Goal: Task Accomplishment & Management: Manage account settings

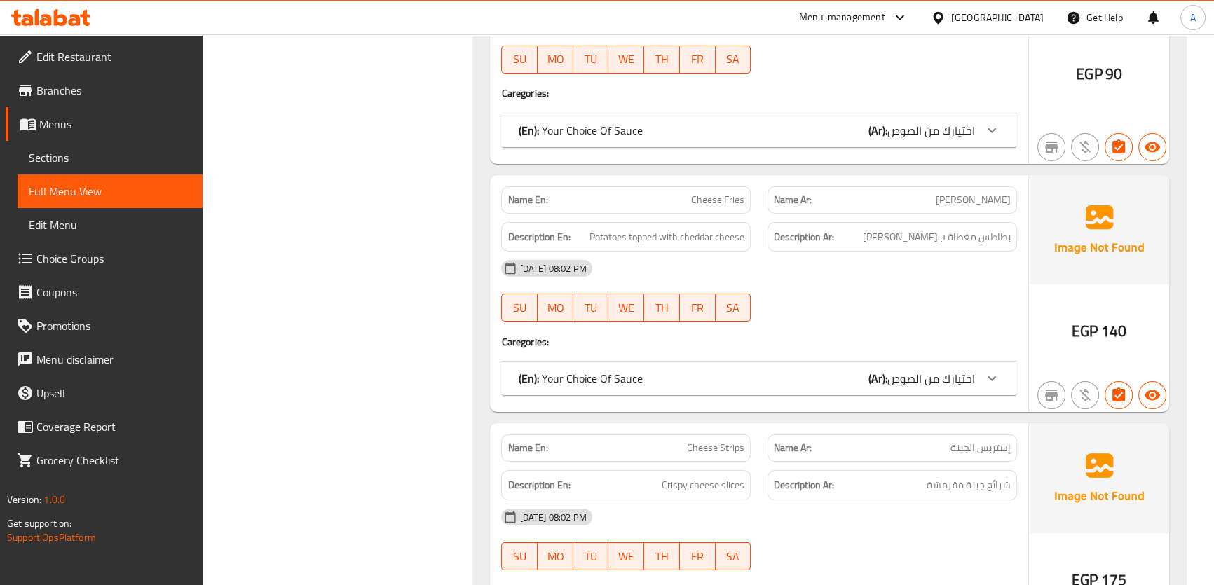
scroll to position [6434, 0]
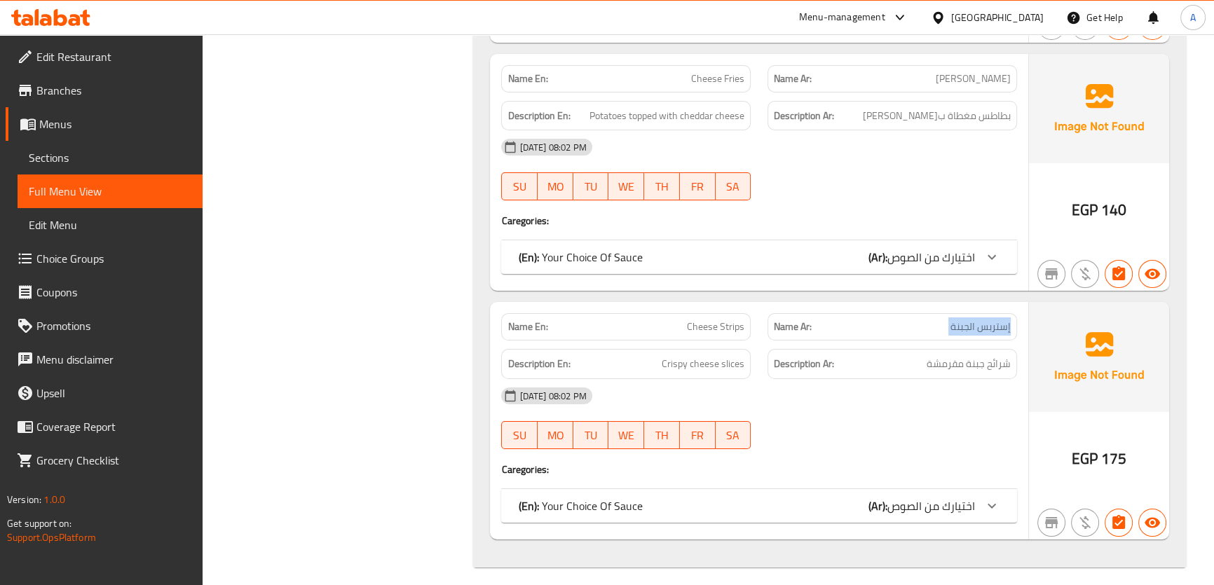
scroll to position [6439, 0]
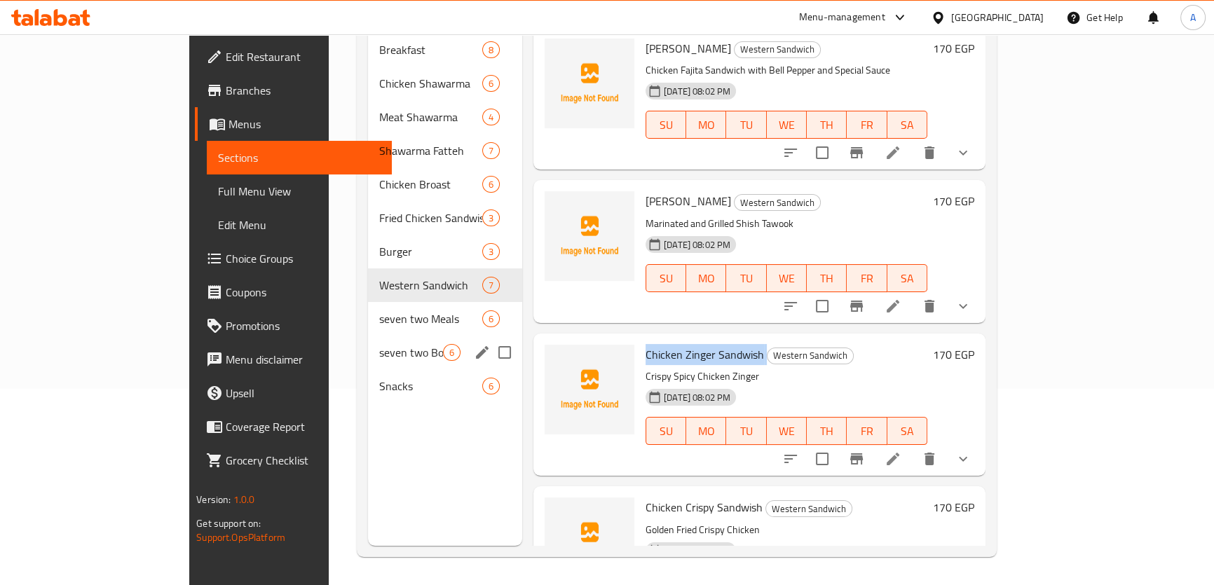
scroll to position [196, 0]
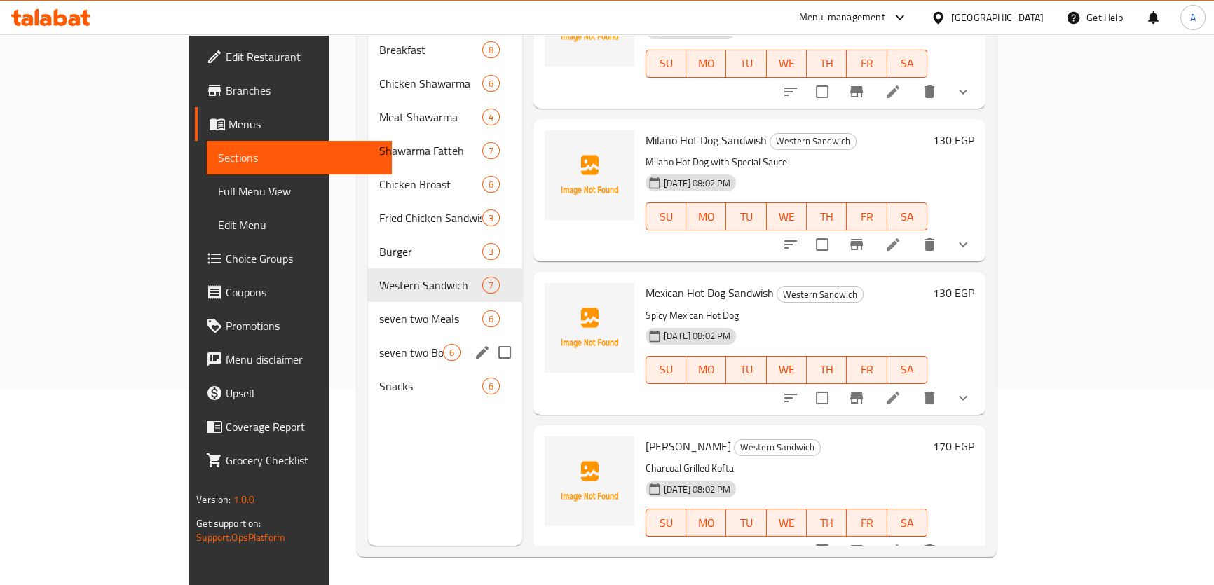
click at [490, 338] on input "Menu sections" at bounding box center [504, 352] width 29 height 29
checkbox input "true"
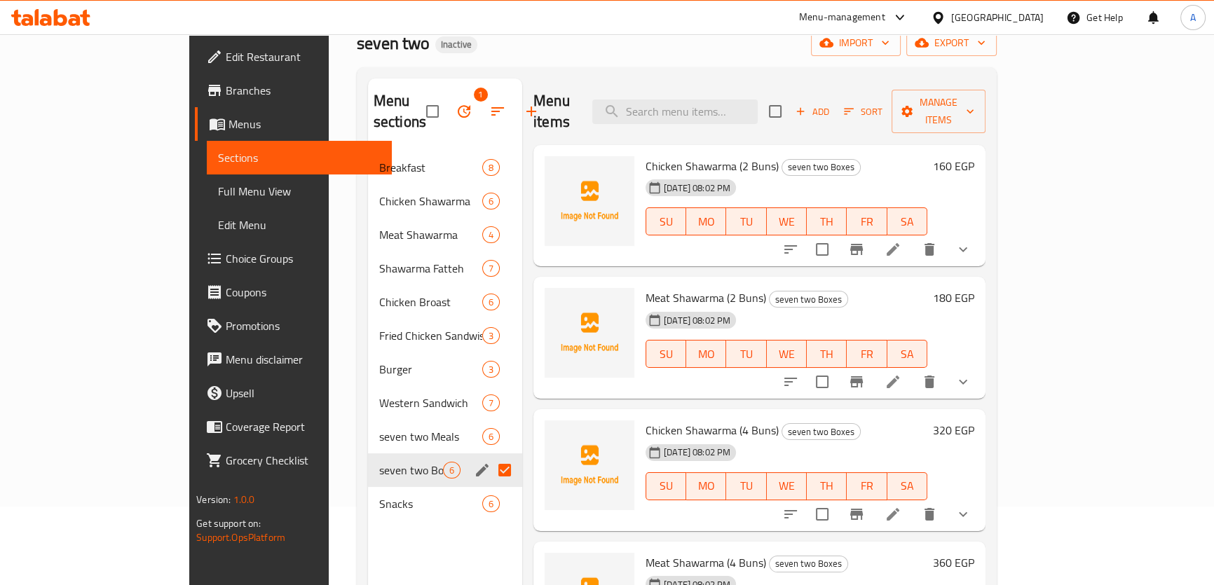
click at [646, 420] on span "Chicken Shawarma (4 Buns)" at bounding box center [712, 430] width 133 height 21
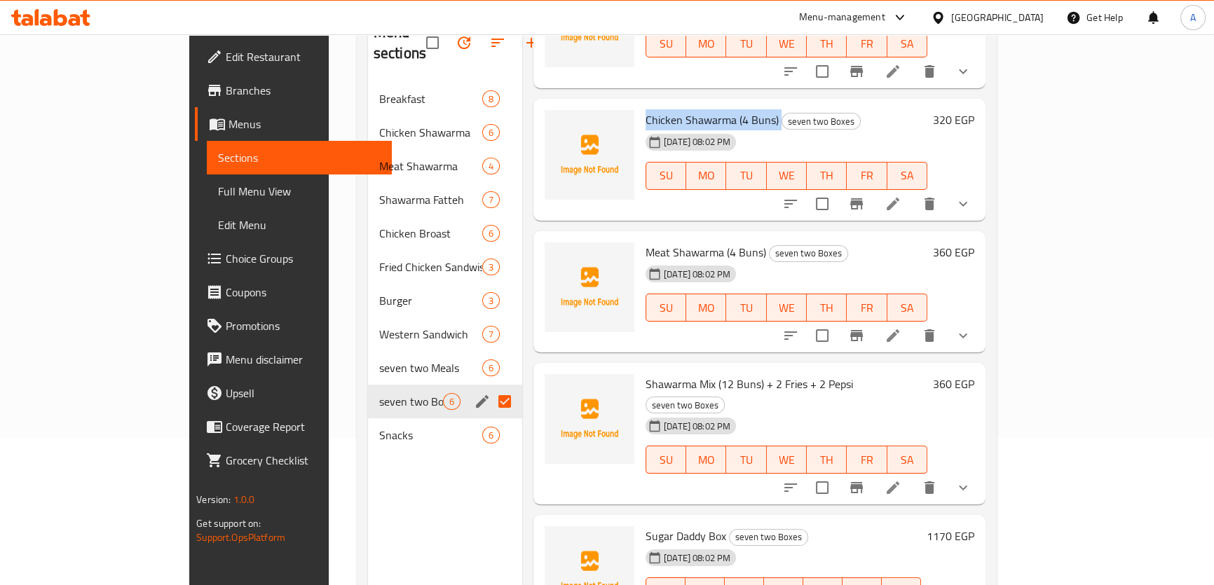
scroll to position [196, 0]
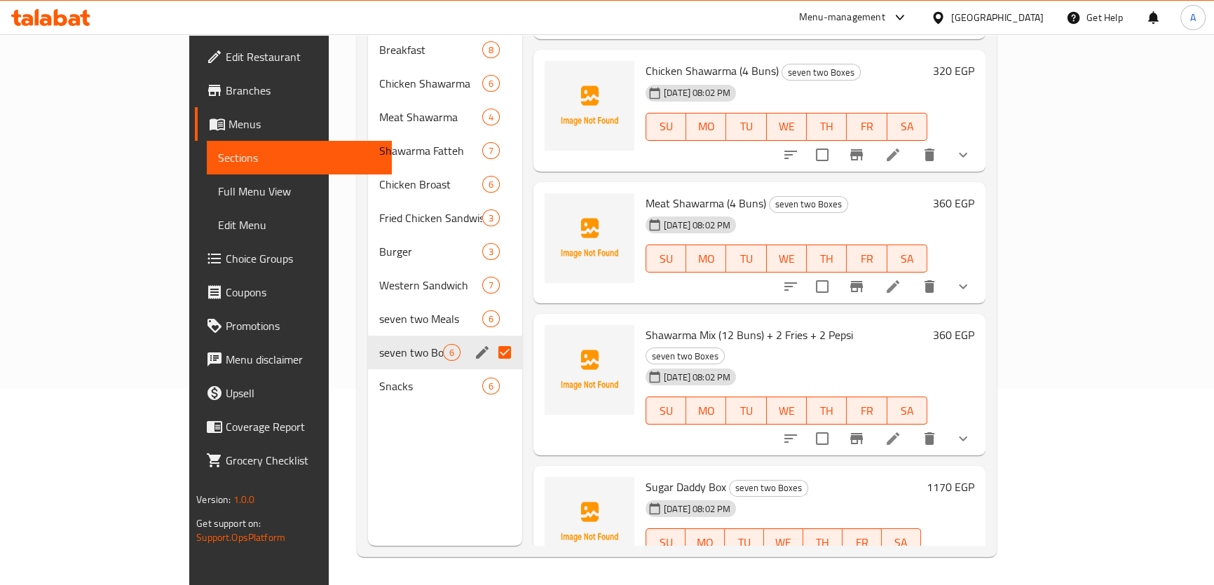
click at [667, 477] on span "Sugar Daddy Box" at bounding box center [686, 487] width 81 height 21
copy h6 "Box"
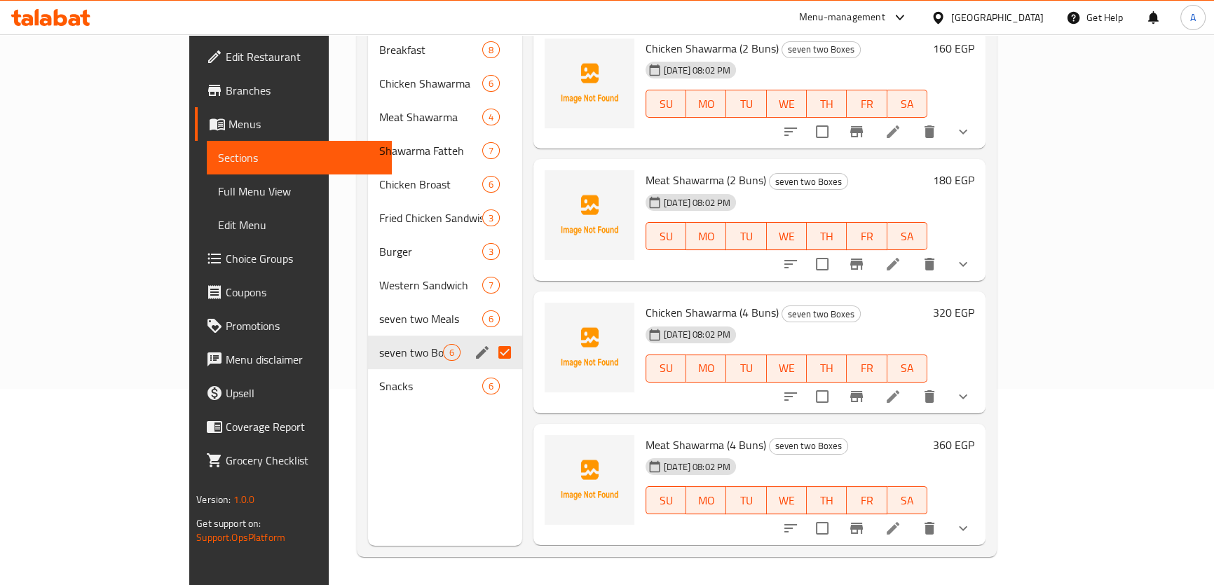
scroll to position [0, 0]
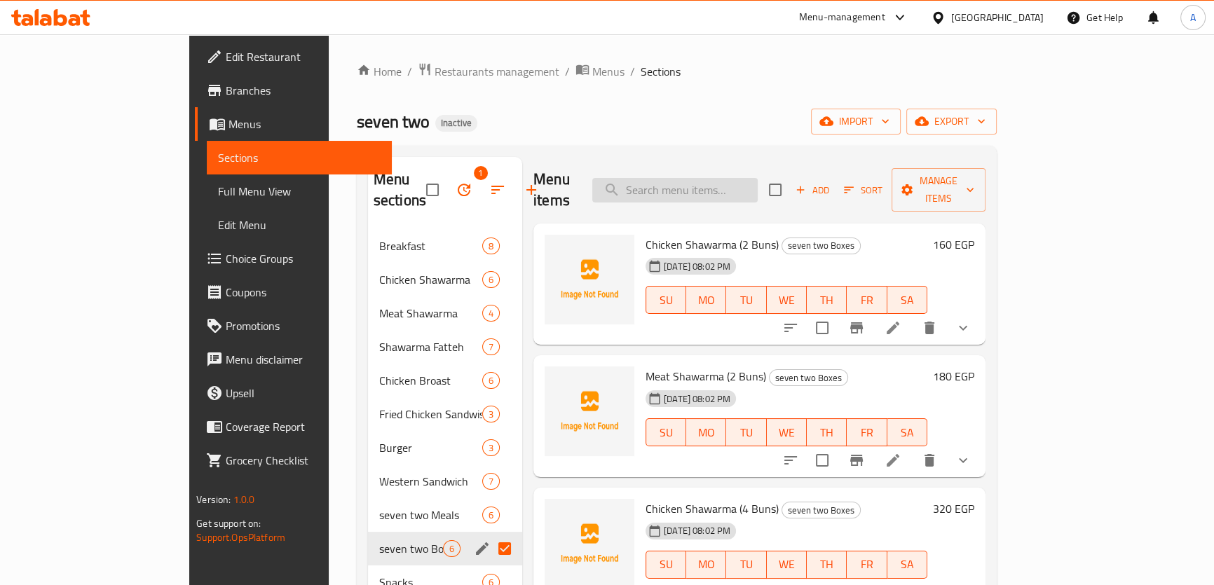
click at [758, 186] on input "search" at bounding box center [674, 190] width 165 height 25
paste input "Fajita"
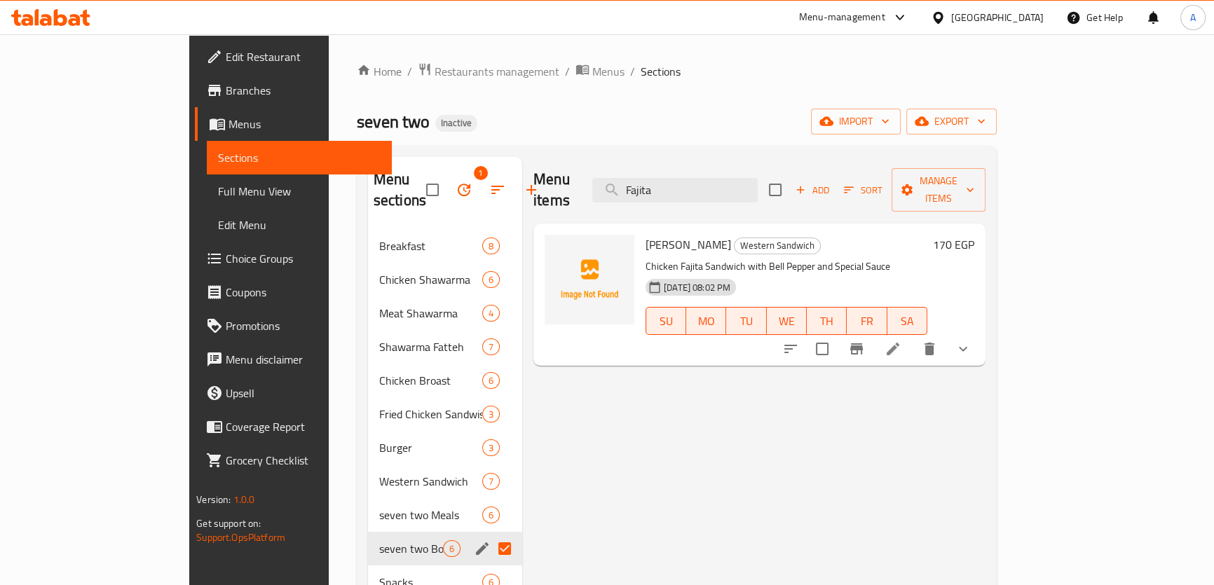
type input "Fajita"
click at [490, 534] on input "Menu sections" at bounding box center [504, 548] width 29 height 29
checkbox input "false"
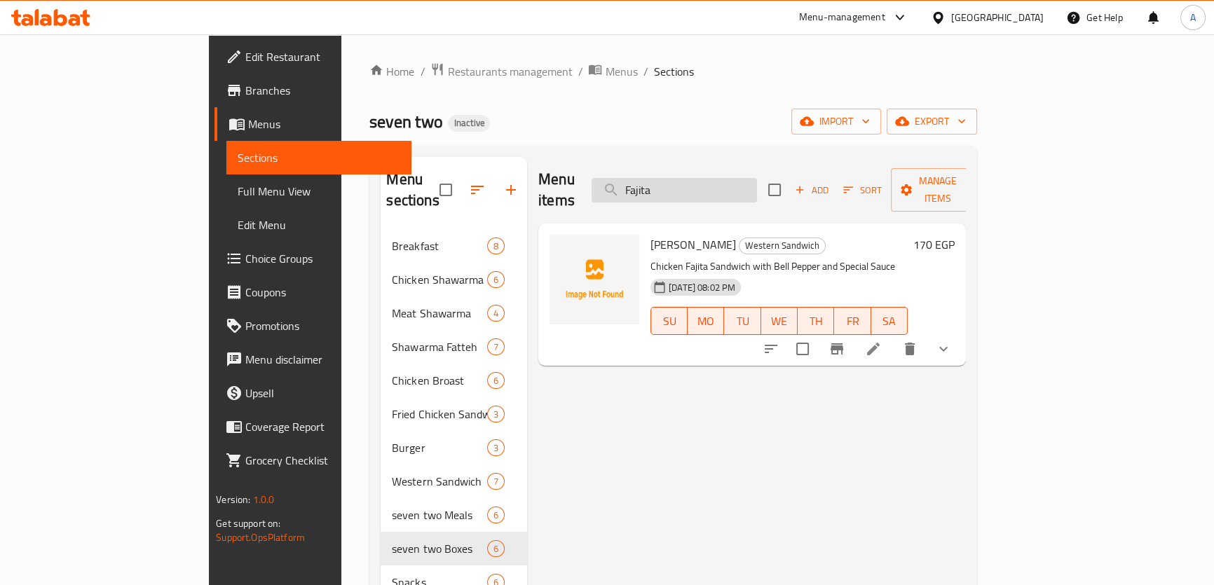
click at [738, 178] on input "Fajita" at bounding box center [674, 190] width 165 height 25
paste input "Kof"
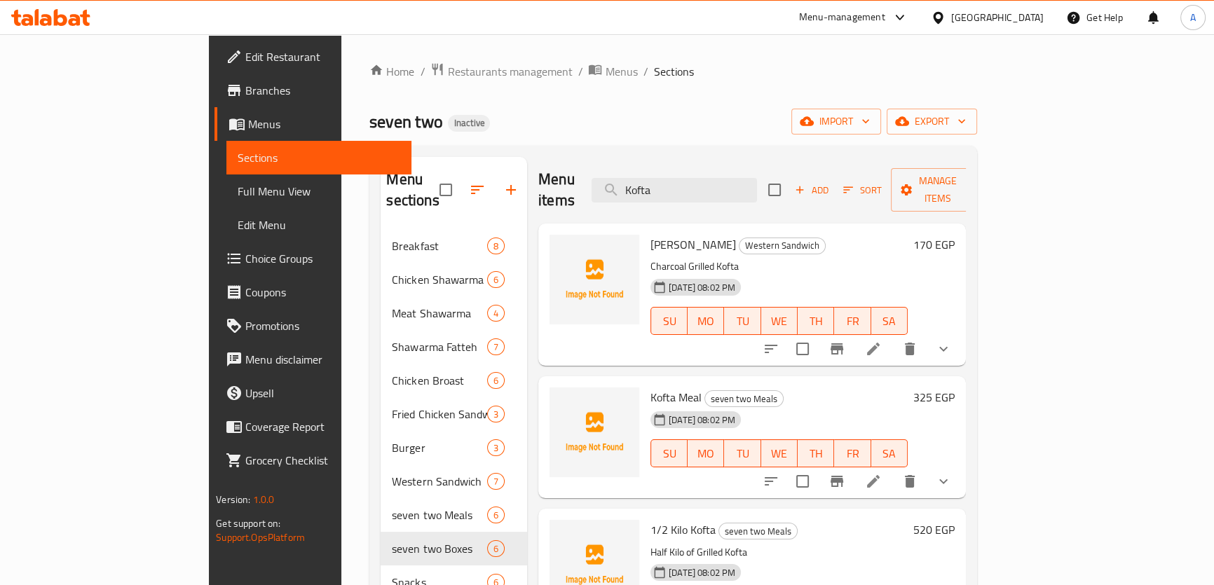
scroll to position [74, 0]
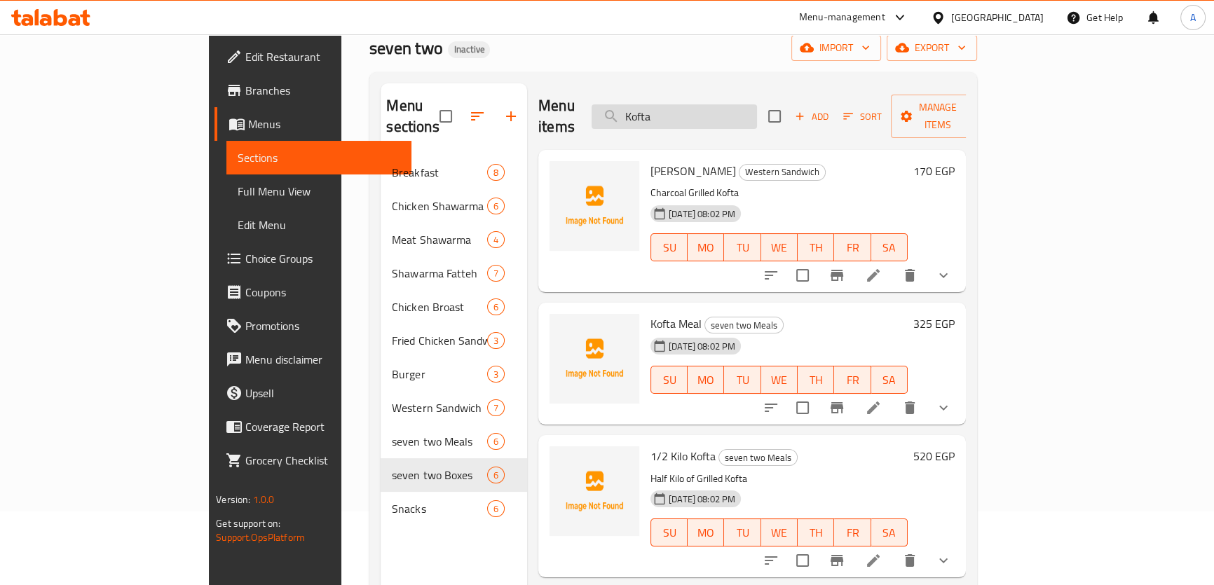
click at [727, 106] on input "Kofta" at bounding box center [674, 116] width 165 height 25
paste input "Chicken Shawarma (XL)"
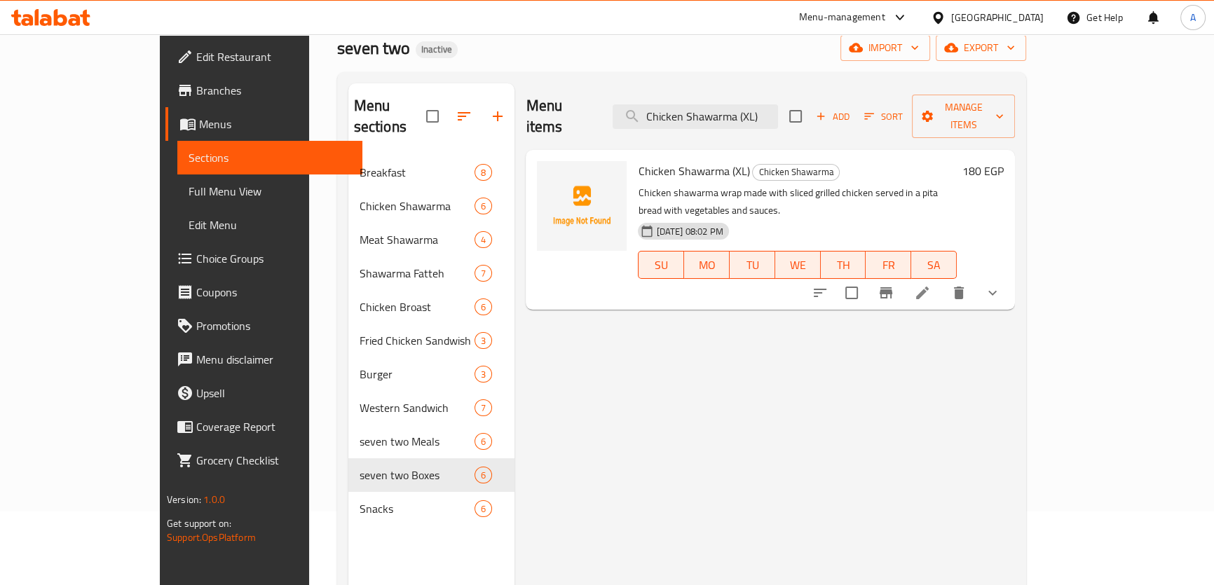
click at [750, 92] on div "Menu items Chicken Shawarma (XL) Add Sort Manage items" at bounding box center [770, 116] width 489 height 67
click at [750, 125] on div "Menu items Chicken Shawarma (XL) Add Sort Manage items" at bounding box center [770, 116] width 489 height 67
click at [748, 108] on input "Chicken Shawarma (XL)" at bounding box center [695, 116] width 165 height 25
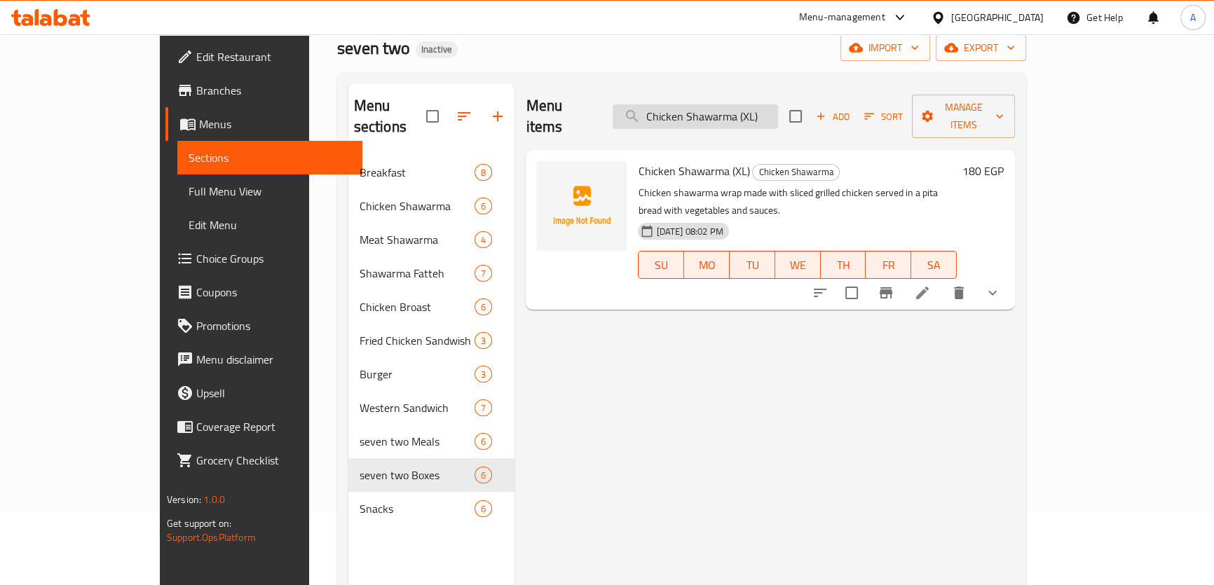
paste input "Meat Shawarma + Mozzarella"
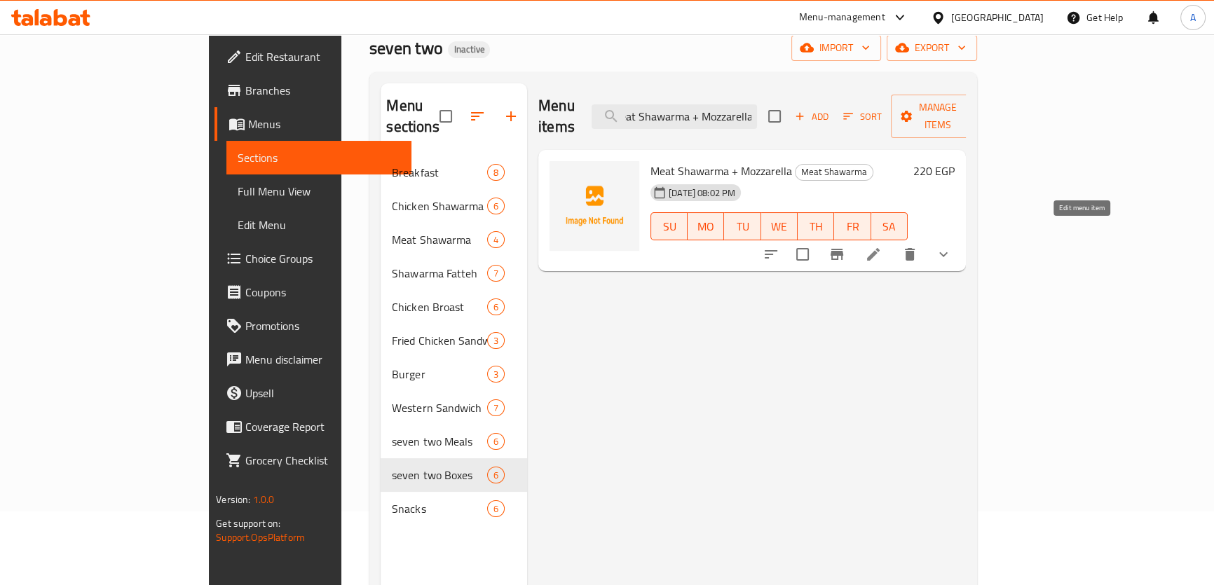
scroll to position [0, 0]
click at [757, 112] on input "Meat Shawarma + Mozzarella" at bounding box center [674, 116] width 165 height 25
paste input "Chicken Shawarma + Fries"
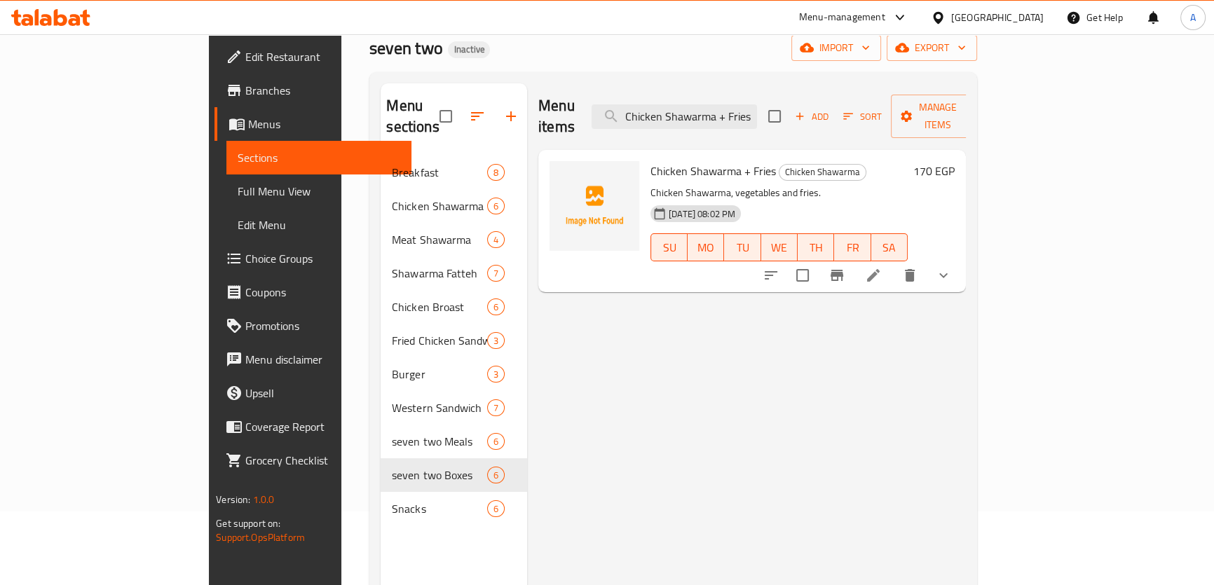
click at [789, 150] on div "Chicken Shawarma + Fries Chicken Shawarma Chicken Shawarma, vegetables and frie…" at bounding box center [752, 221] width 428 height 142
click at [757, 106] on input "Chicken Shawarma + Fries" at bounding box center [674, 116] width 165 height 25
paste input "esse Burger"
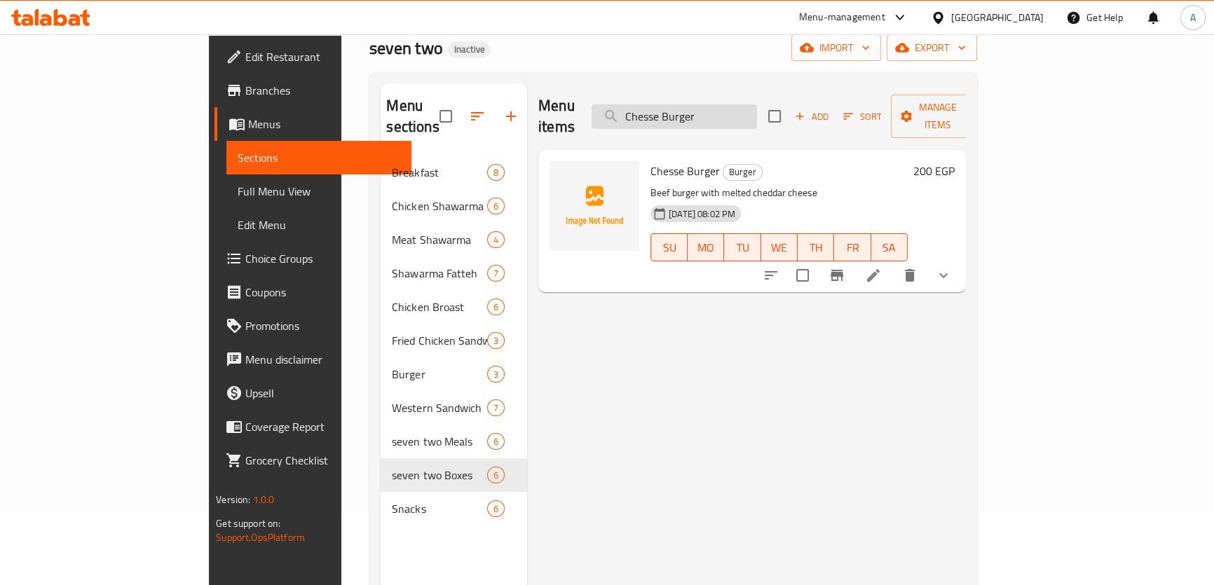
click at [757, 106] on input "Chesse Burger" at bounding box center [674, 116] width 165 height 25
paste input "Zinger Sandwich"
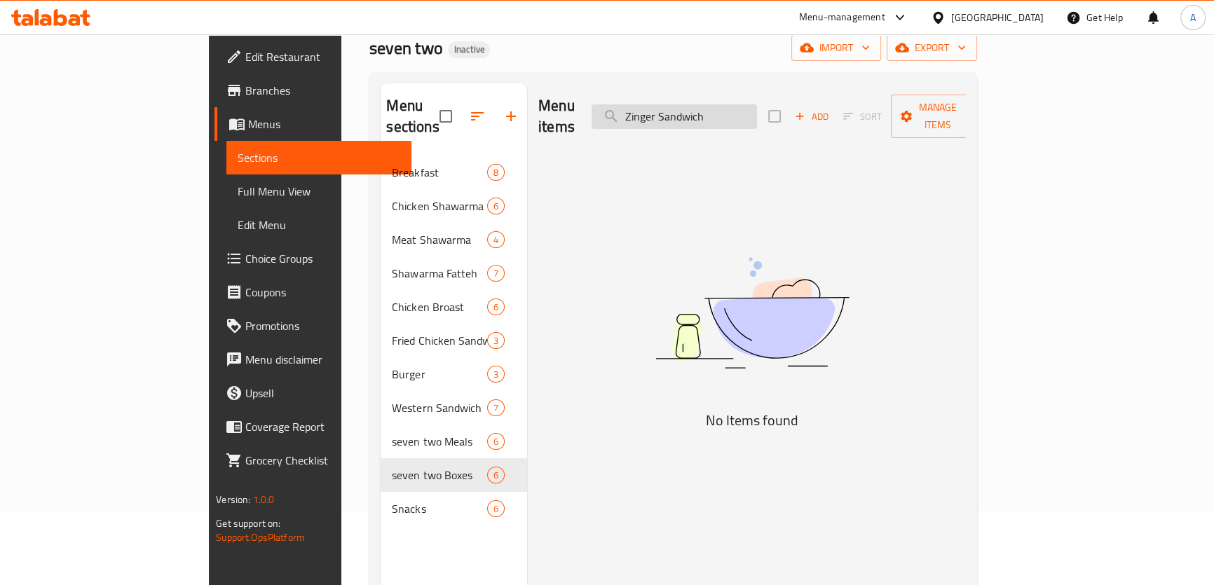
drag, startPoint x: 764, startPoint y: 102, endPoint x: 806, endPoint y: 109, distance: 42.6
click at [757, 109] on input "Zinger Sandwich" at bounding box center [674, 116] width 165 height 25
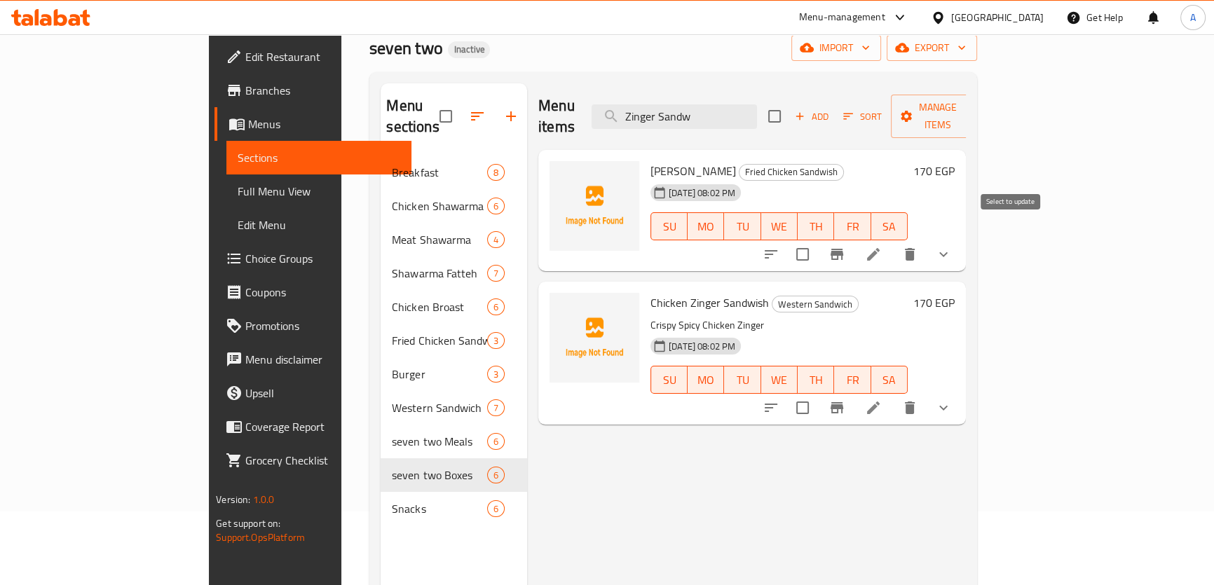
type input "Zinger Sandw"
click at [817, 240] on input "checkbox" at bounding box center [802, 254] width 29 height 29
checkbox input "true"
click at [918, 246] on icon "delete" at bounding box center [910, 254] width 17 height 17
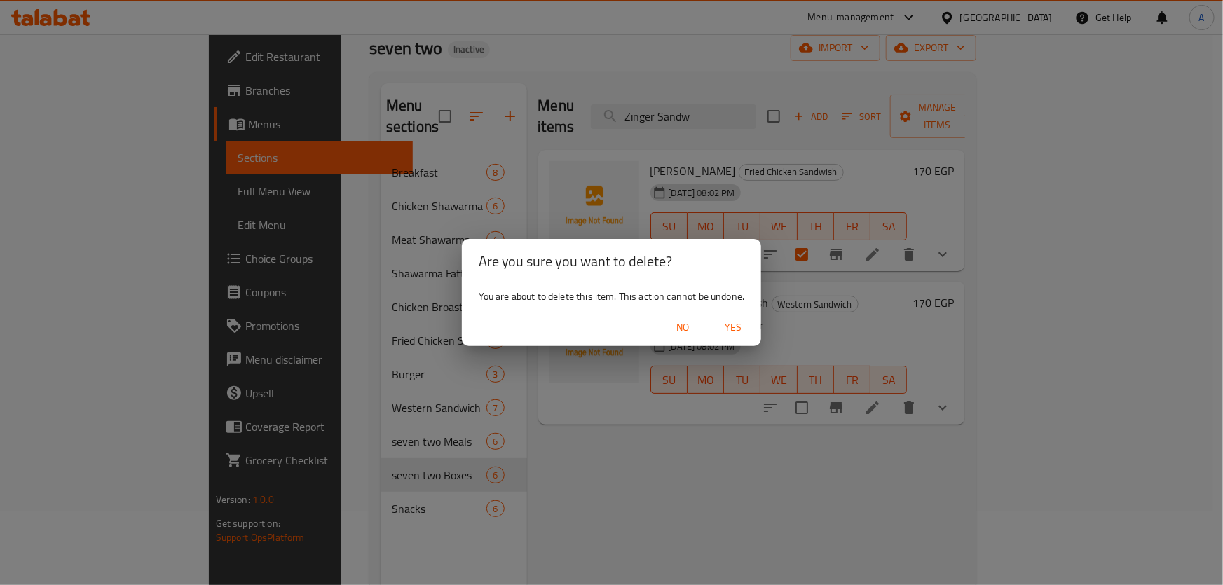
click at [748, 318] on button "Yes" at bounding box center [733, 328] width 45 height 26
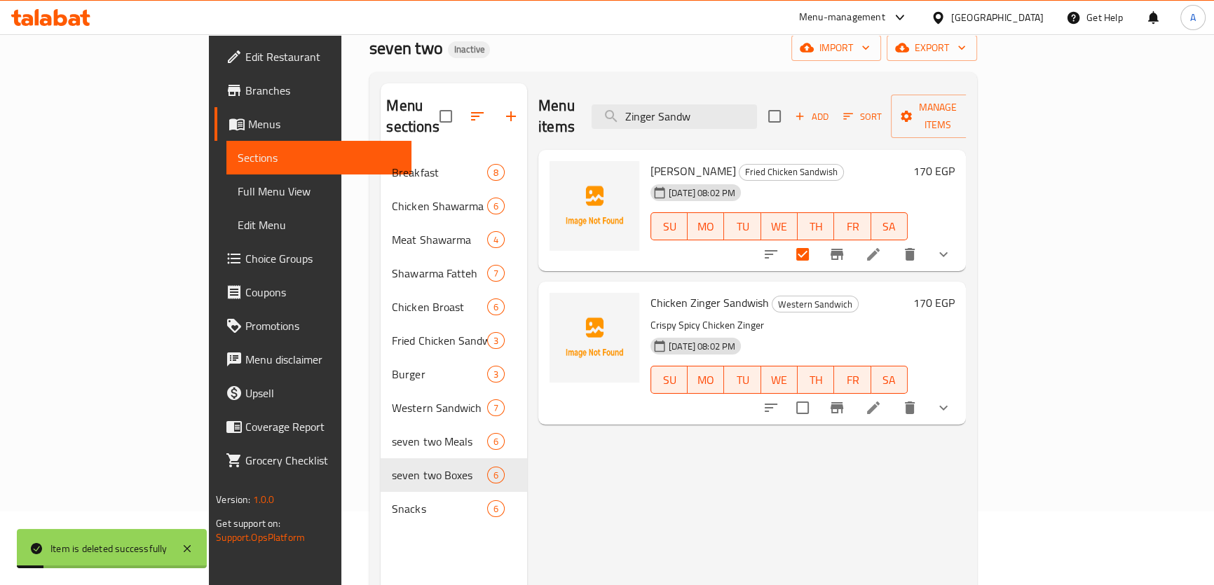
checkbox input "false"
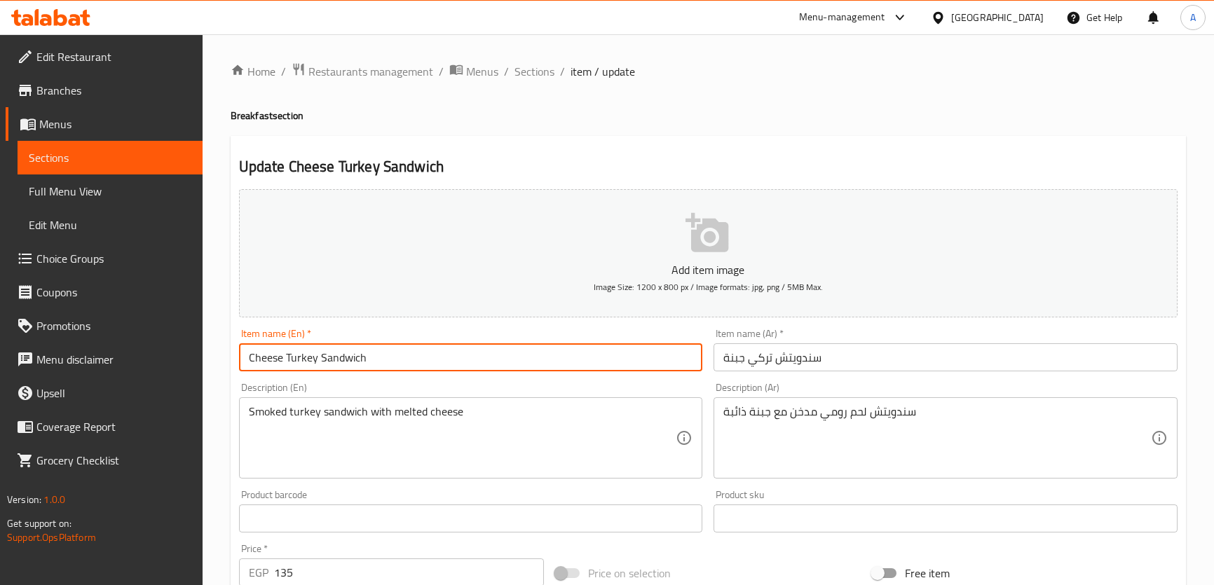
scroll to position [118, 0]
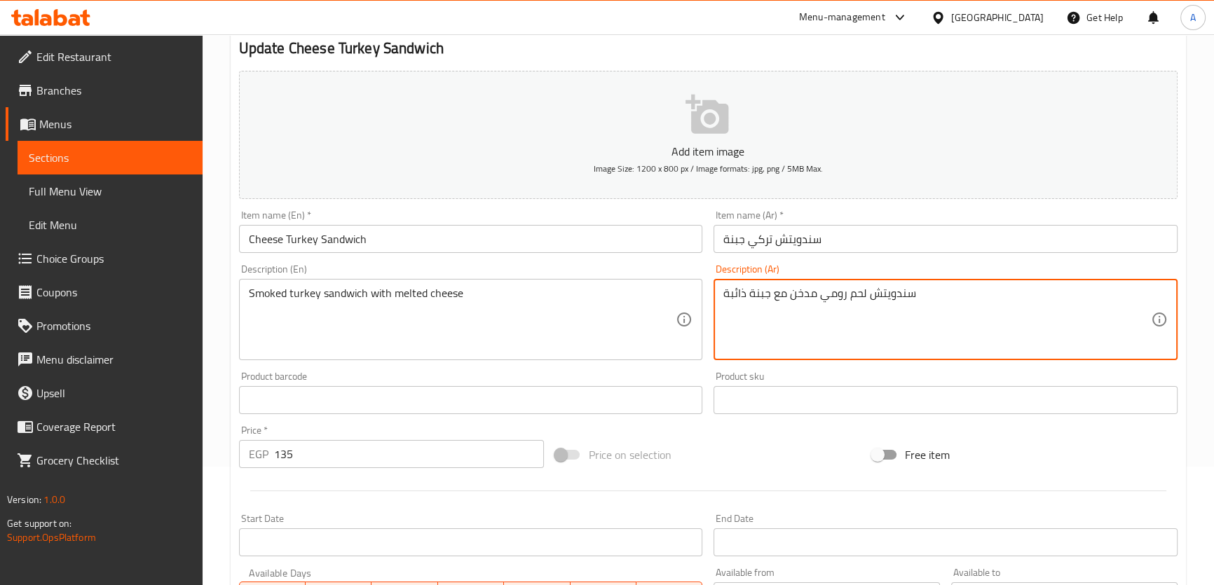
click at [851, 323] on textarea "سندويتش لحم رومي مدخن مع جبنة ذائبة" at bounding box center [938, 320] width 428 height 67
paste textarea "اندوتش ديك رومي مدخن مع الجبن الذائب"
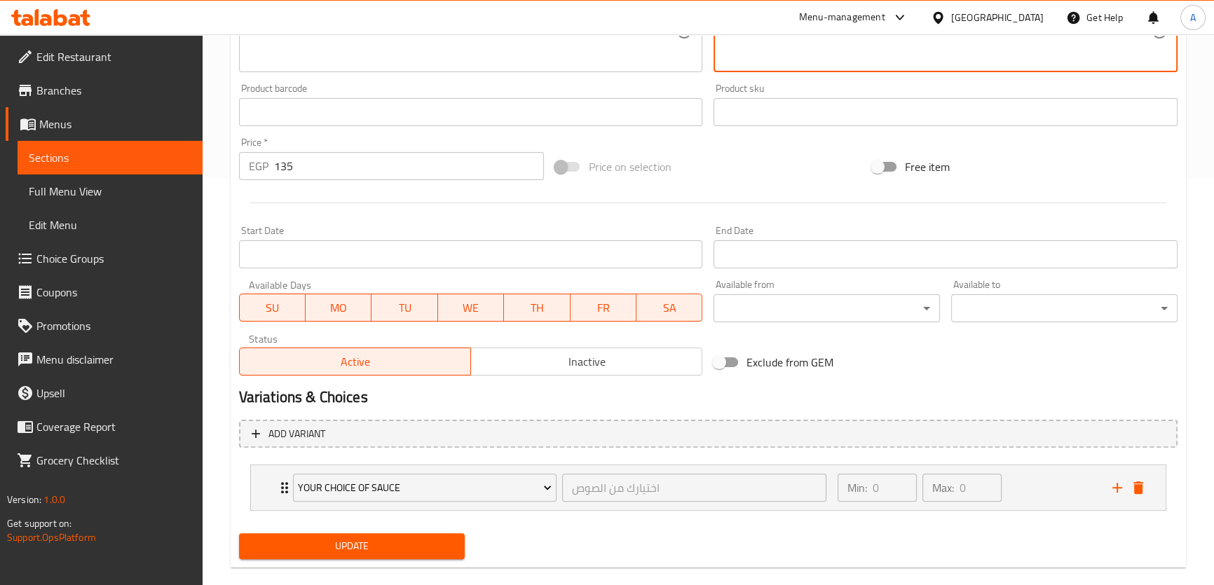
scroll to position [409, 0]
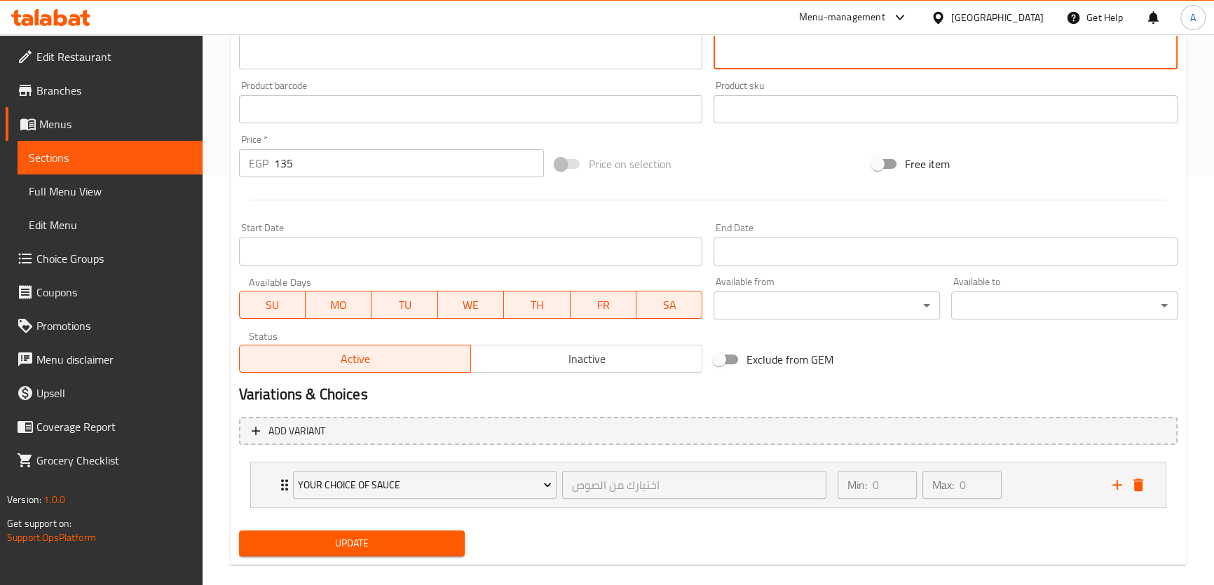
type textarea "ساندوتش ديك رومي مدخن مع الجبن الذائب"
click at [344, 537] on span "Update" at bounding box center [352, 544] width 204 height 18
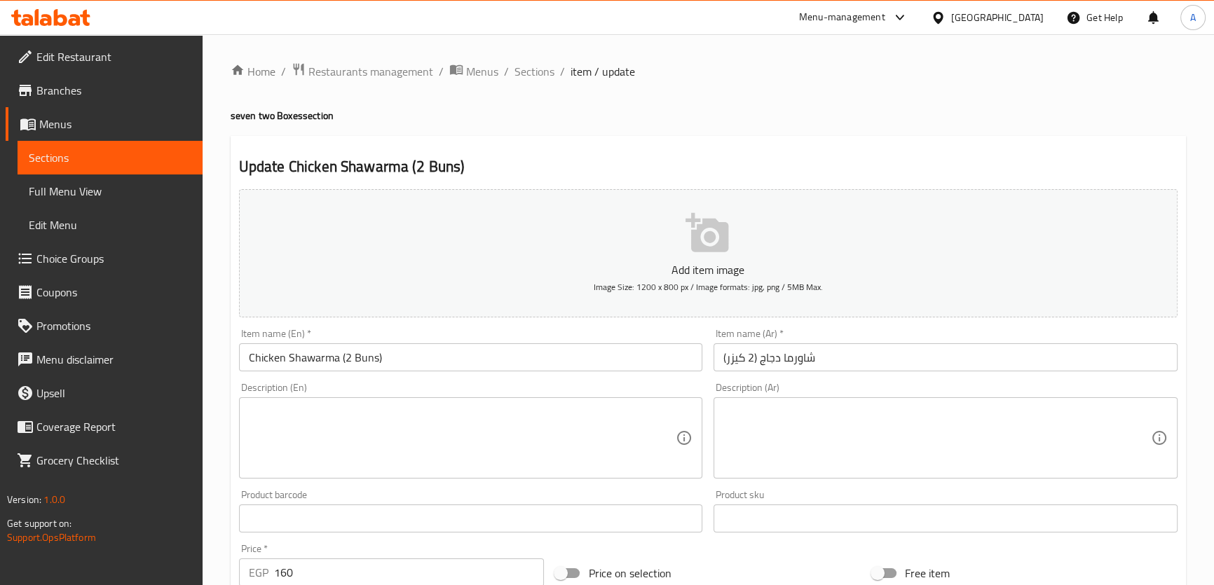
click at [416, 386] on div "Description (En) Description (En)" at bounding box center [471, 431] width 464 height 96
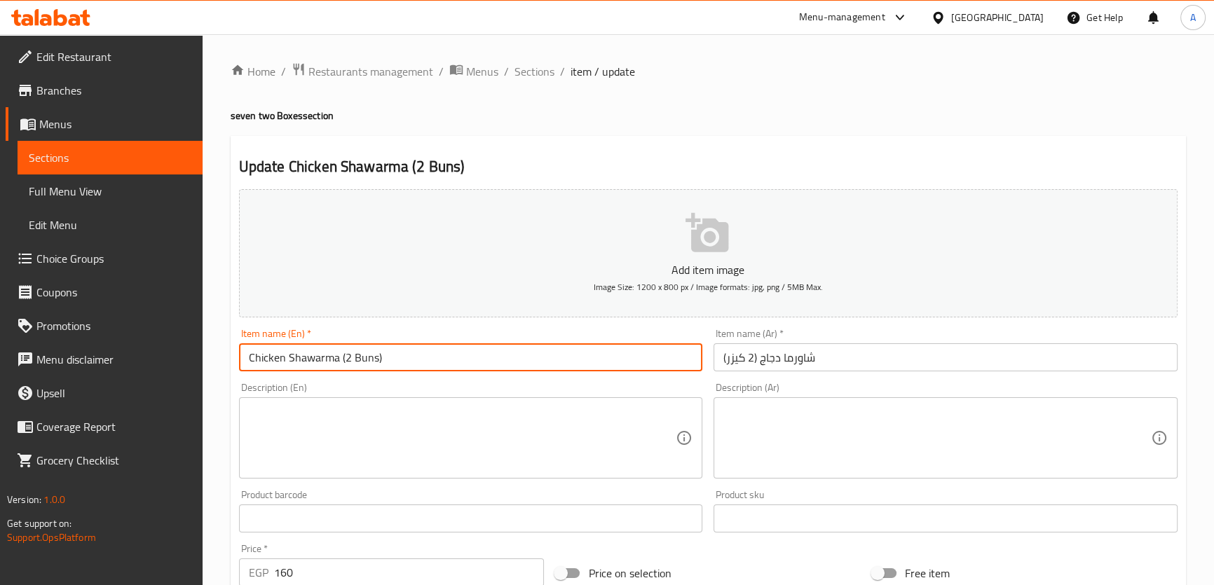
click at [418, 361] on input "Chicken Shawarma (2 Buns)" at bounding box center [471, 358] width 464 height 28
paste input "Box"
type input "Chicken Shawarma (2 Buns) Box"
click at [714, 351] on input "شاورما دجاج (2 كيزر)" at bounding box center [946, 358] width 464 height 28
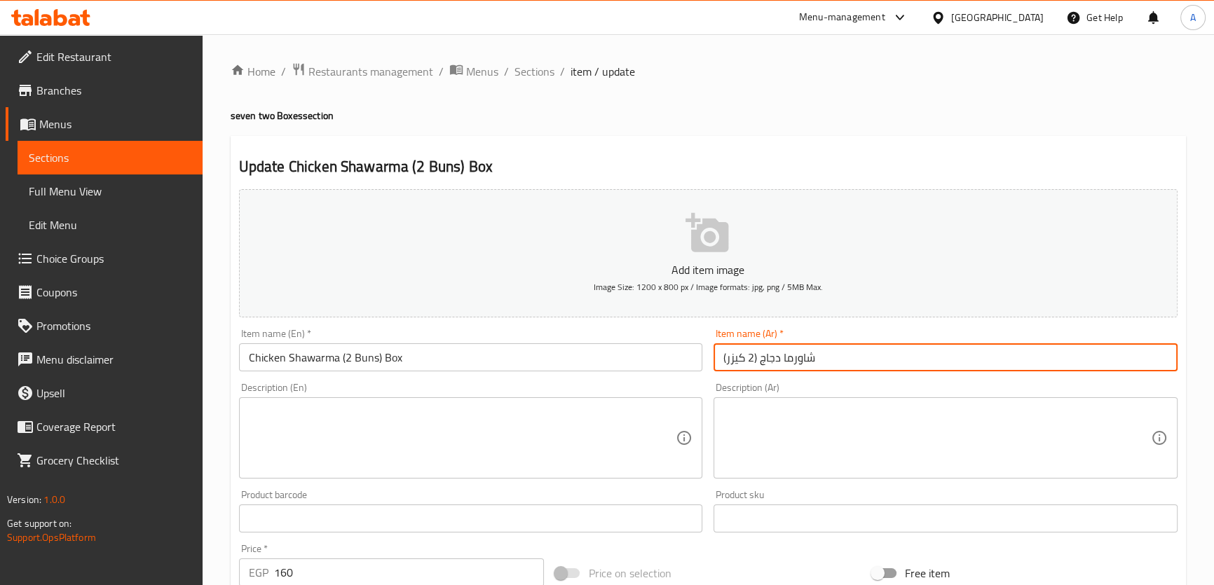
paste input "علبة"
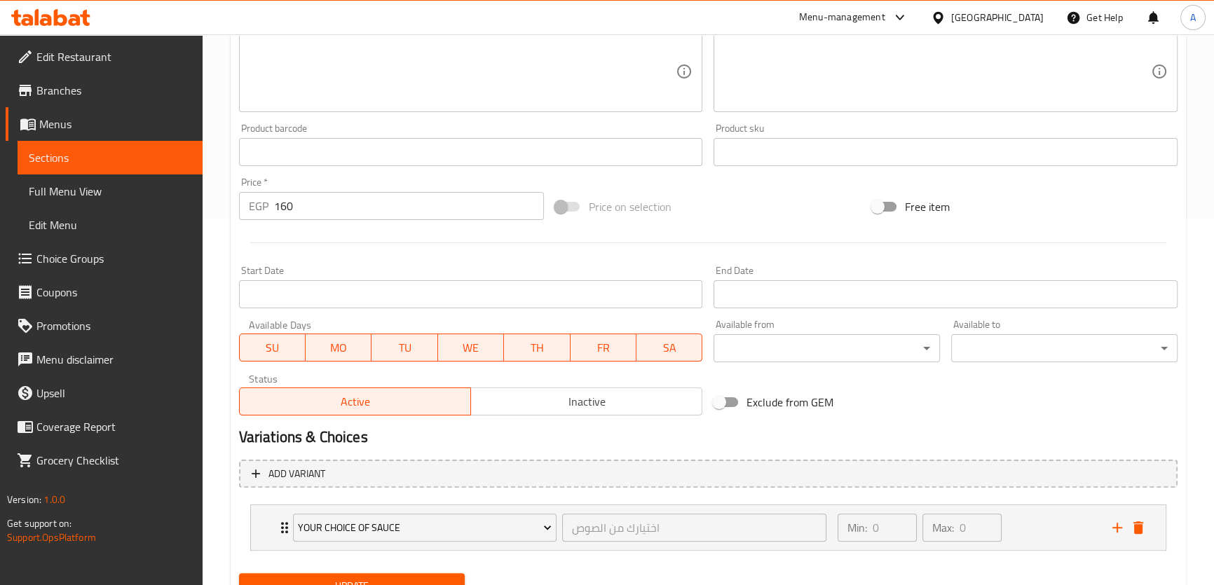
scroll to position [427, 0]
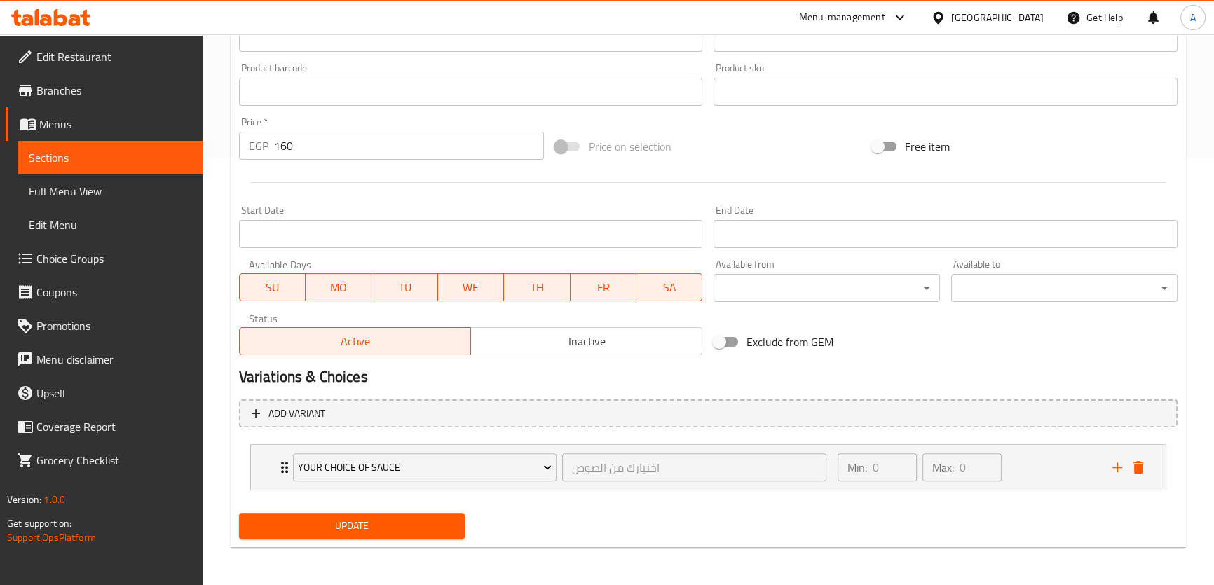
type input "علبة شاورما دجاج (2 كيزر)"
click at [341, 532] on span "Update" at bounding box center [352, 526] width 204 height 18
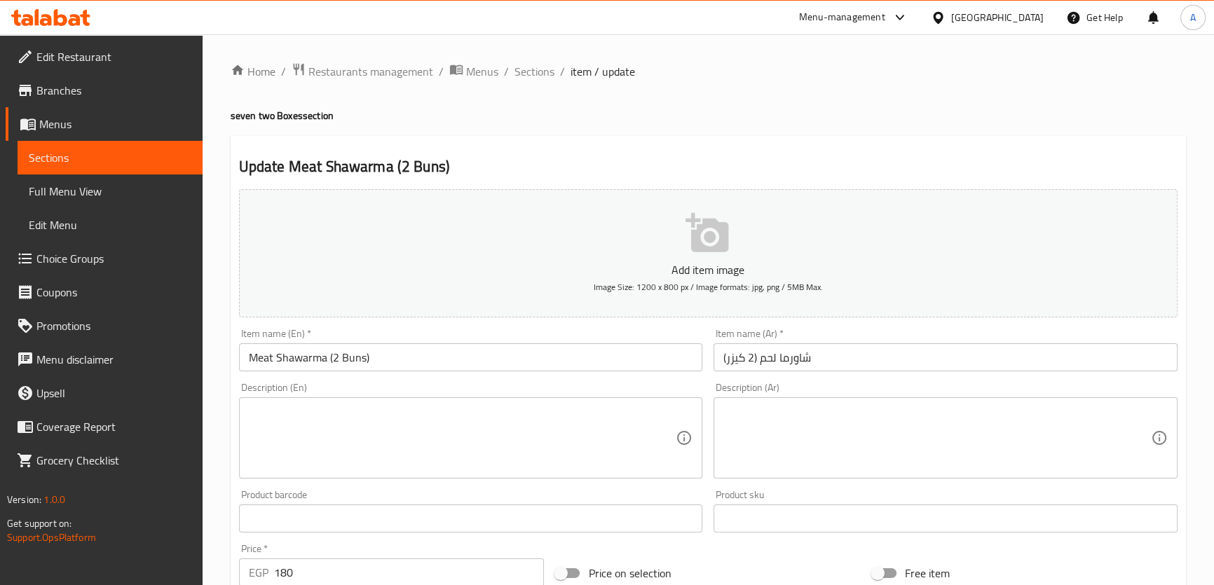
click at [385, 348] on input "Meat Shawarma (2 Buns)" at bounding box center [471, 358] width 464 height 28
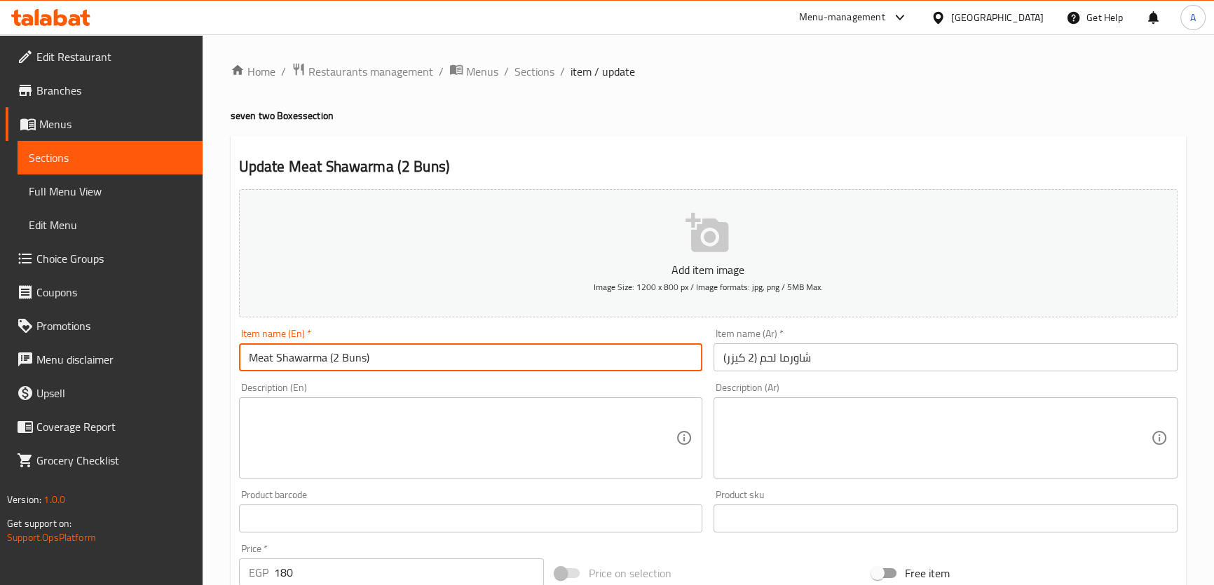
paste input "Box"
type input "Meat Shawarma (2 Buns) Box"
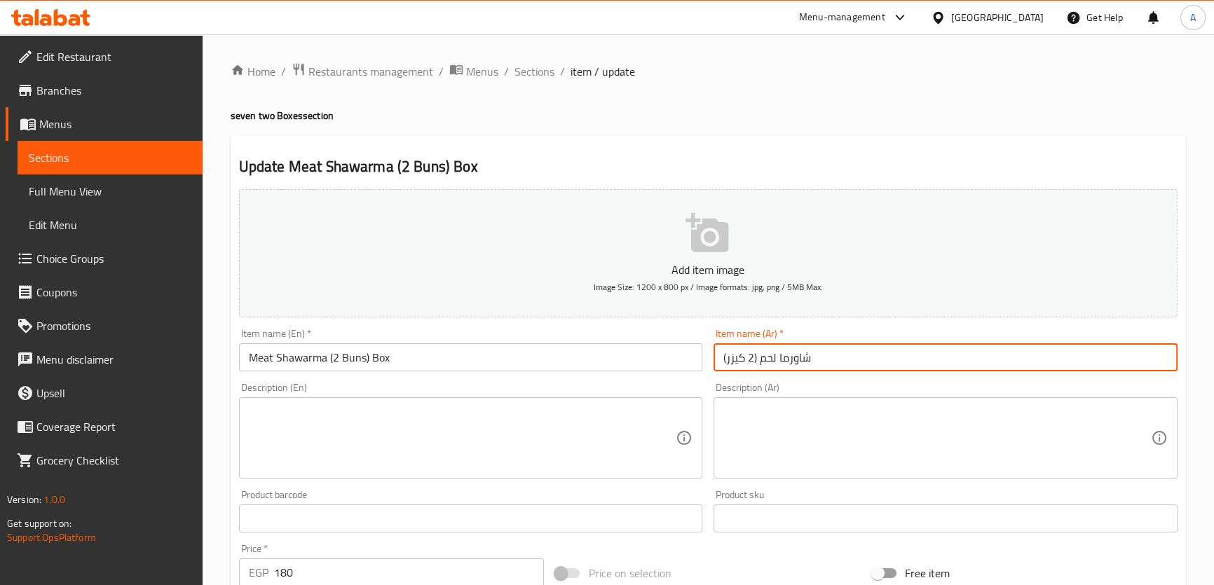
click at [723, 350] on input "شاورما لحم (2 كيزر)" at bounding box center [946, 358] width 464 height 28
paste input "علبة"
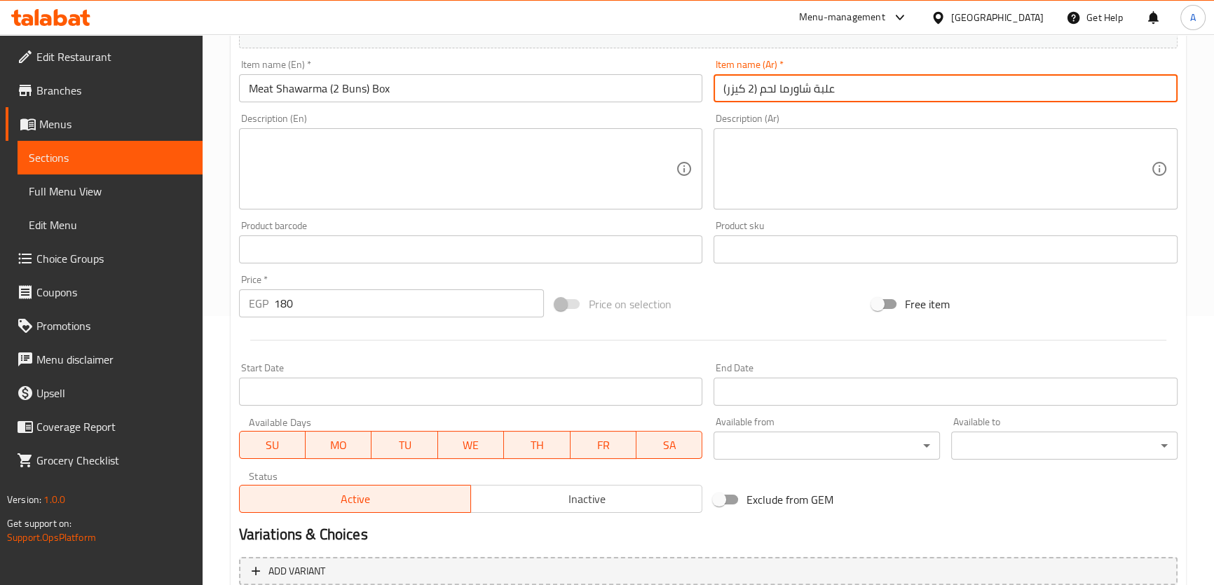
scroll to position [427, 0]
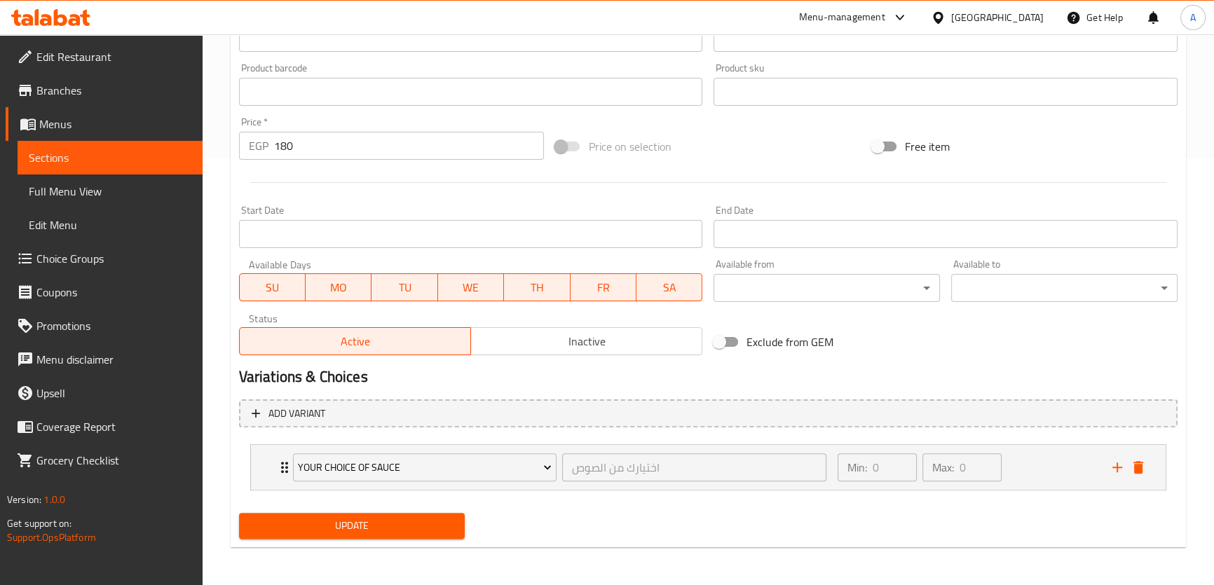
type input "علبة شاورما لحم (2 كيزر)"
click at [435, 517] on span "Update" at bounding box center [352, 526] width 204 height 18
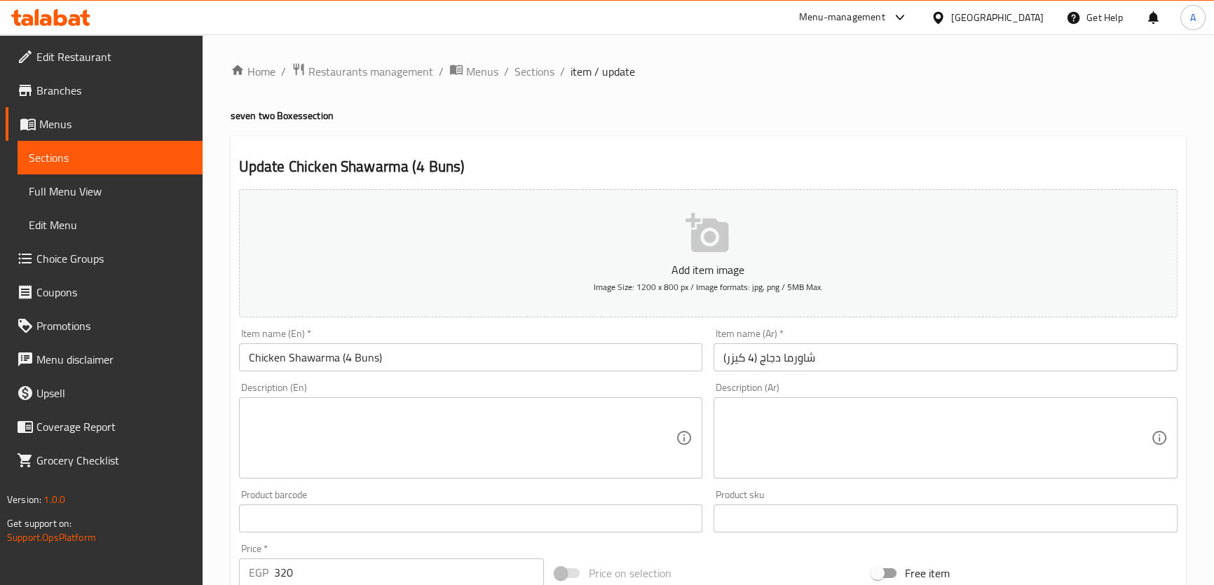
click at [400, 350] on input "Chicken Shawarma (4 Buns)" at bounding box center [471, 358] width 464 height 28
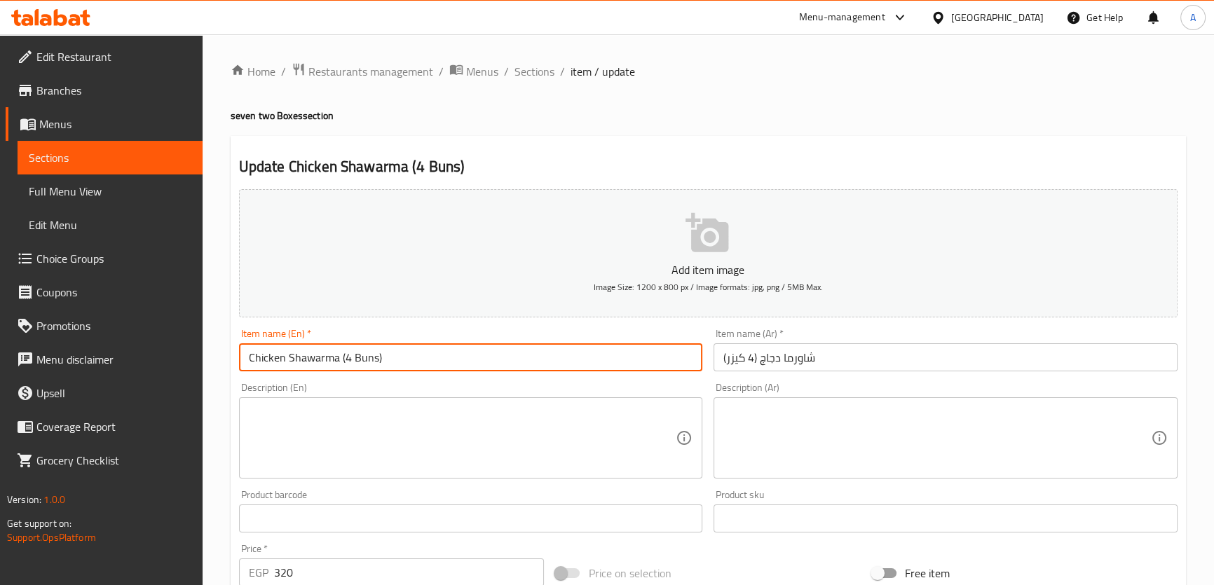
paste input "Box"
type input "Chicken Shawarma (4 Buns) Box"
click at [721, 358] on input "شاورما دجاج (4 كيزر)" at bounding box center [946, 358] width 464 height 28
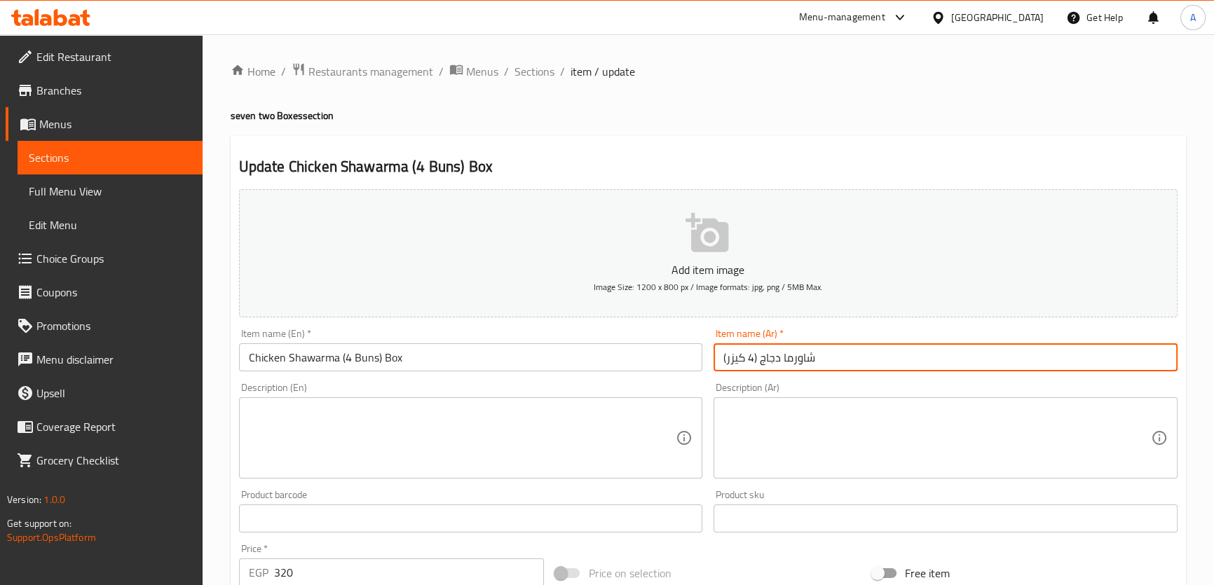
paste input "علبة"
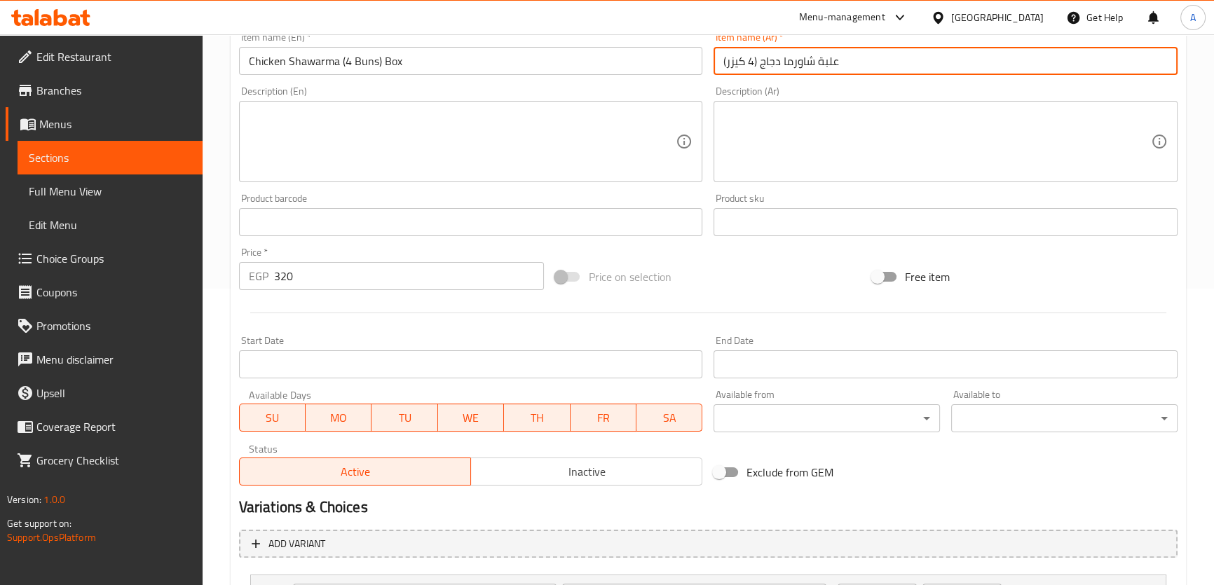
scroll to position [427, 0]
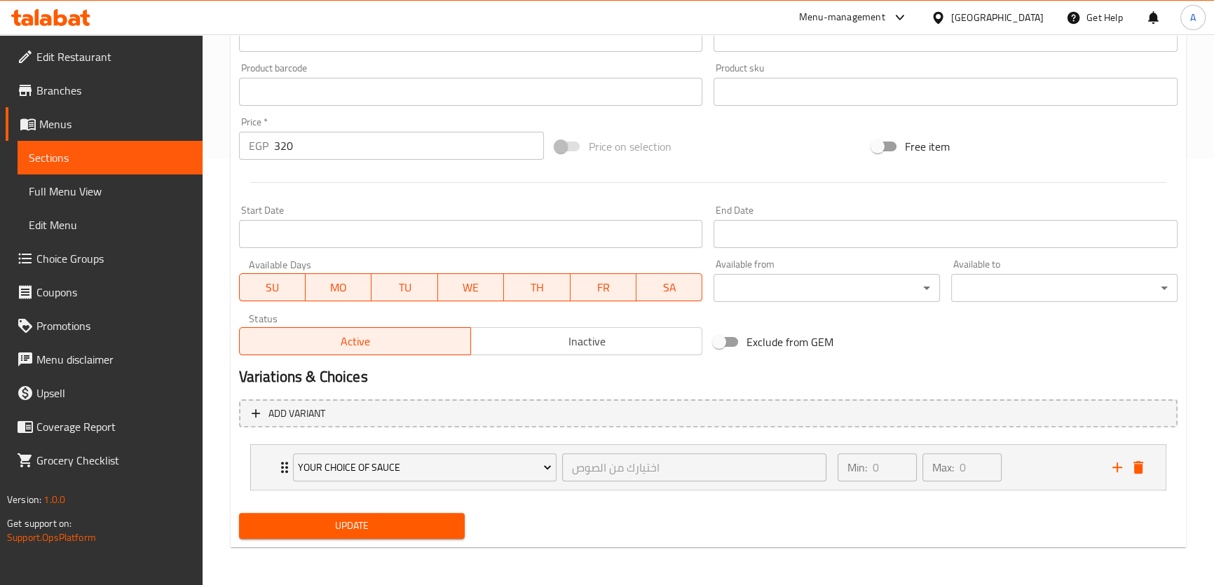
type input "علبة شاورما دجاج (4 كيزر)"
click at [375, 527] on span "Update" at bounding box center [352, 526] width 204 height 18
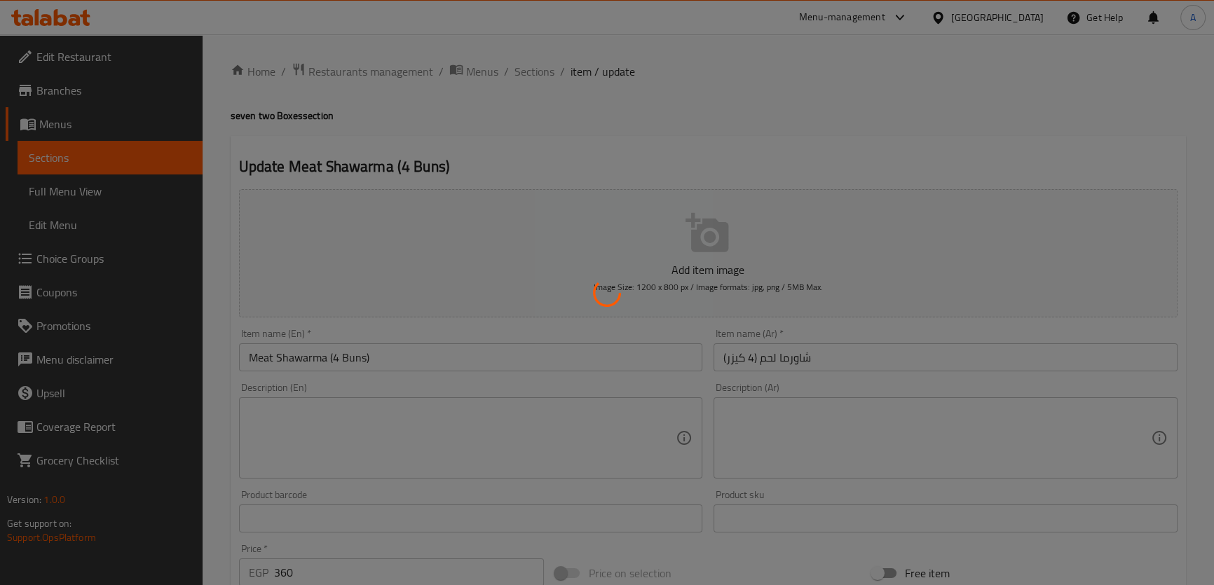
click at [384, 351] on div at bounding box center [607, 292] width 1214 height 585
type input "اختيارك من الصوص"
type input "0"
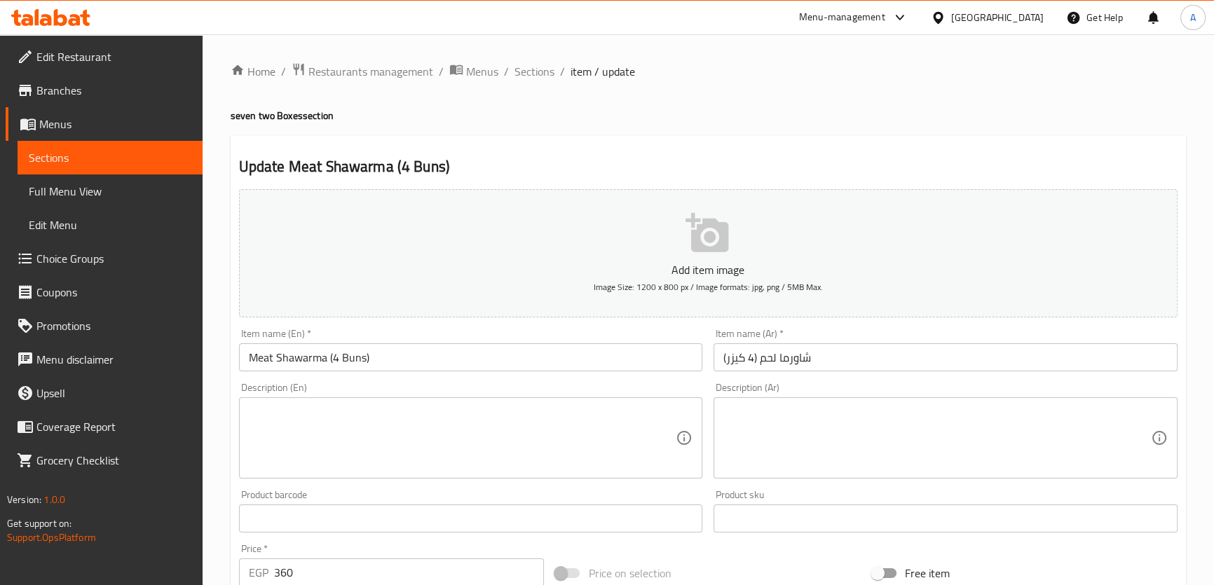
click at [401, 351] on input "Meat Shawarma (4 Buns)" at bounding box center [471, 358] width 464 height 28
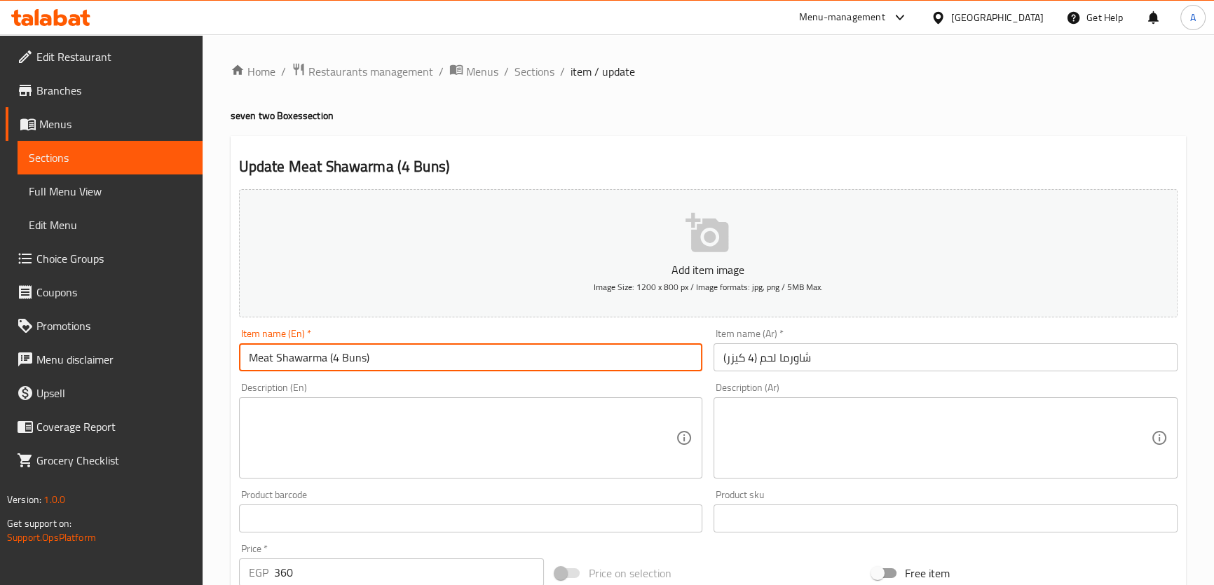
paste input "Box"
type input "Meat Shawarma (4 Buns) Box"
click at [726, 355] on input "شاورما لحم (4 كيزر)" at bounding box center [946, 358] width 464 height 28
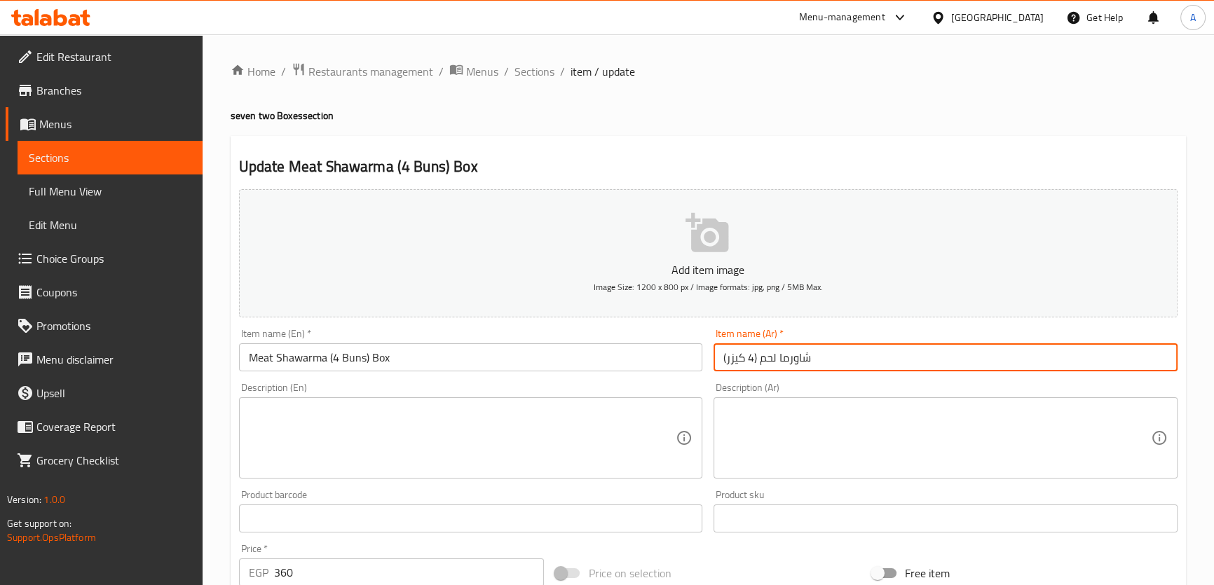
click at [719, 354] on input "شاورما لحم (4 كيزر)" at bounding box center [946, 358] width 464 height 28
paste input "علبة"
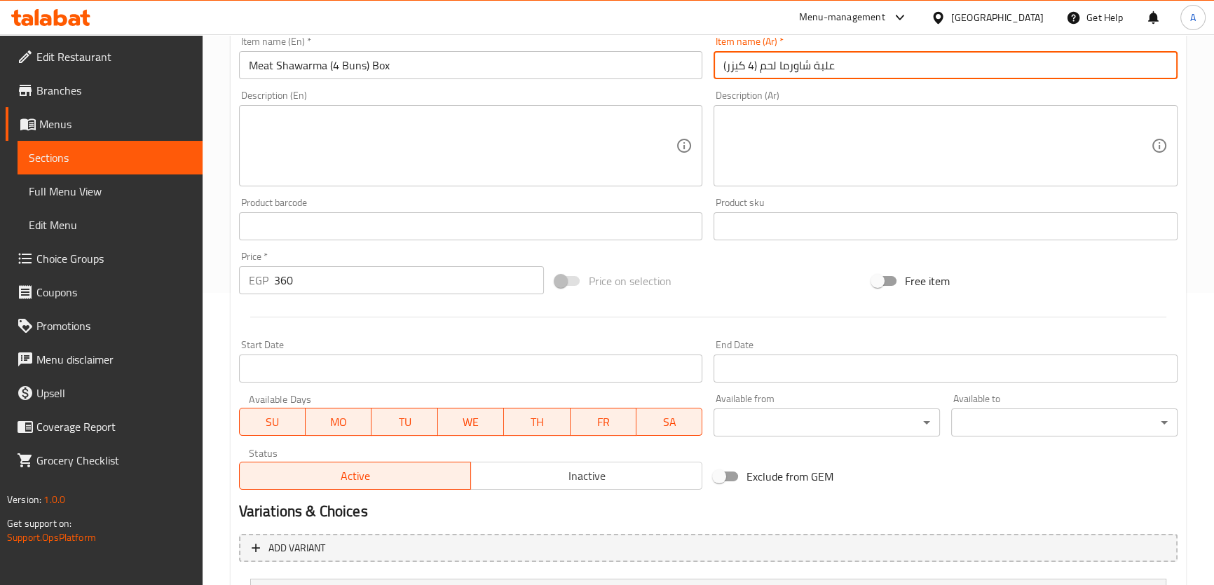
scroll to position [411, 0]
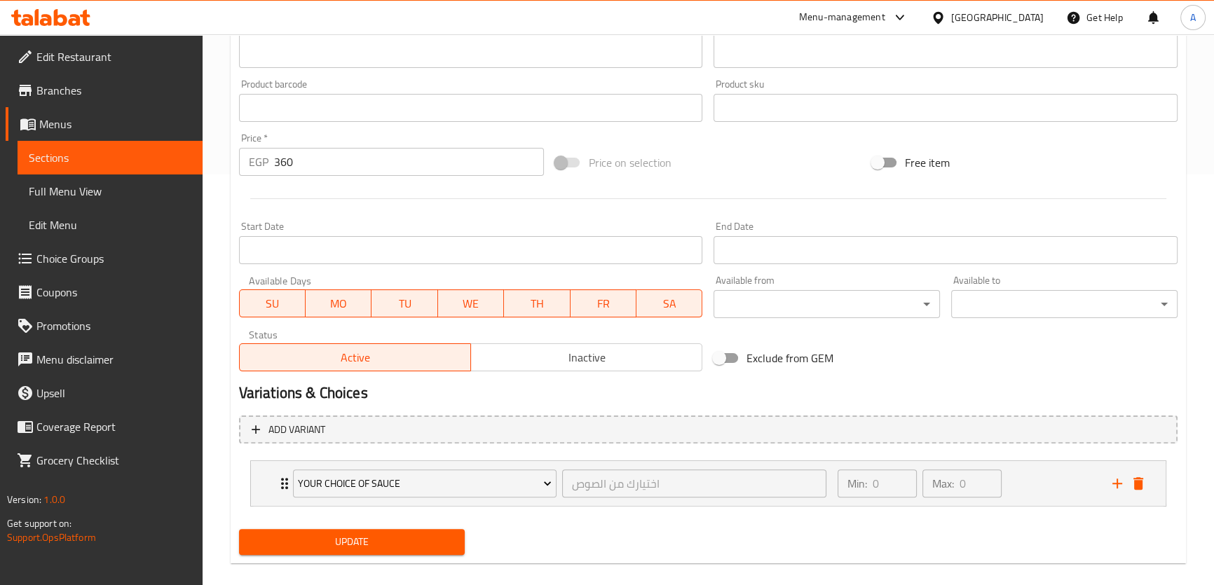
type input "علبة شاورما لحم (4 كيزر)"
click at [386, 542] on span "Update" at bounding box center [352, 543] width 204 height 18
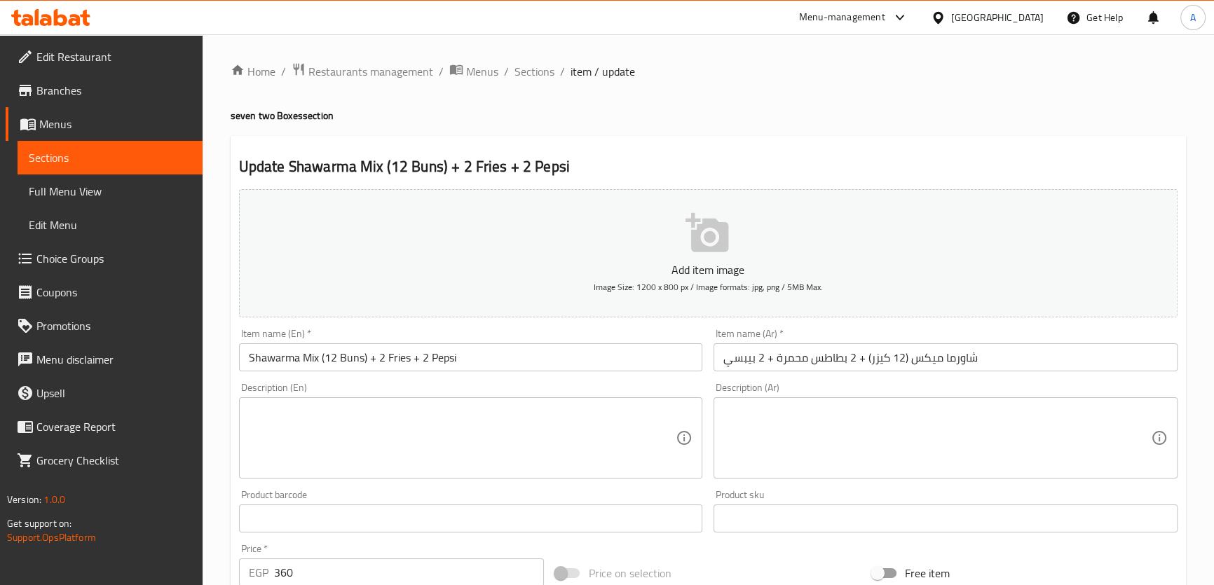
click at [479, 358] on input "Shawarma Mix (12 Buns) + 2 Fries + 2 Pepsi" at bounding box center [471, 358] width 464 height 28
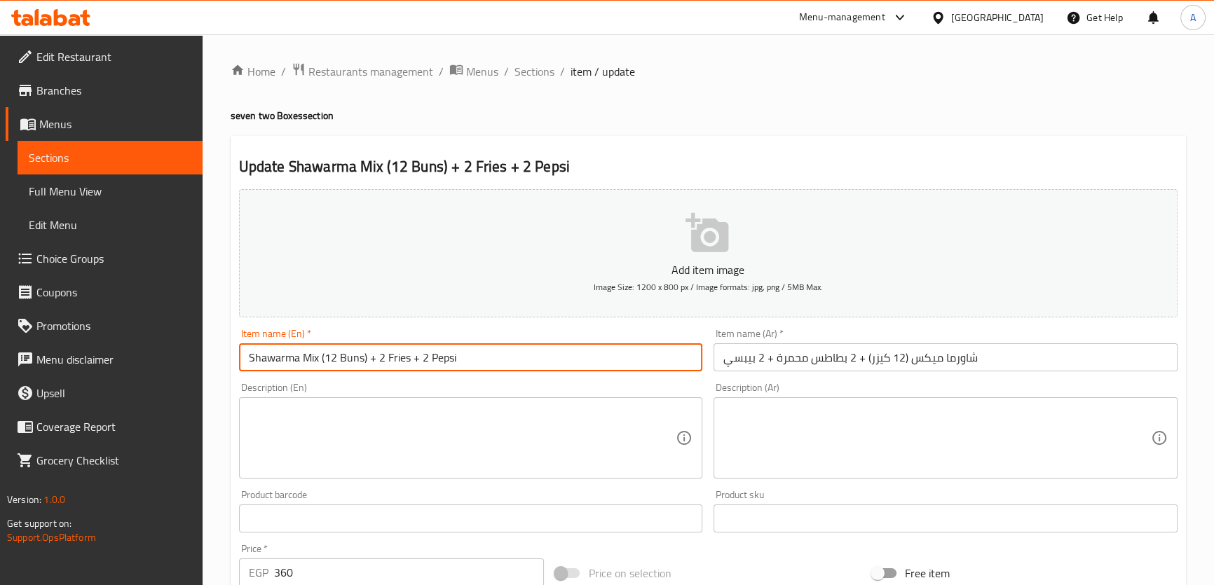
paste input "Box"
type input "Shawarma Mix (12 Buns) + 2 Fries + 2 Pepsi Box"
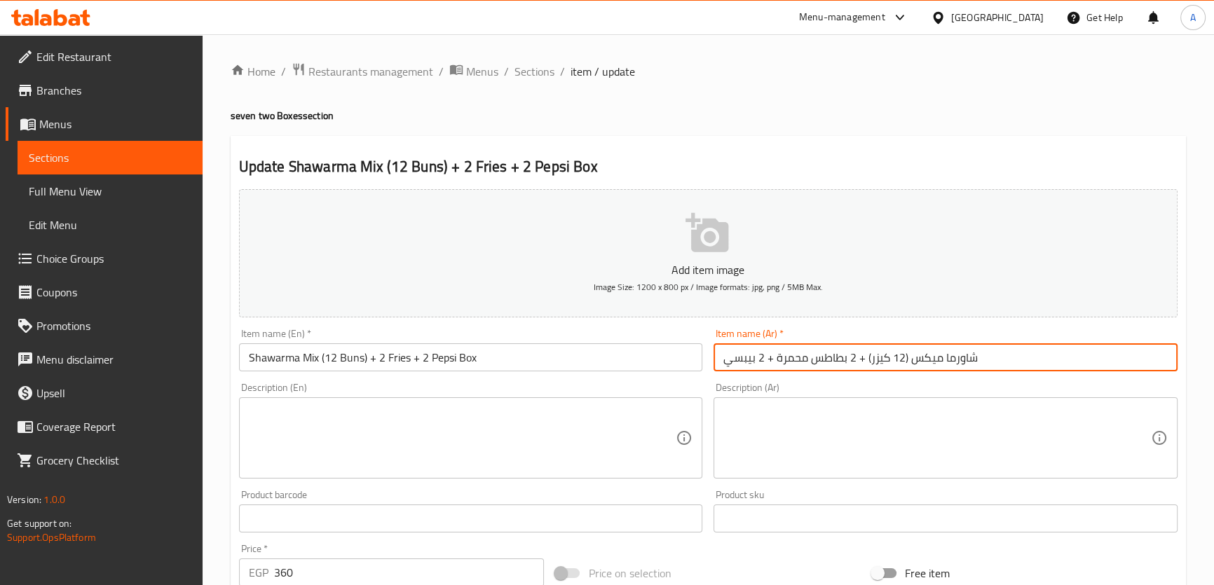
click at [728, 360] on input "شاورما ميكس (12 كيزر) + 2 بطاطس محمرة + 2 بيبسي" at bounding box center [946, 358] width 464 height 28
paste input "علبة"
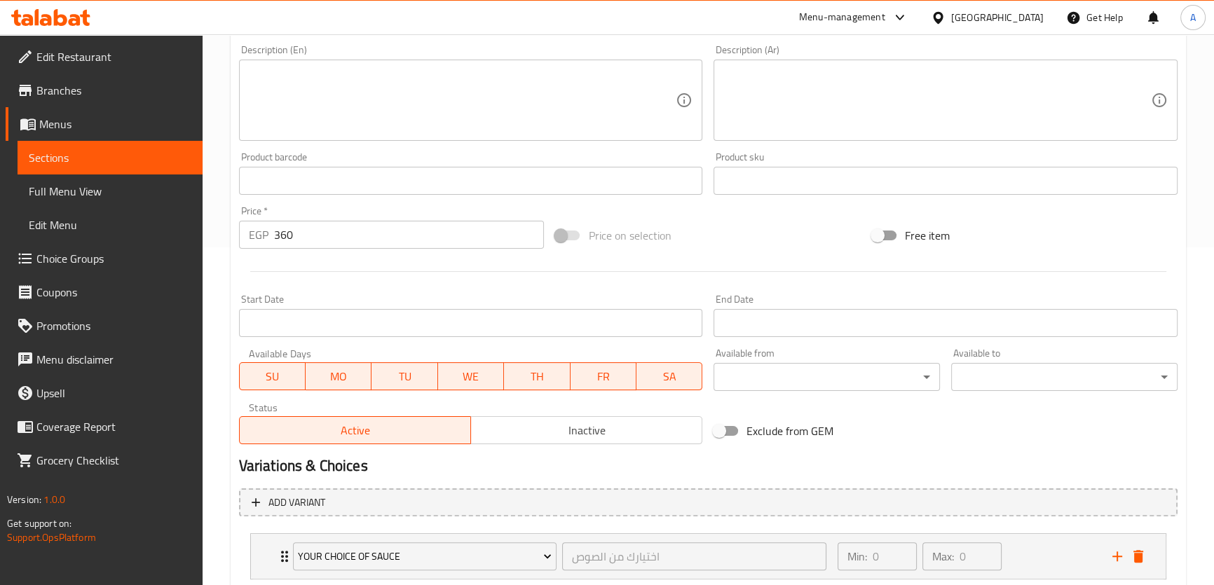
scroll to position [427, 0]
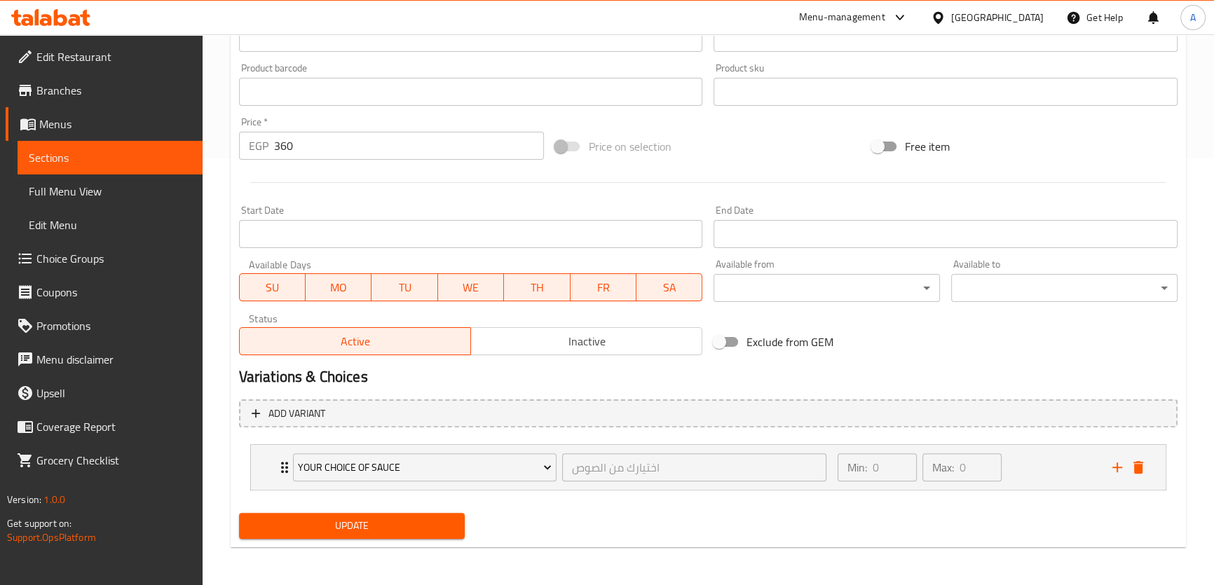
type input "علبة شاورما ميكس (12 كيزر) + 2 بطاطس محمرة + 2 بيبسي"
click at [416, 524] on span "Update" at bounding box center [352, 526] width 204 height 18
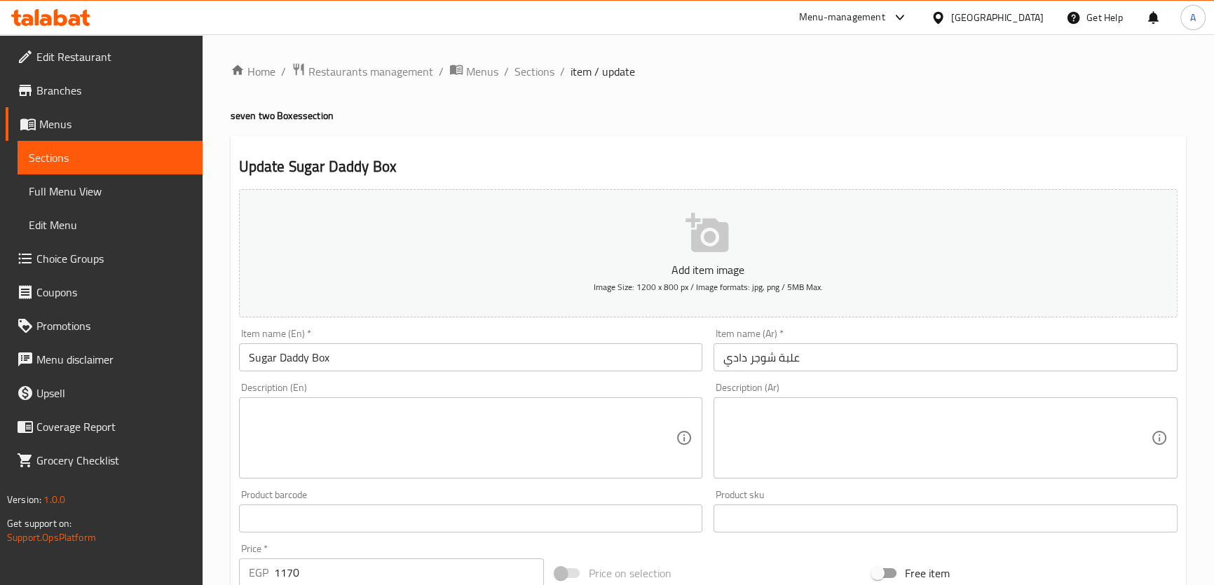
click at [793, 362] on input "علبة شوجر دادي" at bounding box center [946, 358] width 464 height 28
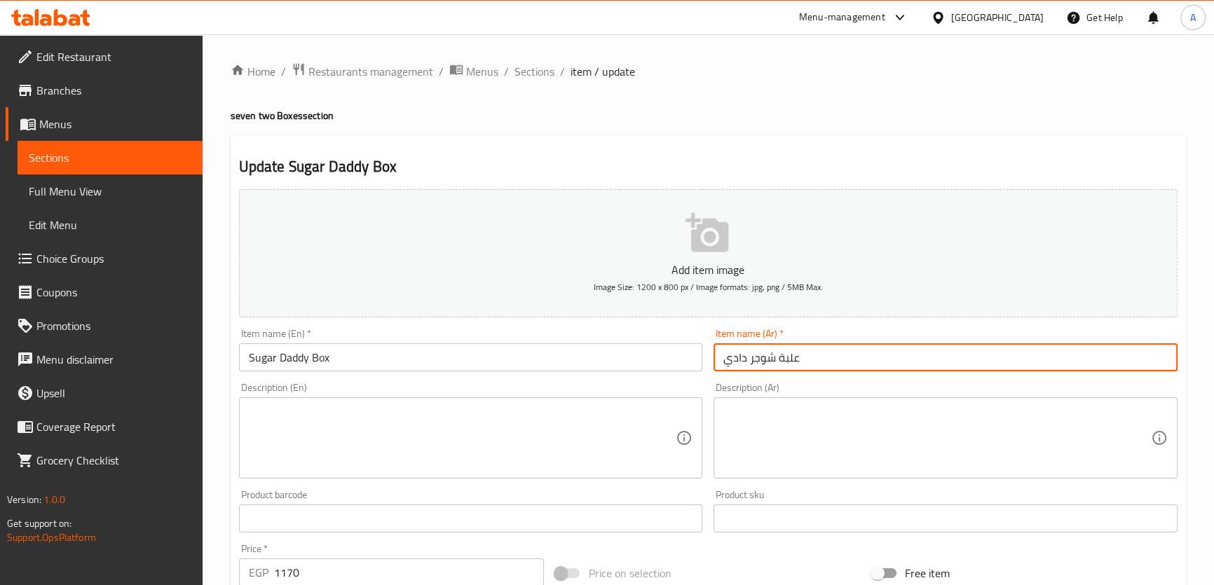
click at [793, 362] on input "علبة شوجر دادي" at bounding box center [946, 358] width 464 height 28
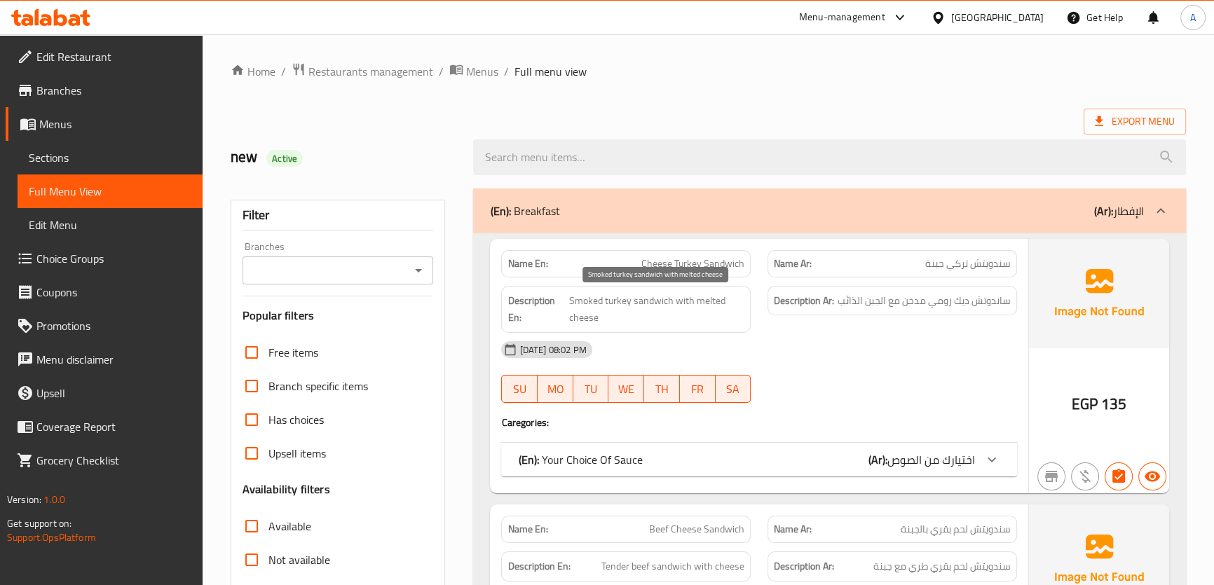
click at [630, 325] on span "Smoked turkey sandwich with melted cheese" at bounding box center [657, 309] width 176 height 34
click at [630, 318] on span "Smoked turkey sandwich with melted cheese" at bounding box center [657, 309] width 176 height 34
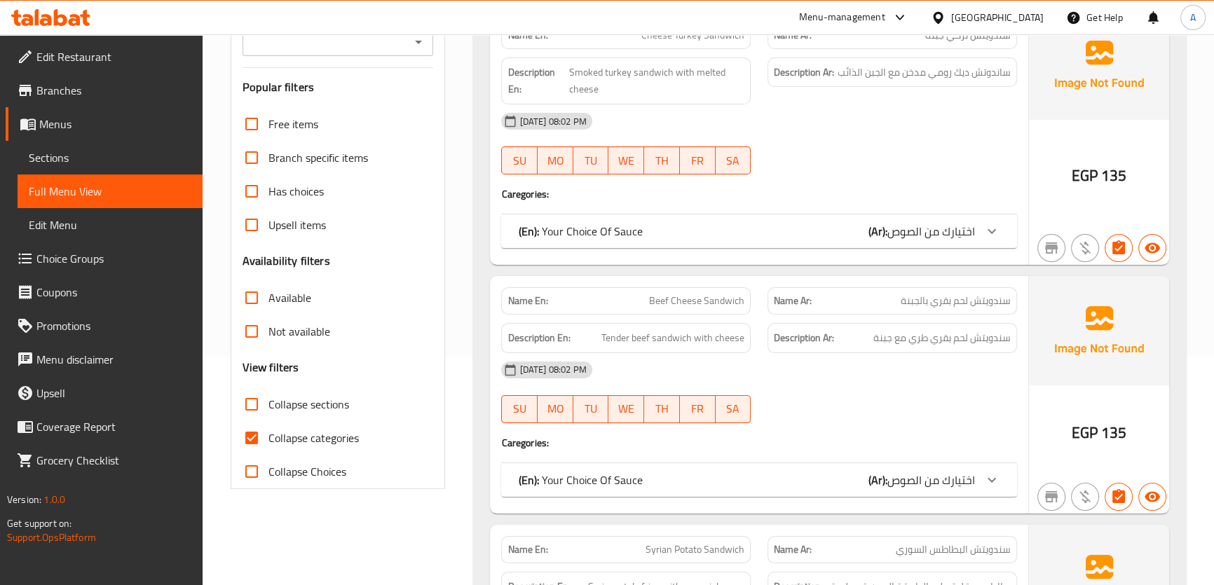
scroll to position [305, 0]
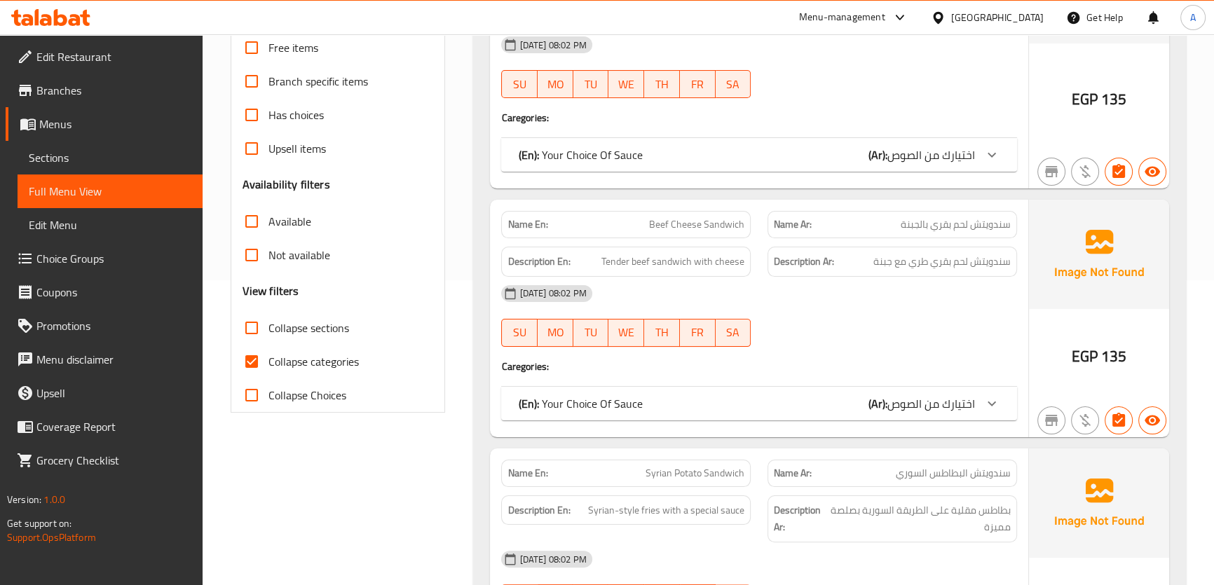
click at [913, 255] on span "سندويتش لحم بقري طري مع جبنة" at bounding box center [942, 262] width 137 height 18
click at [674, 252] on div "Description En: Tender beef sandwich with cheese" at bounding box center [626, 262] width 250 height 30
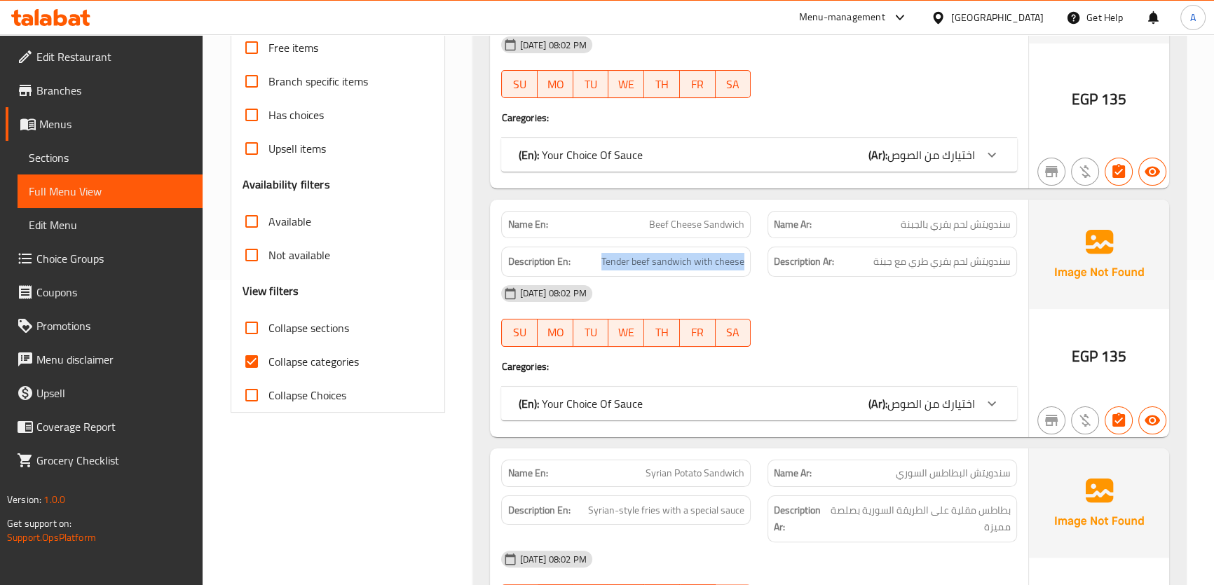
click at [674, 252] on div "Description En: Tender beef sandwich with cheese" at bounding box center [626, 262] width 250 height 30
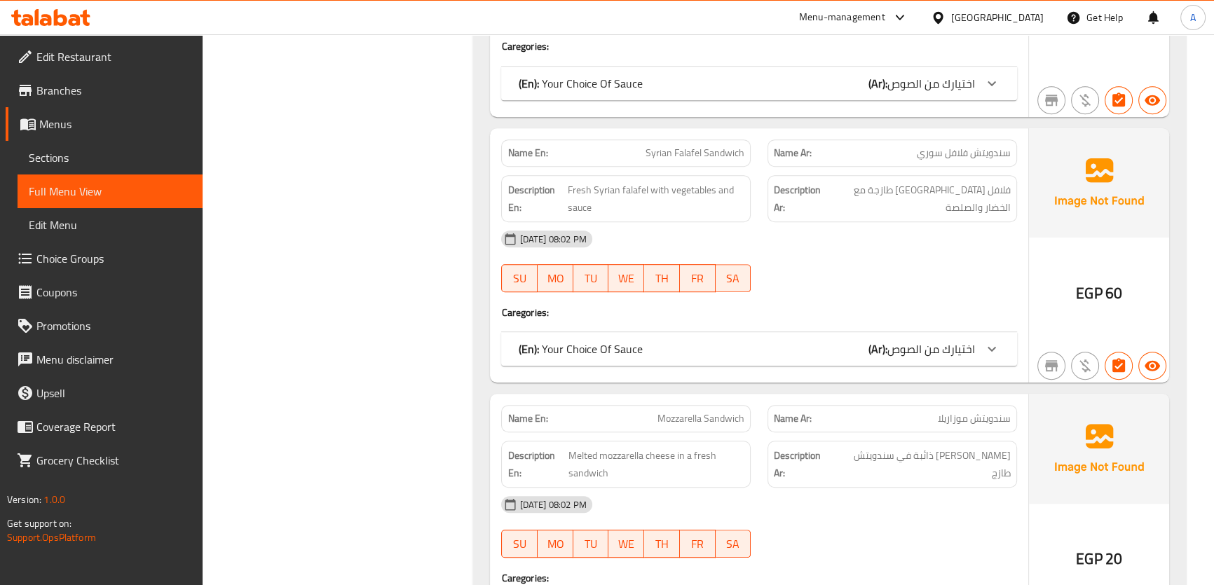
scroll to position [951, 0]
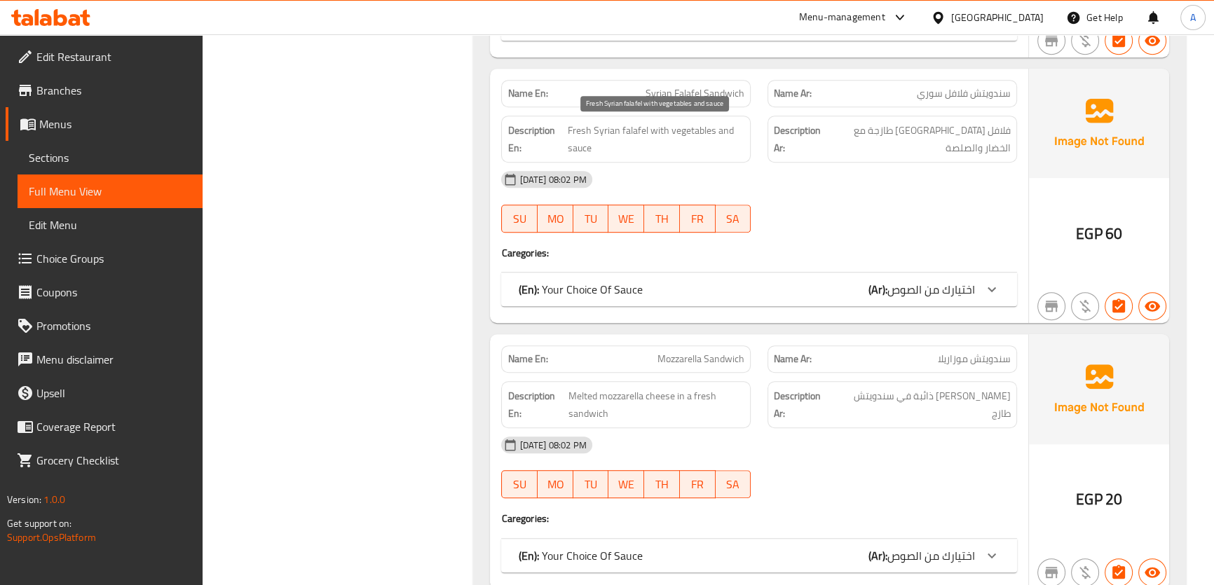
click at [684, 132] on span "Fresh Syrian falafel with vegetables and sauce" at bounding box center [656, 139] width 177 height 34
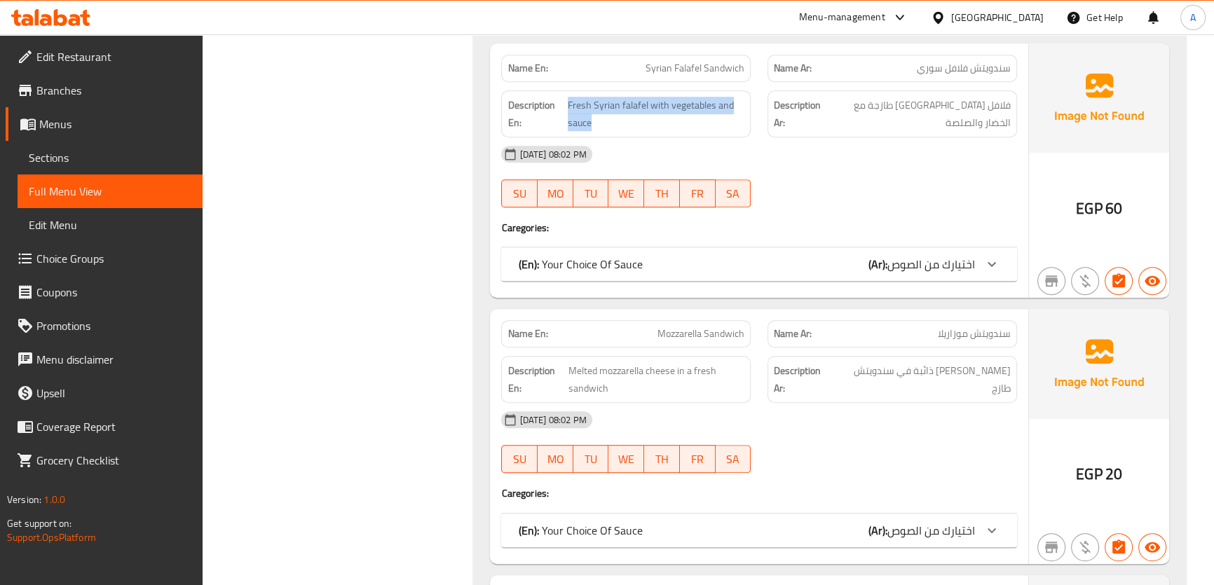
scroll to position [1265, 0]
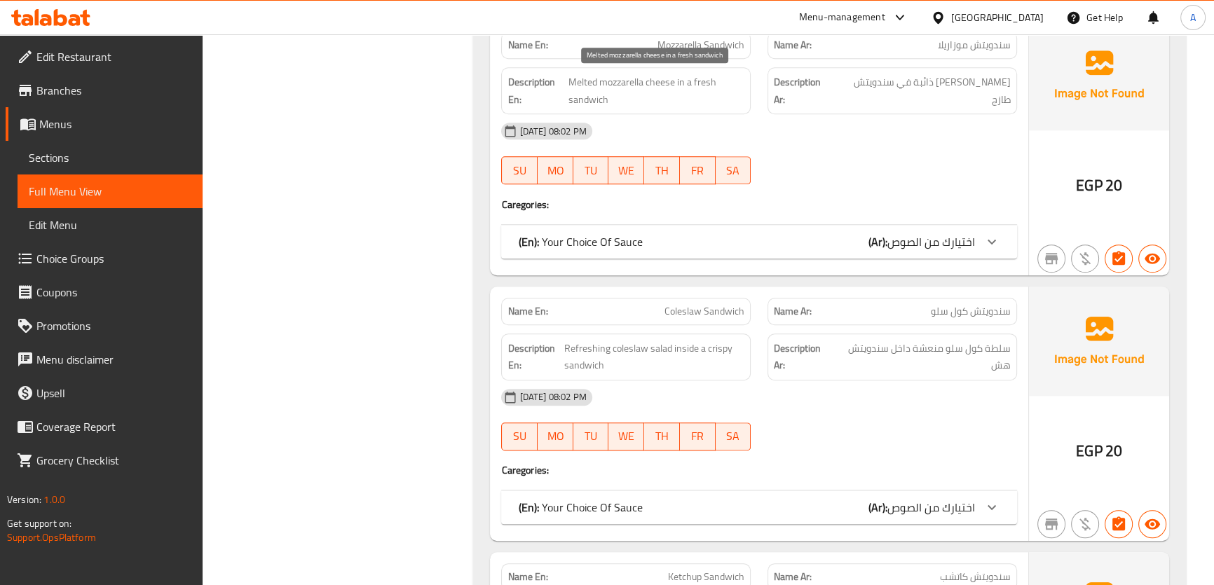
click at [705, 75] on span "Melted mozzarella cheese in a fresh sandwich" at bounding box center [657, 91] width 176 height 34
click at [977, 365] on span "سلطة كول سلو منعشة داخل سندويتش هش" at bounding box center [922, 357] width 177 height 34
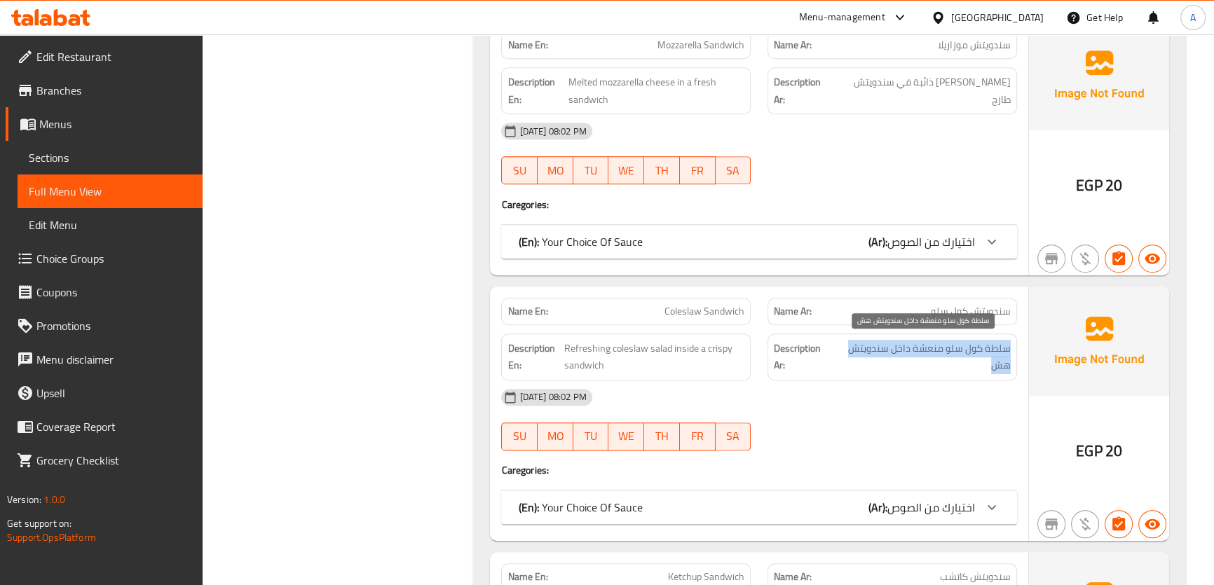
click at [977, 365] on span "سلطة كول سلو منعشة داخل سندويتش هش" at bounding box center [922, 357] width 177 height 34
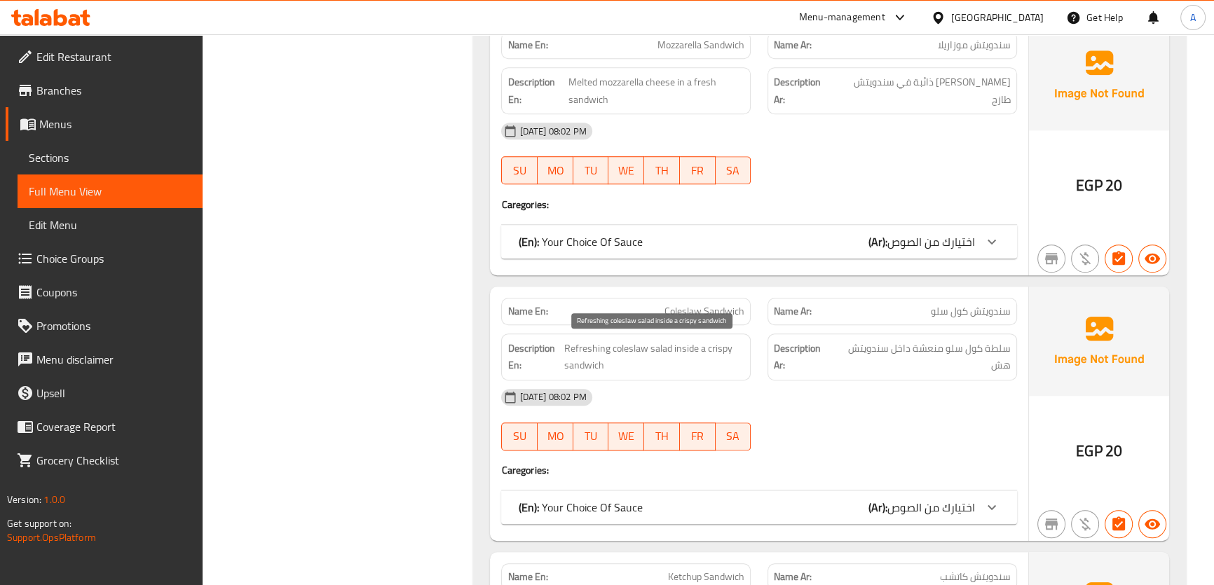
click at [680, 357] on span "Refreshing coleslaw salad inside a crispy sandwich" at bounding box center [654, 357] width 180 height 34
click at [733, 353] on span "Refreshing coleslaw salad inside a crispy sandwich" at bounding box center [654, 357] width 180 height 34
click at [910, 345] on span "سلطة كول سلو منعشة داخل سندويتش هش" at bounding box center [922, 357] width 177 height 34
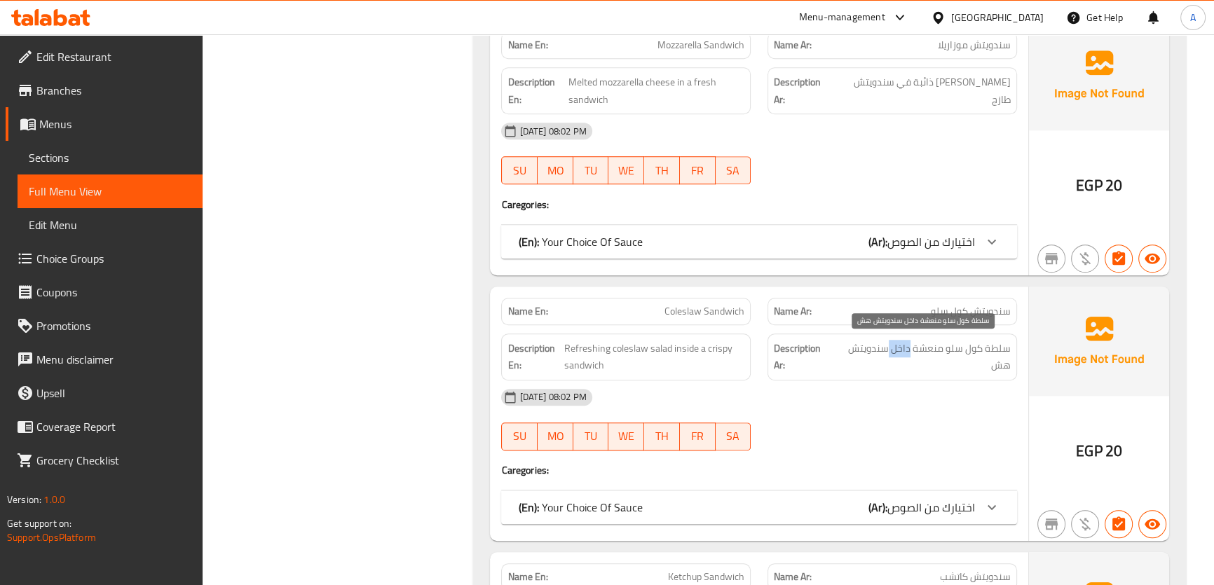
click at [910, 345] on span "سلطة كول سلو منعشة داخل سندويتش هش" at bounding box center [922, 357] width 177 height 34
copy div "سلطة كول سلو منعشة داخل سندويتش هش"
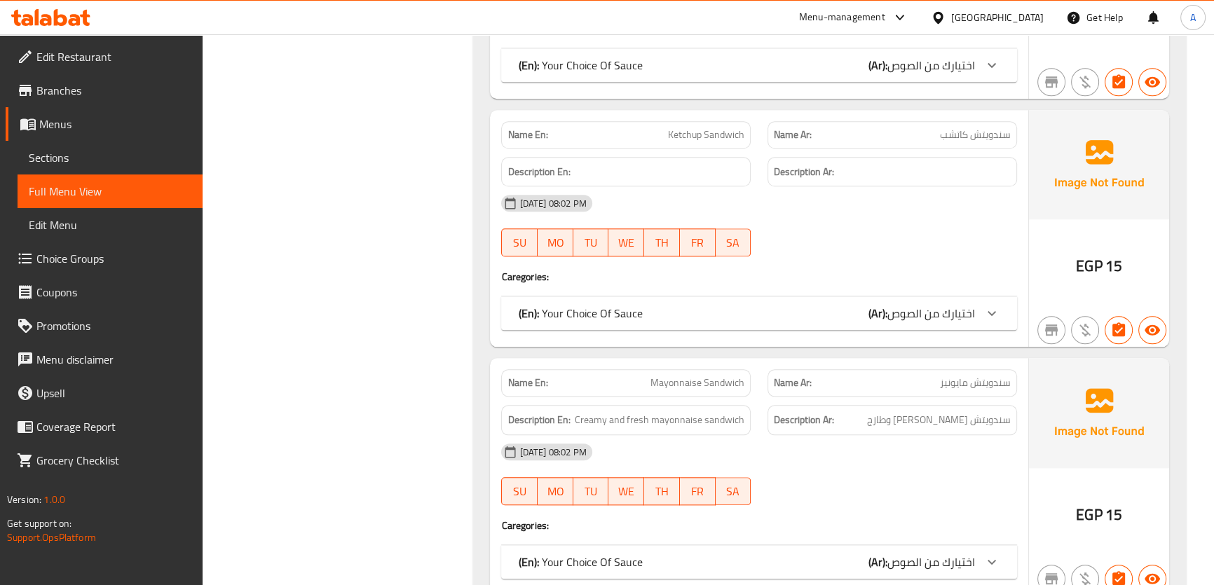
scroll to position [1767, 0]
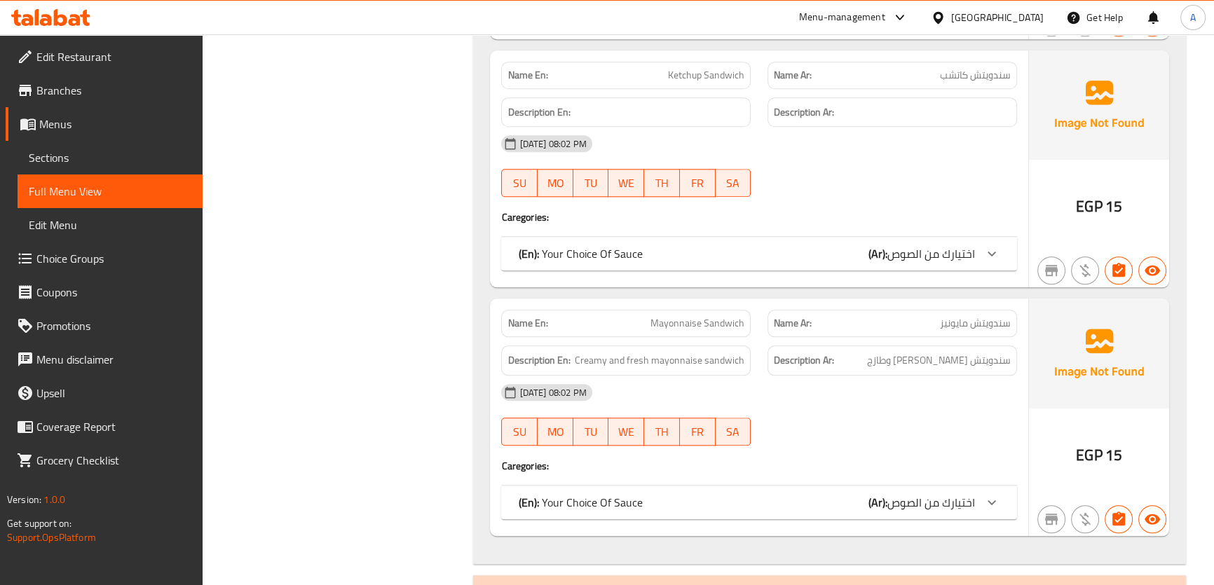
click at [665, 339] on div "Description En: Creamy and fresh mayonnaise sandwich" at bounding box center [626, 360] width 266 height 47
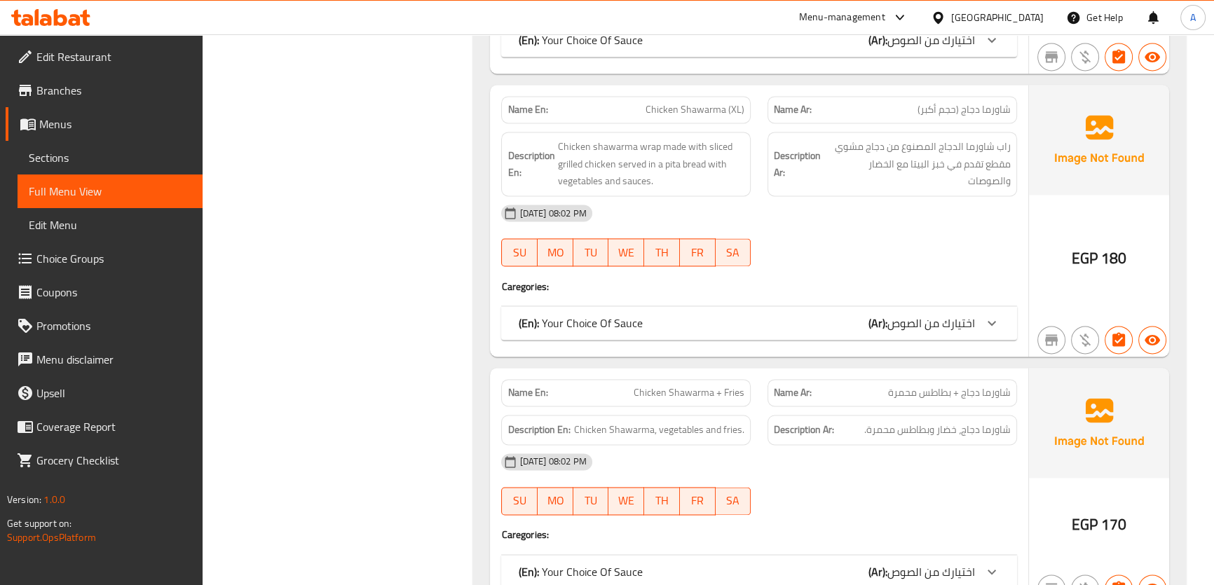
scroll to position [2600, 0]
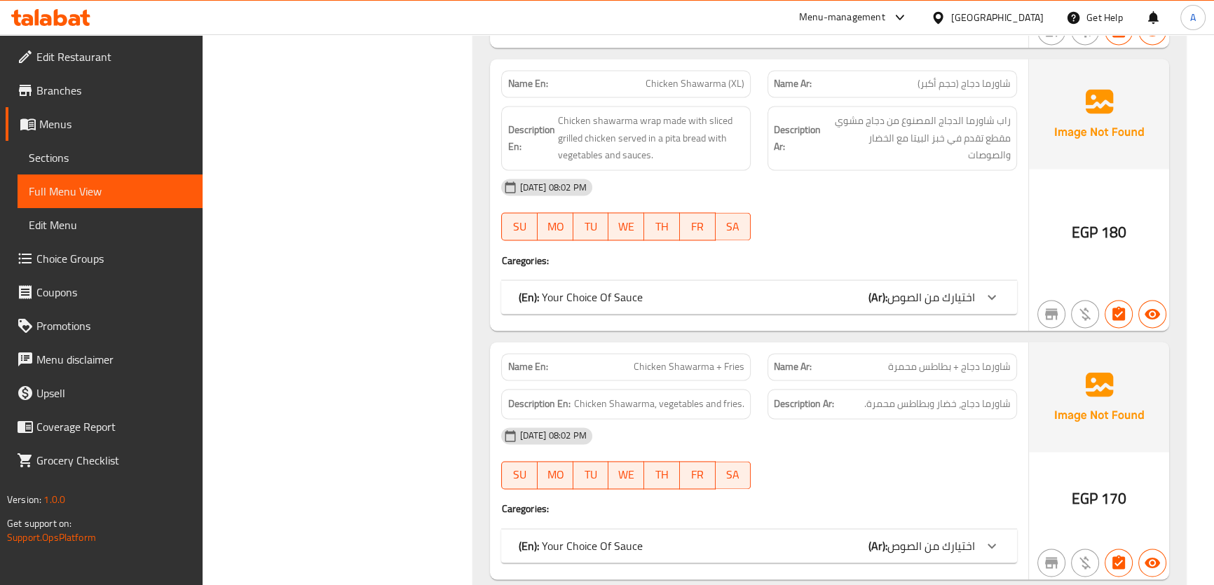
copy span "Chicken Shawarma (XL)"
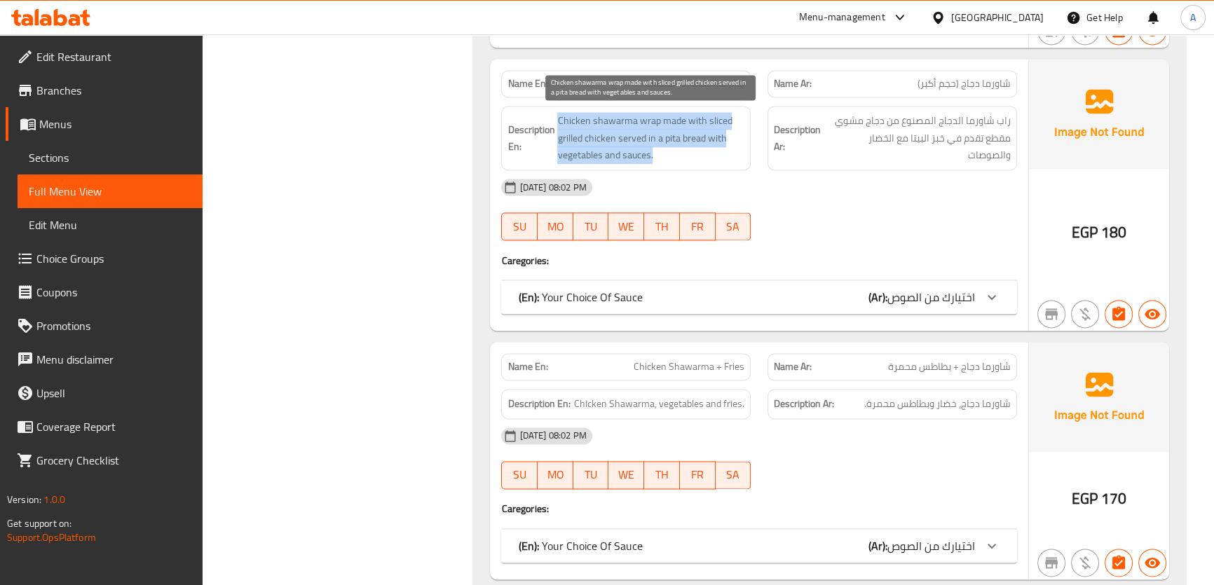
click at [618, 126] on span "Chicken shawarma wrap made with sliced grilled chicken served in a pita bread w…" at bounding box center [650, 138] width 187 height 52
copy span "Chicken shawarma wrap made with sliced grilled chicken served in a pita bread w…"
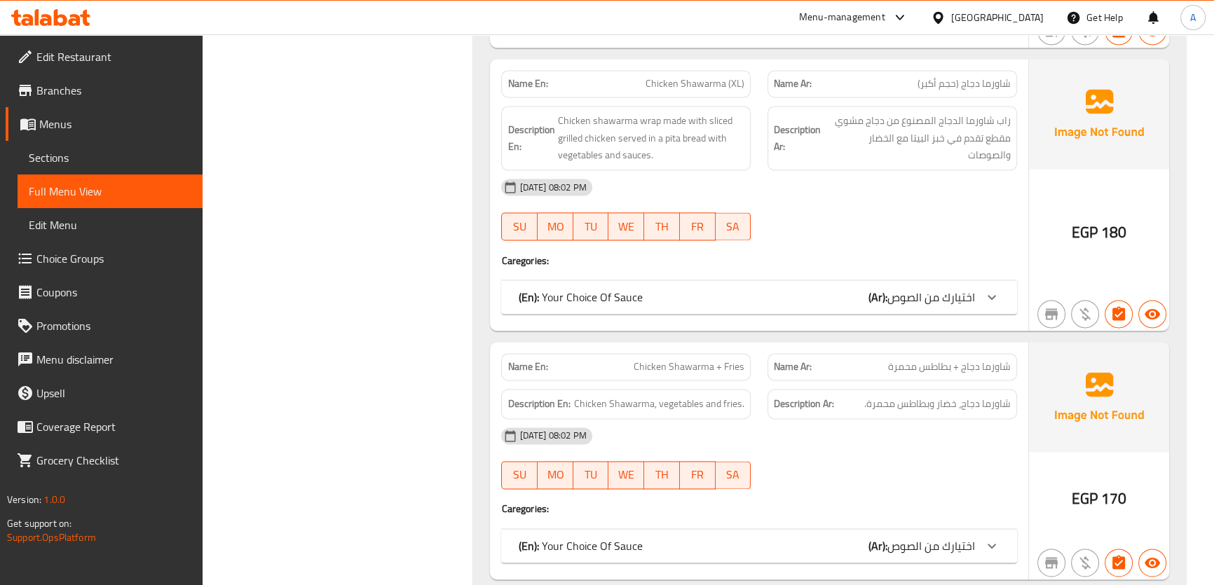
copy span "Chicken Shawarma (XL)"
drag, startPoint x: 762, startPoint y: 134, endPoint x: 755, endPoint y: 133, distance: 7.0
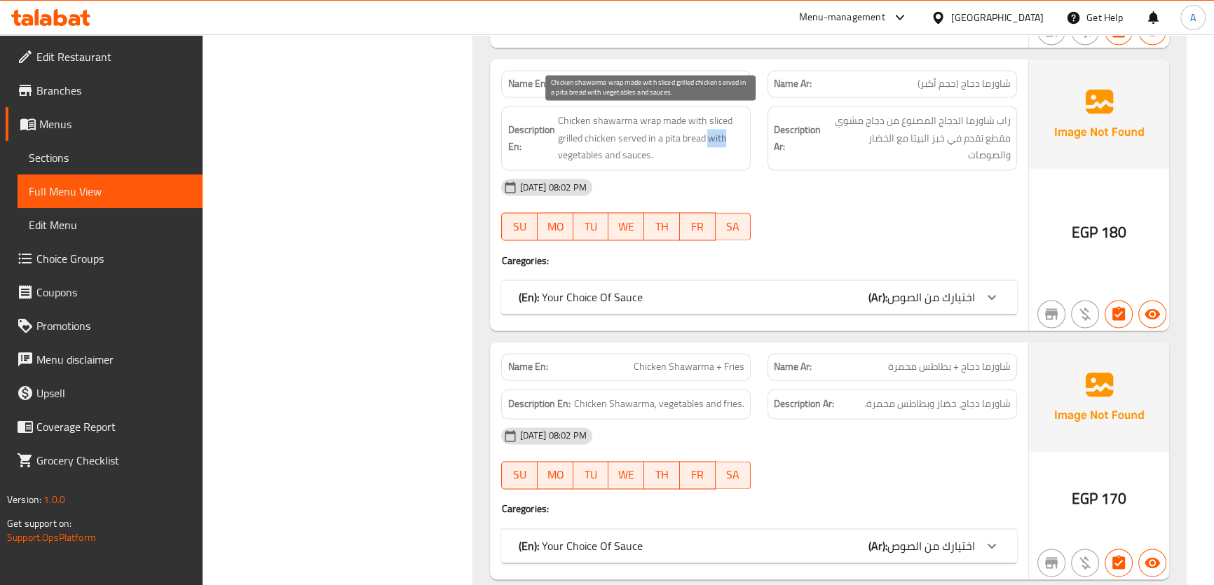
click at [711, 133] on span "Chicken shawarma wrap made with sliced grilled chicken served in a pita bread w…" at bounding box center [650, 138] width 187 height 52
copy span "Chicken shawarma wrap made with sliced grilled chicken served in a pita bread w…"
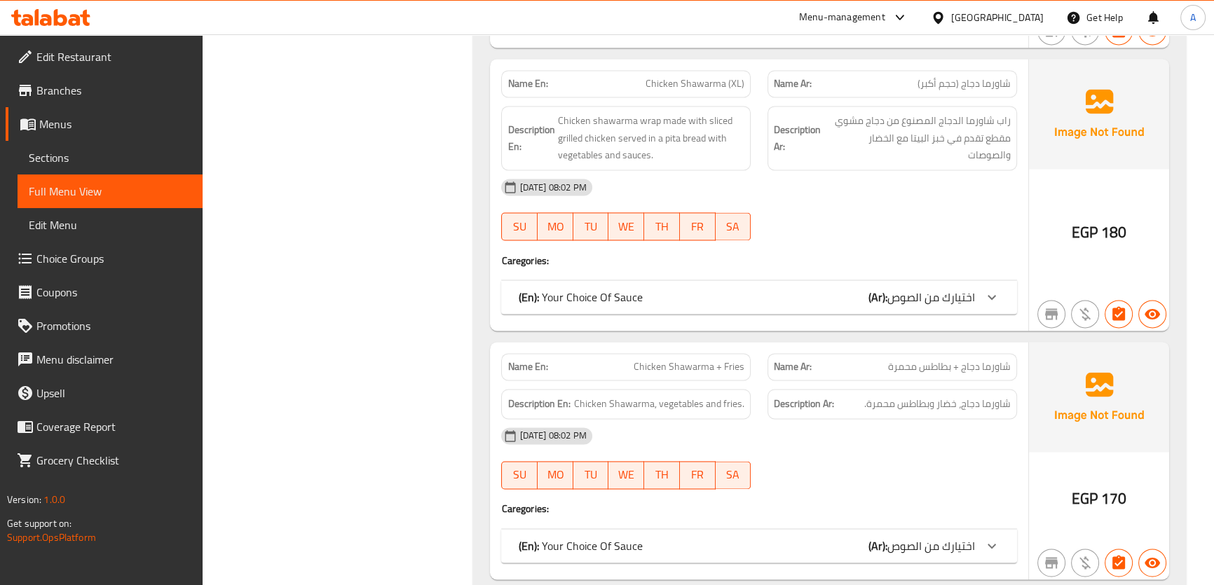
copy span "Chicken Shawarma (XL)"
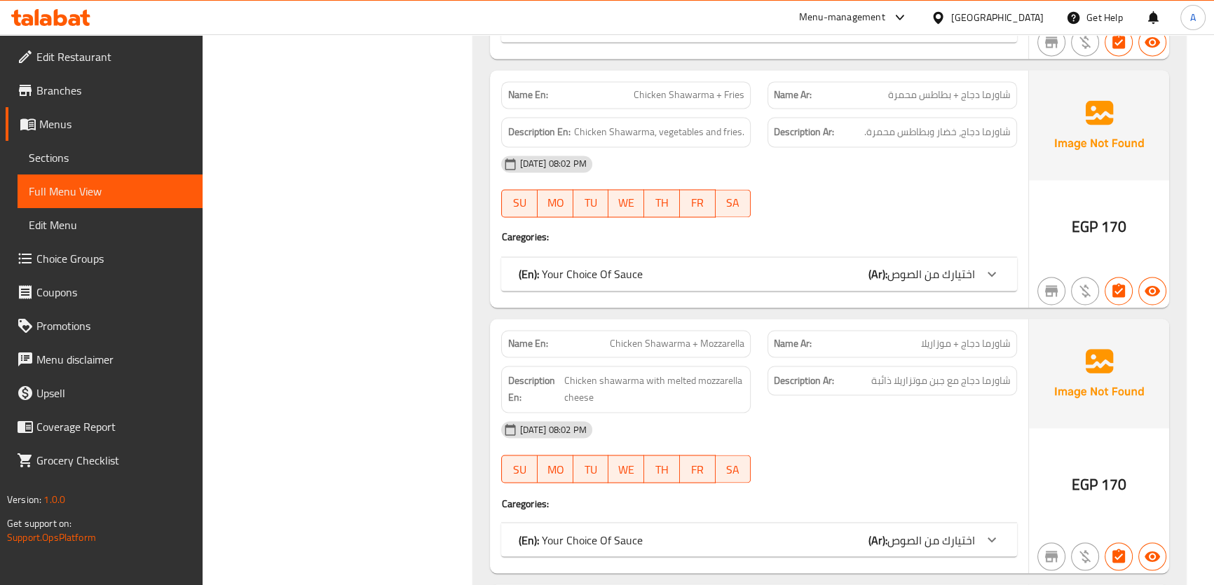
scroll to position [2897, 0]
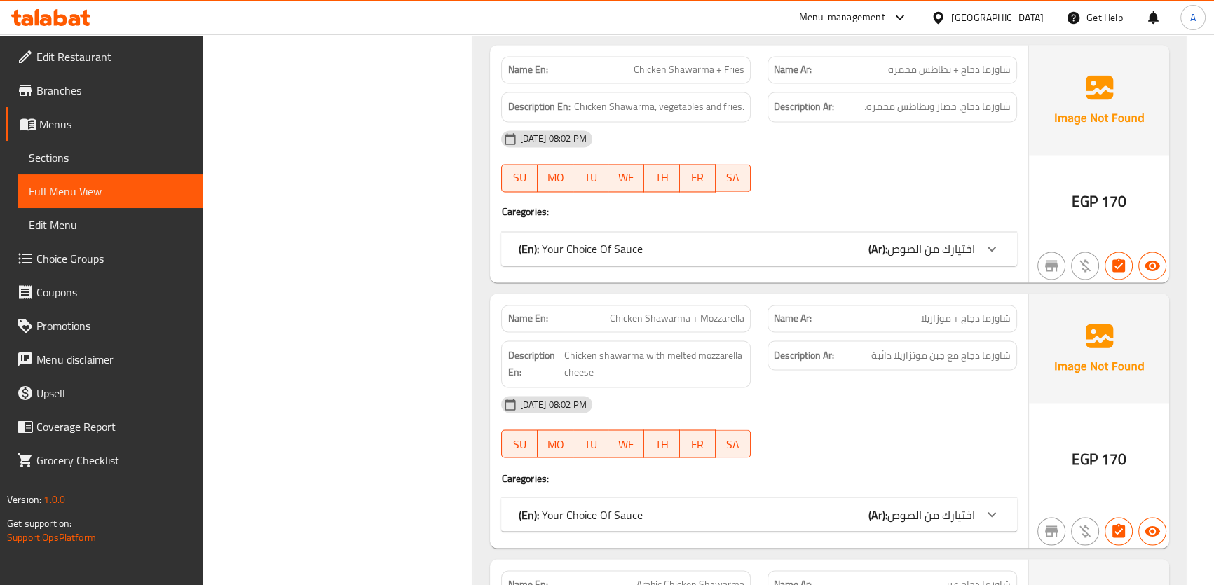
click at [656, 98] on span "Chicken Shawarma, vegetables and fries." at bounding box center [659, 107] width 170 height 18
copy span "Chicken Shawarma, vegetables and fries."
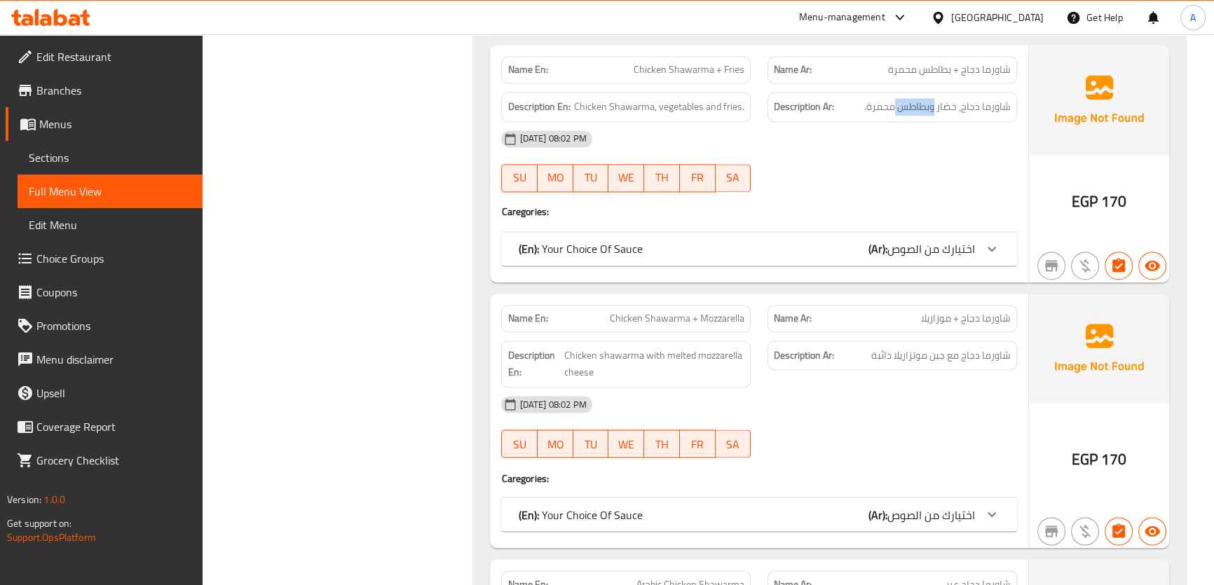
click at [903, 351] on span "شاورما دجاج مع جبن موتزاريلا ذائبة" at bounding box center [941, 356] width 140 height 18
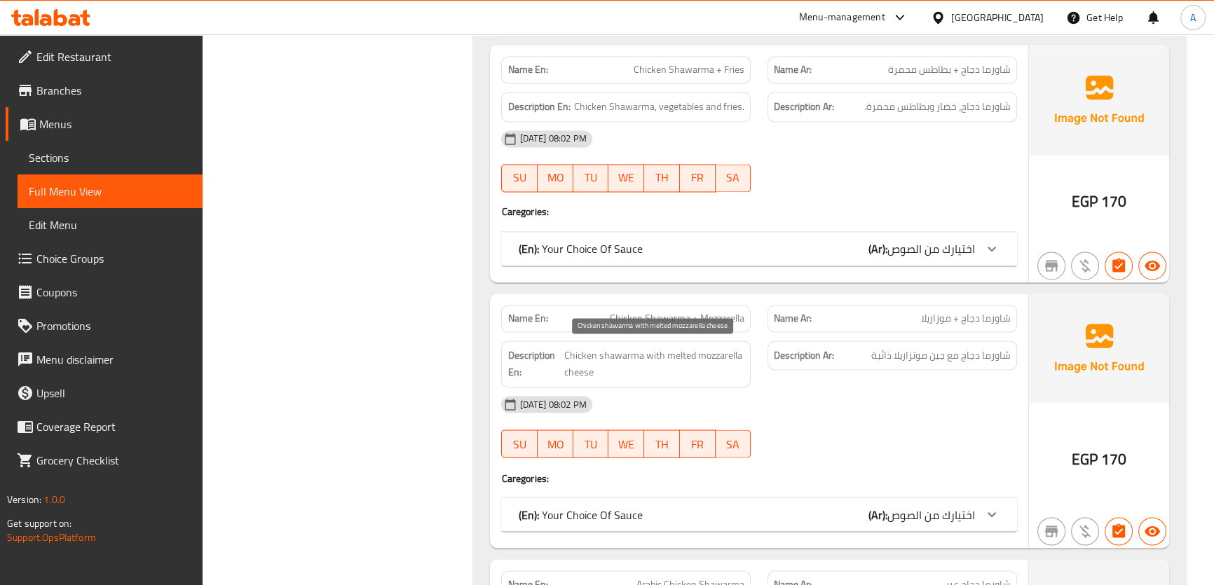
click at [675, 363] on span "Chicken shawarma with melted mozzarella cheese" at bounding box center [654, 364] width 180 height 34
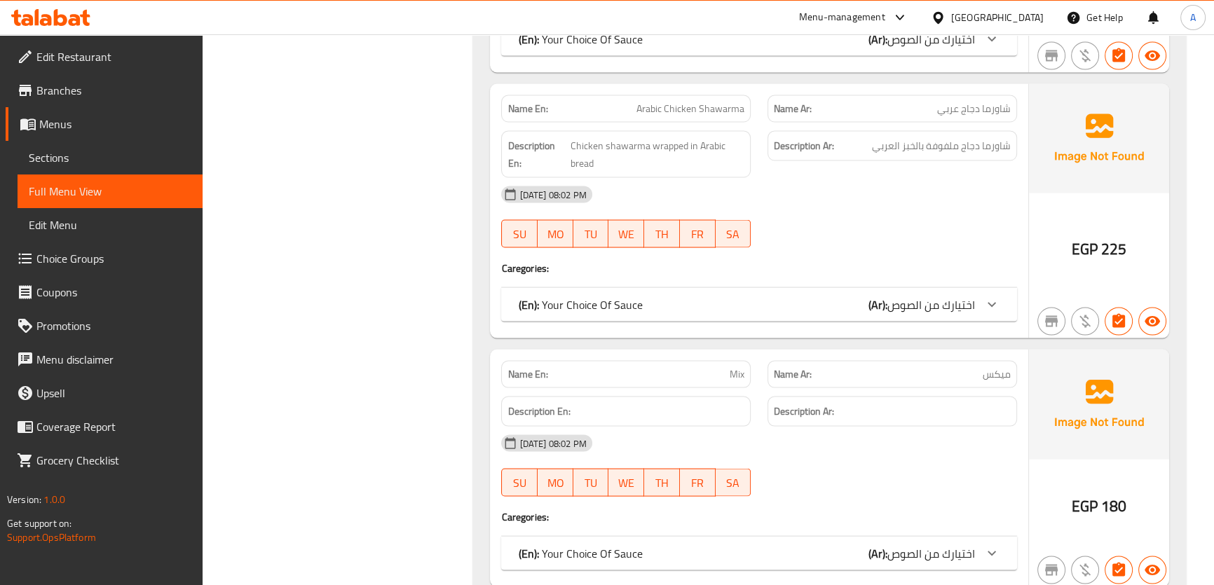
scroll to position [3407, 0]
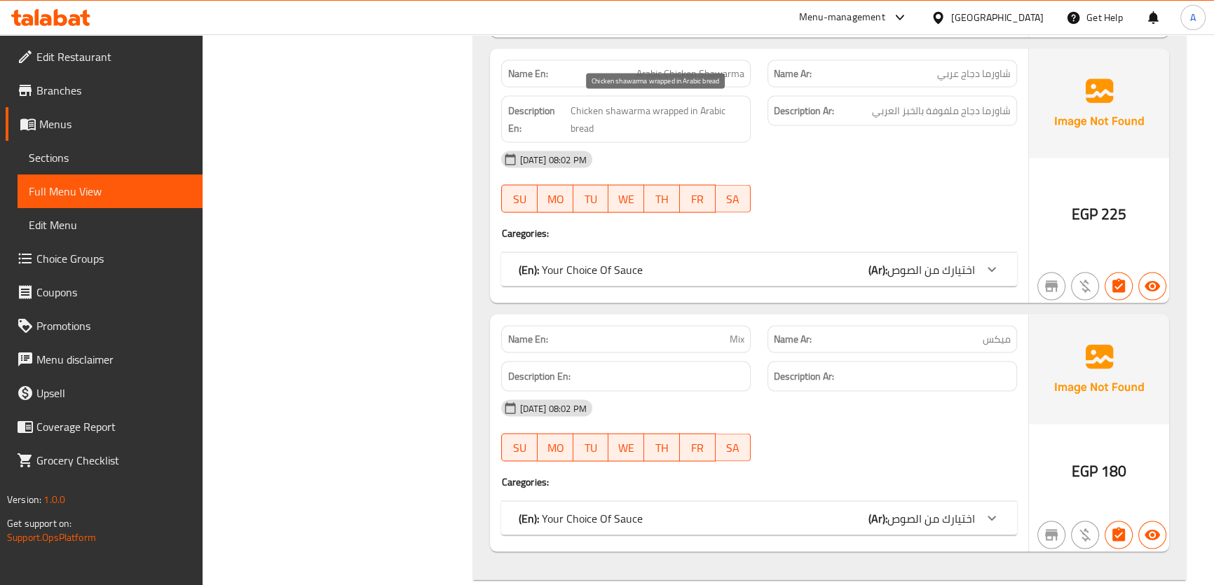
click at [686, 116] on span "Chicken shawarma wrapped in Arabic bread" at bounding box center [658, 119] width 174 height 34
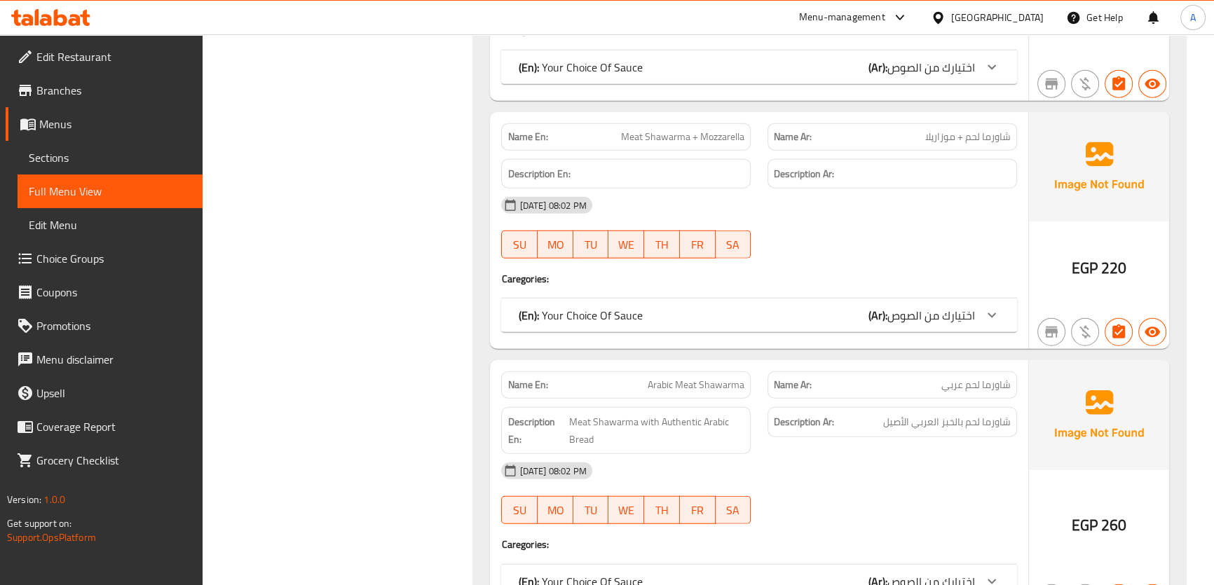
scroll to position [4494, 0]
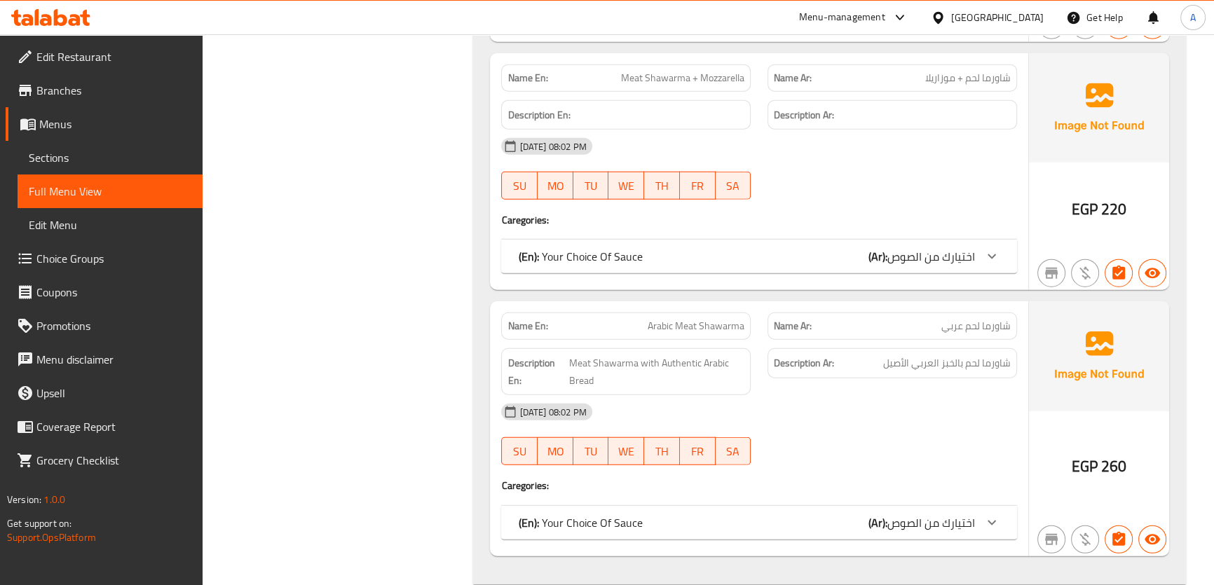
copy span "Meat Shawarma + Mozzarella"
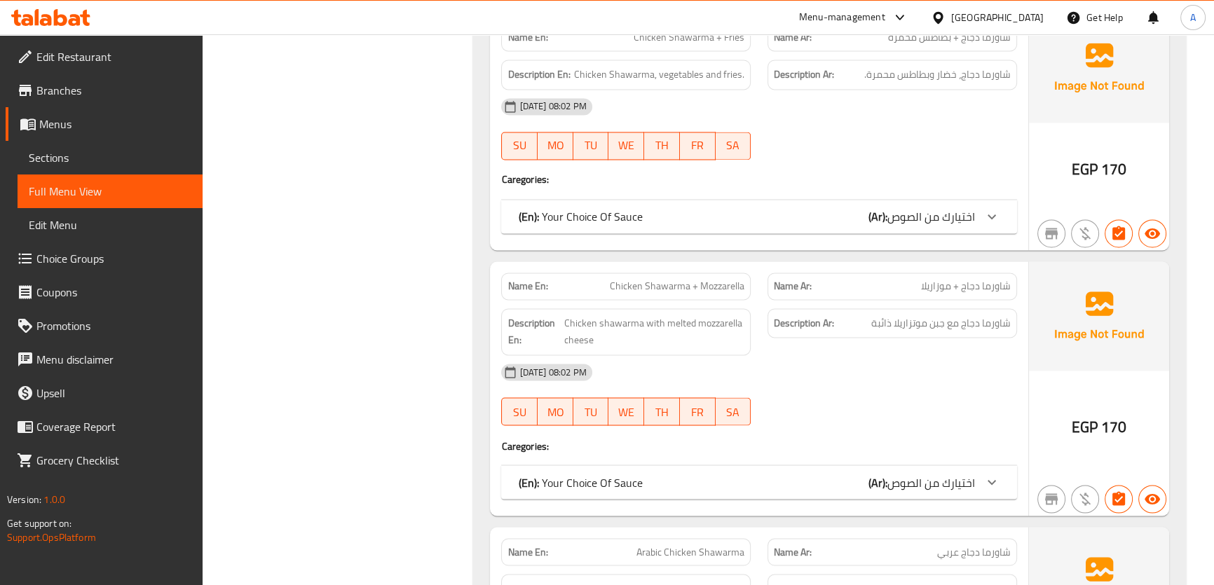
scroll to position [2833, 0]
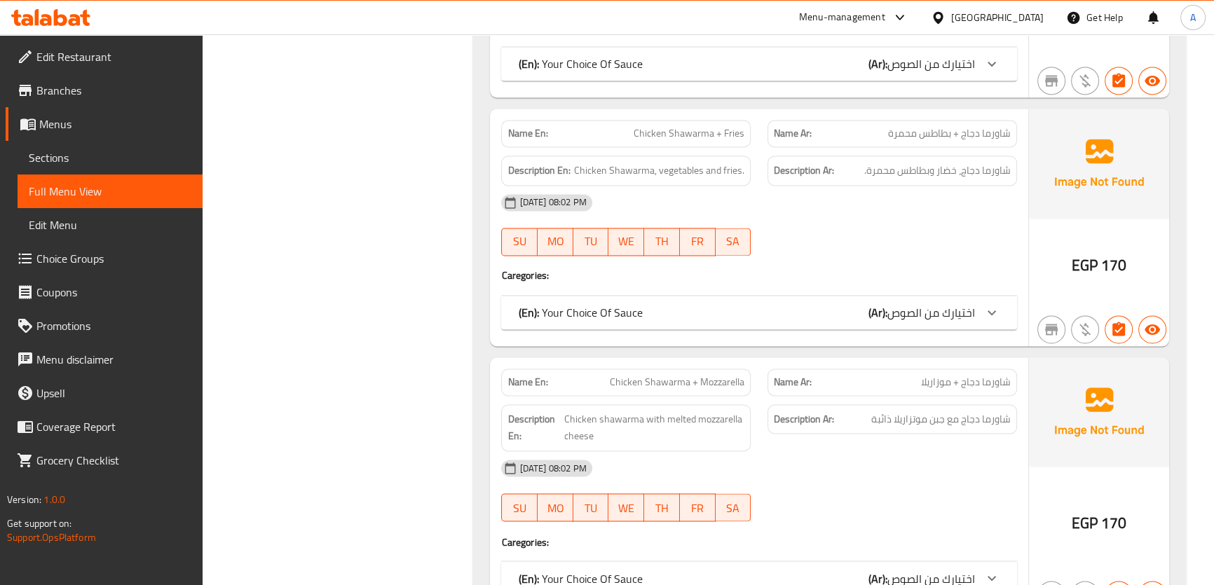
copy span "Chicken Shawarma + Fries"
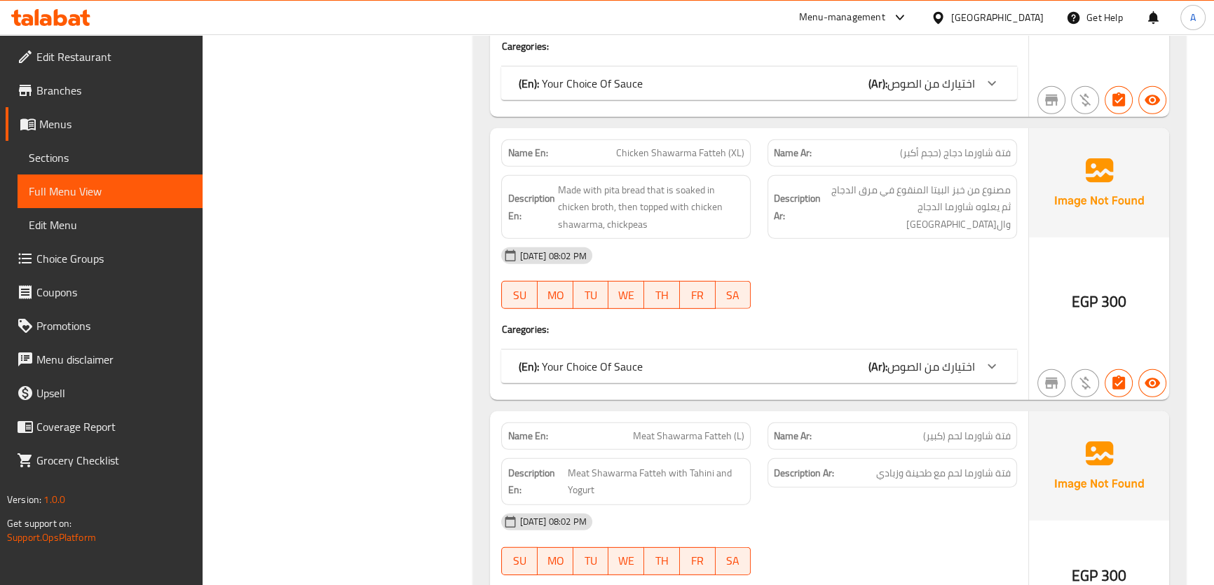
scroll to position [5320, 0]
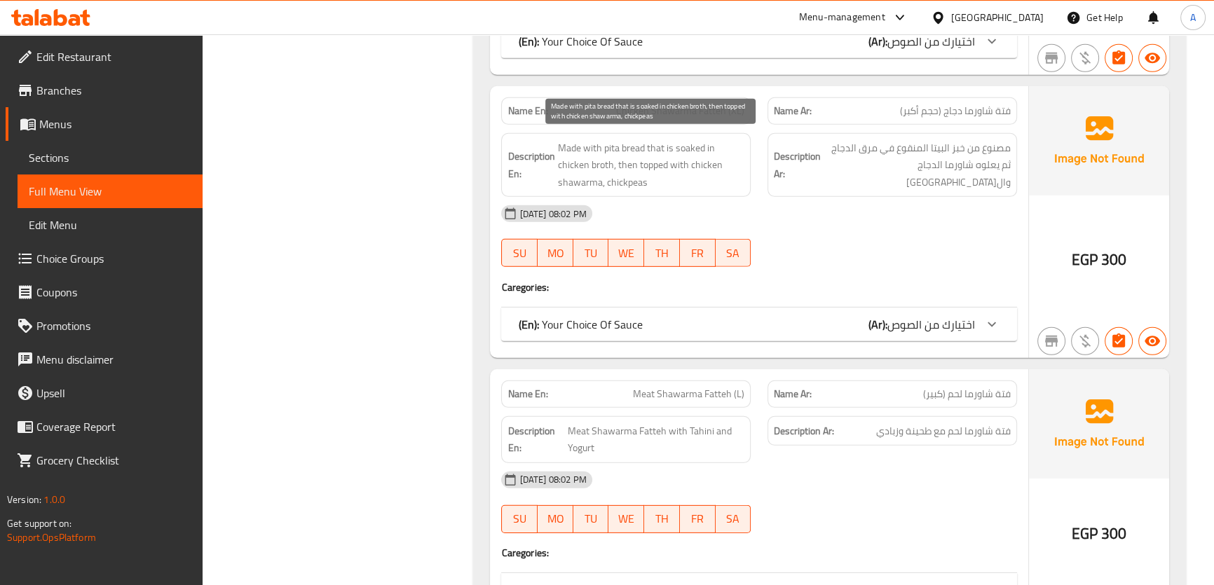
click at [656, 154] on span "Made with pita bread that is soaked in chicken broth, then topped with chicken …" at bounding box center [650, 166] width 187 height 52
copy span "Made with pita bread that is soaked in chicken broth, then topped with chicken …"
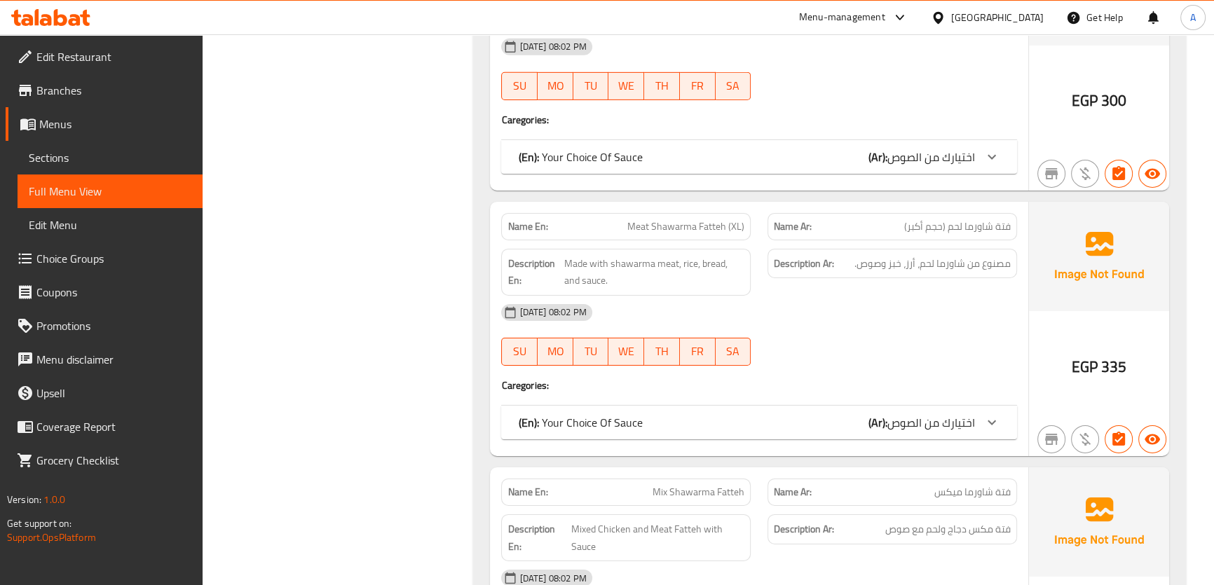
scroll to position [5804, 0]
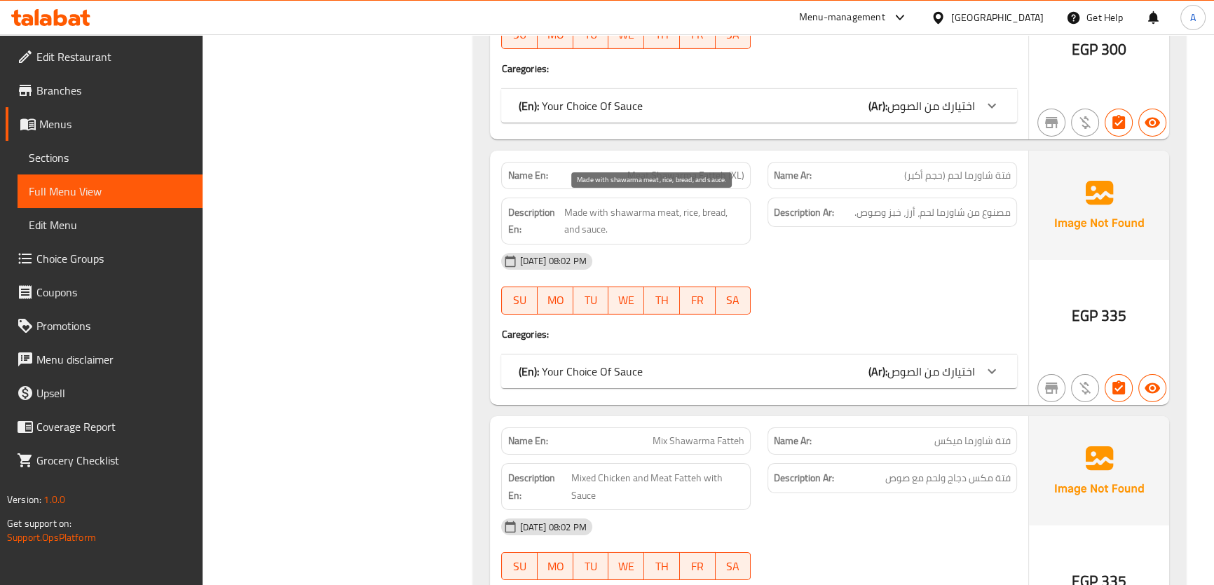
click at [702, 215] on span "Made with shawarma meat, rice, bread, and sauce." at bounding box center [654, 221] width 180 height 34
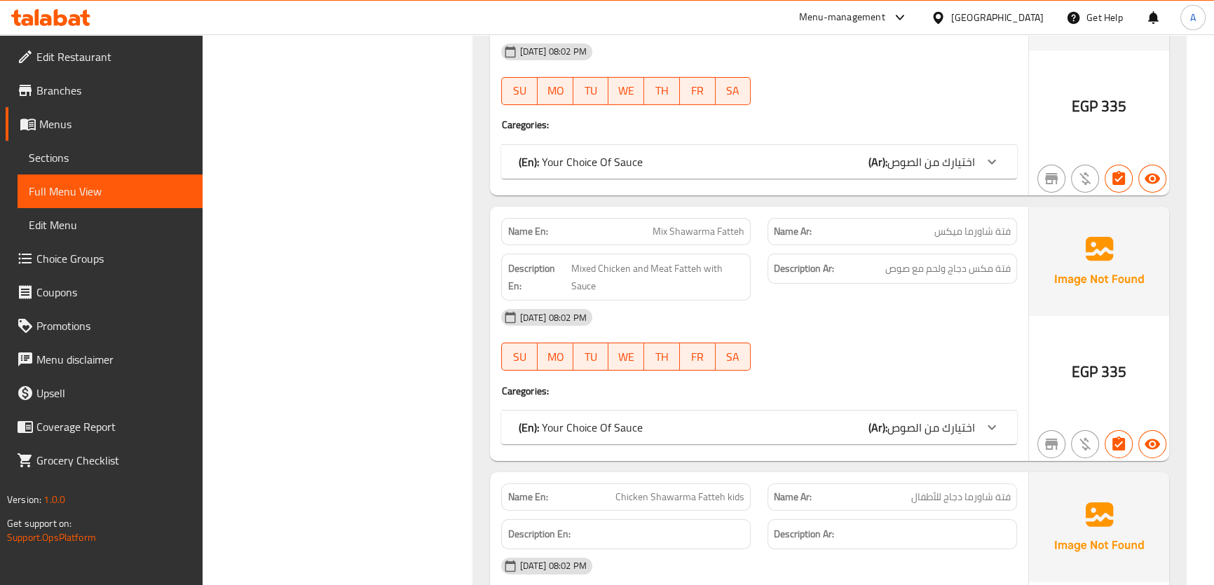
scroll to position [6071, 0]
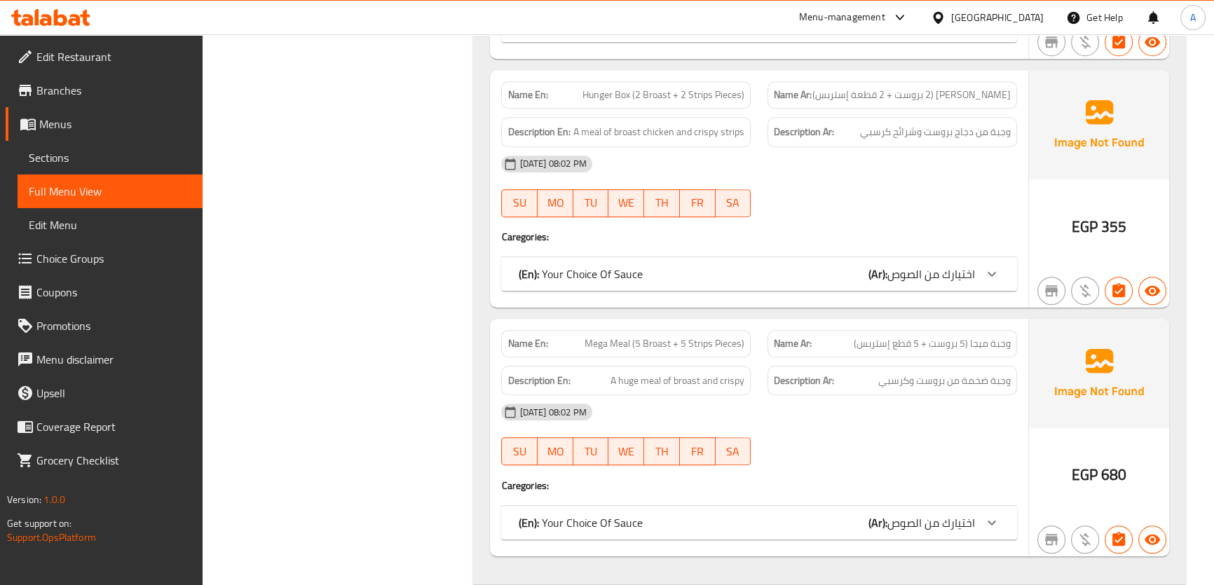
scroll to position [8038, 0]
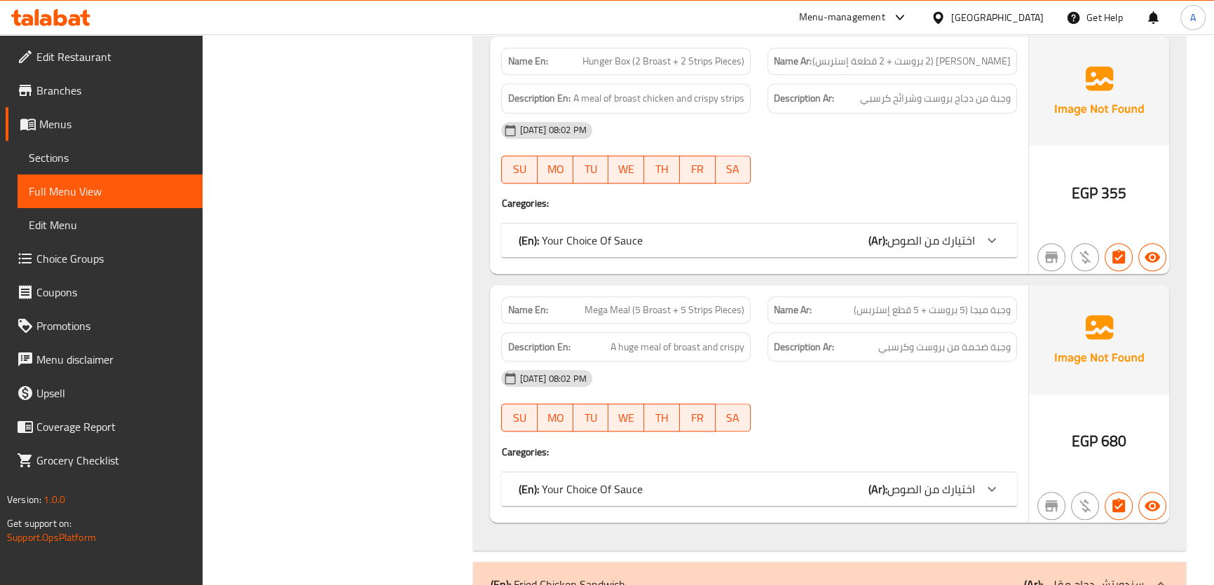
click at [709, 339] on span "A huge meal of broast and crispy" at bounding box center [678, 348] width 134 height 18
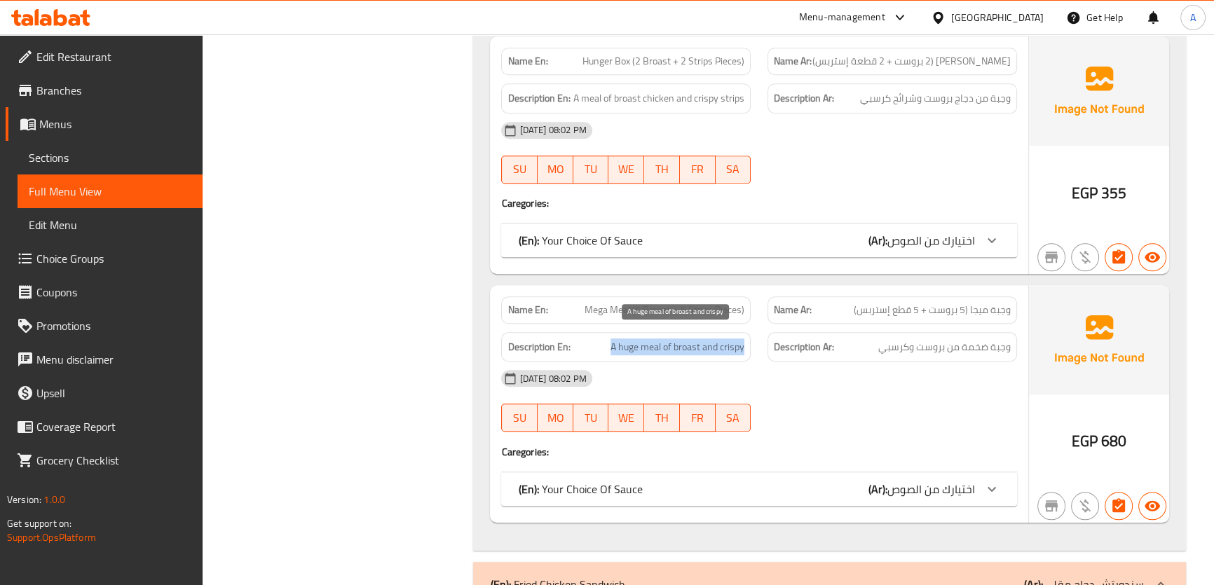
click at [709, 339] on span "A huge meal of broast and crispy" at bounding box center [678, 348] width 134 height 18
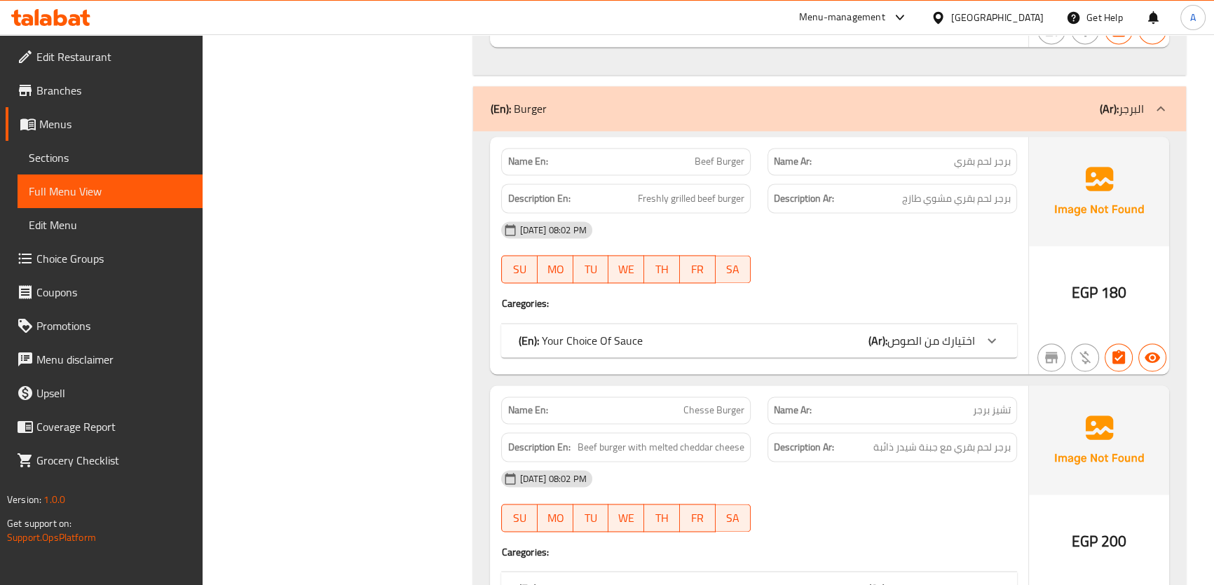
scroll to position [9364, 0]
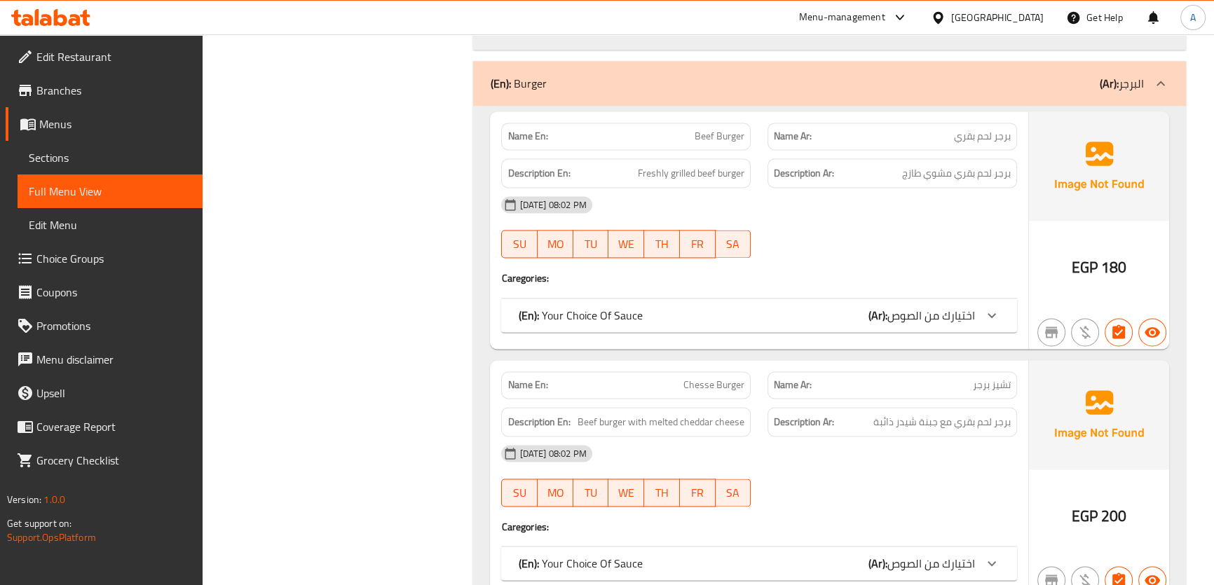
click at [722, 165] on span "Freshly grilled beef burger" at bounding box center [691, 174] width 107 height 18
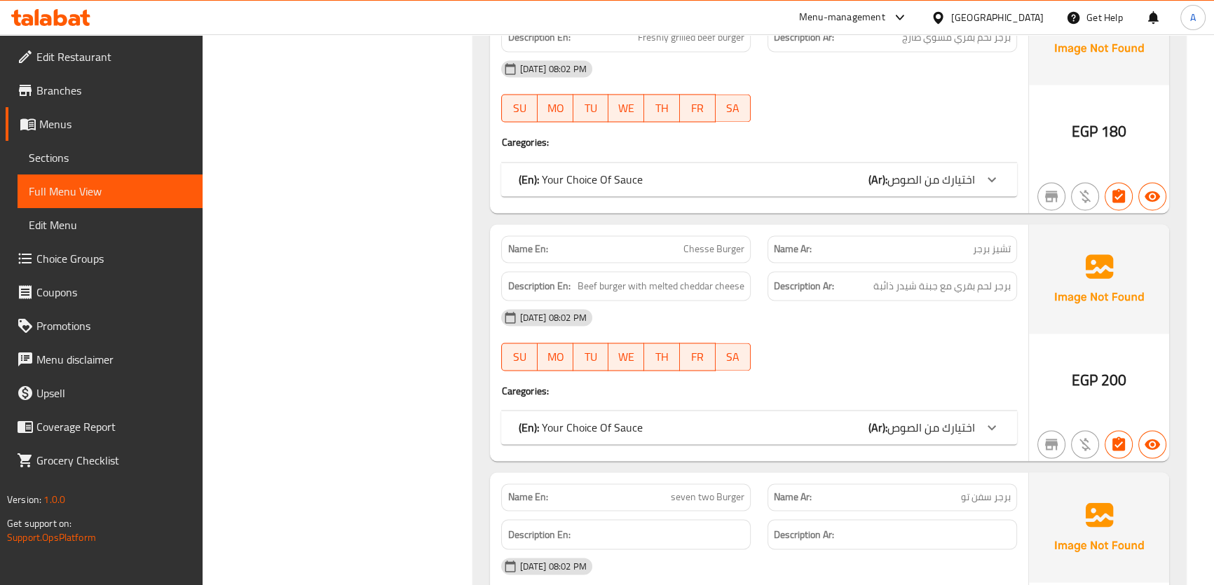
scroll to position [9568, 0]
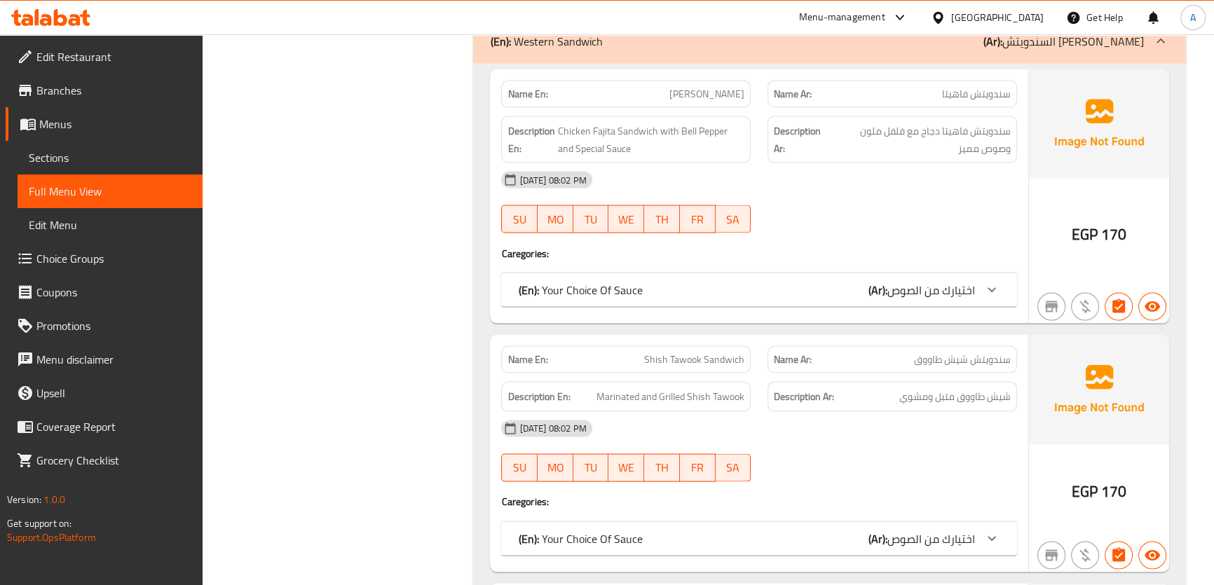
scroll to position [10238, 0]
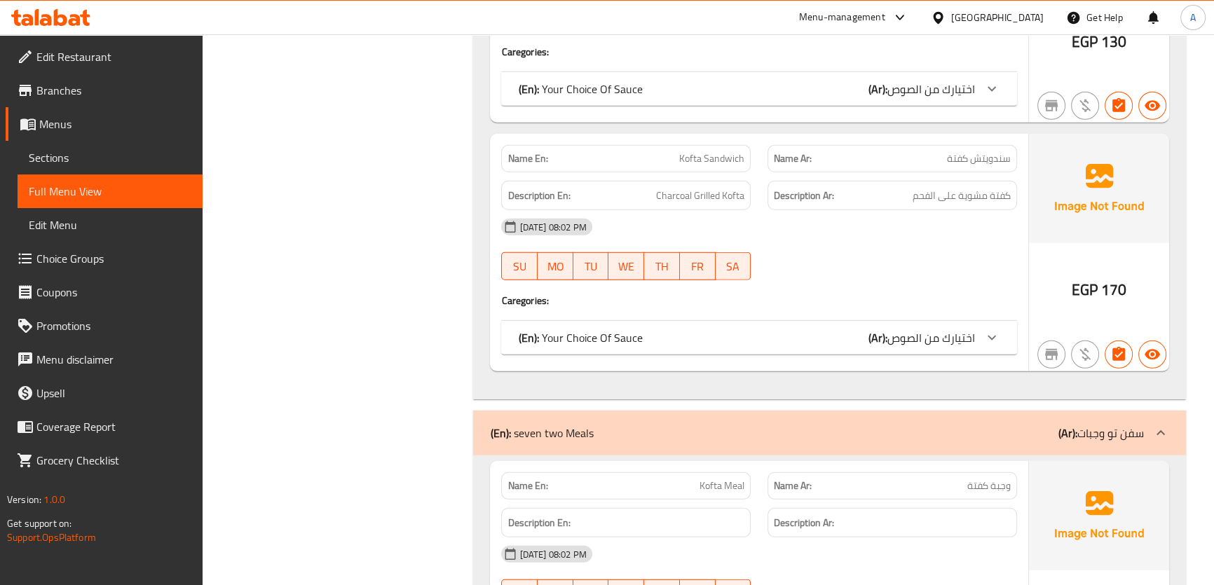
scroll to position [11693, 0]
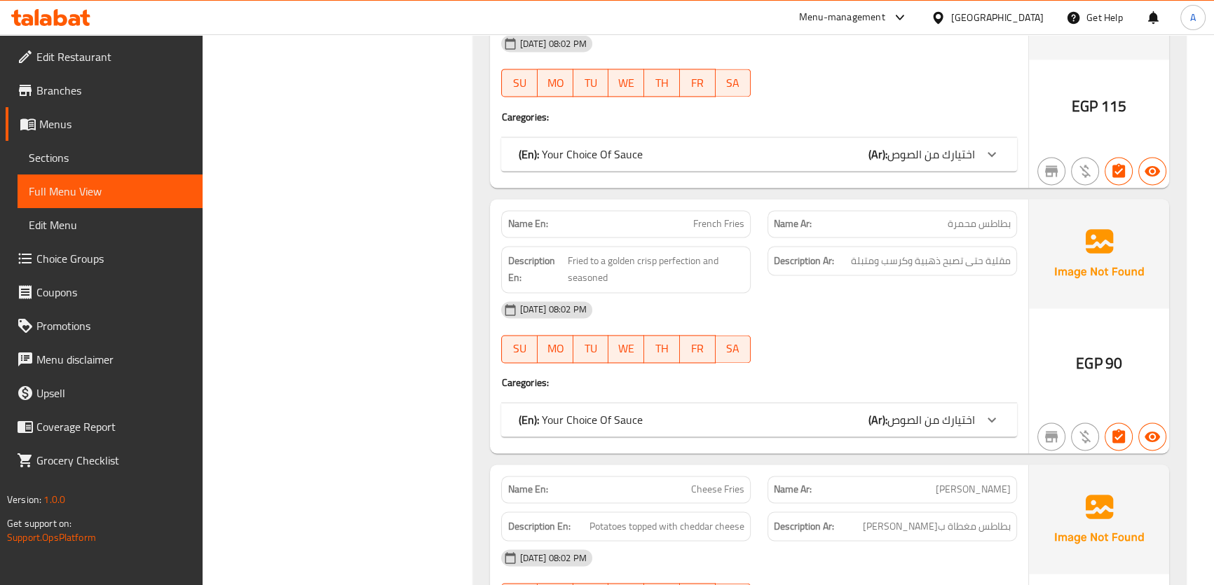
scroll to position [15959, 0]
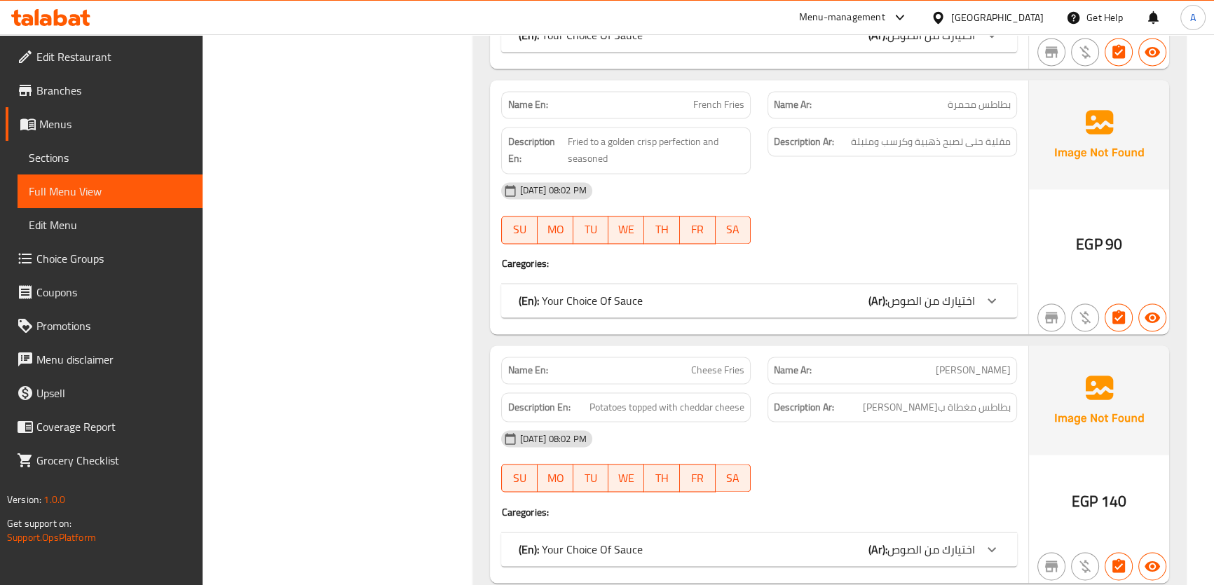
click at [714, 399] on span "Potatoes topped with cheddar cheese" at bounding box center [667, 408] width 155 height 18
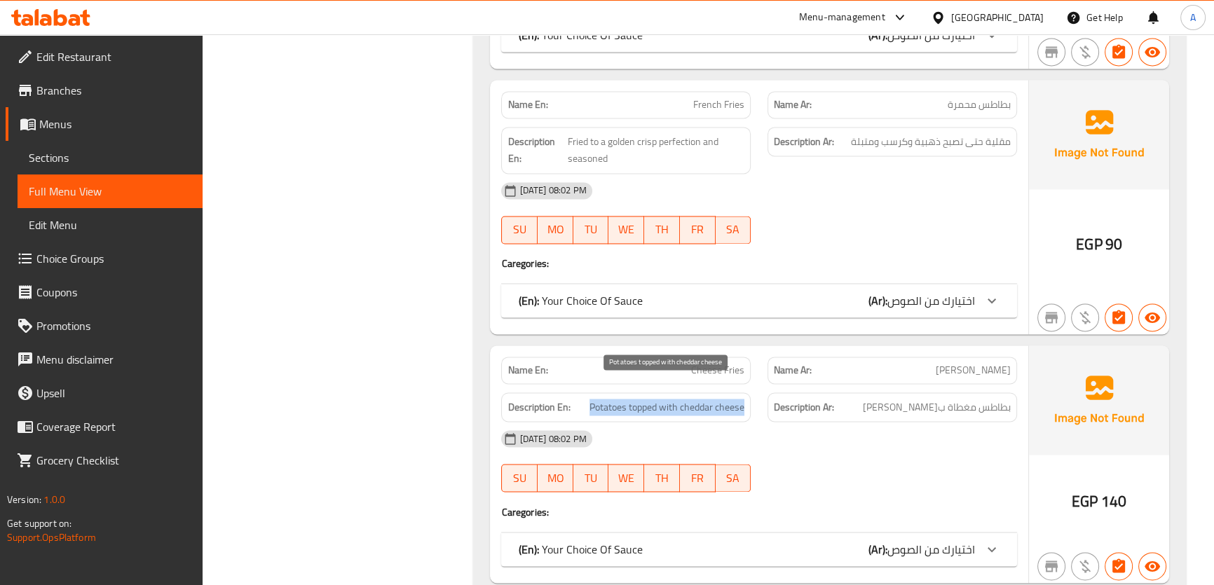
click at [714, 399] on span "Potatoes topped with cheddar cheese" at bounding box center [667, 408] width 155 height 18
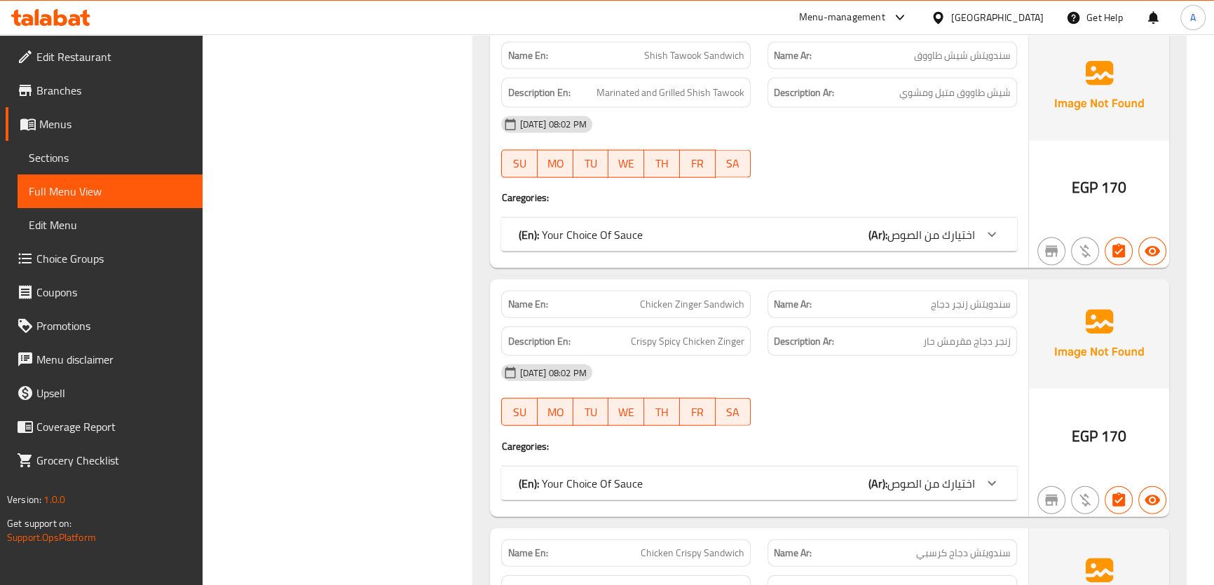
scroll to position [8373, 0]
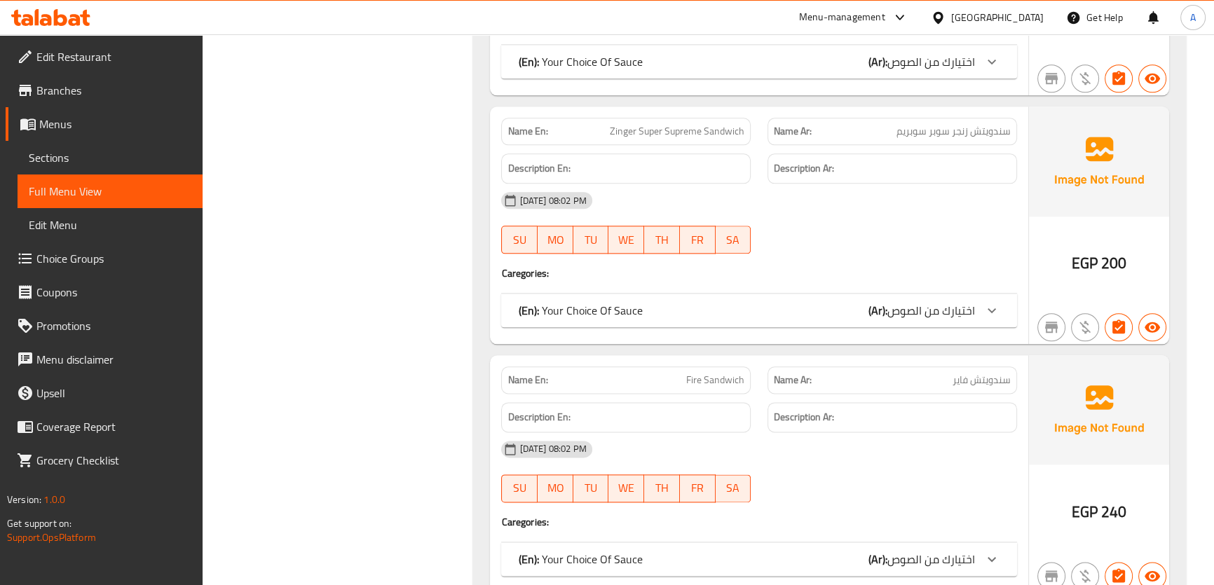
scroll to position [8888, 0]
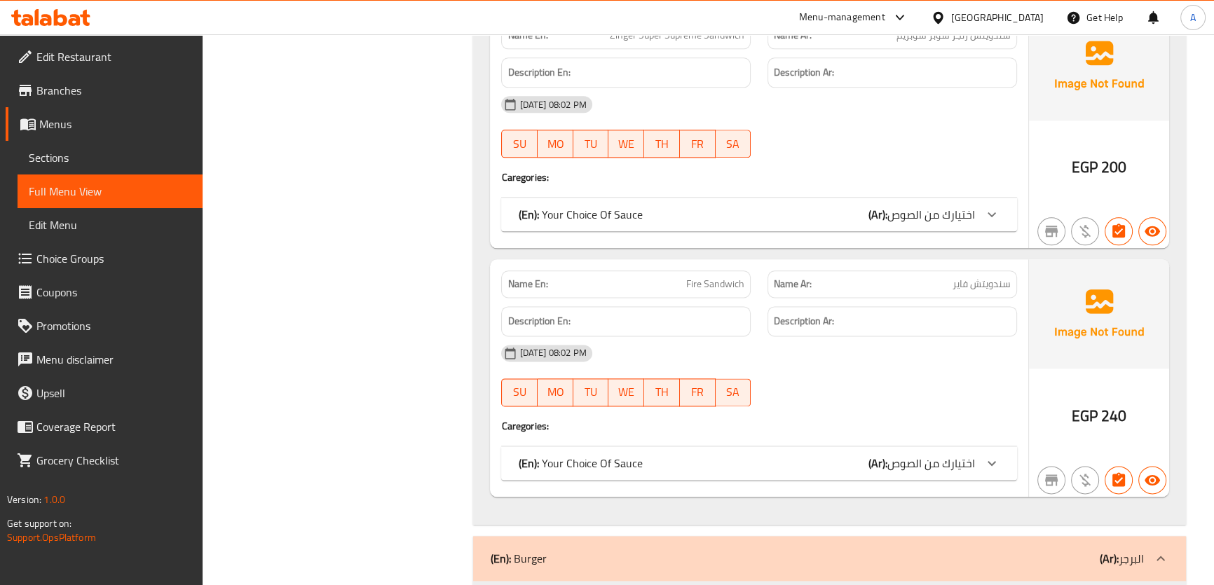
click at [86, 258] on span "Choice Groups" at bounding box center [113, 258] width 155 height 17
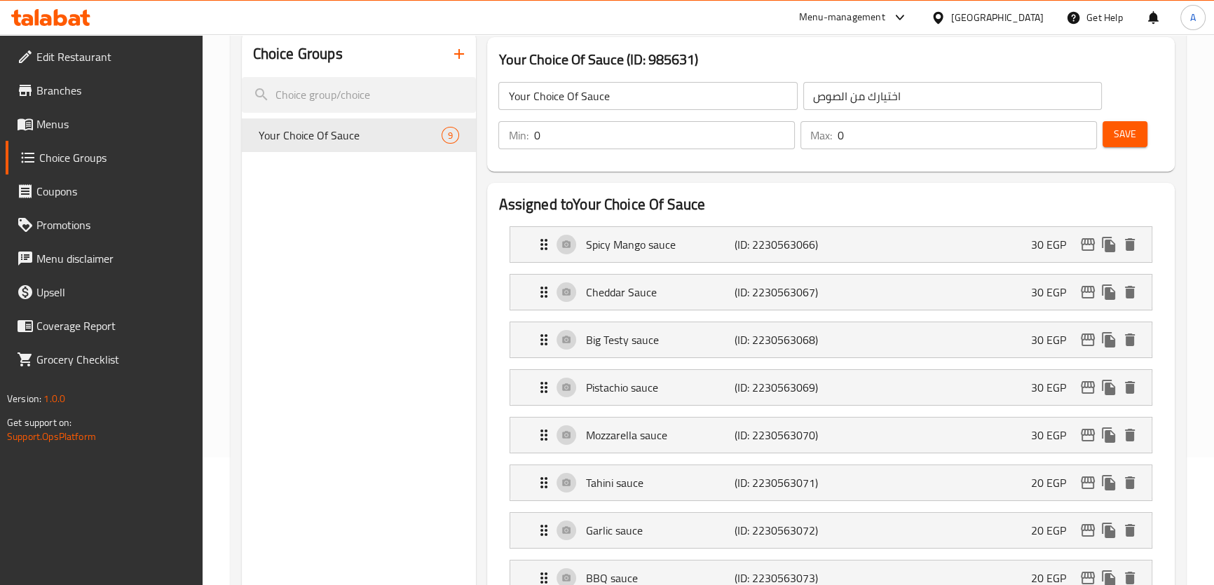
scroll to position [142, 0]
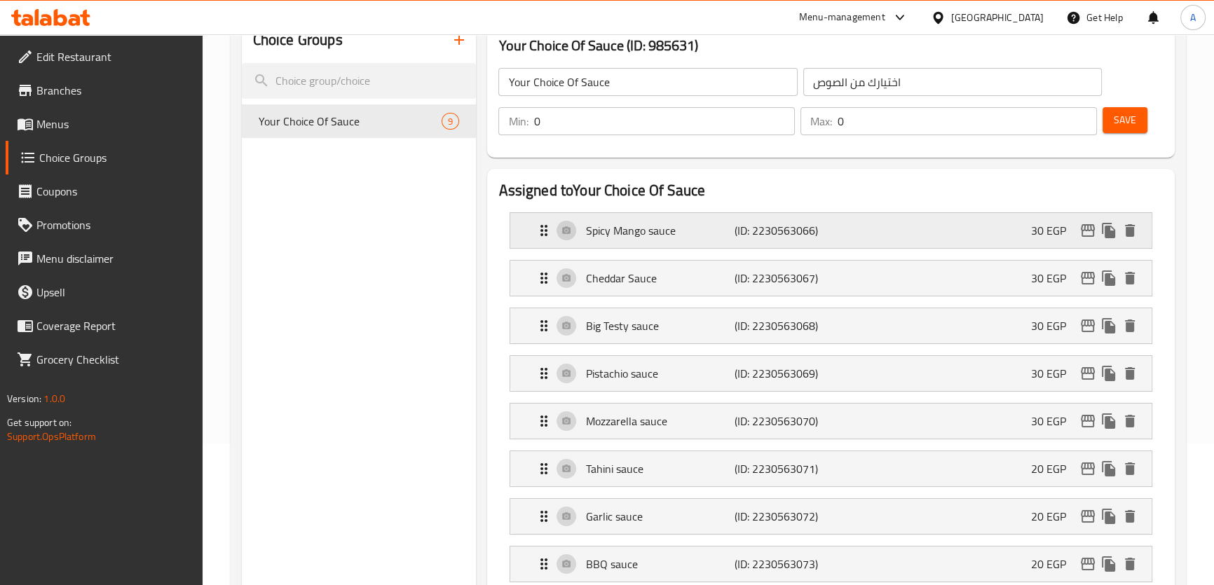
click at [816, 217] on div "Spicy Mango sauce (ID: 2230563066) 30 EGP" at bounding box center [835, 230] width 599 height 35
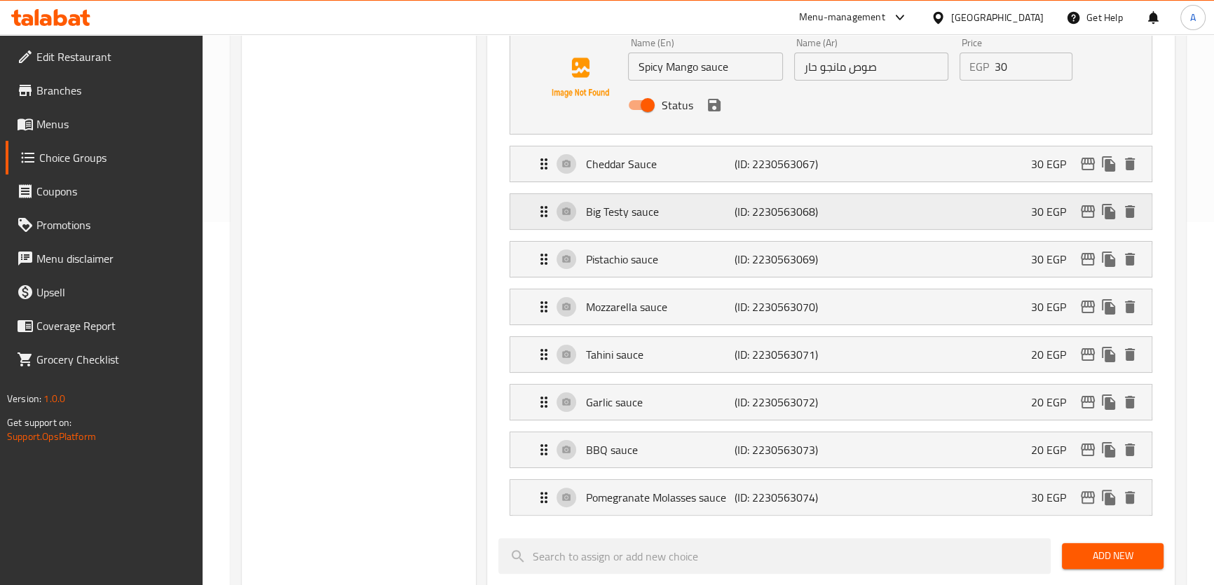
scroll to position [372, 0]
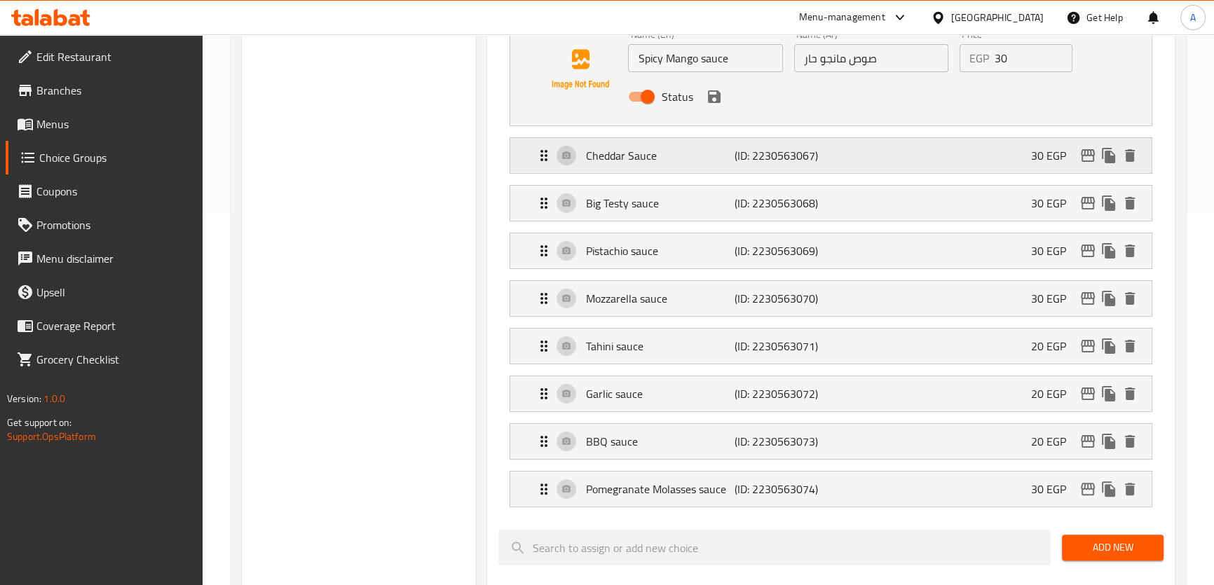
click at [761, 158] on p "(ID: 2230563067)" at bounding box center [785, 155] width 100 height 17
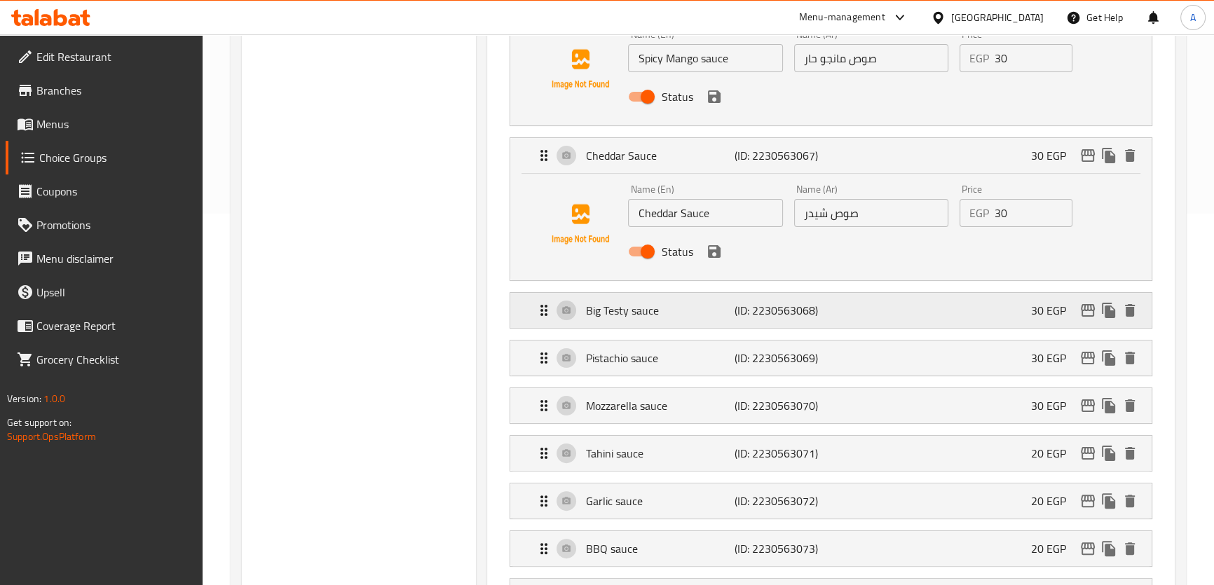
click at [813, 311] on p "(ID: 2230563068)" at bounding box center [785, 310] width 100 height 17
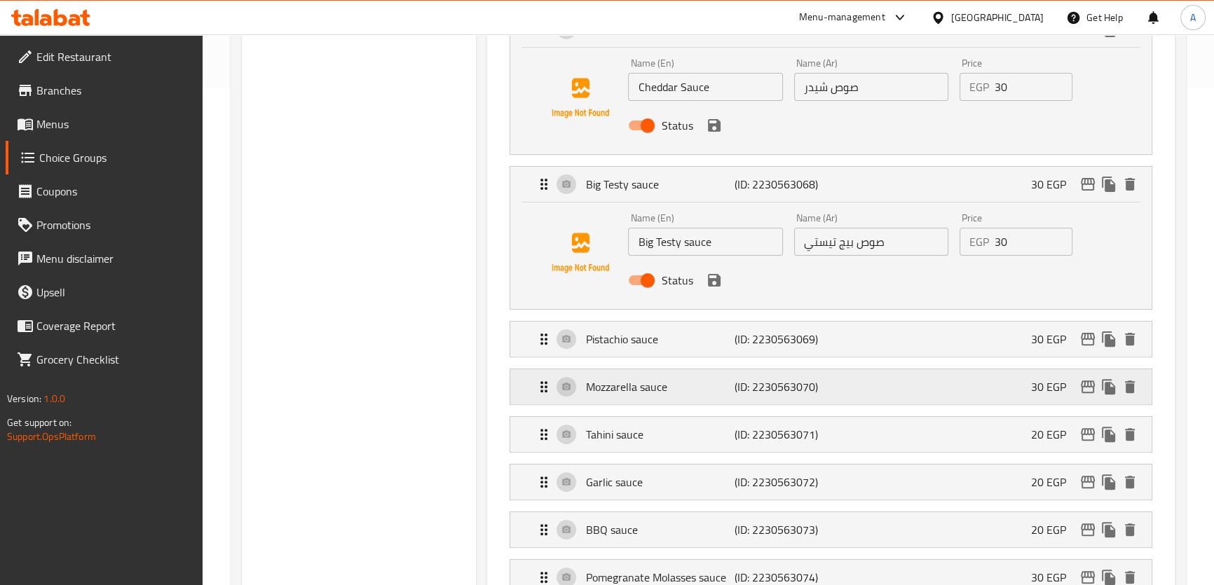
scroll to position [542, 0]
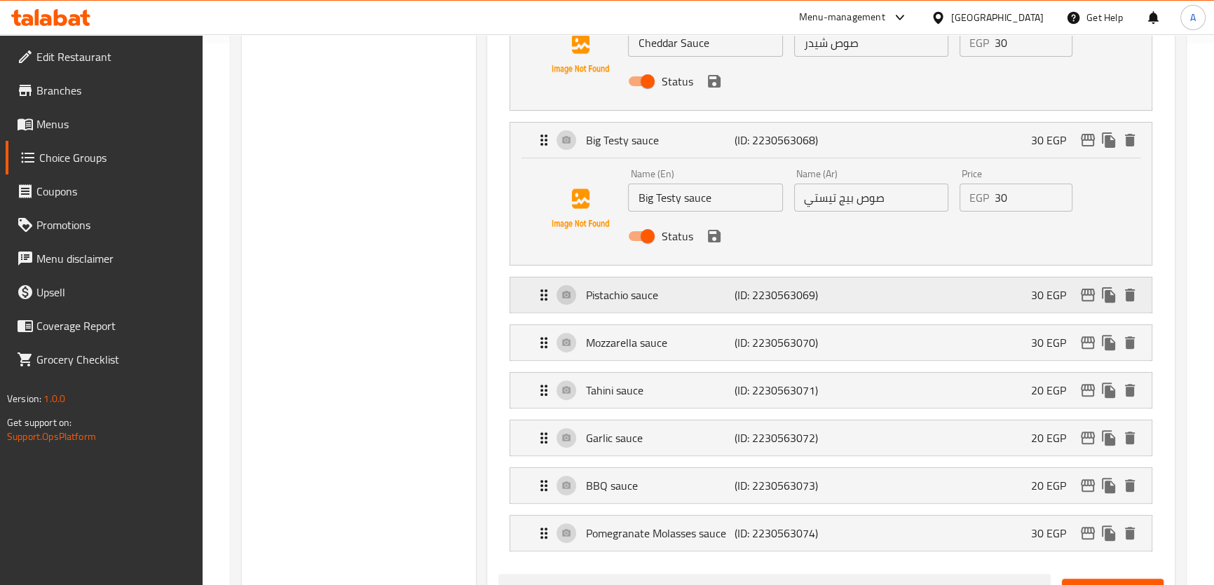
click at [811, 294] on p "(ID: 2230563069)" at bounding box center [785, 295] width 100 height 17
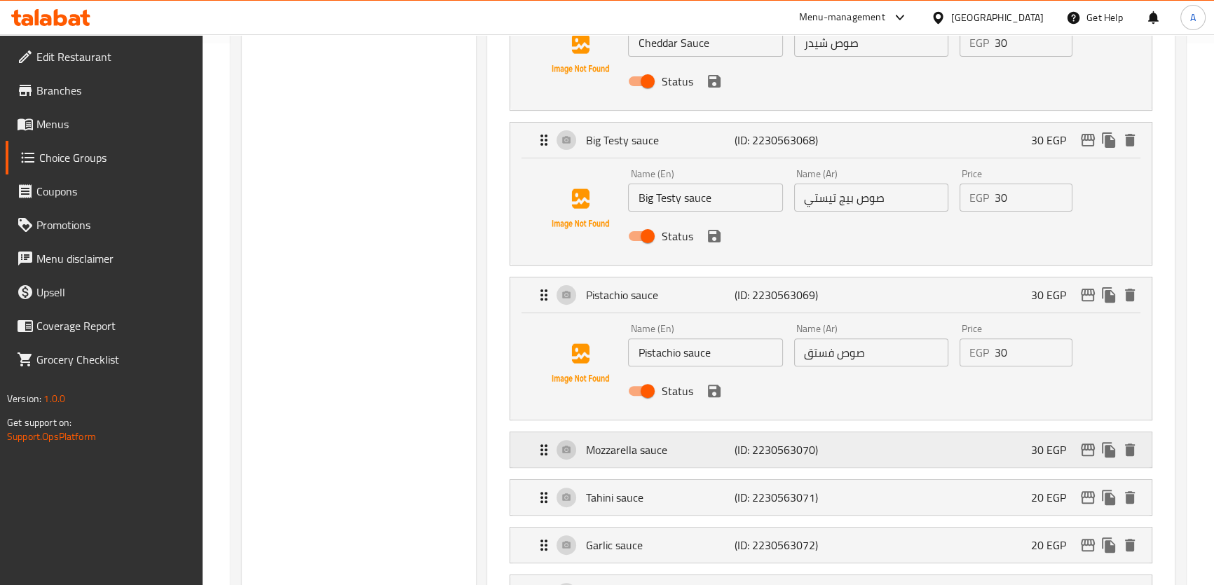
click at [834, 451] on div "Mozzarella sauce (ID: 2230563070) 30 EGP" at bounding box center [835, 450] width 599 height 35
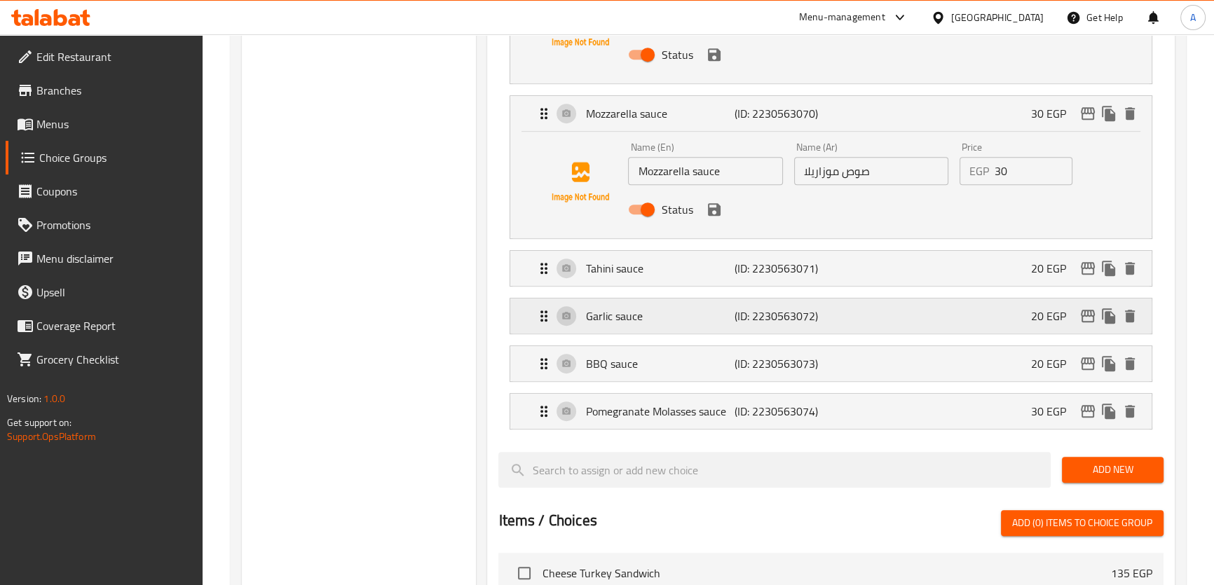
scroll to position [885, 0]
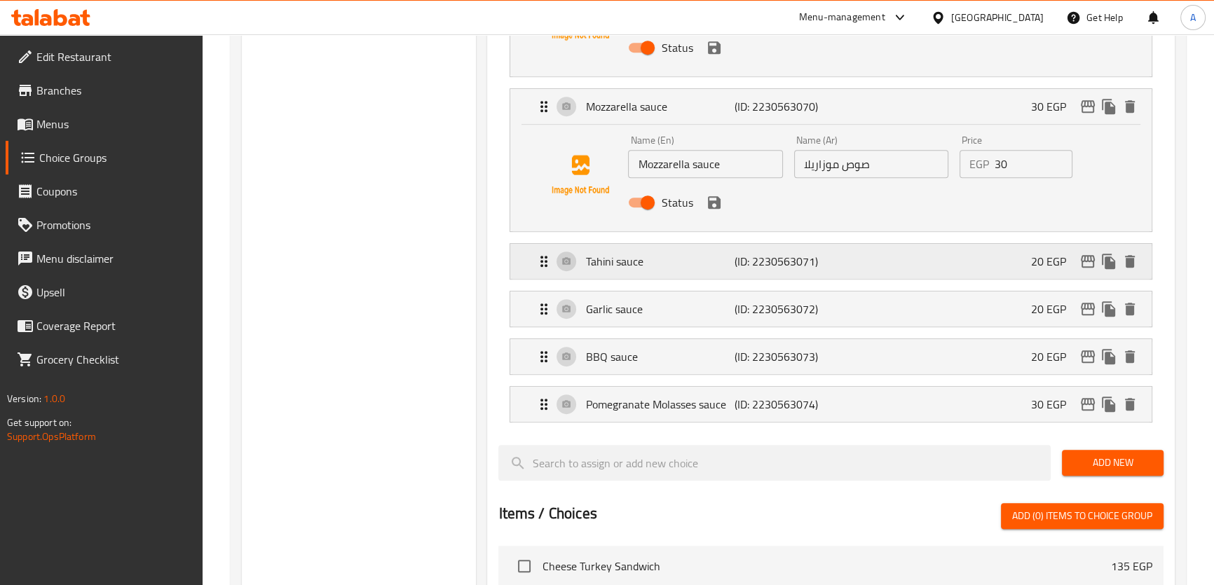
click at [804, 253] on p "(ID: 2230563071)" at bounding box center [785, 261] width 100 height 17
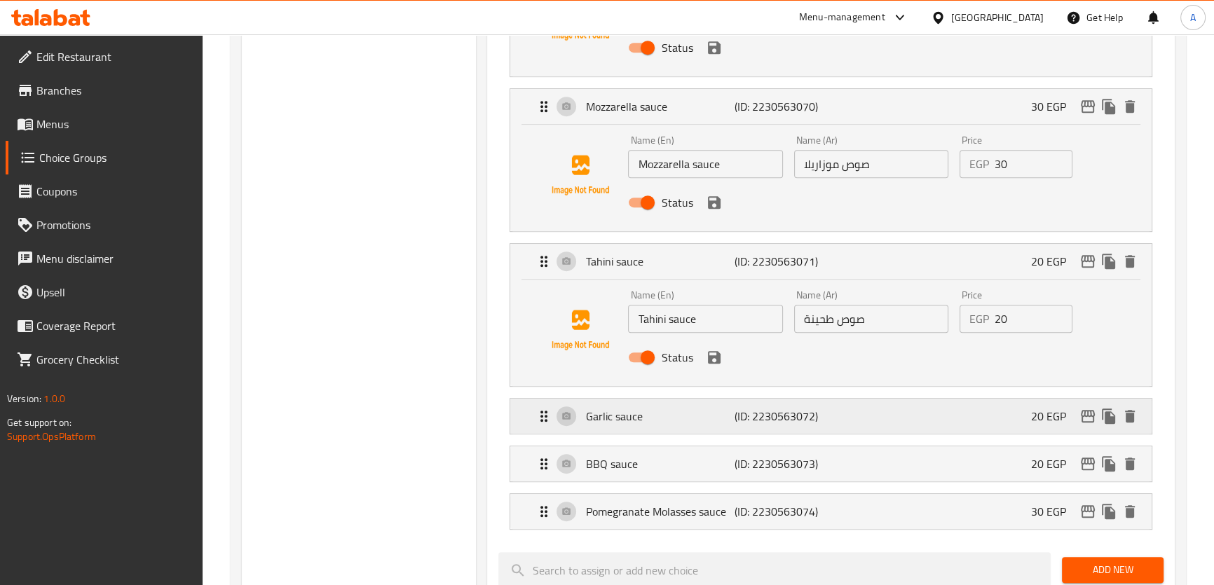
click at [813, 414] on p "(ID: 2230563072)" at bounding box center [785, 416] width 100 height 17
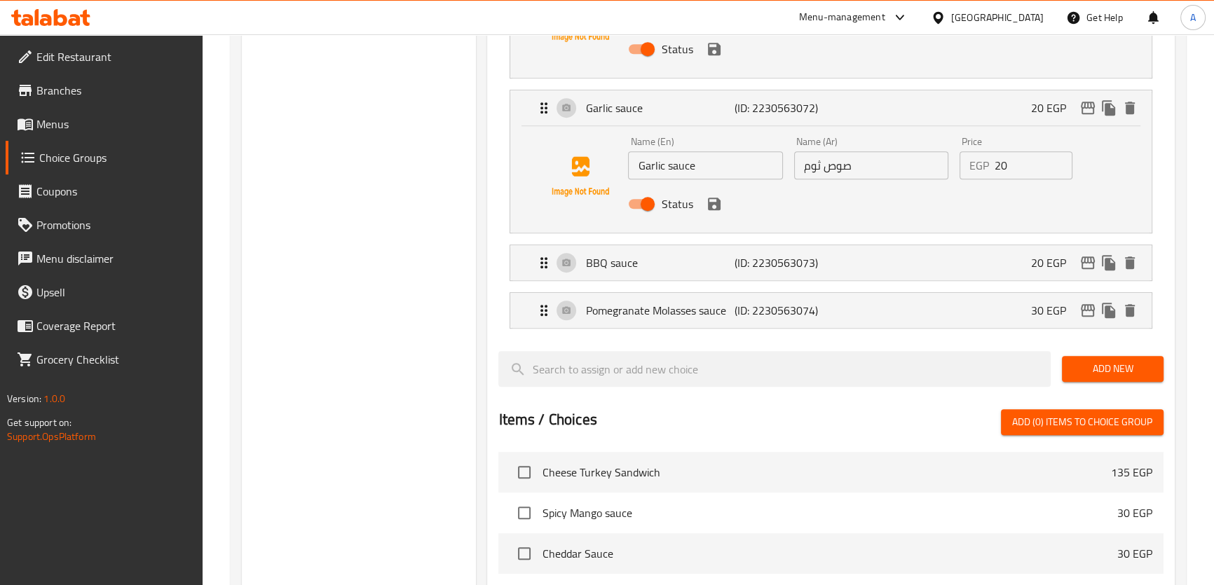
scroll to position [1242, 0]
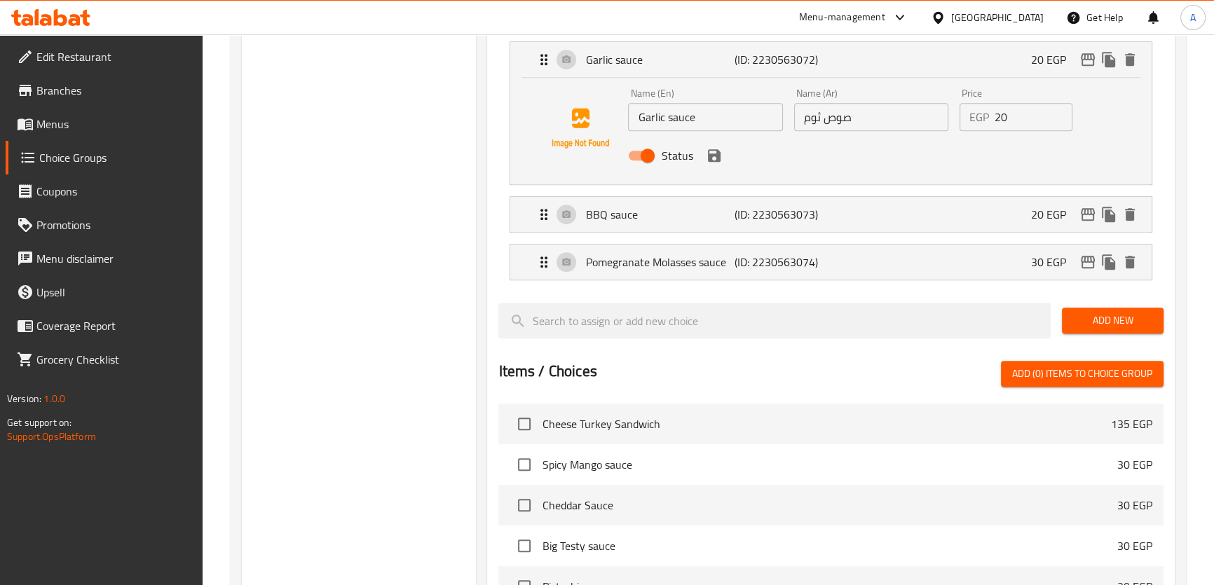
click at [855, 231] on li "BBQ sauce (ID: 2230563073) 20 EGP Name (En) BBQ sauce Name (En) Name (Ar) صوص ب…" at bounding box center [830, 215] width 665 height 48
click at [835, 226] on div "BBQ sauce (ID: 2230563073) 20 EGP" at bounding box center [835, 214] width 599 height 35
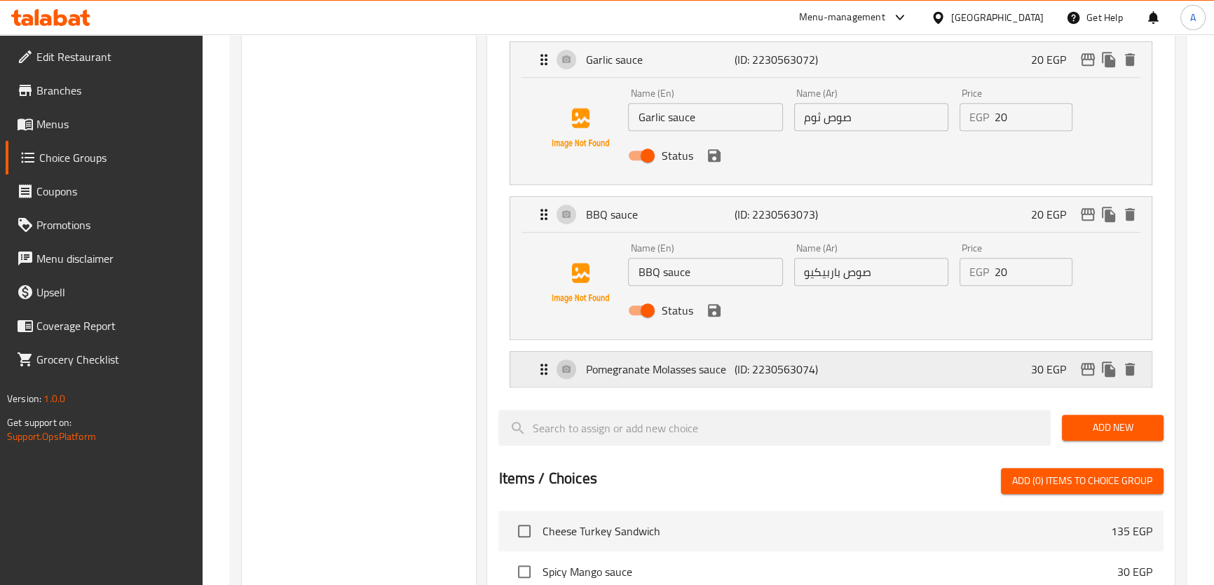
click at [792, 376] on p "(ID: 2230563074)" at bounding box center [785, 369] width 100 height 17
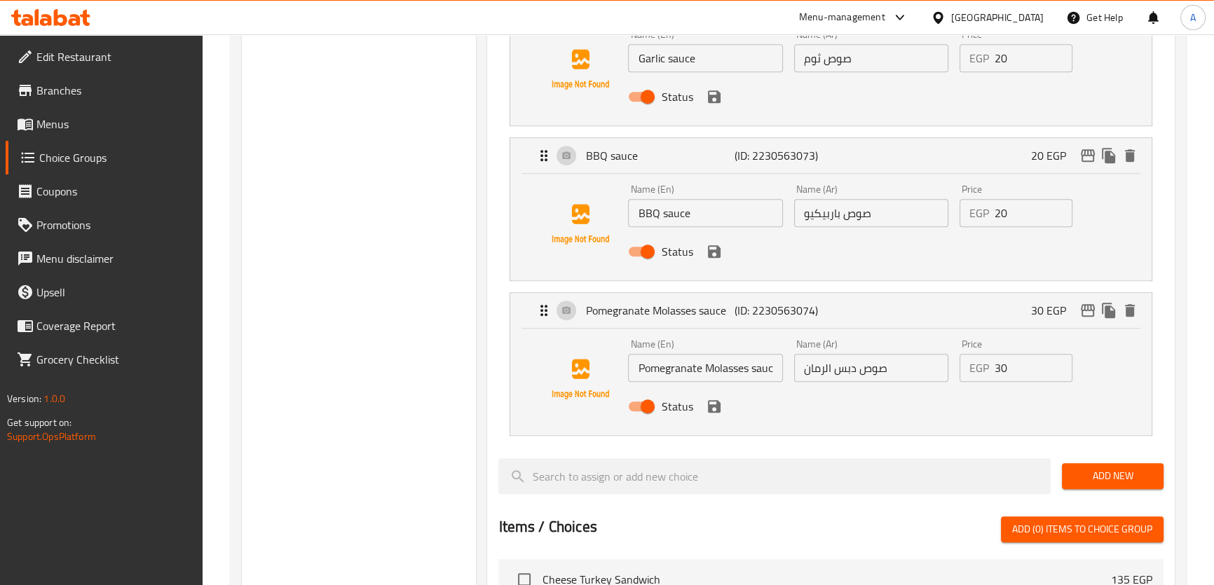
scroll to position [1310, 0]
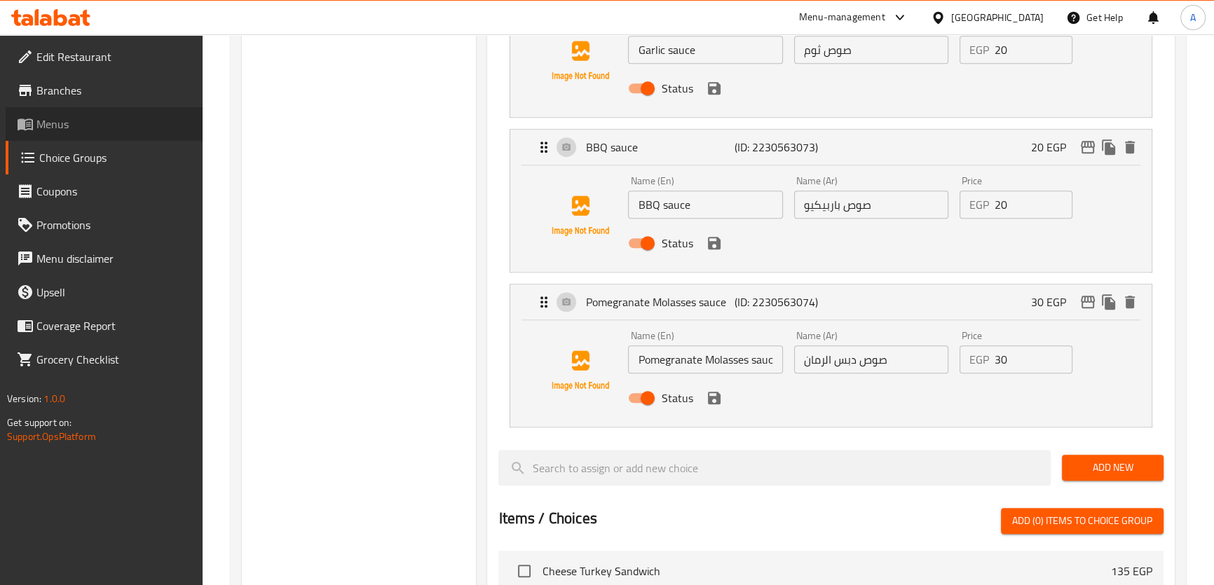
click at [89, 121] on span "Menus" at bounding box center [113, 124] width 155 height 17
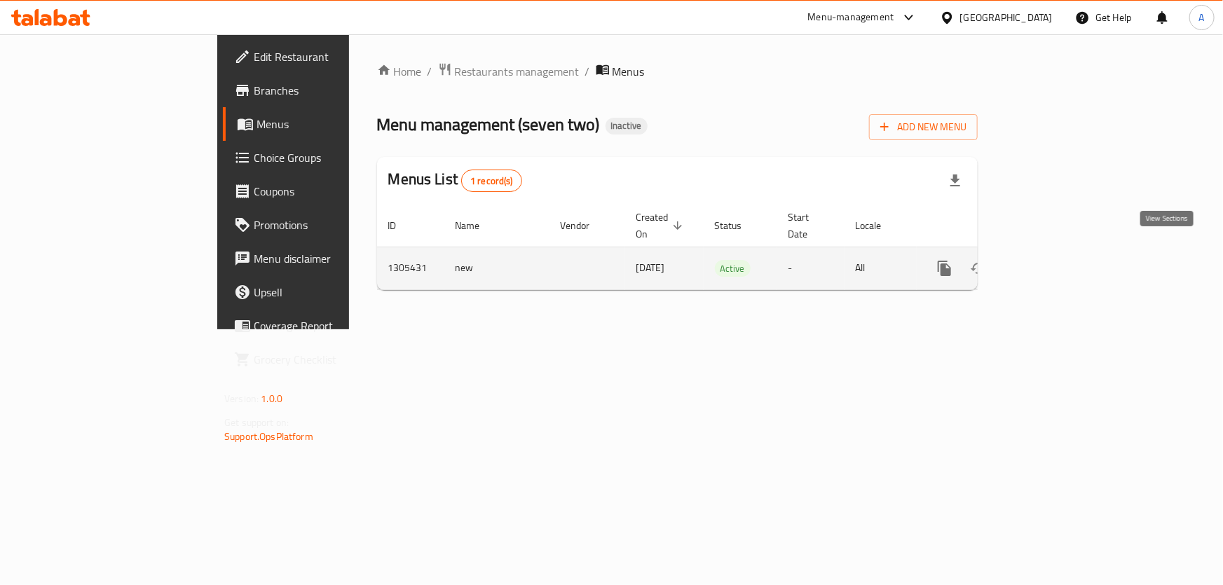
click at [1054, 260] on icon "enhanced table" at bounding box center [1046, 268] width 17 height 17
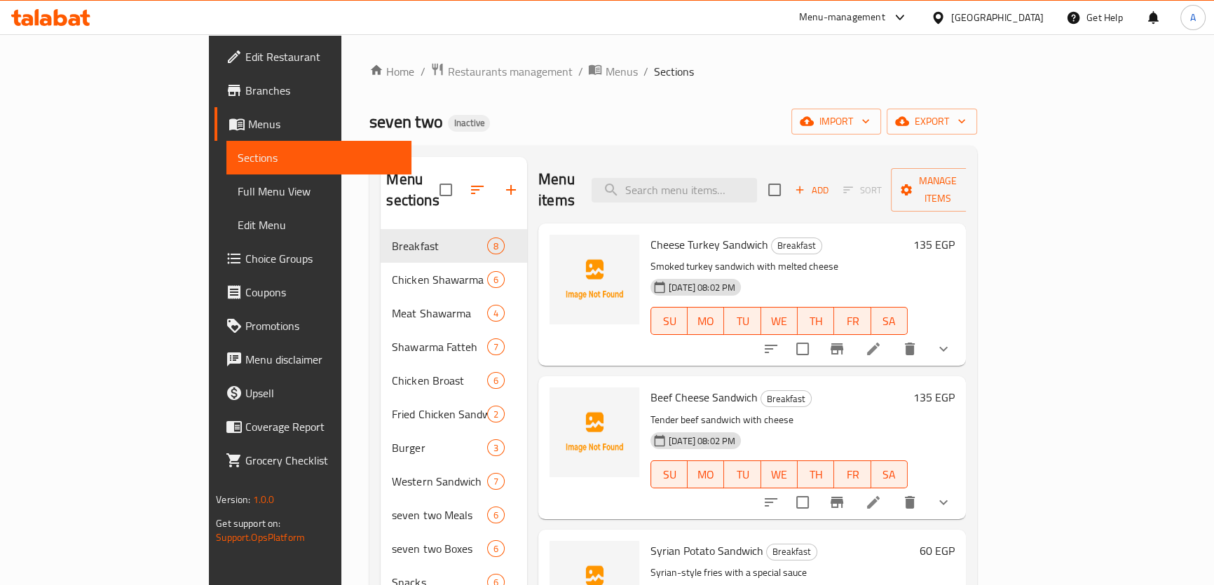
click at [238, 189] on span "Full Menu View" at bounding box center [319, 191] width 163 height 17
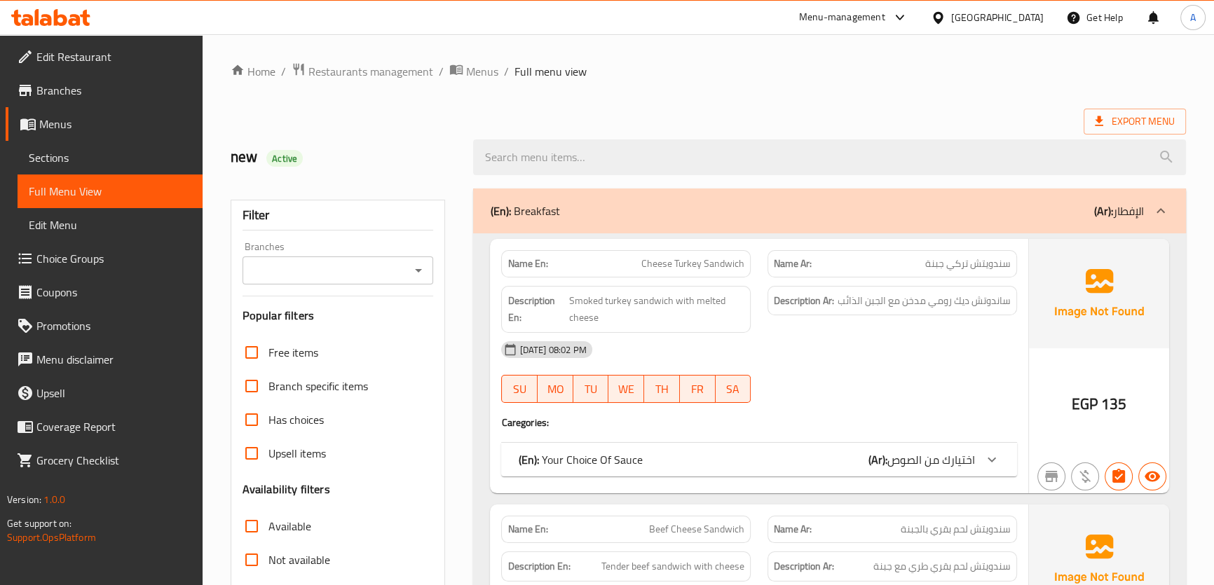
scroll to position [262, 0]
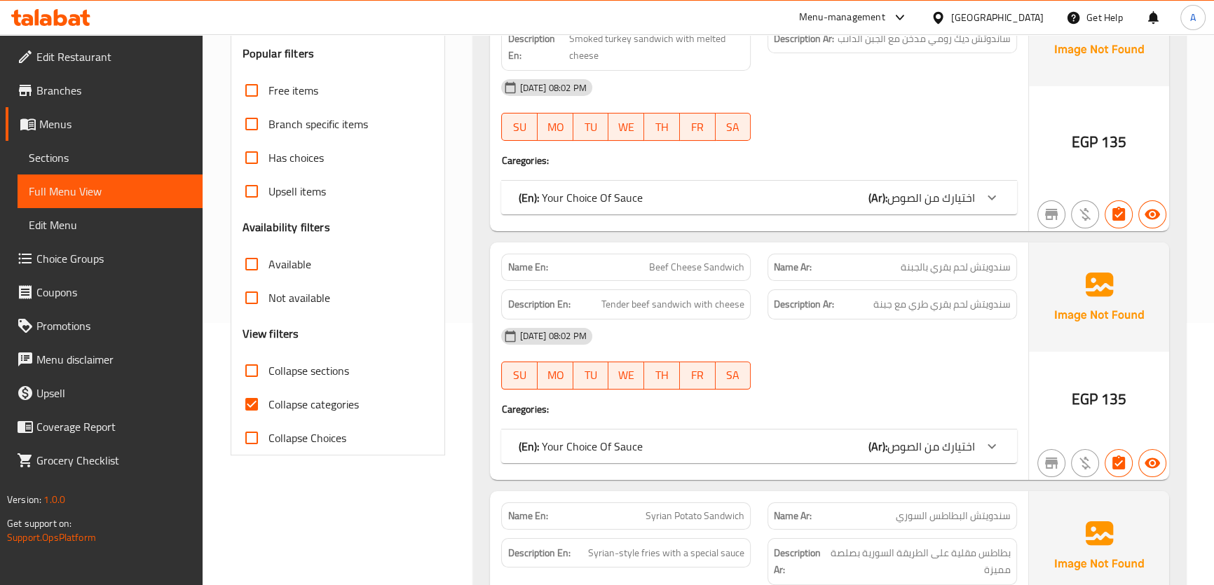
click at [299, 413] on span "Collapse categories" at bounding box center [314, 404] width 90 height 17
click at [269, 413] on input "Collapse categories" at bounding box center [252, 405] width 34 height 34
checkbox input "false"
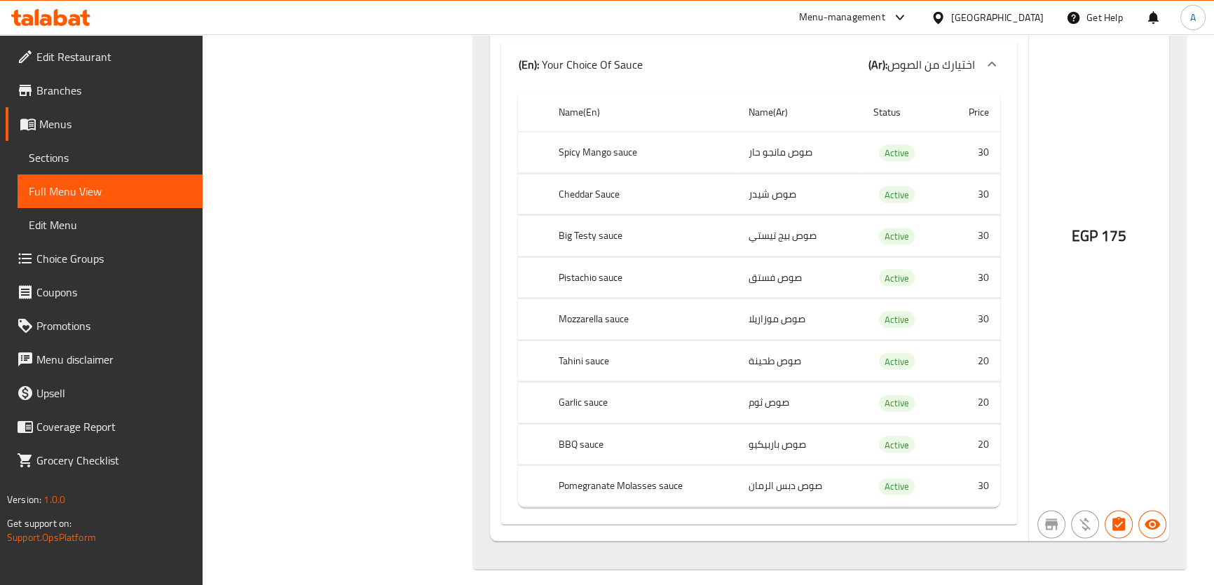
scroll to position [43390, 0]
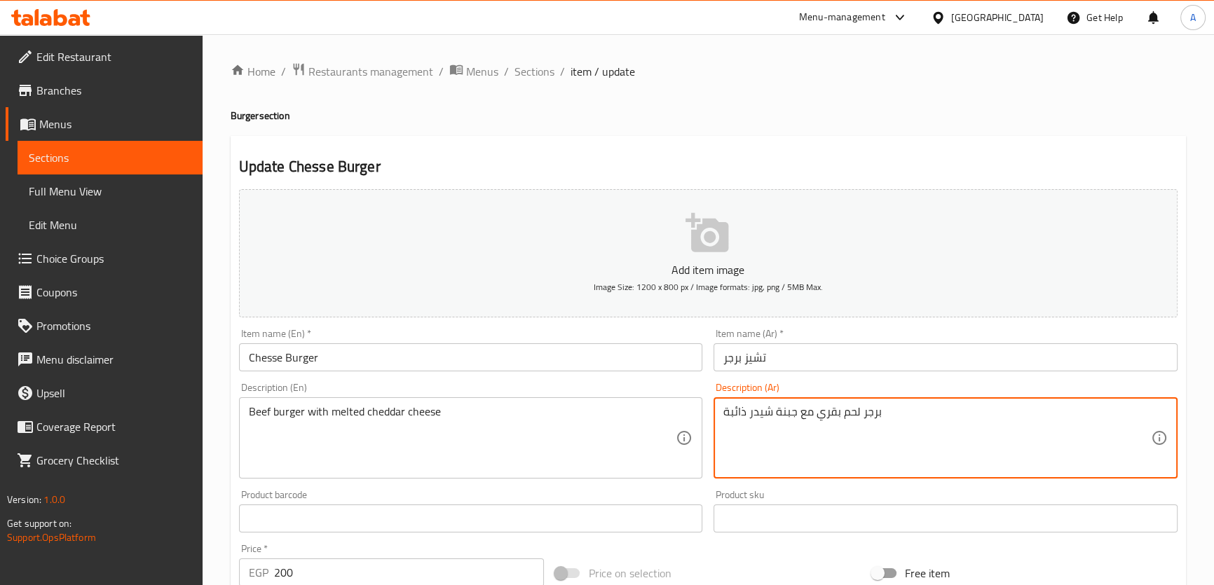
click at [834, 411] on textarea "برجر لحم بقري مع جبنة شيدر ذائبة" at bounding box center [938, 438] width 428 height 67
type textarea "برجر لحم مع جبنة شيدر ذائبة"
click at [271, 412] on textarea "Beef burger with melted cheddar cheese" at bounding box center [463, 438] width 428 height 67
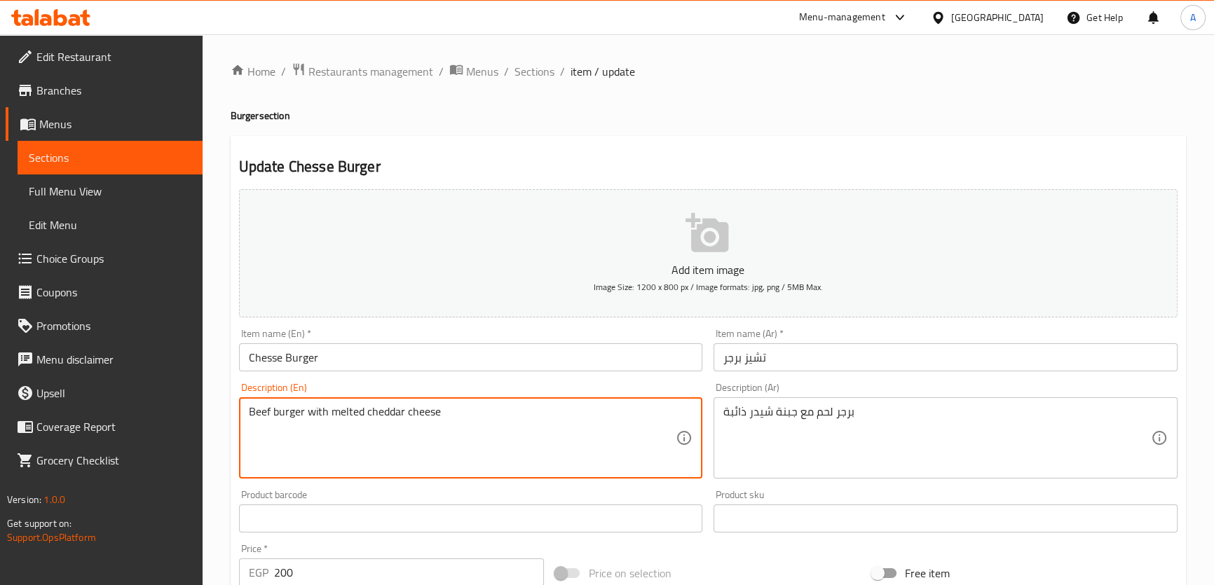
click at [273, 414] on textarea "Beef burger with melted cheddar cheese" at bounding box center [463, 438] width 428 height 67
click at [266, 414] on textarea "Beef burger with melted cheddar cheese" at bounding box center [463, 438] width 428 height 67
type textarea "meat burger with melted cheddar cheese"
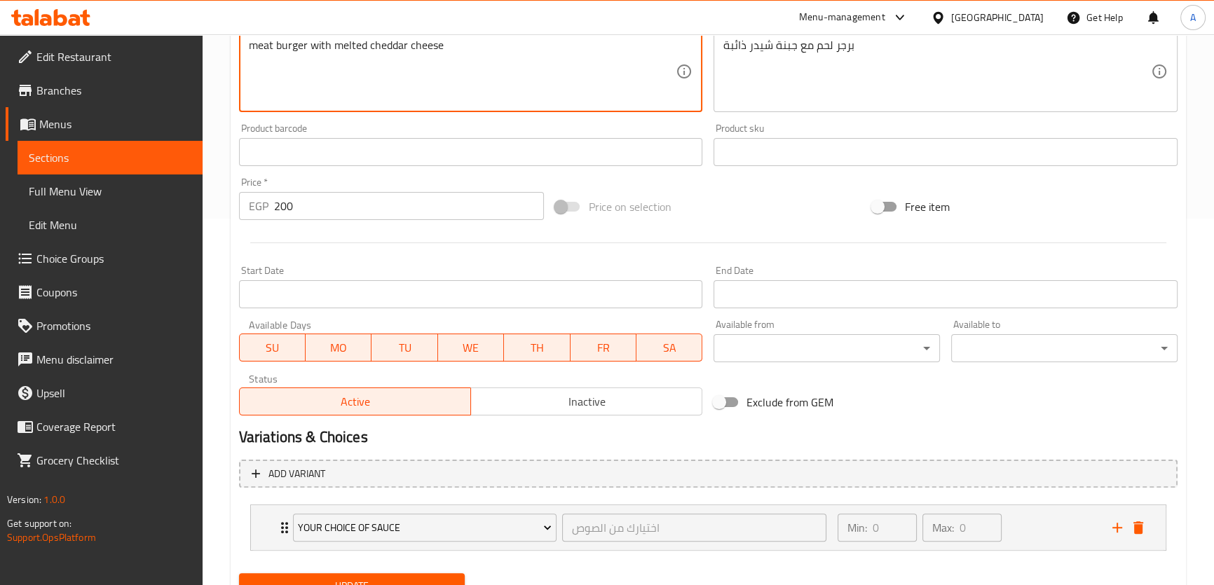
scroll to position [427, 0]
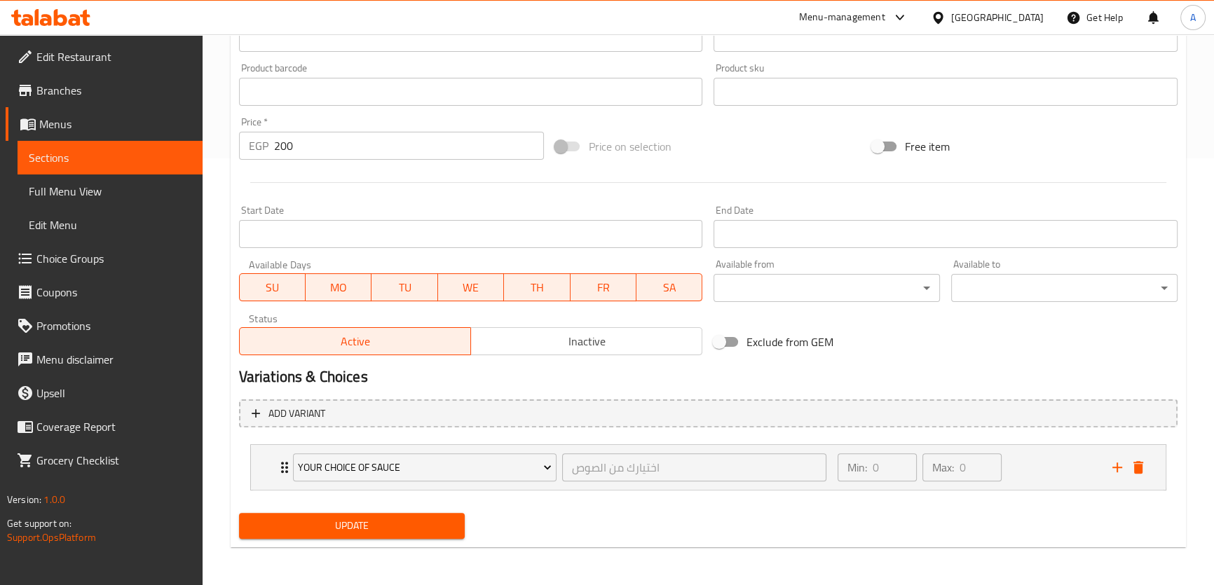
click at [487, 530] on div "Update" at bounding box center [708, 526] width 950 height 37
click at [444, 532] on span "Update" at bounding box center [352, 526] width 204 height 18
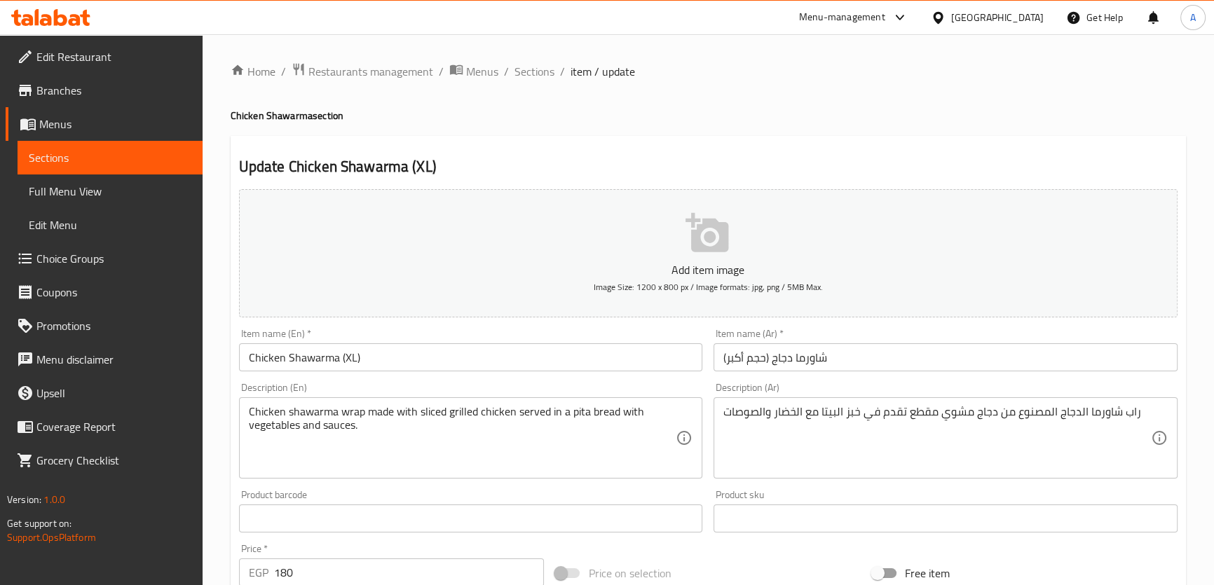
click at [568, 423] on textarea "Chicken shawarma wrap made with sliced grilled chicken served in a pita bread w…" at bounding box center [463, 438] width 428 height 67
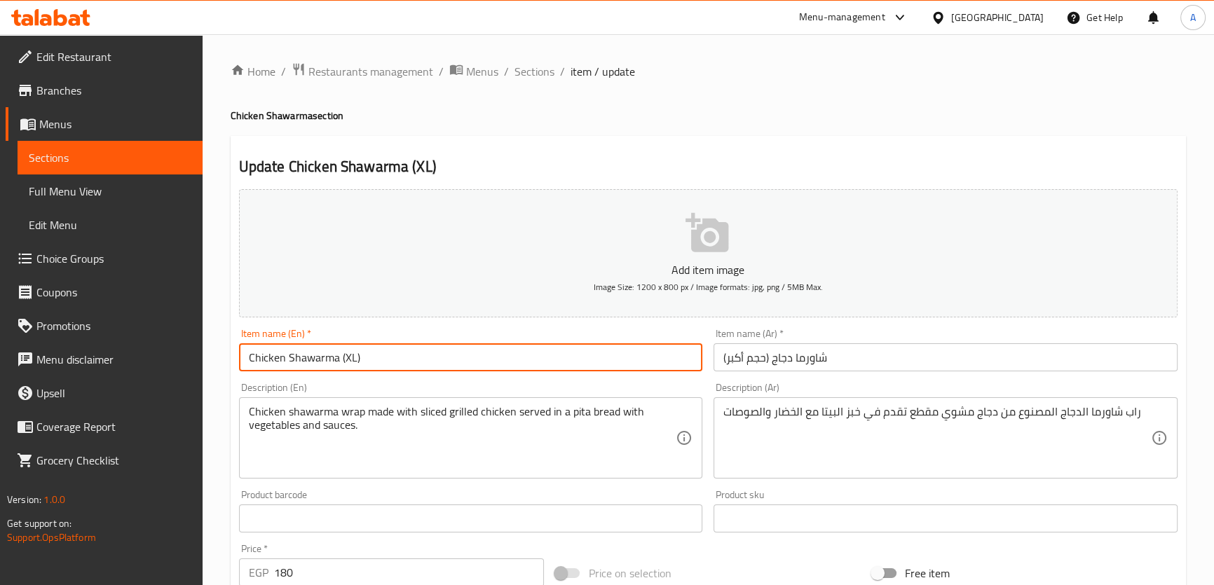
click at [353, 356] on input "Chicken Shawarma (XL)" at bounding box center [471, 358] width 464 height 28
click at [351, 356] on input "Chicken Shawarma (XL)" at bounding box center [471, 358] width 464 height 28
click at [346, 360] on input "Chicken Shawarma (XL)" at bounding box center [471, 358] width 464 height 28
click at [331, 363] on input "Chicken Shawarma (XL)" at bounding box center [471, 358] width 464 height 28
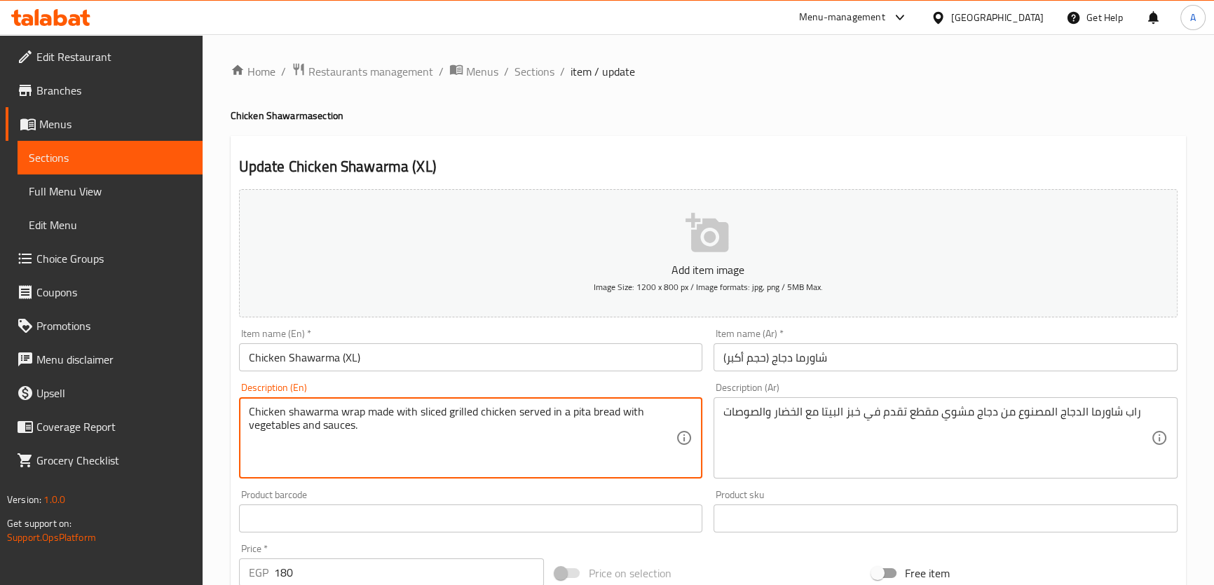
click at [339, 435] on textarea "Chicken shawarma wrap made with sliced grilled chicken served in a pita bread w…" at bounding box center [463, 438] width 428 height 67
click at [880, 416] on textarea "راب شاورما الدجاج المصنوع من دجاج مشوي مقطع تقدم في خبز البيتا مع الخضار والصوص…" at bounding box center [938, 438] width 428 height 67
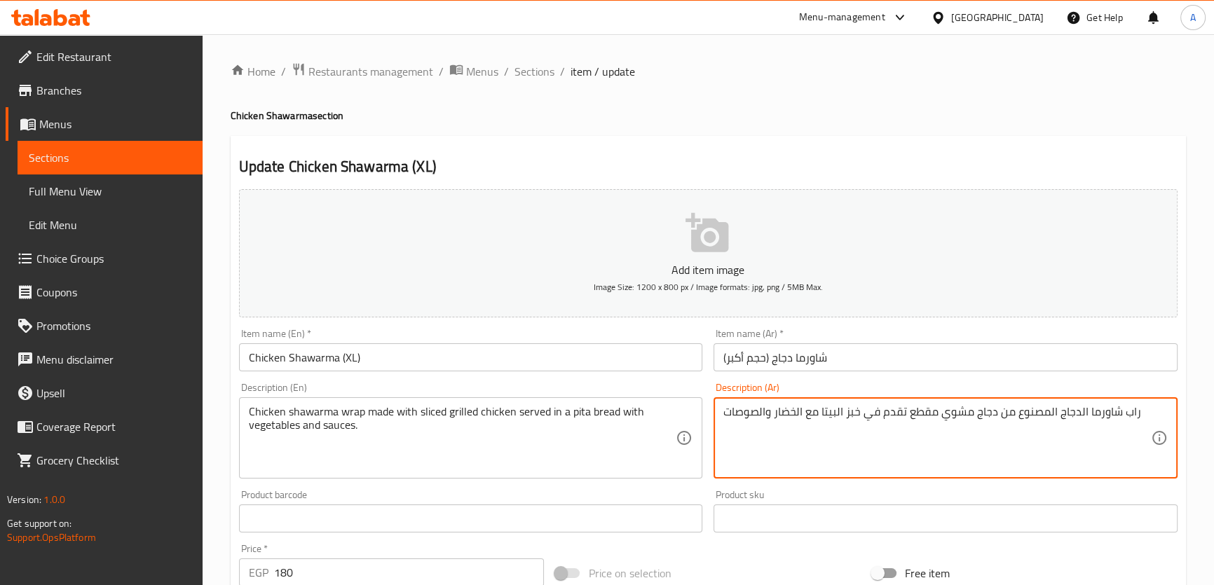
click at [880, 416] on textarea "راب شاورما الدجاج المصنوع من دجاج مشوي مقطع تقدم في خبز البيتا مع الخضار والصوص…" at bounding box center [938, 438] width 428 height 67
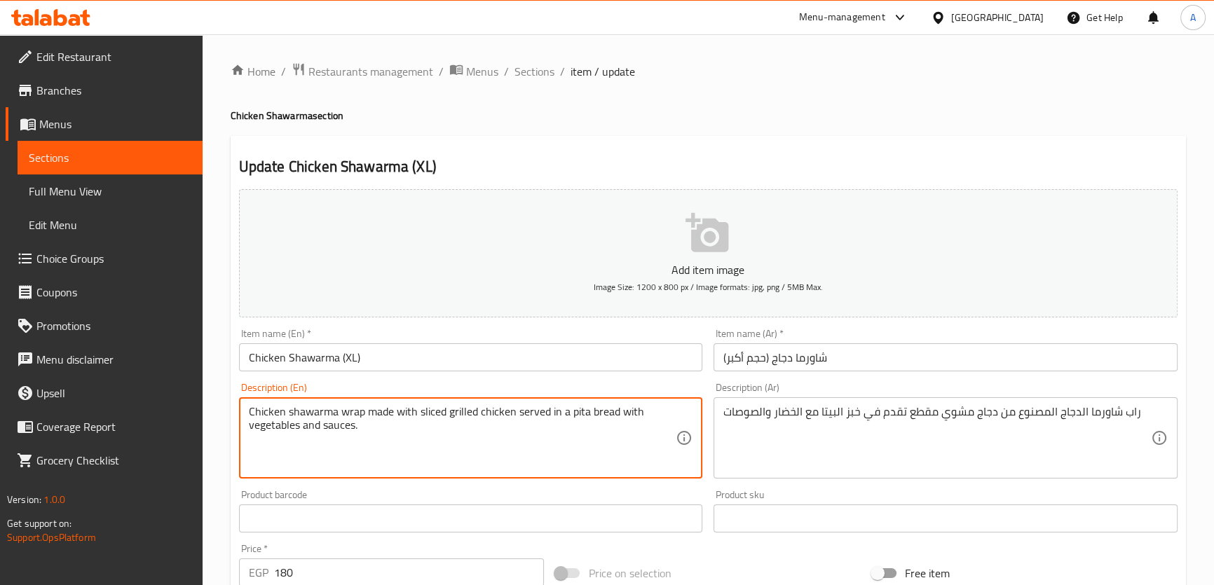
click at [548, 432] on textarea "Chicken shawarma wrap made with sliced grilled chicken served in a pita bread w…" at bounding box center [463, 438] width 428 height 67
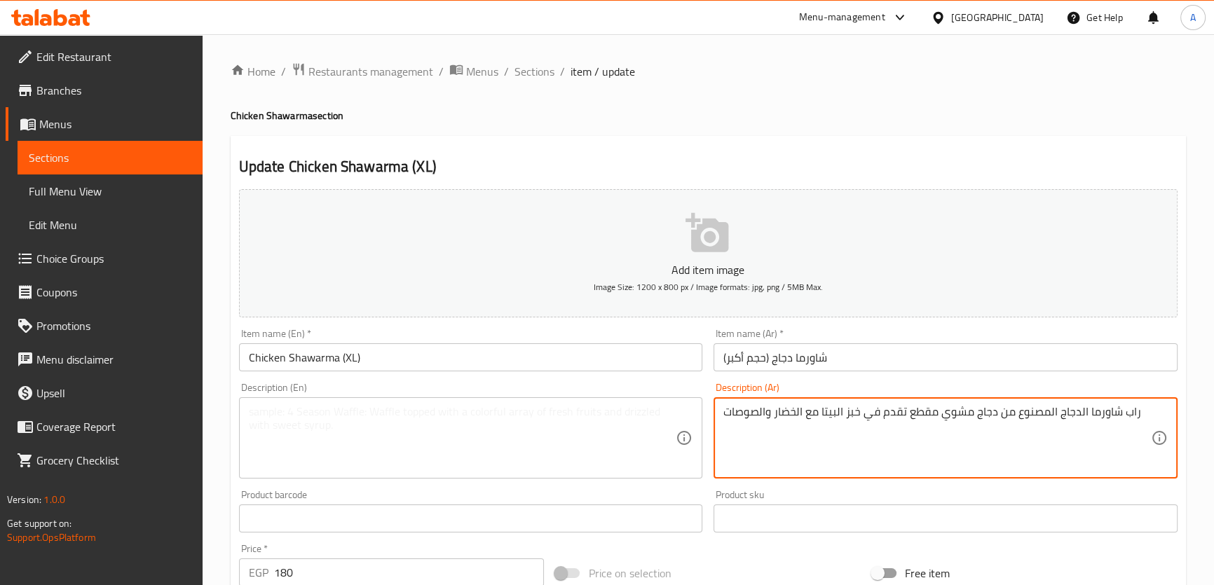
click at [788, 430] on textarea "راب شاورما الدجاج المصنوع من دجاج مشوي مقطع تقدم في خبز البيتا مع الخضار والصوص…" at bounding box center [938, 438] width 428 height 67
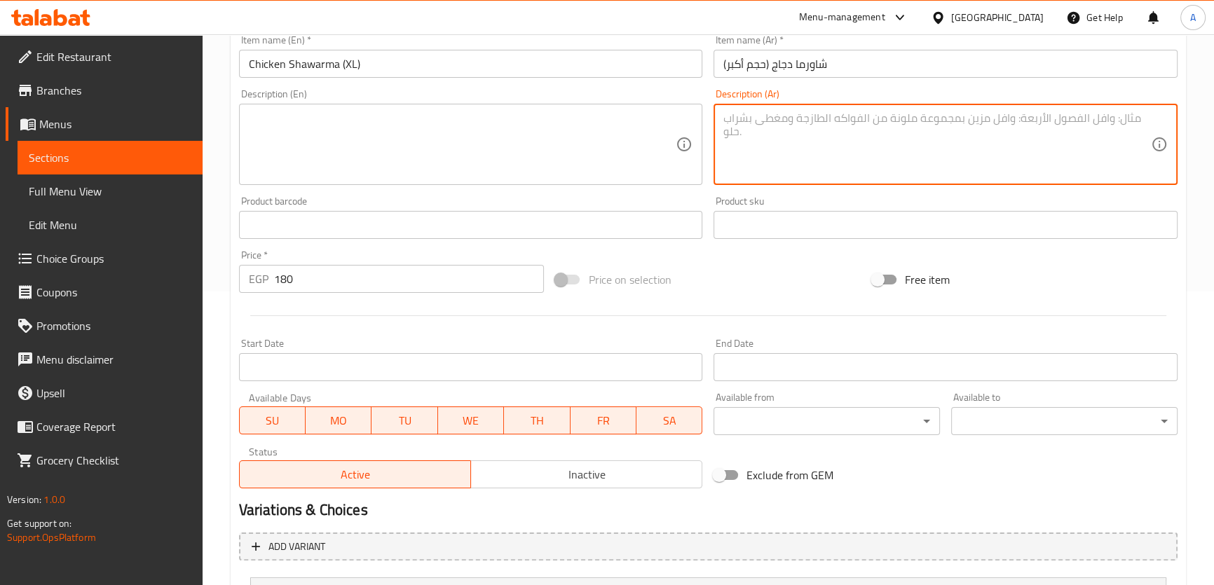
scroll to position [427, 0]
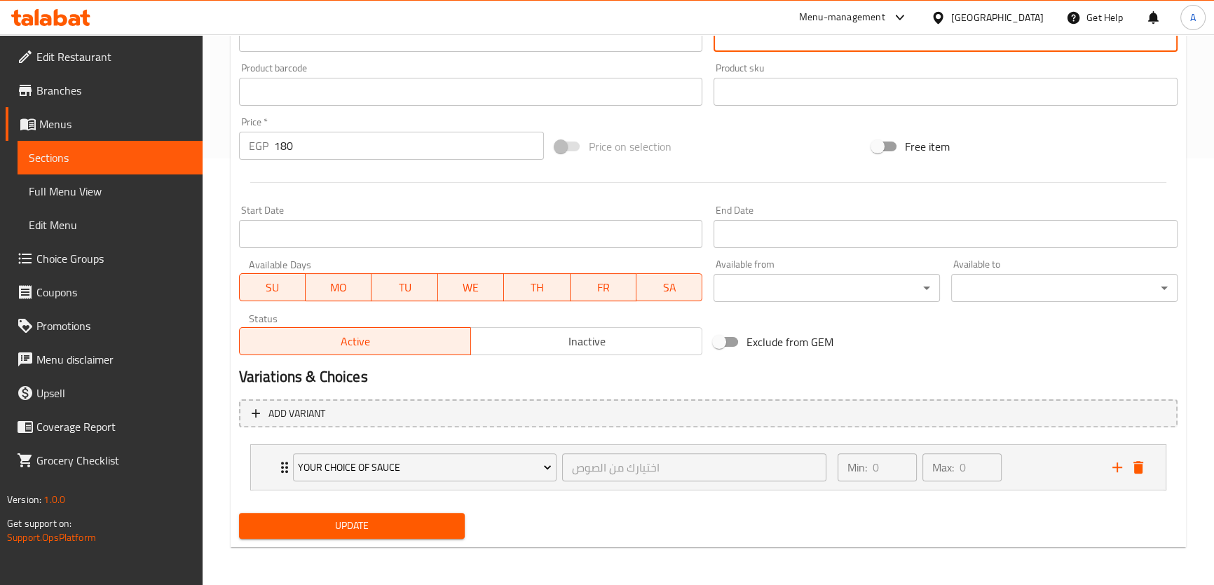
click at [413, 531] on span "Update" at bounding box center [352, 526] width 204 height 18
click at [407, 531] on div at bounding box center [607, 292] width 1214 height 585
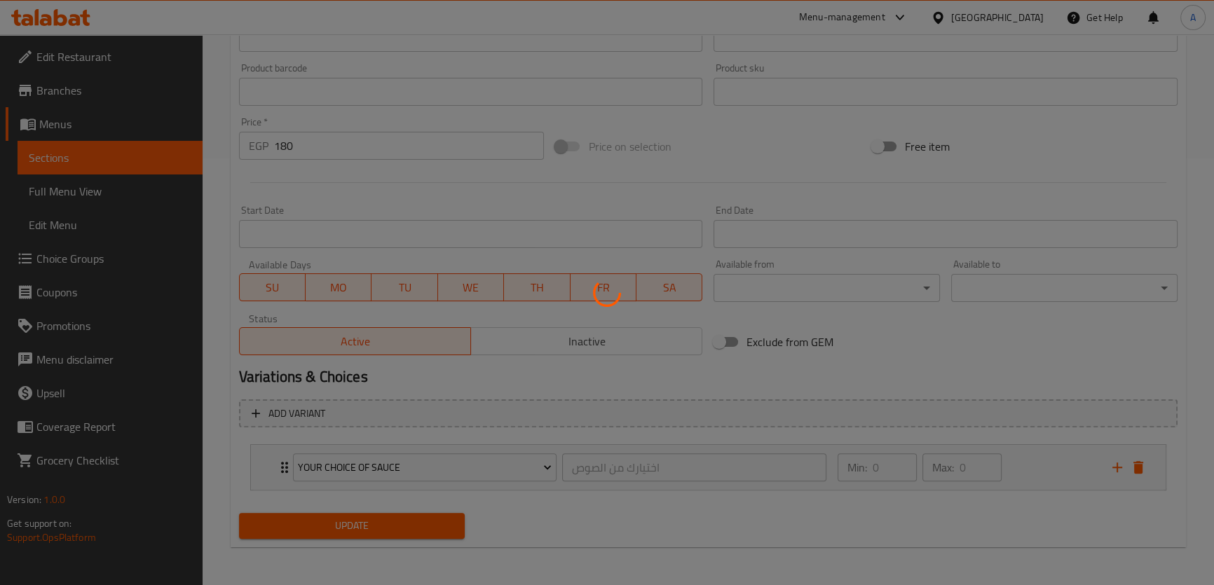
click at [409, 519] on div at bounding box center [607, 292] width 1214 height 585
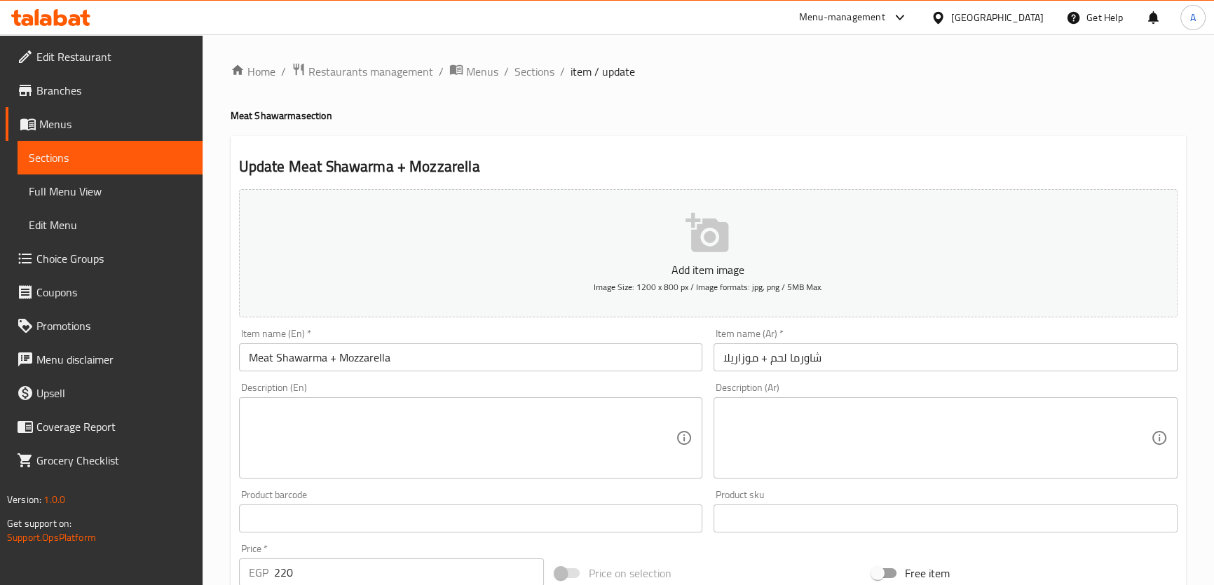
click at [943, 447] on textarea at bounding box center [938, 438] width 428 height 67
paste textarea "شاورما دجاج مع جبن موتزاريلا ذائبة"
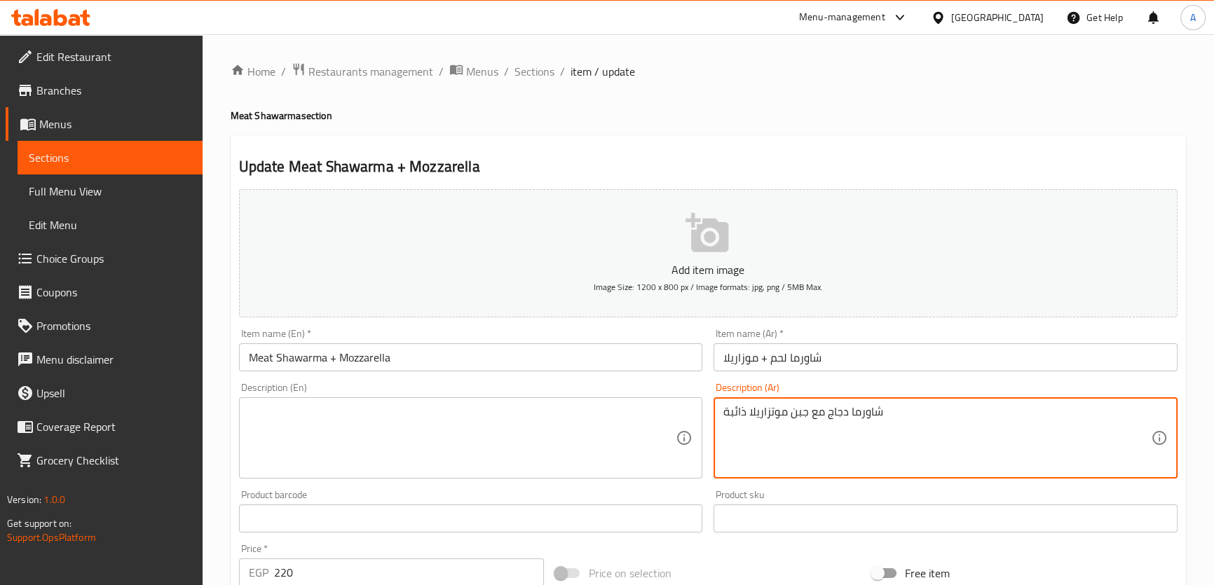
type textarea "شاورما دجاج مع جبن موتزاريلا ذائبة"
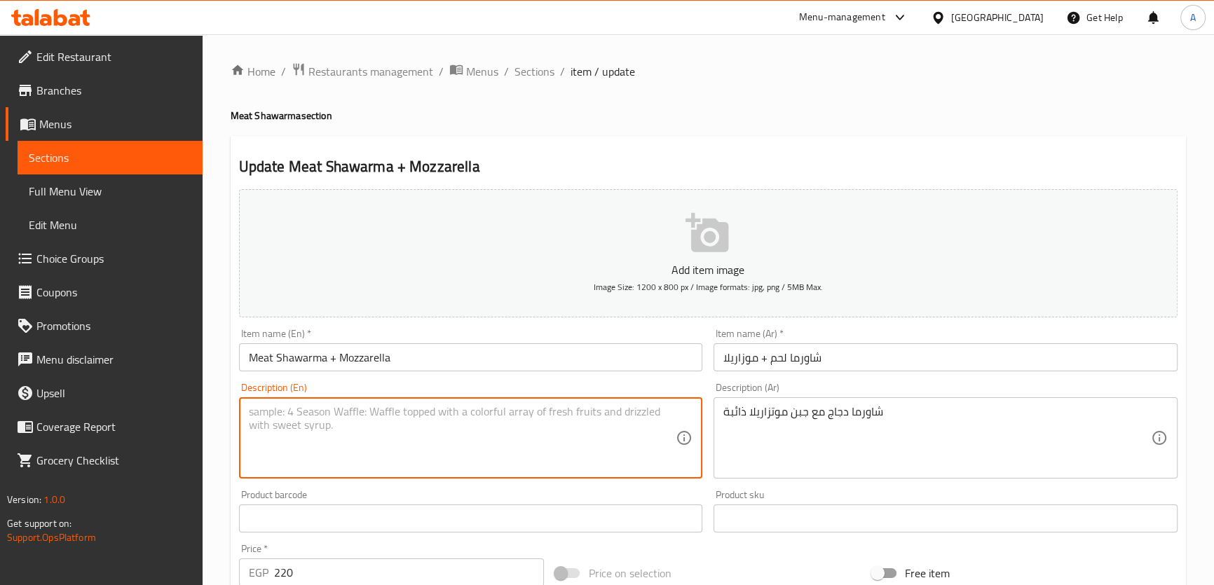
click at [539, 451] on textarea at bounding box center [463, 438] width 428 height 67
paste textarea "Chicken shawarma with melted mozzarella cheese"
type textarea "Chicken shawarma with melted mozzarella cheese"
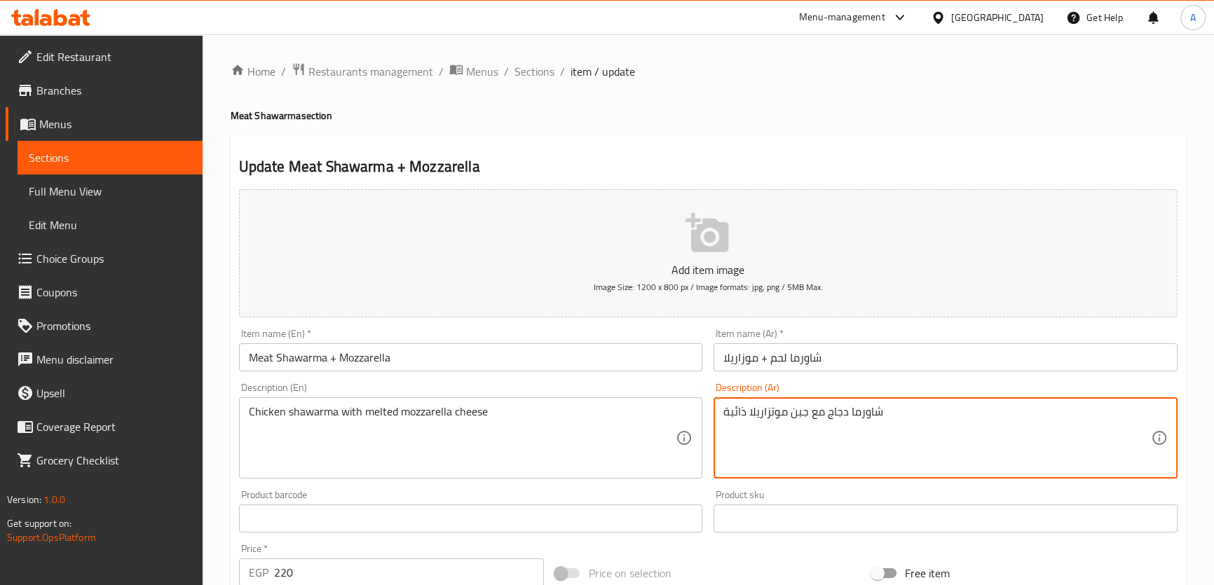
drag, startPoint x: 774, startPoint y: 416, endPoint x: 756, endPoint y: 425, distance: 20.4
click at [756, 425] on textarea "شاورما دجاج مع جبن موتزاريلا ذائبة" at bounding box center [938, 438] width 428 height 67
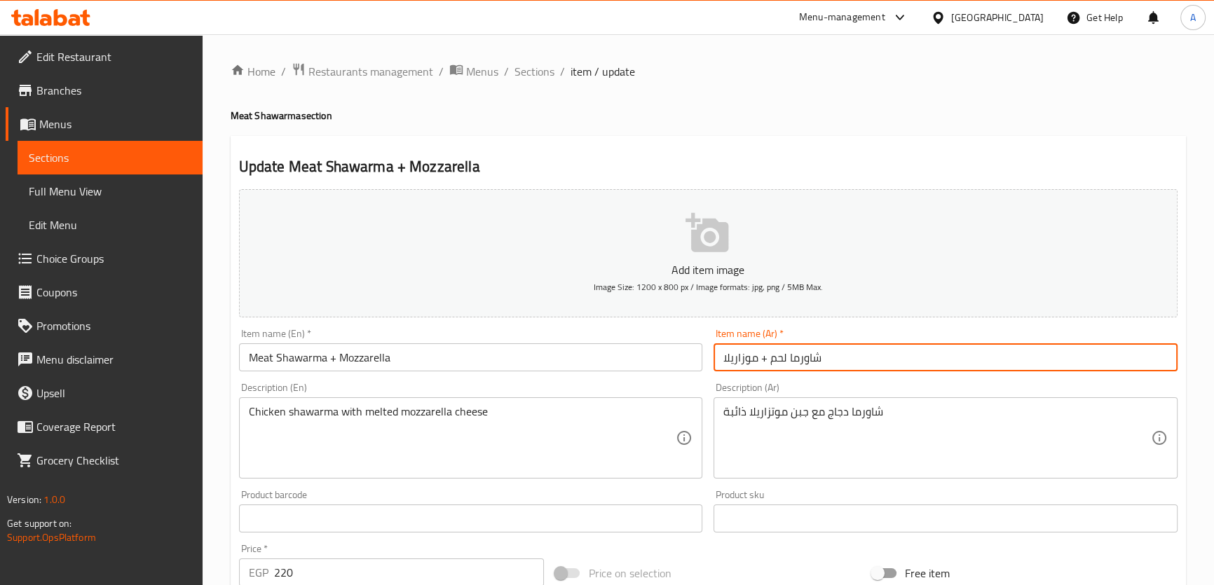
click at [745, 360] on input "شاورما لحم + موزاريلا" at bounding box center [946, 358] width 464 height 28
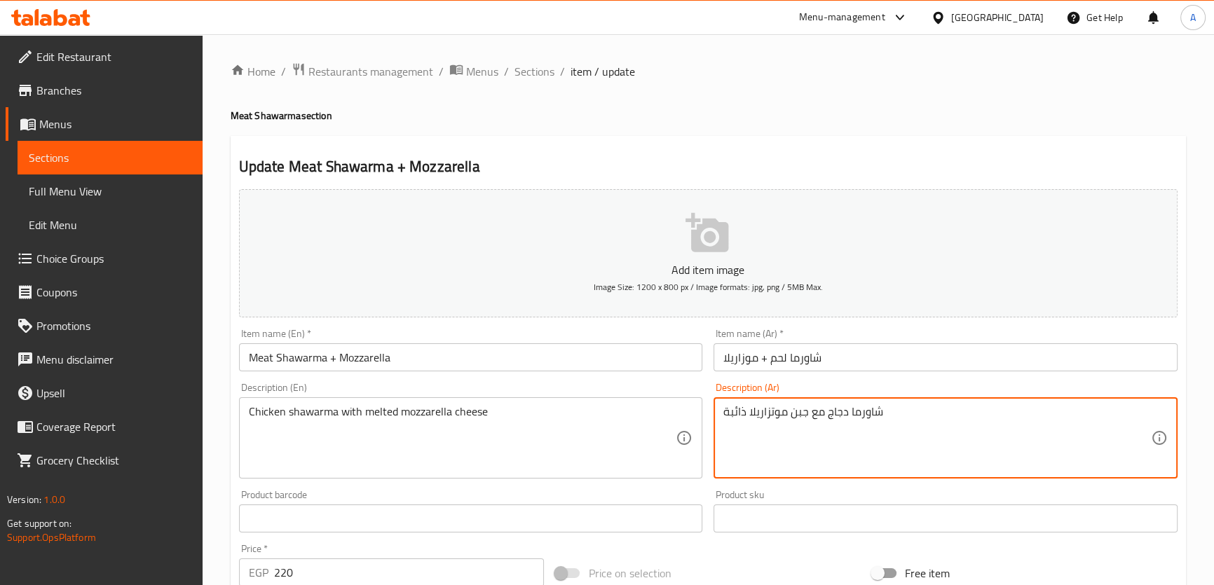
click at [763, 418] on textarea "شاورما دجاج مع جبن موتزاريلا ذائبة" at bounding box center [938, 438] width 428 height 67
paste textarea "اريلا"
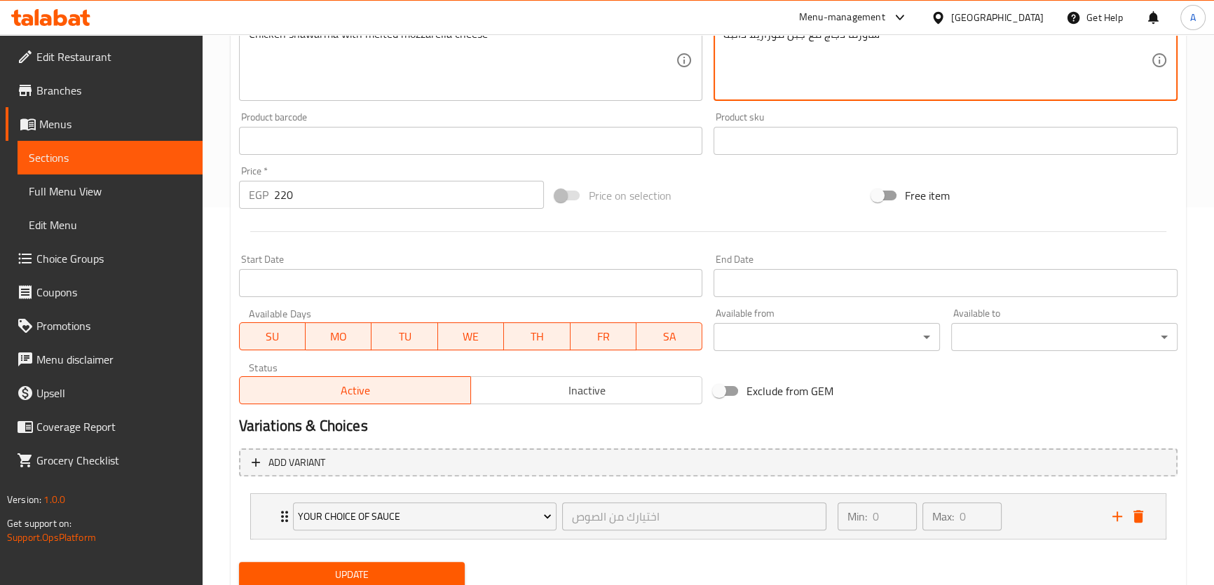
scroll to position [427, 0]
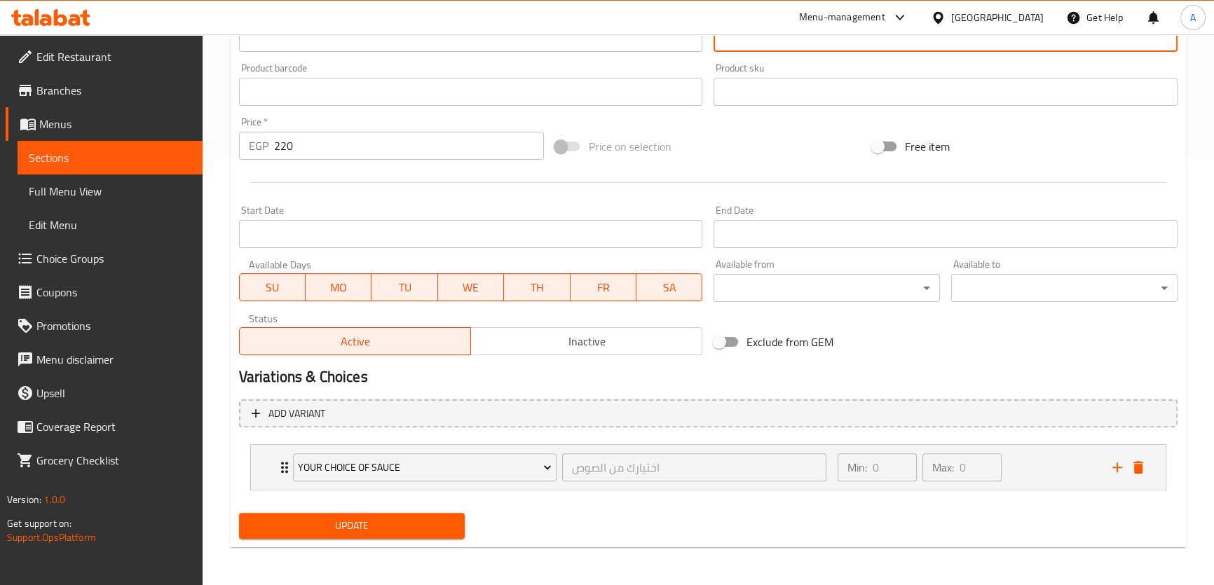
type textarea "شاورما دجاج مع جبن موزاريلا ذائبة"
click at [373, 520] on span "Update" at bounding box center [352, 526] width 204 height 18
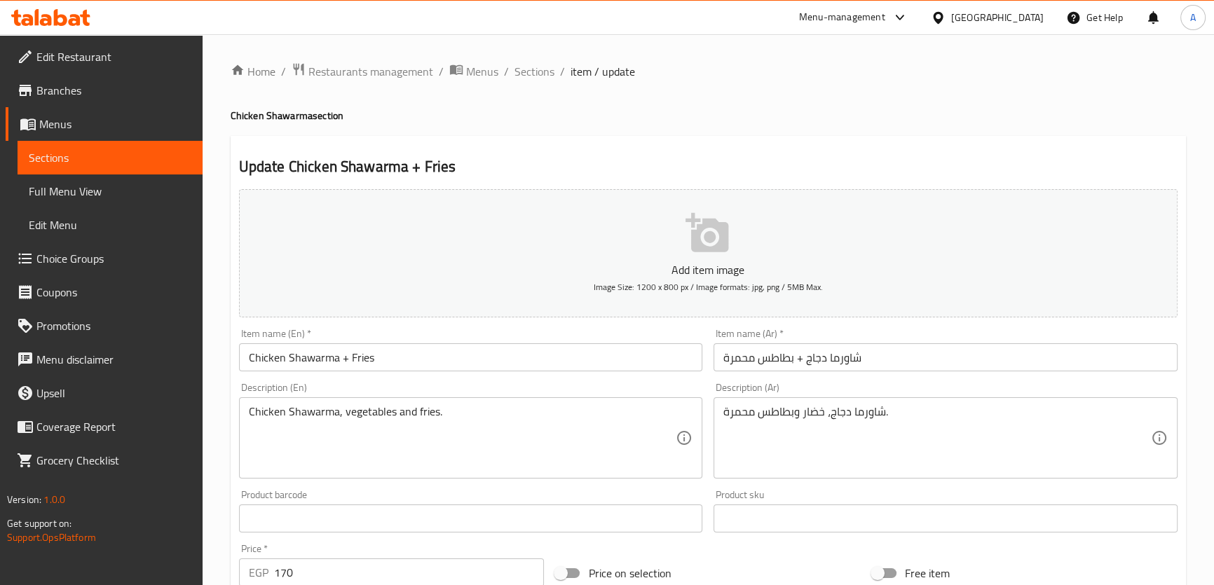
click at [813, 430] on textarea "شاورما دجاج، خضار وبطاطس محمرة." at bounding box center [938, 438] width 428 height 67
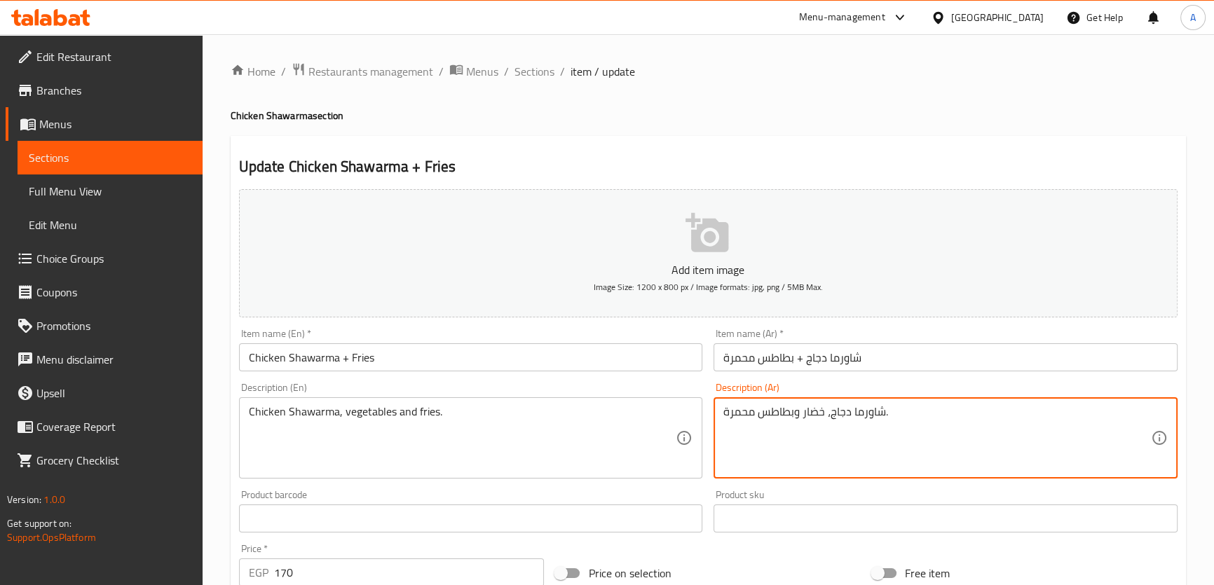
click at [367, 365] on input "Chicken Shawarma + Fries" at bounding box center [471, 358] width 464 height 28
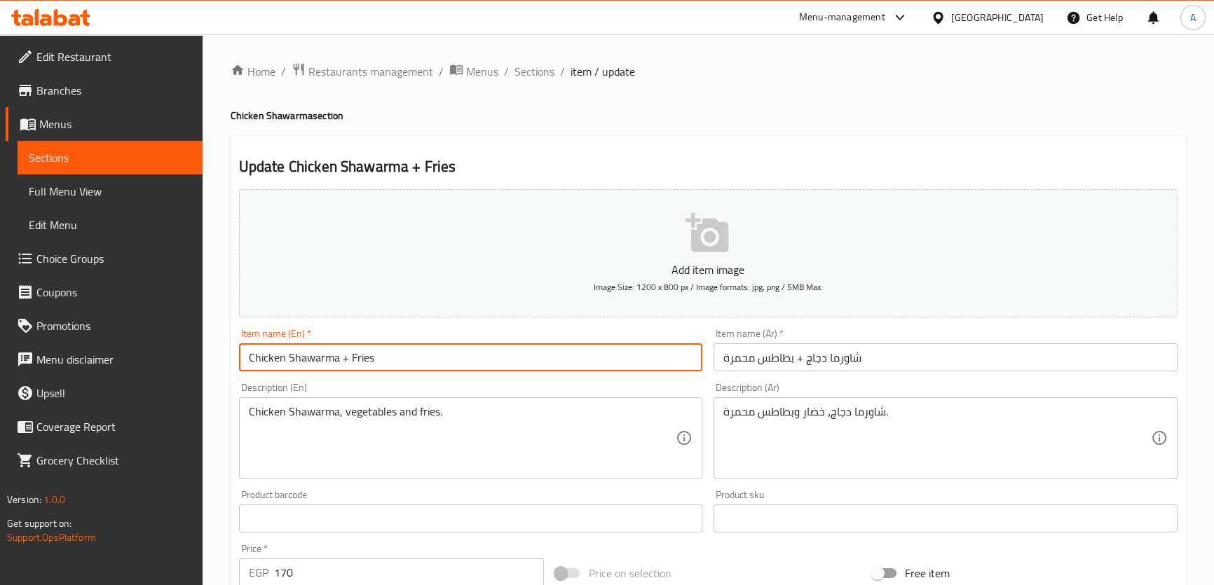
click at [367, 365] on input "Chicken Shawarma + Fries" at bounding box center [471, 358] width 464 height 28
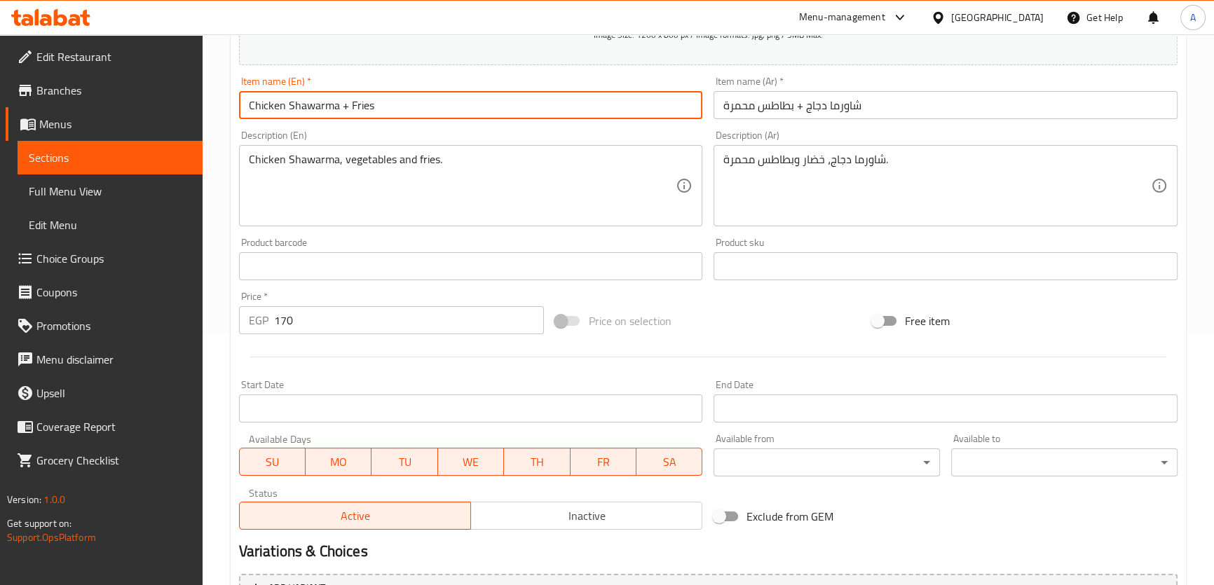
scroll to position [135, 0]
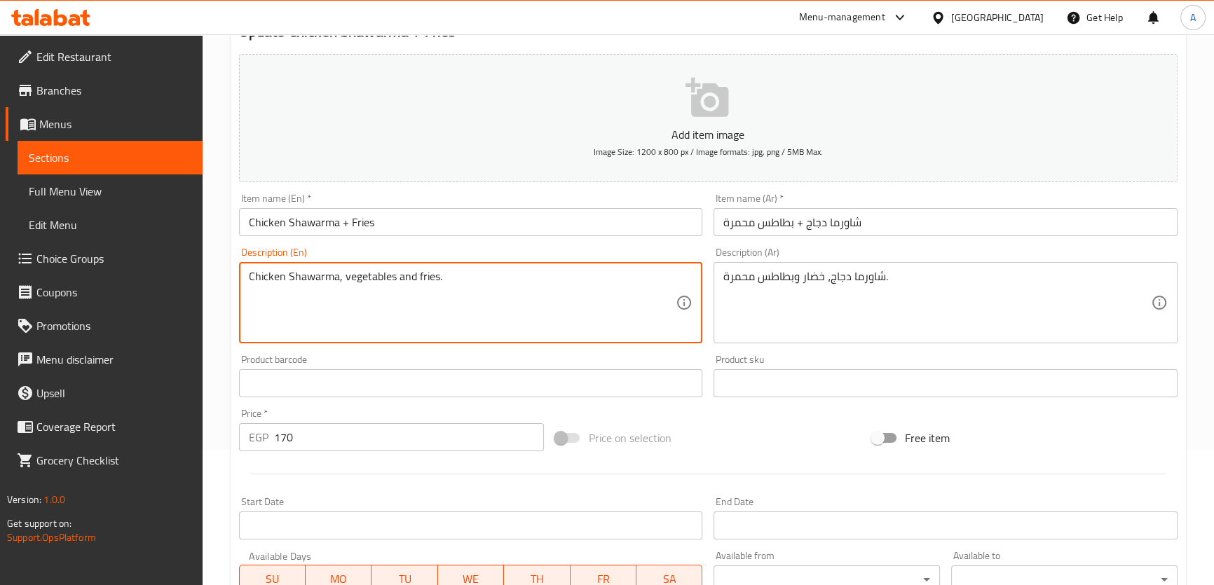
click at [504, 280] on textarea "Chicken Shawarma, vegetables and fries." at bounding box center [463, 303] width 428 height 67
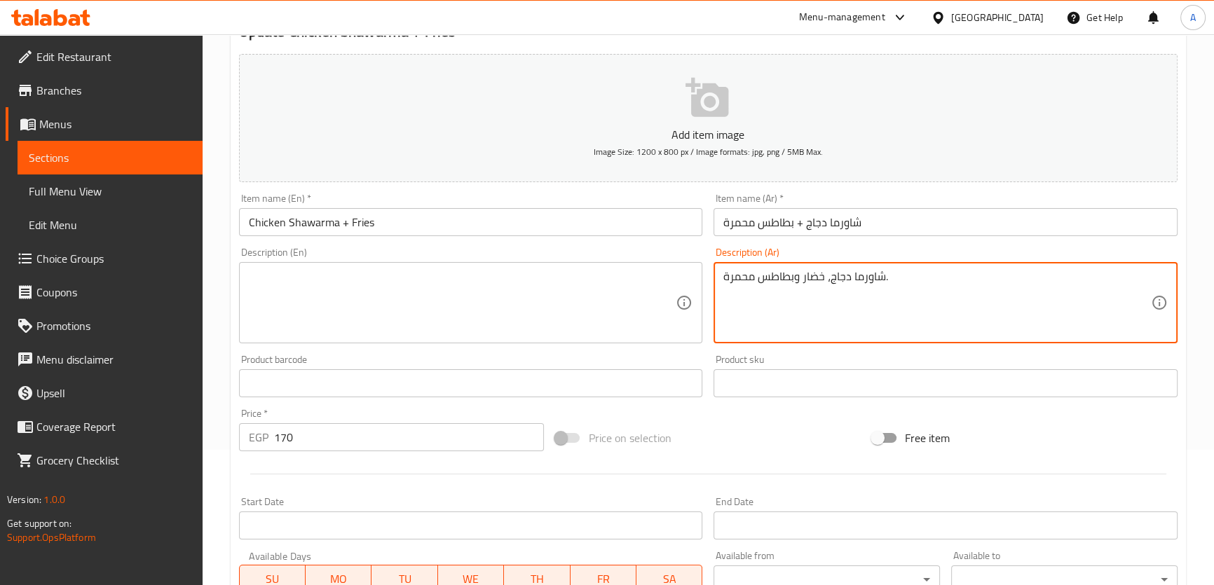
click at [946, 304] on textarea "شاورما دجاج، خضار وبطاطس محمرة." at bounding box center [938, 303] width 428 height 67
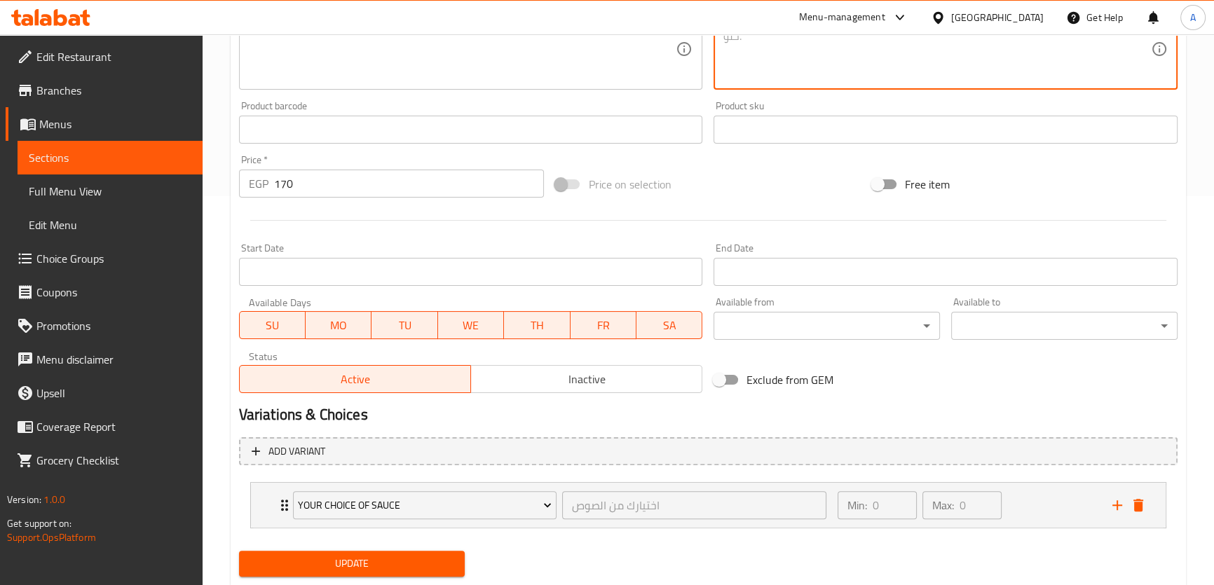
scroll to position [427, 0]
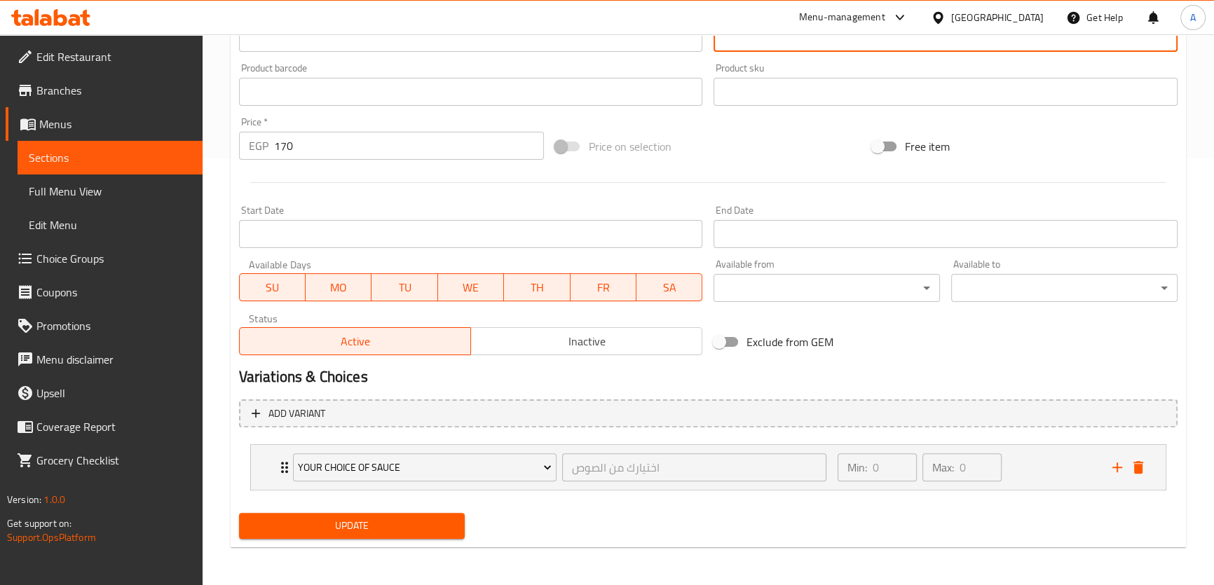
click at [431, 527] on span "Update" at bounding box center [352, 526] width 204 height 18
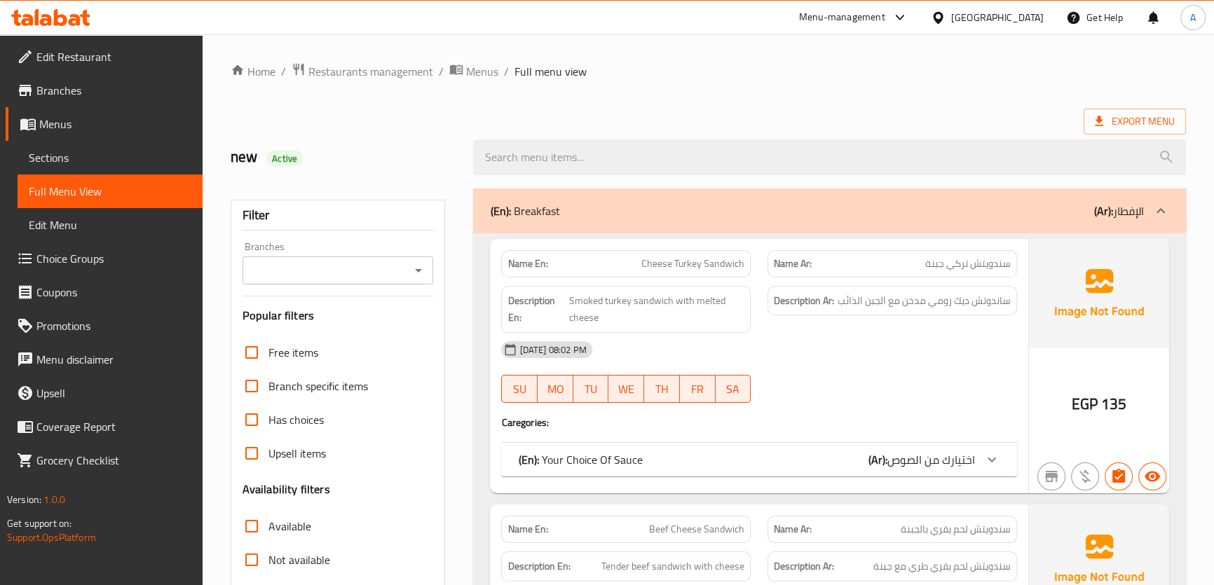
click at [108, 160] on span "Sections" at bounding box center [110, 157] width 163 height 17
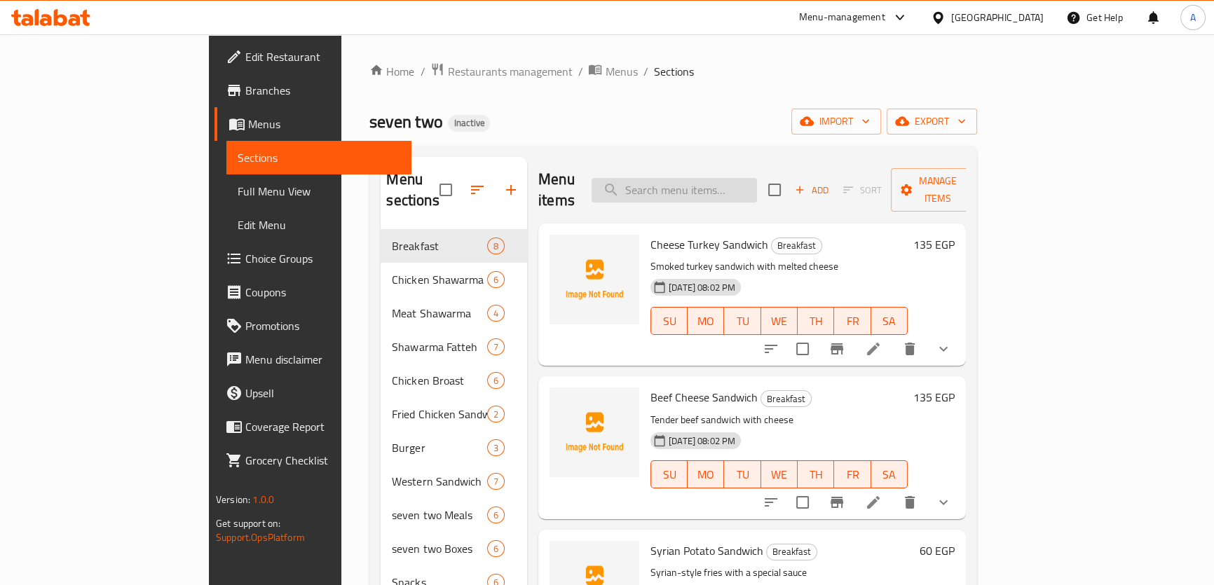
click at [749, 184] on input "search" at bounding box center [674, 190] width 165 height 25
paste input "Sugar Daddy Box"
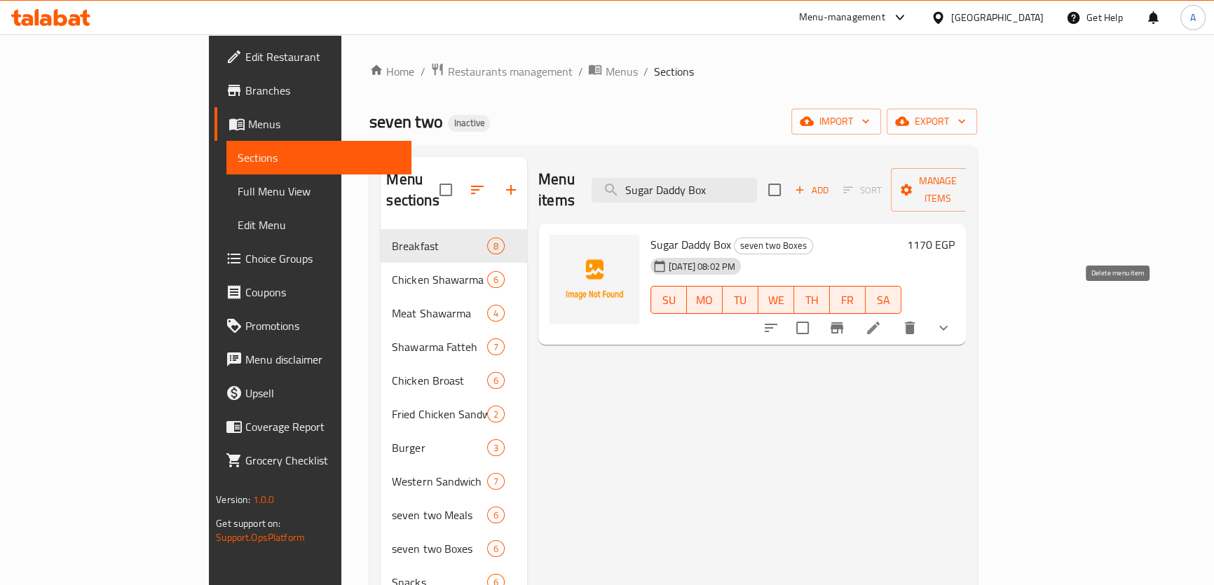
type input "Sugar Daddy Box"
click at [915, 322] on icon "delete" at bounding box center [910, 328] width 10 height 13
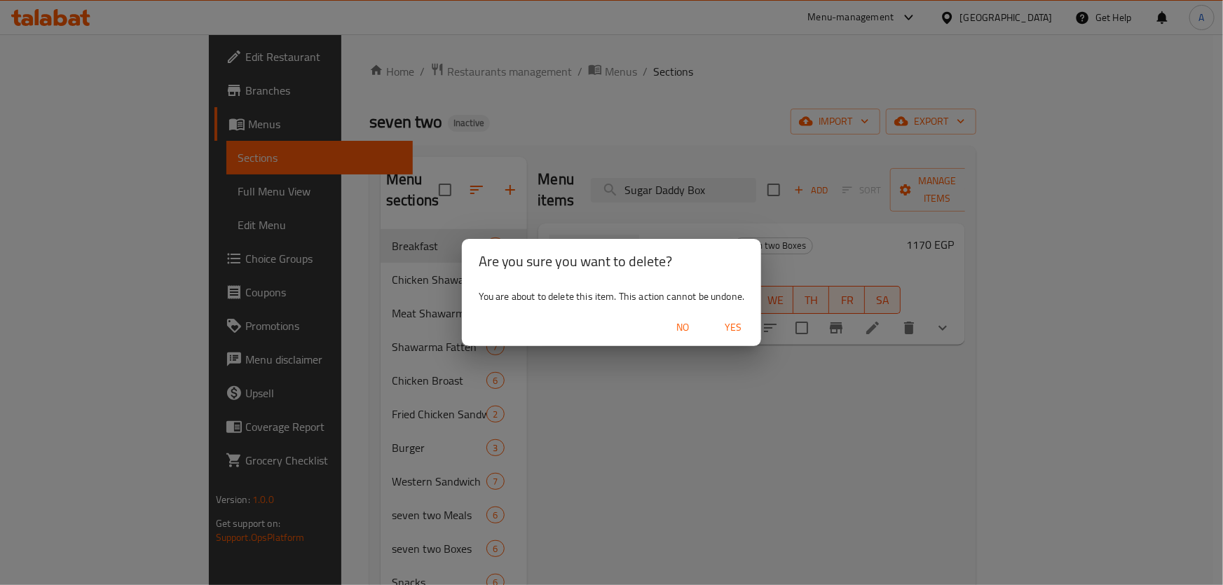
click at [735, 325] on span "Yes" at bounding box center [733, 328] width 34 height 18
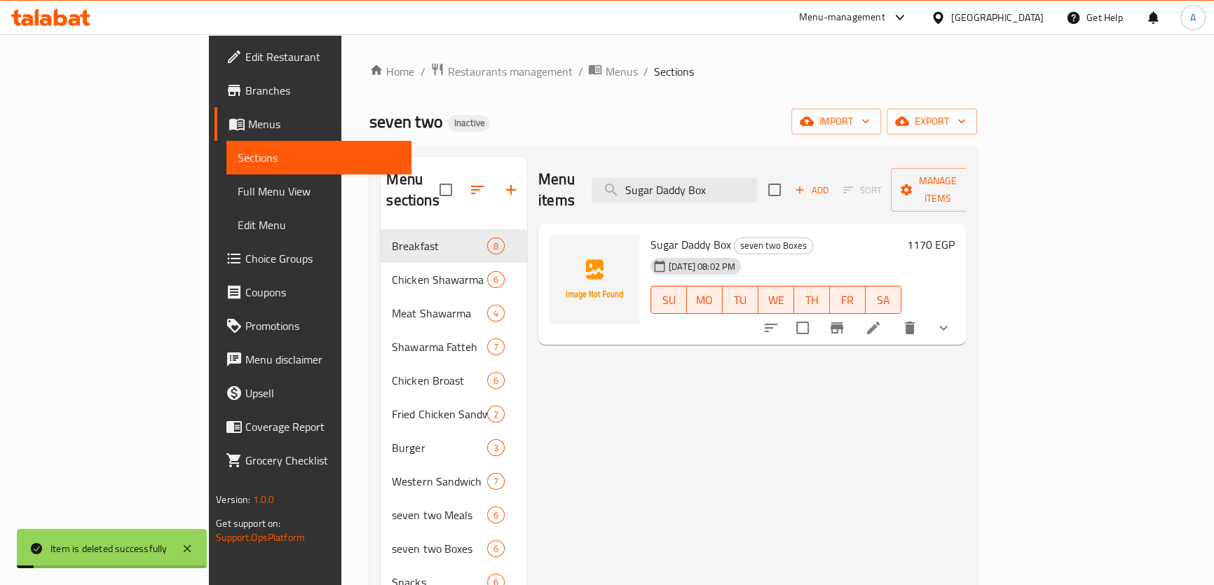
click at [591, 393] on div "Menu items Sugar Daddy Box Add Sort Manage items Sugar Daddy Box seven two Boxe…" at bounding box center [746, 449] width 439 height 585
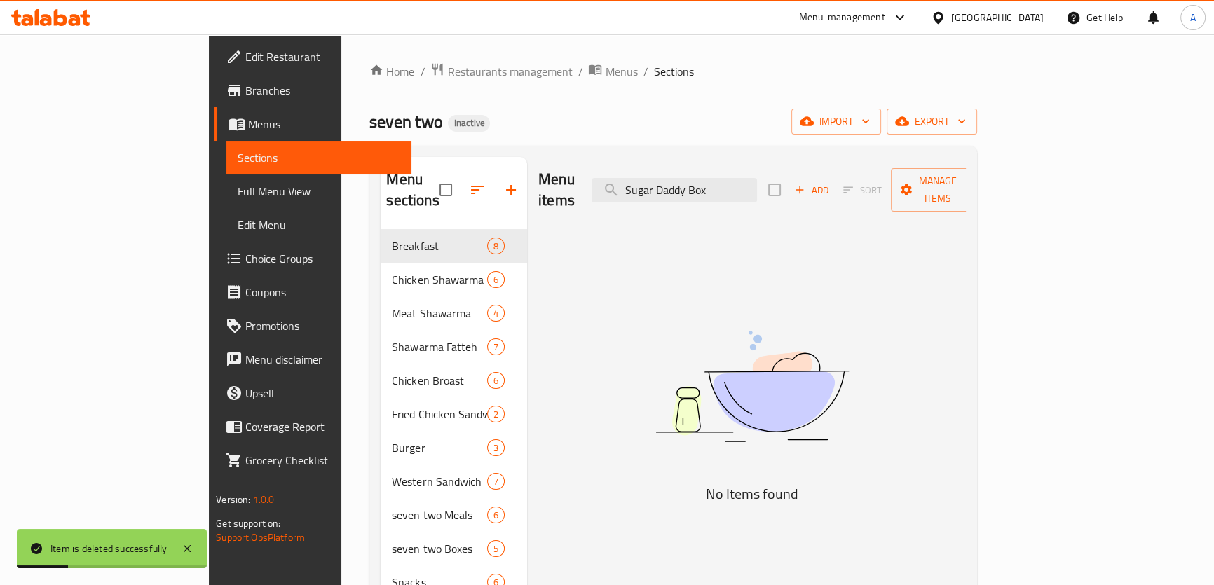
scroll to position [63, 0]
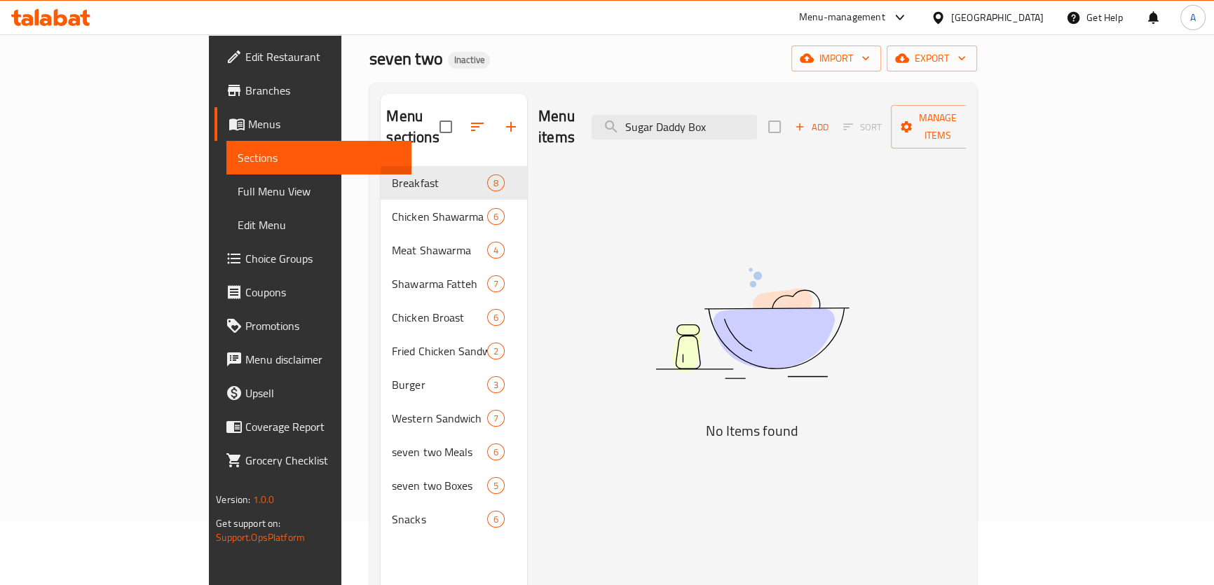
click at [238, 193] on span "Full Menu View" at bounding box center [319, 191] width 163 height 17
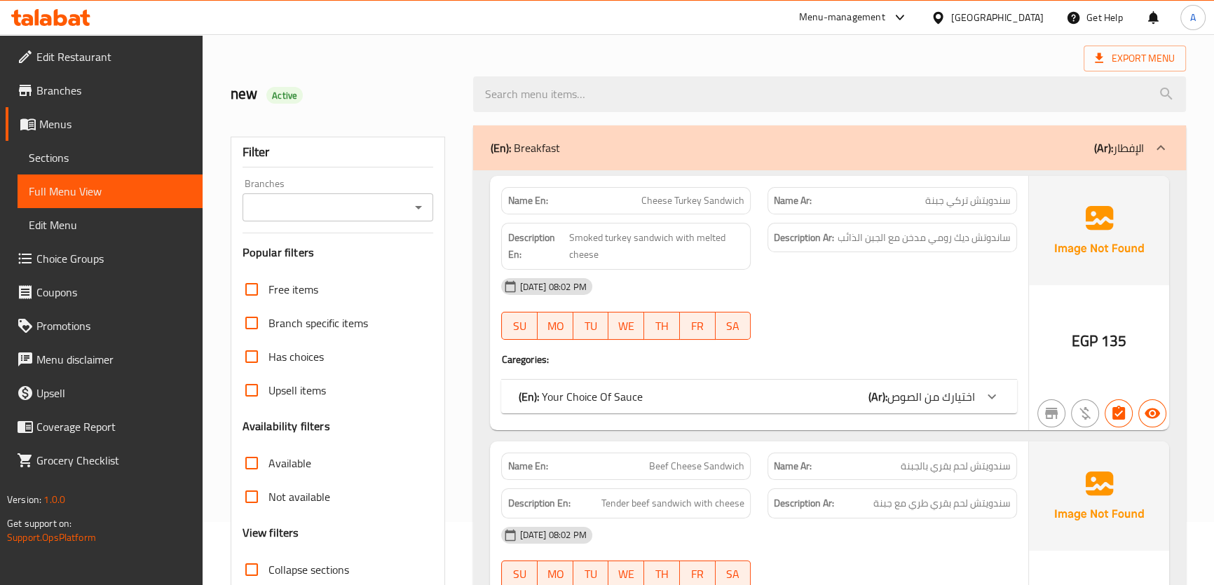
click at [285, 562] on span "Collapse sections" at bounding box center [309, 570] width 81 height 17
click at [269, 560] on input "Collapse sections" at bounding box center [252, 570] width 34 height 34
checkbox input "true"
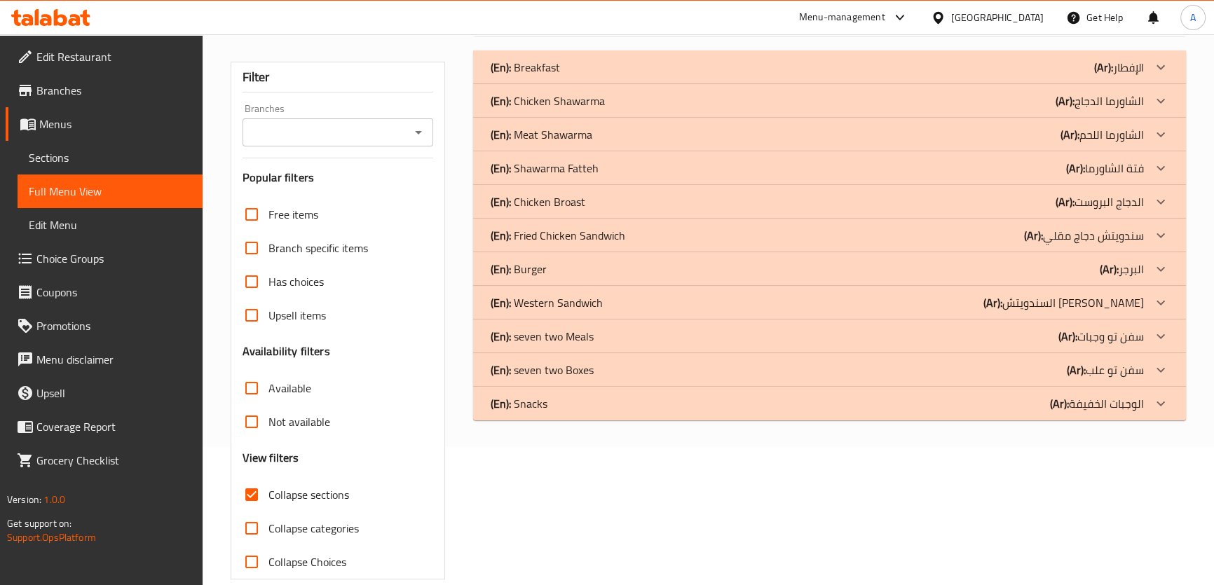
scroll to position [67, 0]
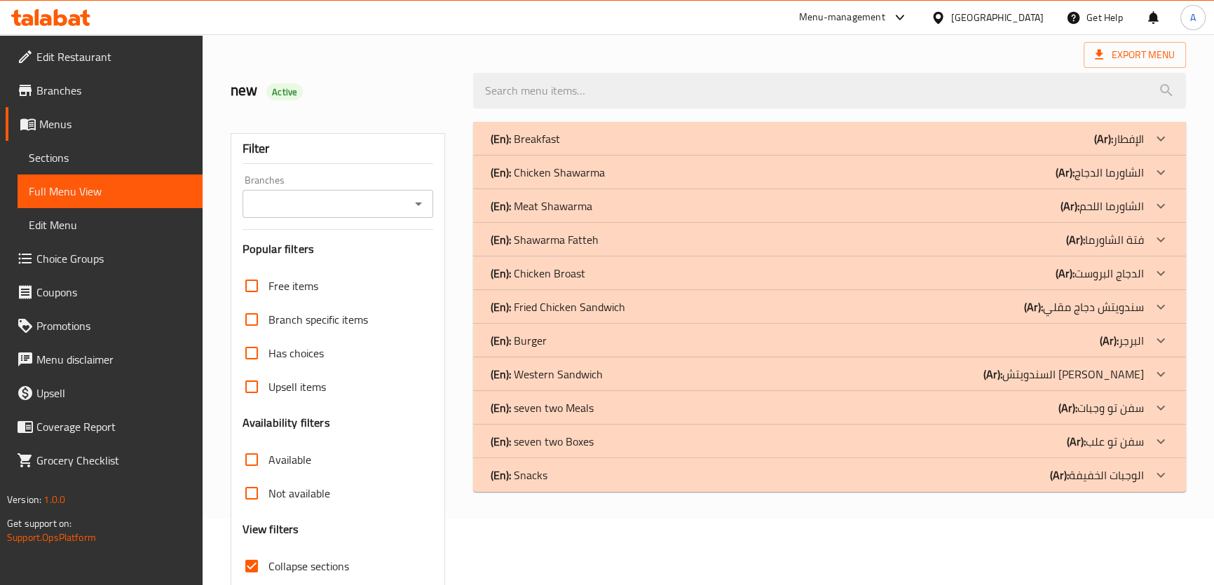
click at [585, 123] on div "(En): Breakfast (Ar): الإفطار" at bounding box center [829, 139] width 712 height 34
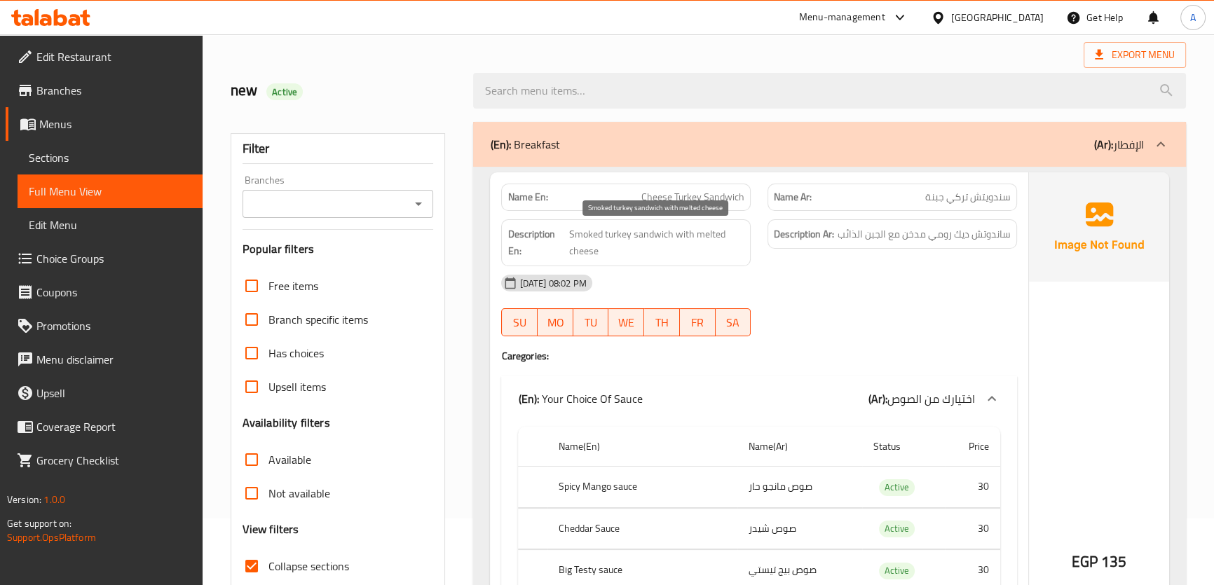
click at [719, 256] on span "Smoked turkey sandwich with melted cheese" at bounding box center [657, 243] width 176 height 34
click at [299, 100] on h2 "new Active" at bounding box center [344, 90] width 226 height 21
copy div "Active"
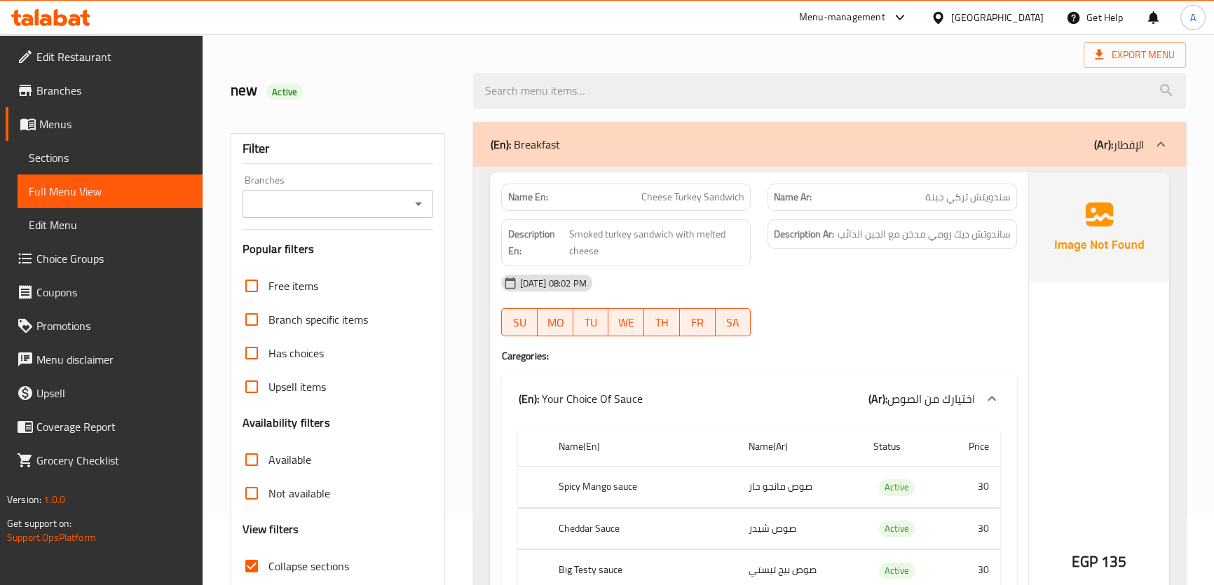
click at [986, 153] on div "(En): Breakfast (Ar): الإفطار" at bounding box center [829, 144] width 712 height 45
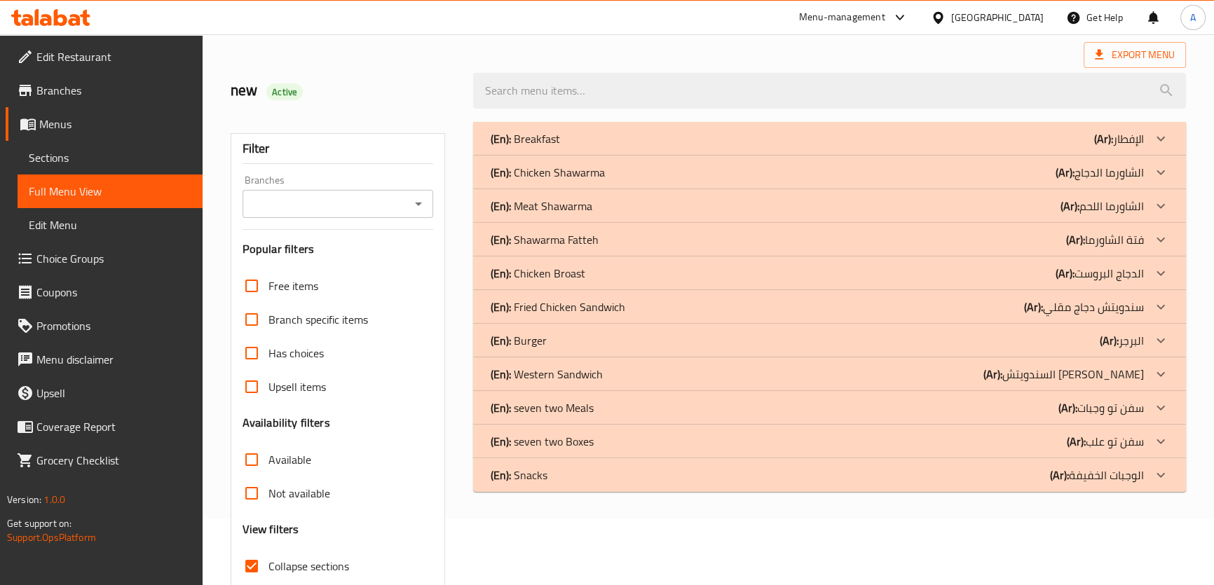
click at [658, 156] on div "(En): Meat Shawarma (Ar): الشاورما اللحم" at bounding box center [829, 139] width 712 height 34
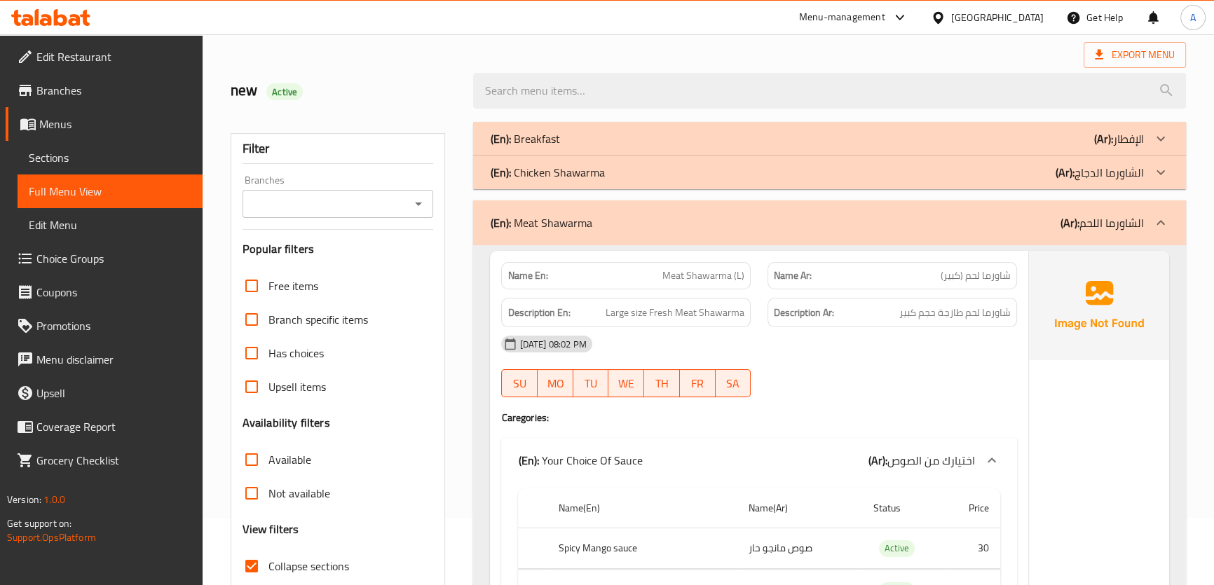
click at [618, 212] on div "(En): Meat Shawarma (Ar): الشاورما اللحم" at bounding box center [829, 223] width 712 height 45
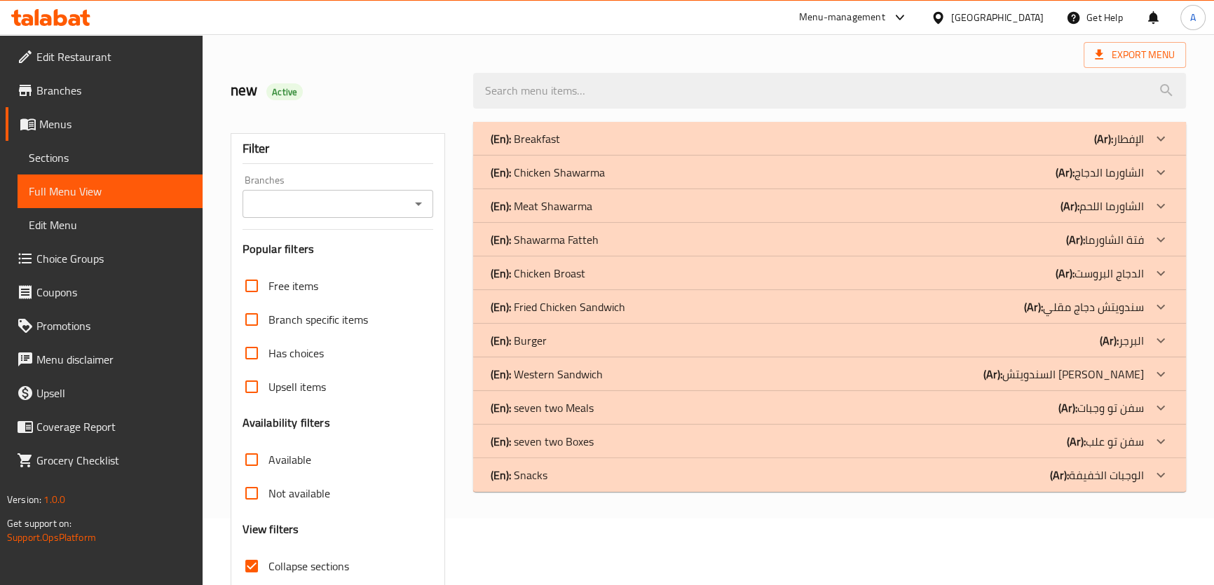
click at [626, 156] on div "(En): Chicken Shawarma (Ar): الشاورما الدجاج" at bounding box center [829, 139] width 712 height 34
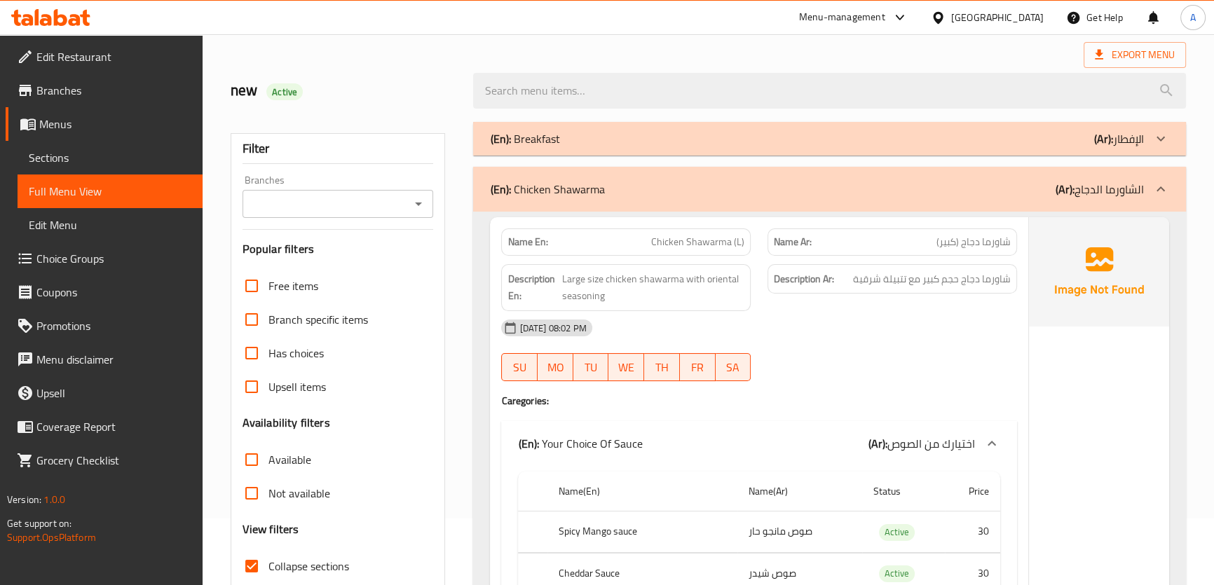
click at [693, 186] on div "(En): Chicken Shawarma (Ar): الشاورما الدجاج" at bounding box center [816, 189] width 653 height 17
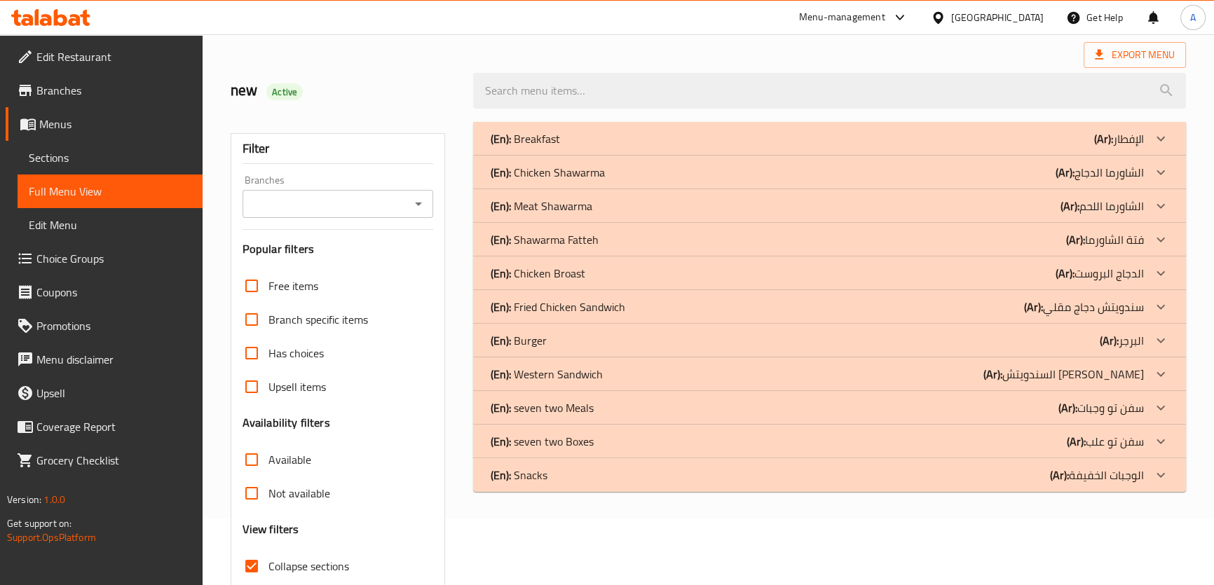
click at [607, 147] on div "(En): Meat Shawarma (Ar): الشاورما اللحم" at bounding box center [816, 138] width 653 height 17
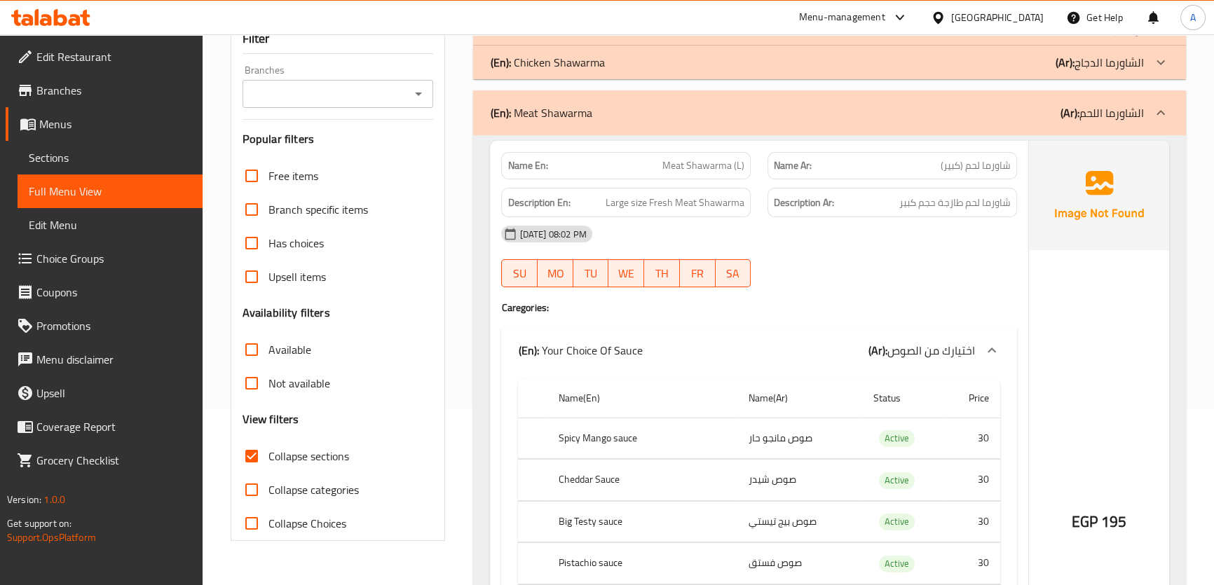
scroll to position [224, 0]
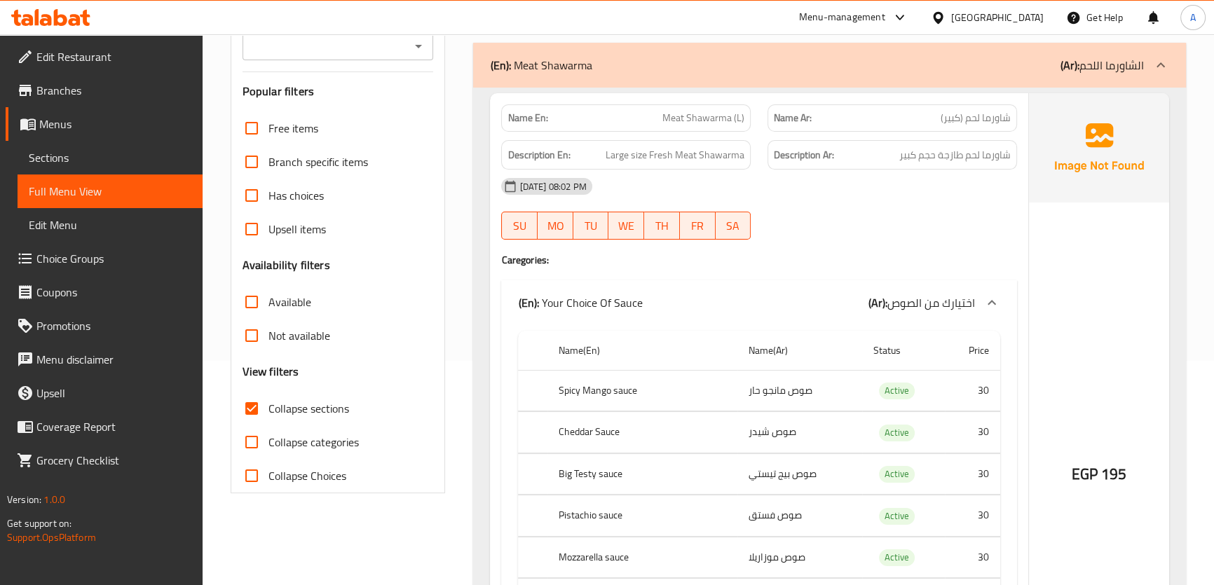
click at [890, 379] on td "Active" at bounding box center [903, 390] width 83 height 41
copy span "Active"
click at [932, 72] on div "(En): Meat Shawarma (Ar): الشاورما اللحم" at bounding box center [816, 65] width 653 height 17
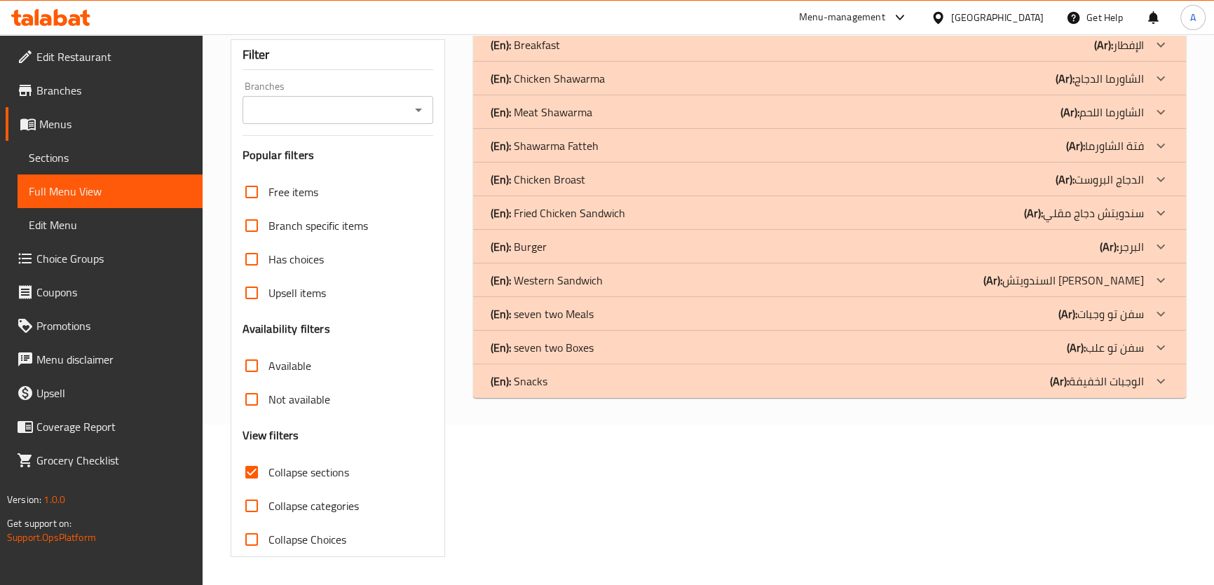
scroll to position [160, 0]
click at [559, 54] on p "(En): Shawarma Fatteh" at bounding box center [524, 45] width 69 height 17
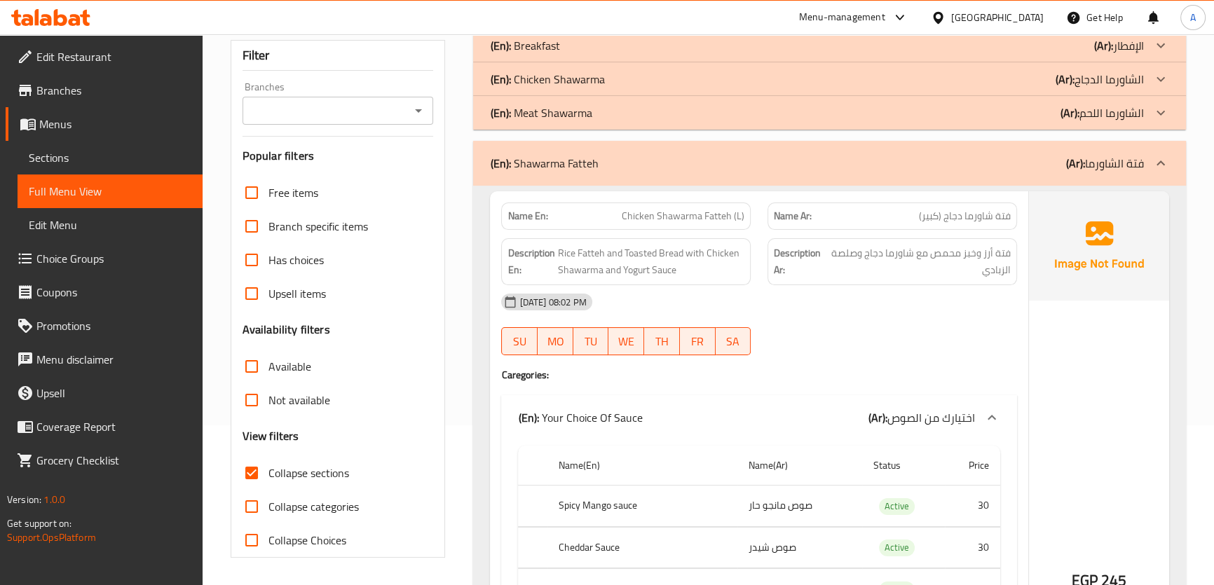
click at [606, 163] on div "(En): Shawarma Fatteh (Ar): فتة الشاورما" at bounding box center [816, 163] width 653 height 17
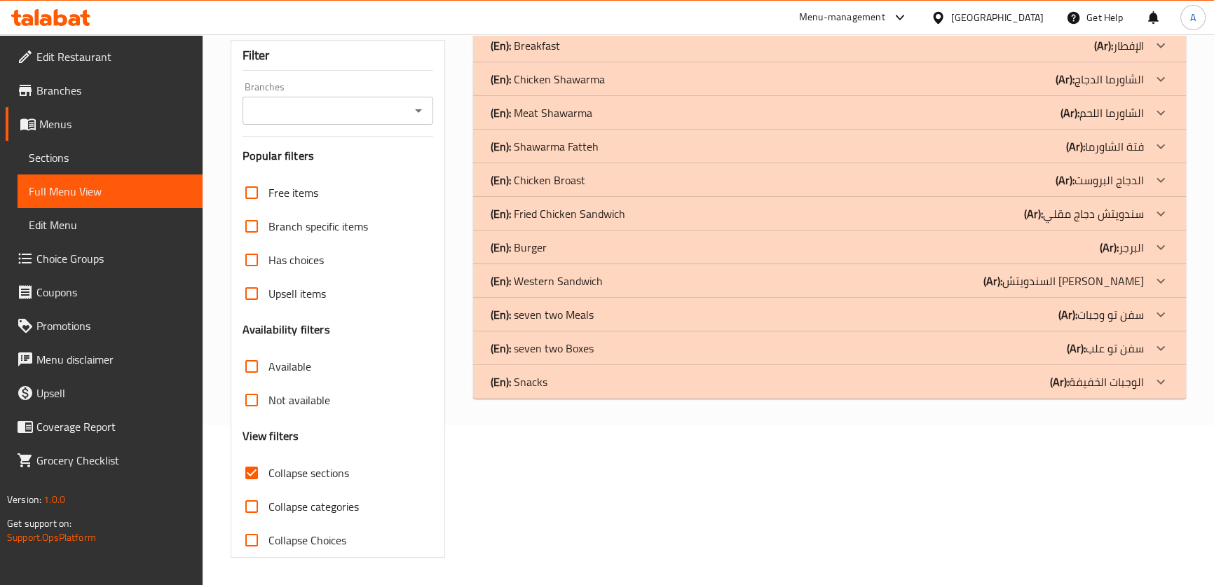
click at [597, 54] on div "(En): Chicken Broast (Ar): الدجاج البروست" at bounding box center [816, 45] width 653 height 17
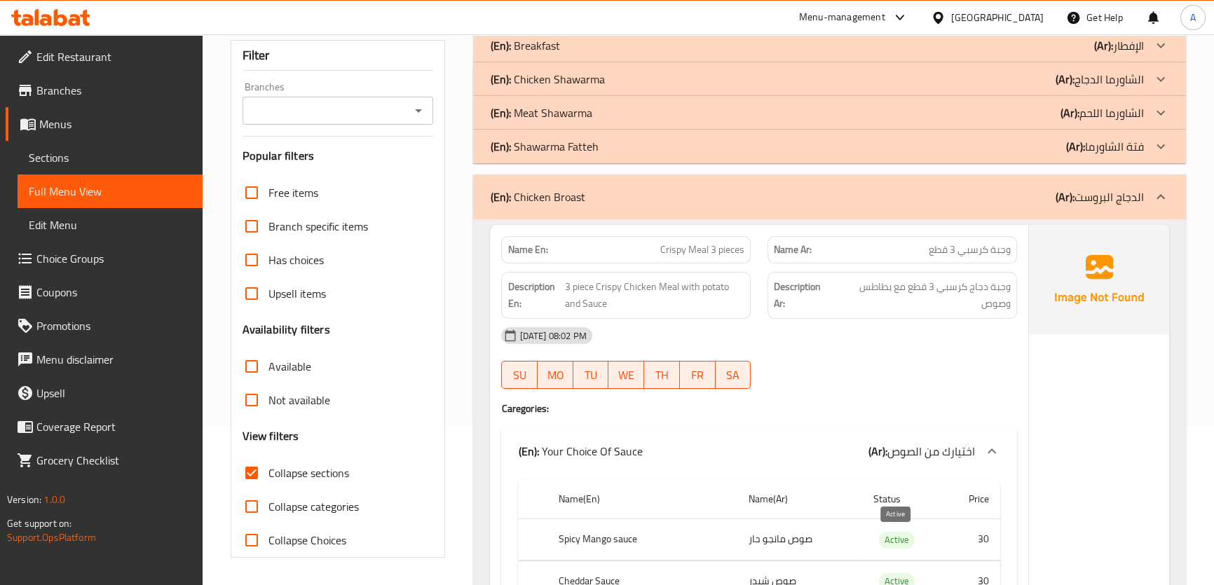
click at [891, 541] on span "Active" at bounding box center [897, 540] width 36 height 16
copy span "Active"
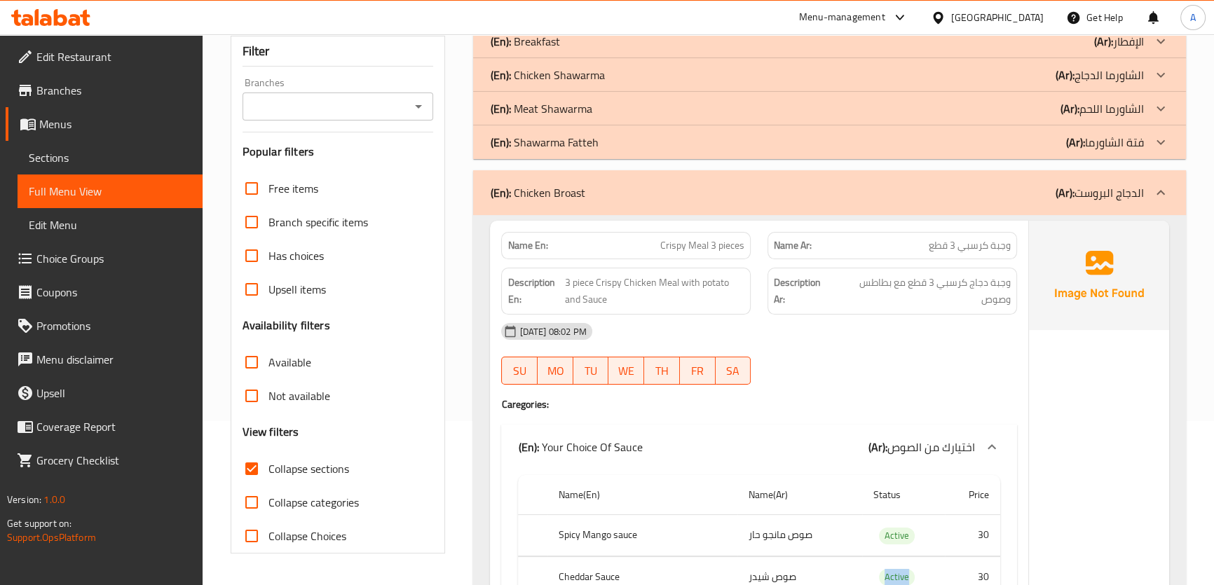
click at [925, 550] on td "Active" at bounding box center [903, 535] width 83 height 41
click at [916, 543] on td "Active" at bounding box center [903, 535] width 83 height 41
copy span "Active"
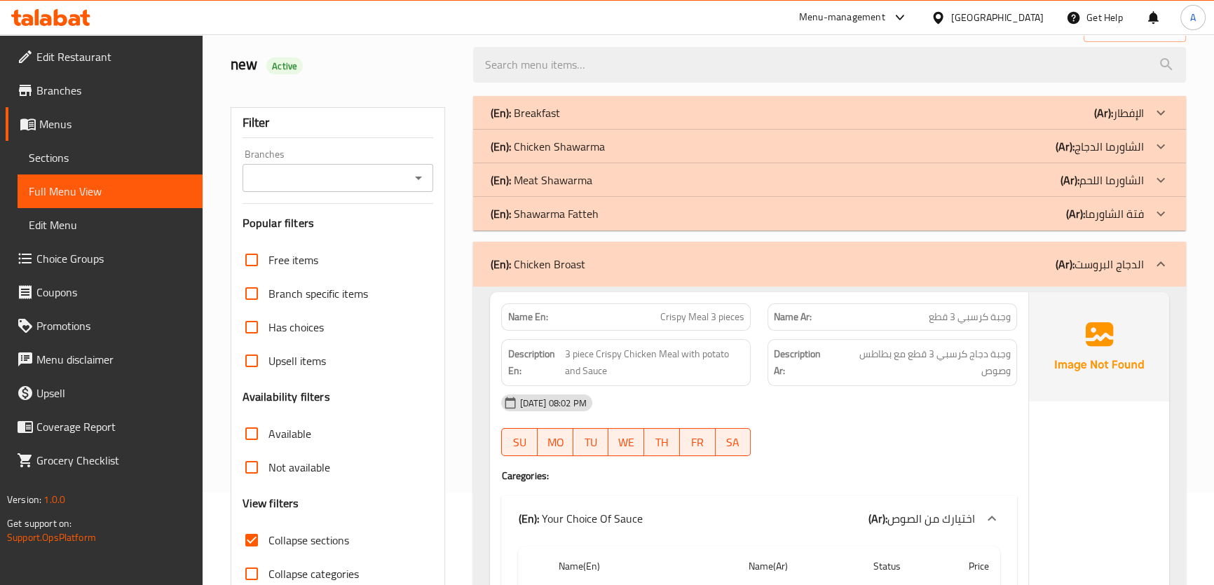
scroll to position [114, 0]
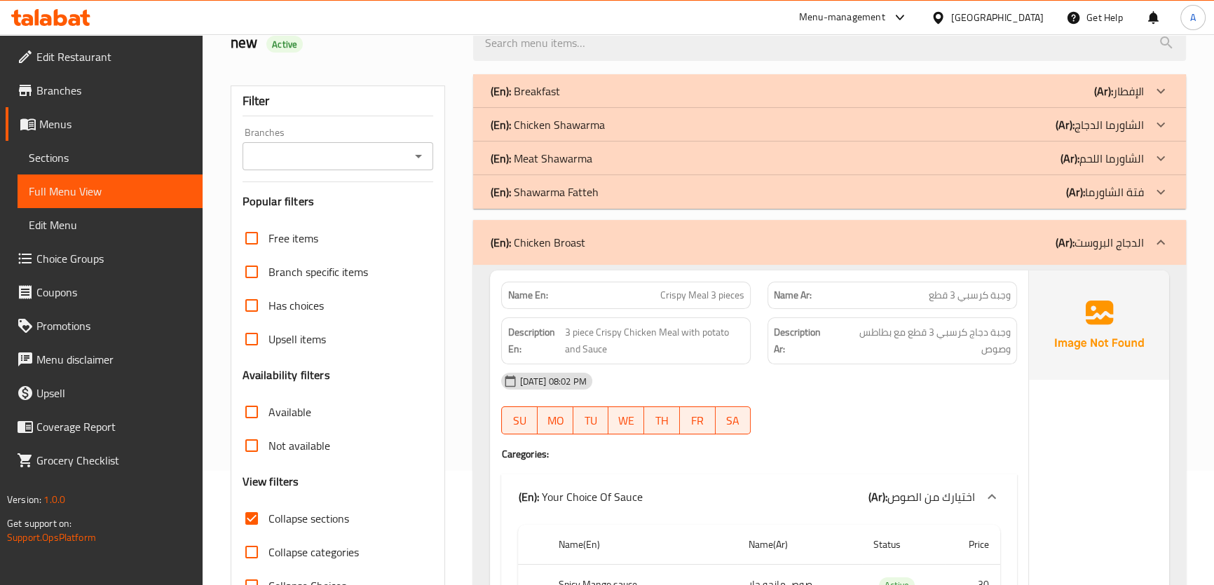
click at [1119, 243] on p "(Ar): الدجاج البروست" at bounding box center [1100, 242] width 88 height 17
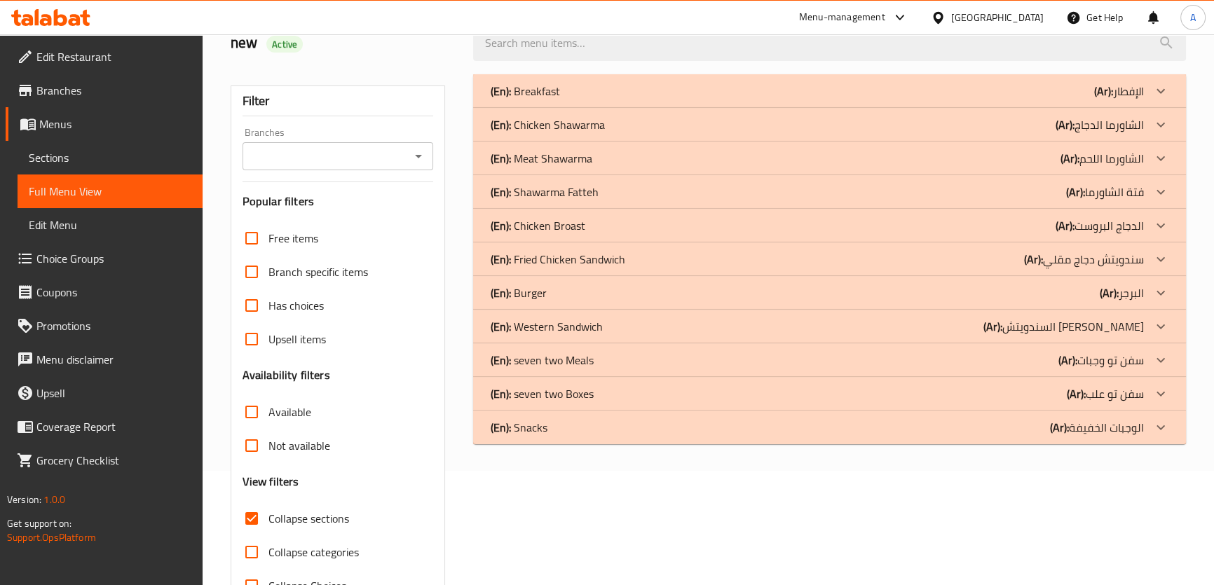
click at [1094, 100] on p "(Ar): سندويتش دجاج مقلي" at bounding box center [1119, 91] width 50 height 17
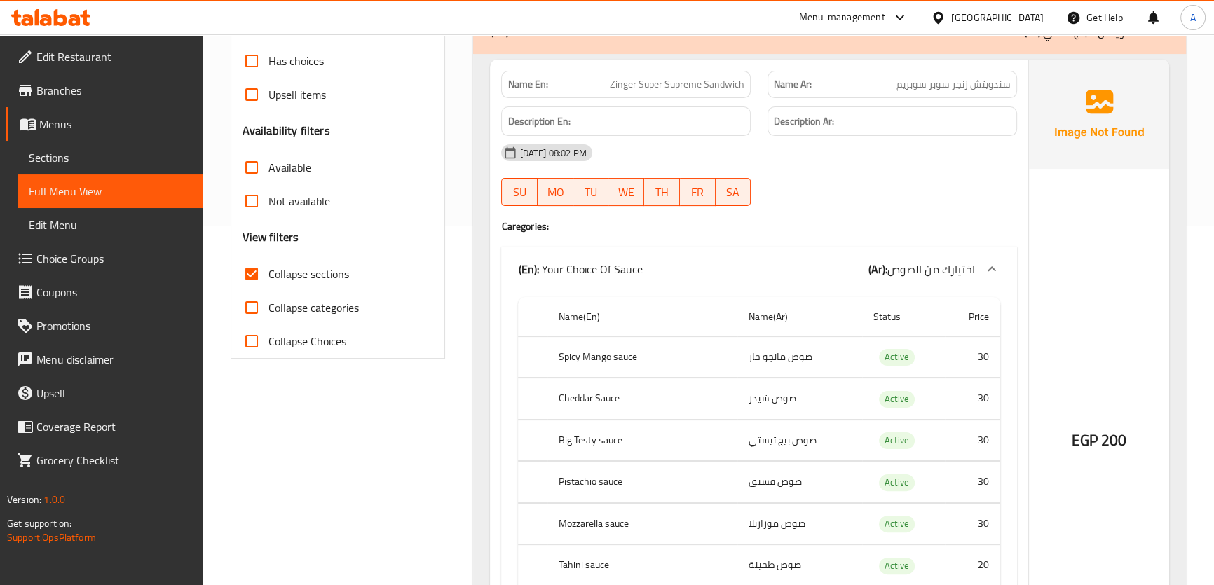
scroll to position [250, 0]
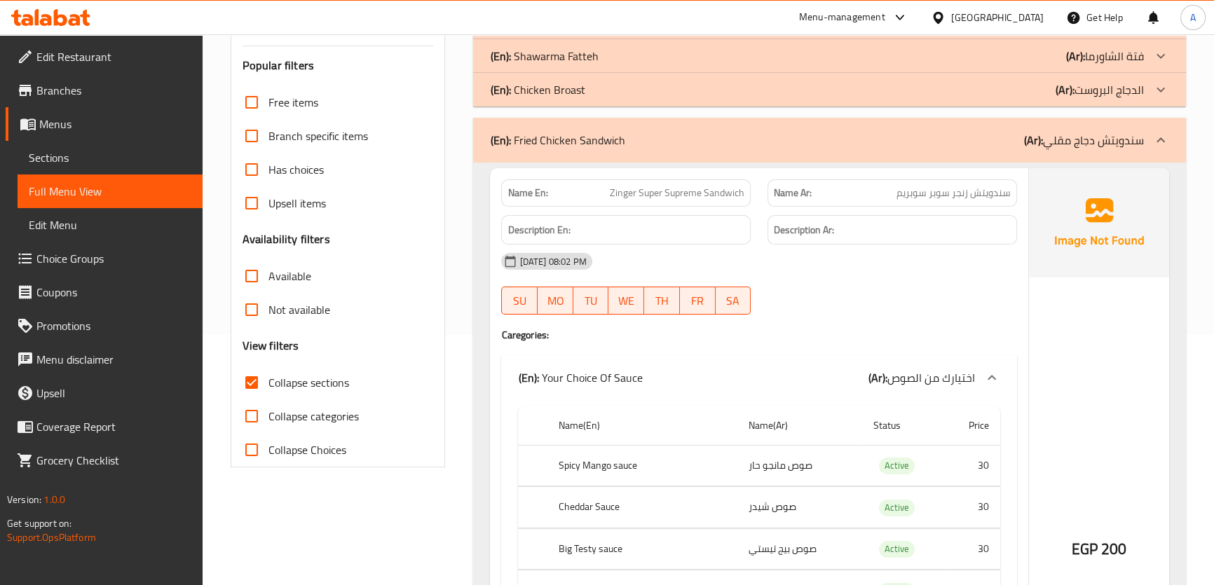
click at [1094, 149] on p "(Ar): سندويتش دجاج مقلي" at bounding box center [1084, 140] width 120 height 17
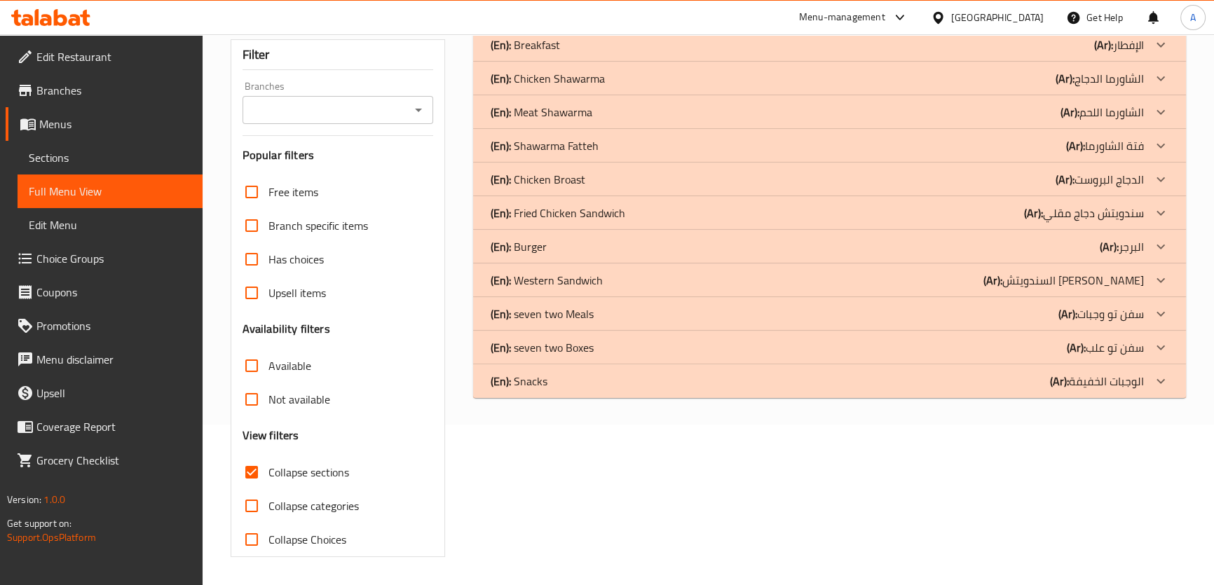
scroll to position [160, 0]
click at [590, 62] on div "(En): Burger (Ar): البرجر" at bounding box center [829, 46] width 712 height 34
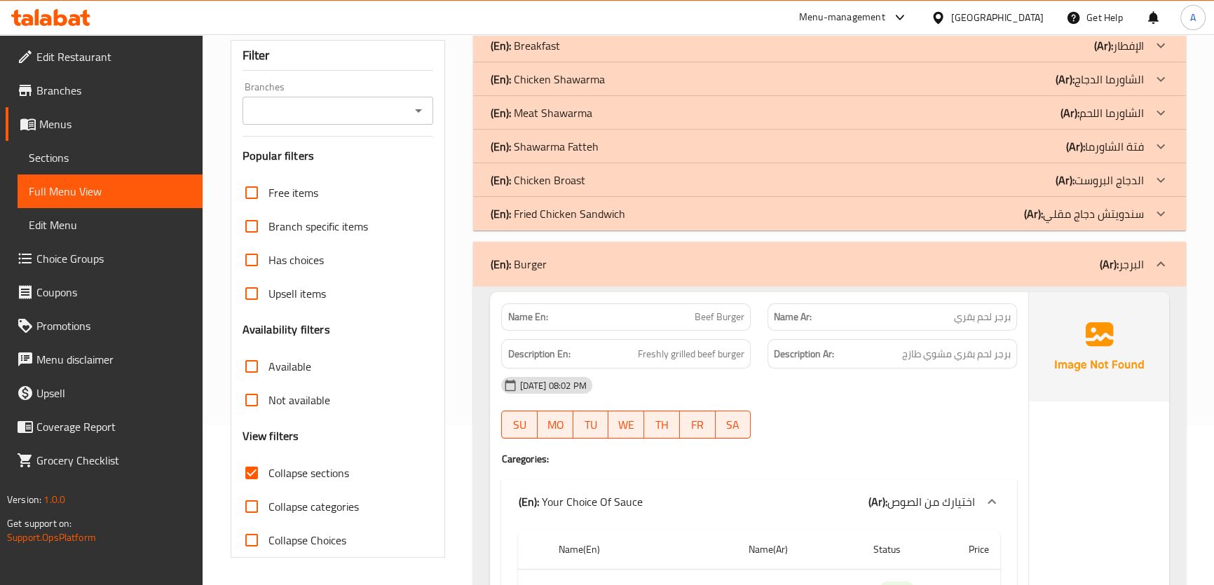
scroll to position [246, 0]
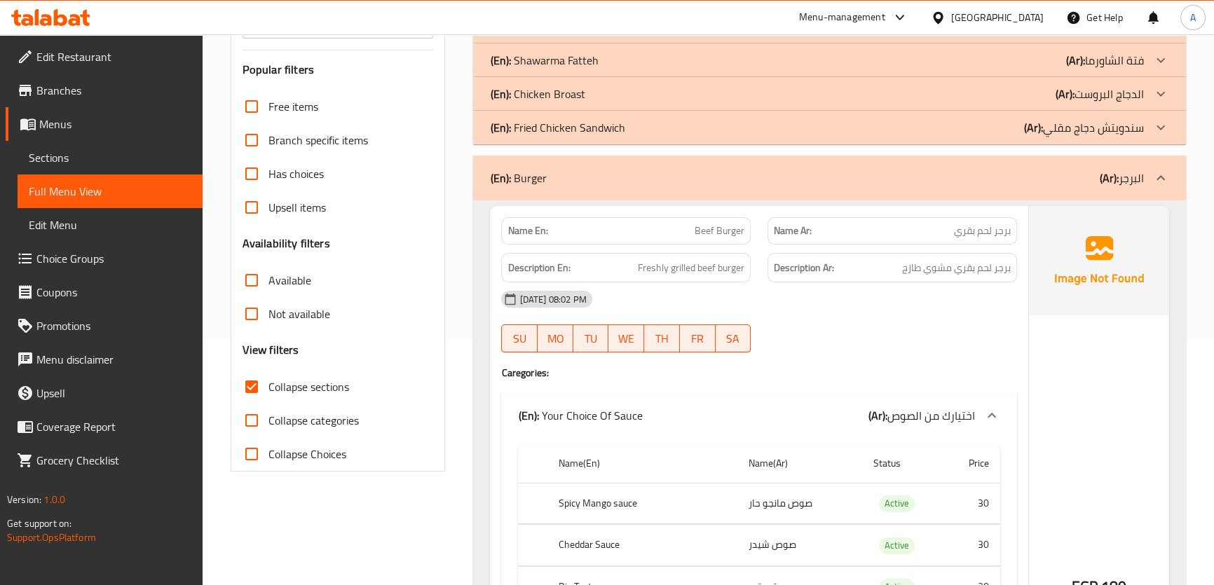
click at [899, 508] on span "Active" at bounding box center [897, 504] width 36 height 16
copy span "Active"
click at [1111, 189] on div "(En): Burger (Ar): البرجر" at bounding box center [829, 178] width 712 height 45
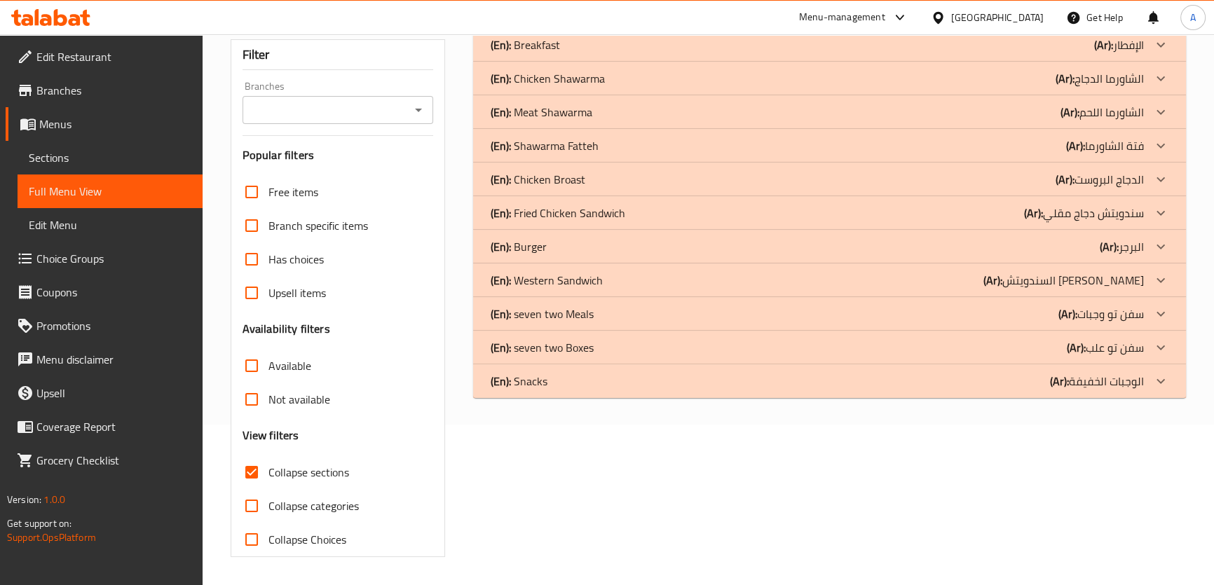
scroll to position [160, 0]
click at [1117, 54] on p "(Ar): السندويتش الغربي" at bounding box center [1119, 45] width 50 height 17
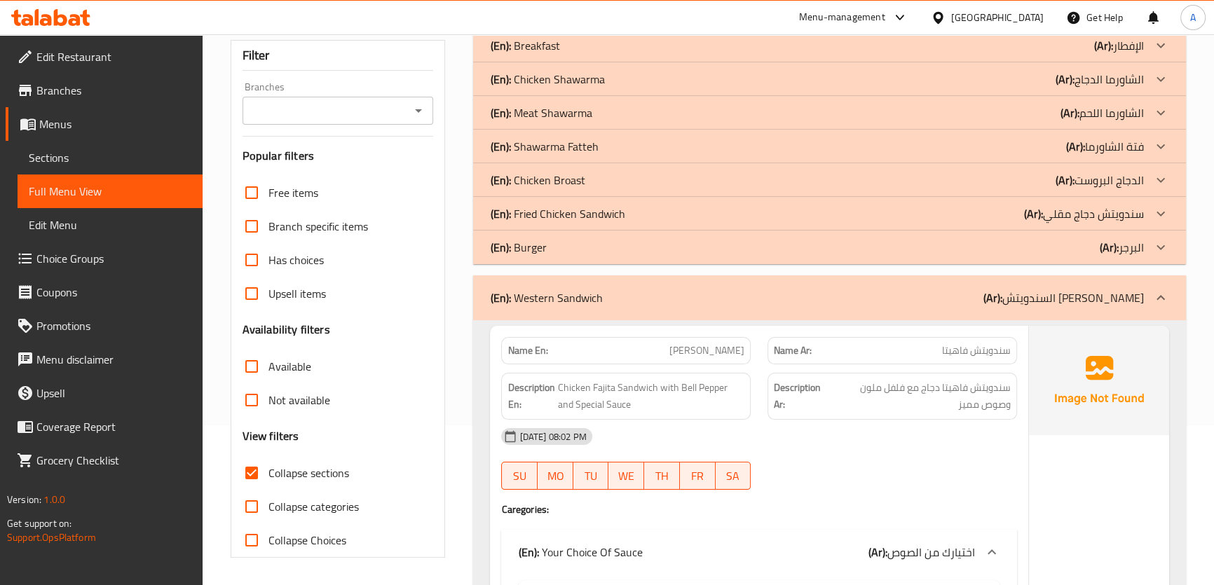
scroll to position [292, 0]
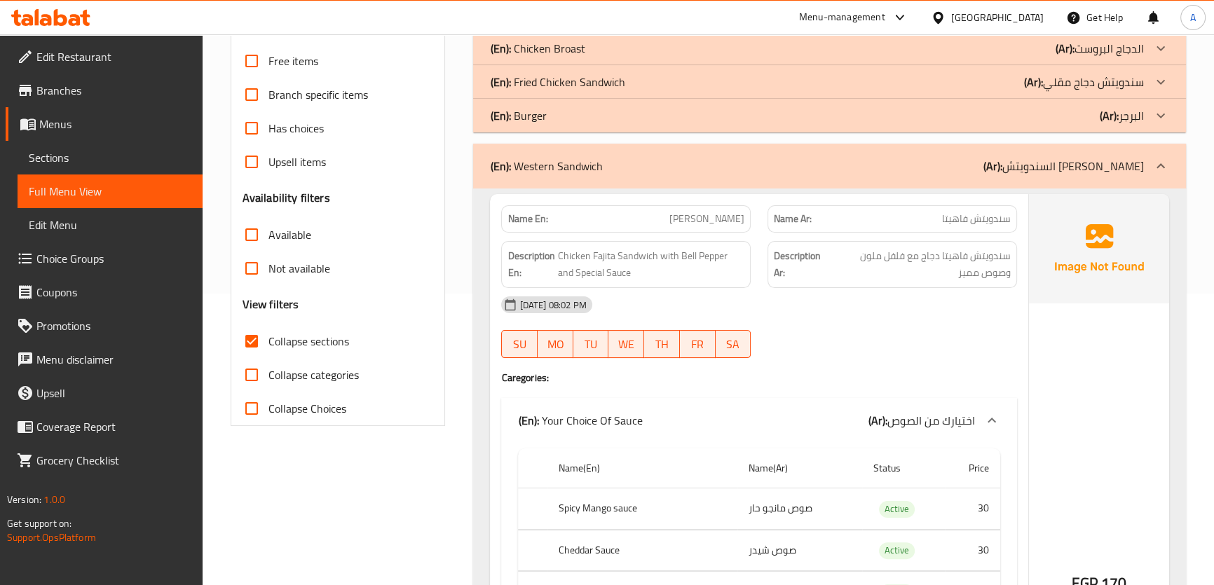
click at [906, 503] on span "Active" at bounding box center [897, 509] width 36 height 16
click at [899, 527] on td "Active" at bounding box center [903, 509] width 83 height 41
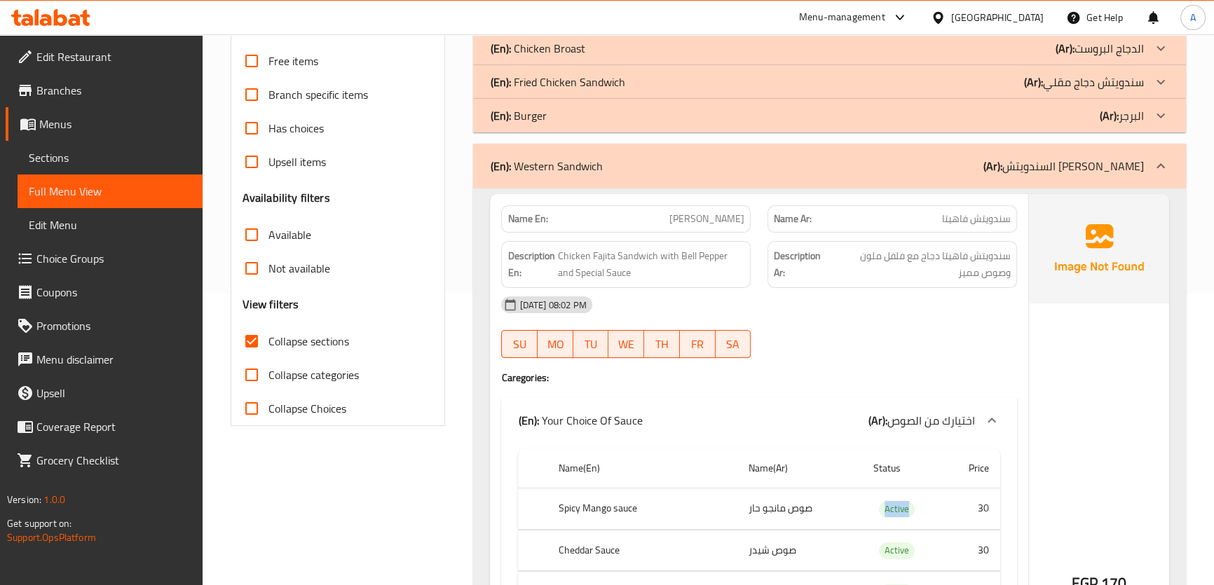
copy span "Active"
drag, startPoint x: 1080, startPoint y: 166, endPoint x: 815, endPoint y: 241, distance: 276.1
click at [1080, 166] on p "(Ar): السندويتش الغربي" at bounding box center [1064, 166] width 161 height 17
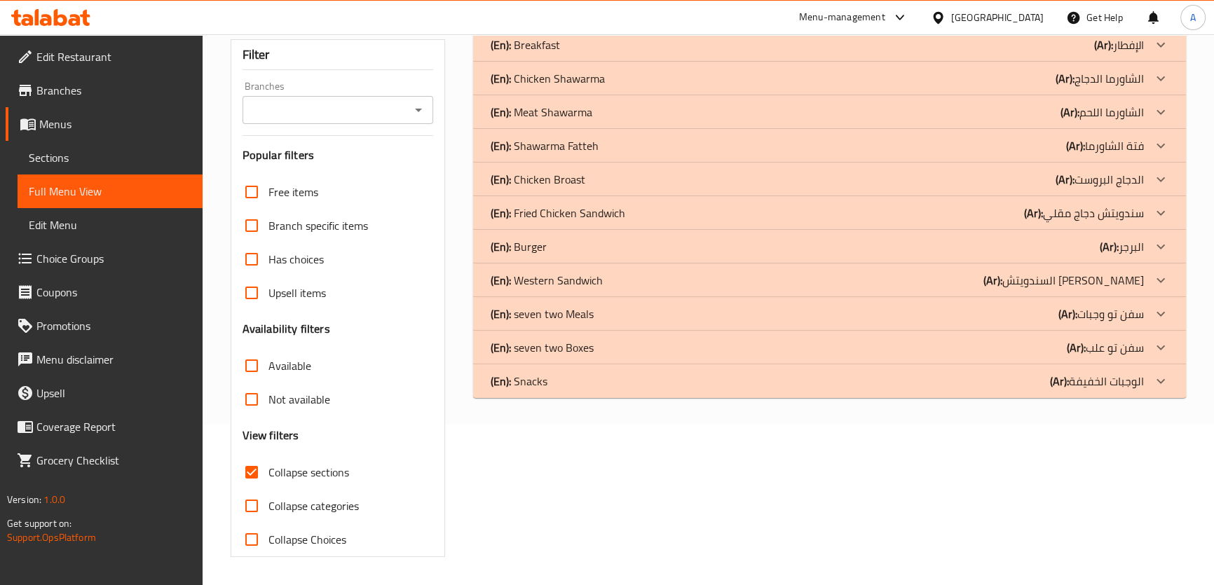
scroll to position [160, 0]
click at [1099, 54] on p "(Ar): سفن تو وجبات" at bounding box center [1119, 45] width 50 height 17
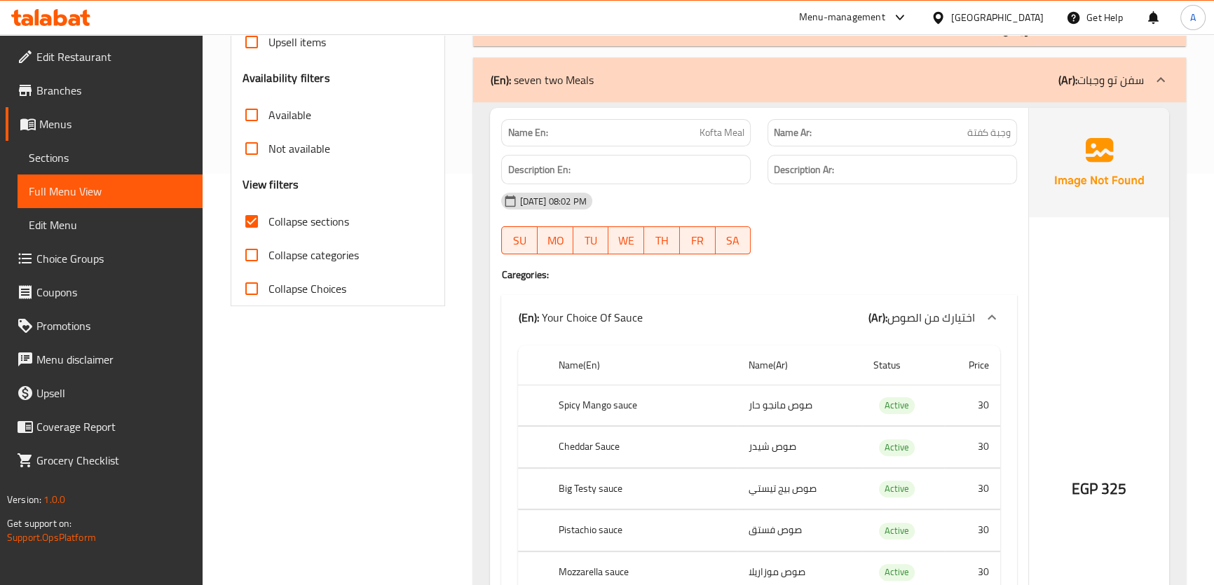
scroll to position [422, 0]
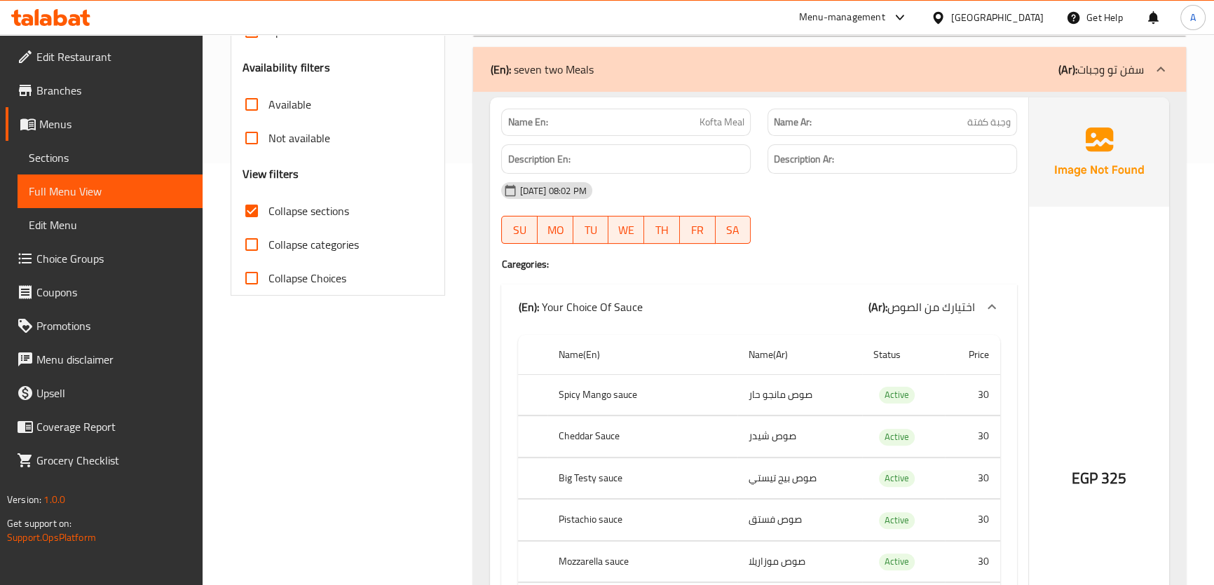
click at [891, 407] on td "Active" at bounding box center [903, 394] width 83 height 41
copy span "Active"
click at [1059, 78] on b "(Ar):" at bounding box center [1068, 69] width 19 height 21
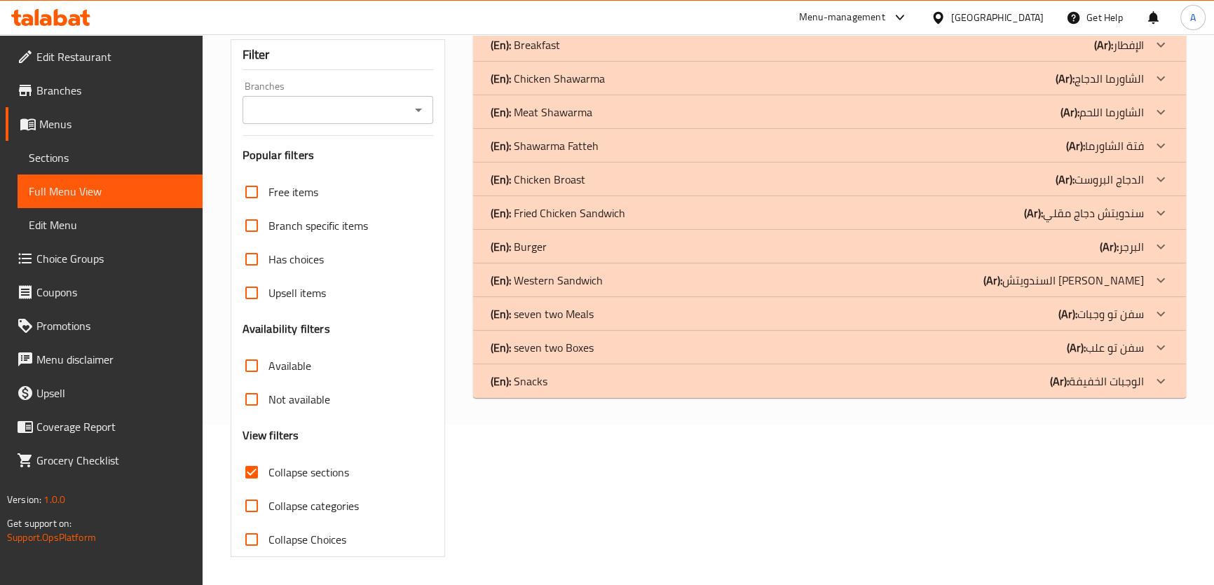
scroll to position [160, 0]
click at [559, 54] on p "(En): seven two Boxes" at bounding box center [524, 45] width 69 height 17
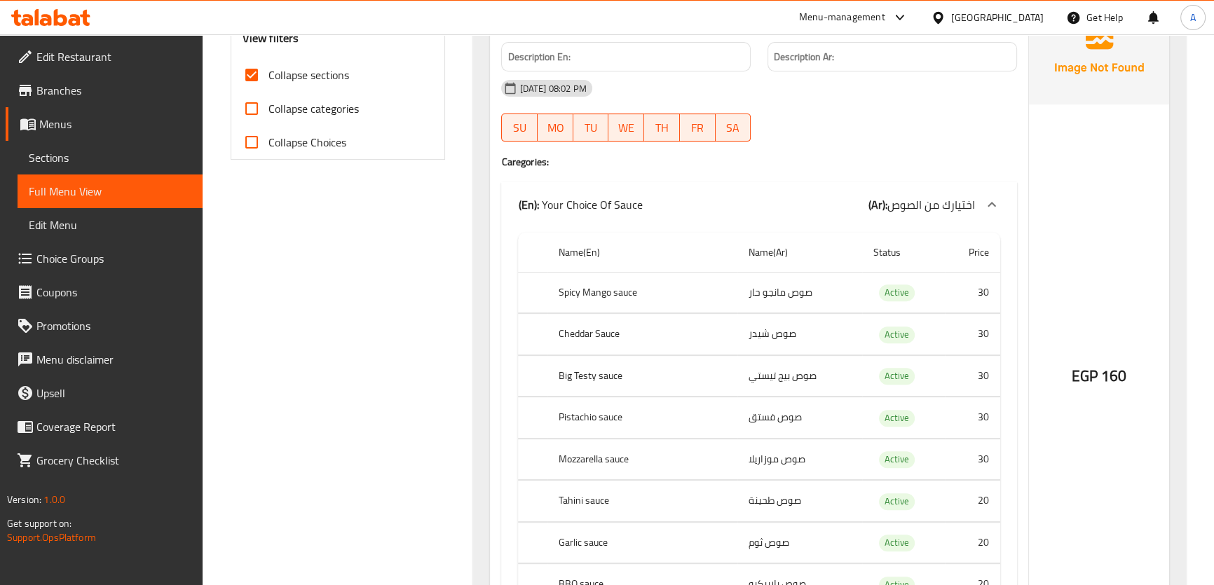
scroll to position [497, 0]
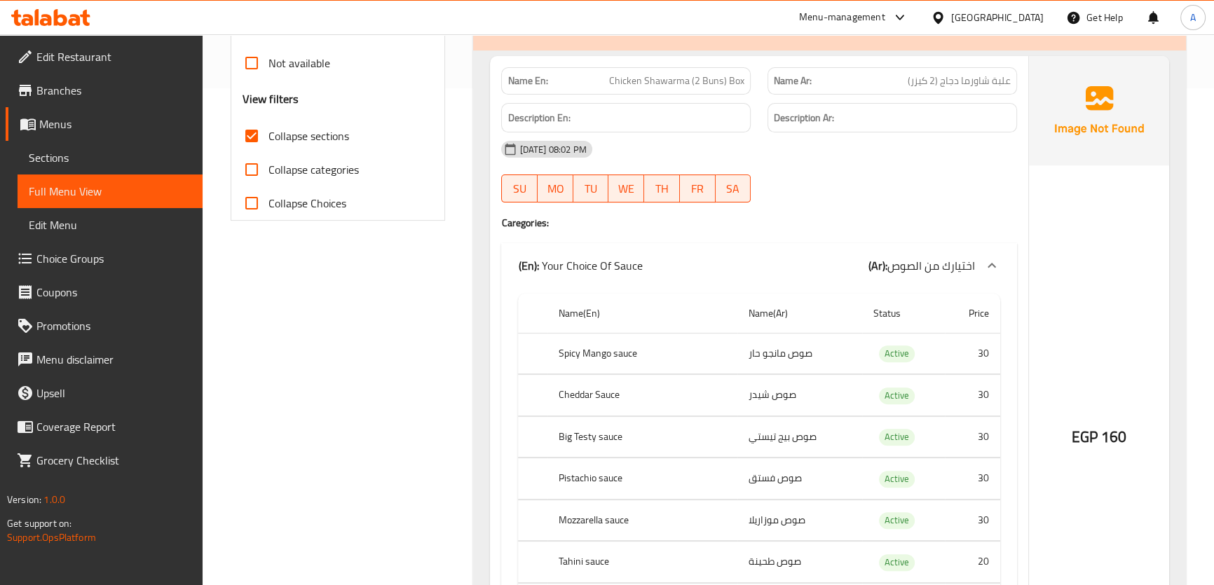
click at [1085, 38] on b "(Ar):" at bounding box center [1076, 28] width 19 height 21
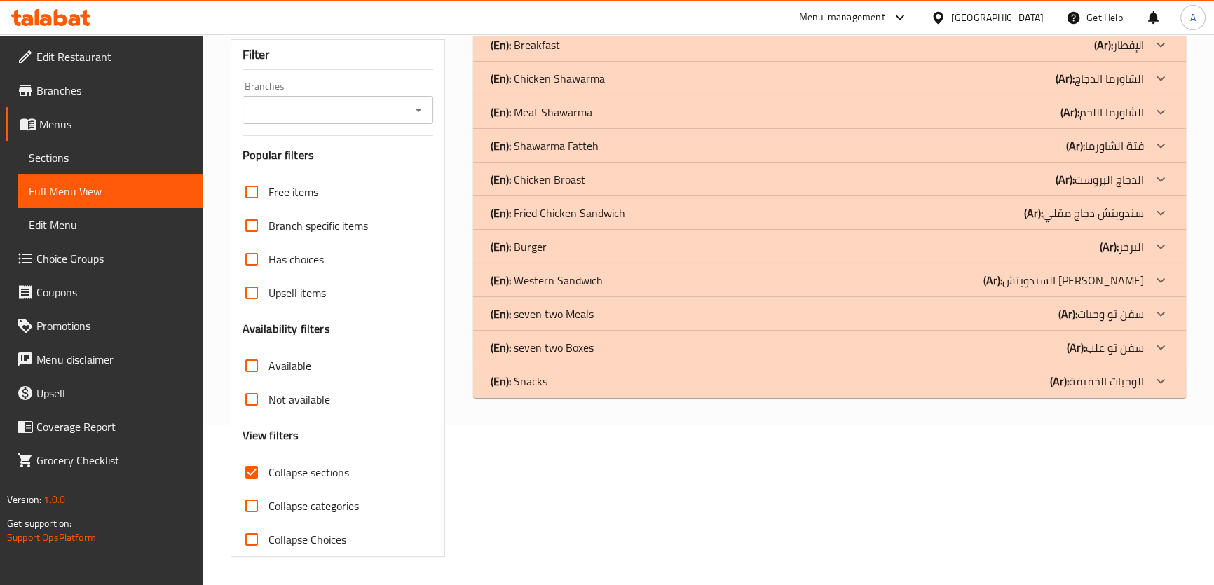
scroll to position [160, 0]
click at [548, 54] on div "(En): Snacks (Ar): الوجبات الخفيفة" at bounding box center [816, 45] width 653 height 17
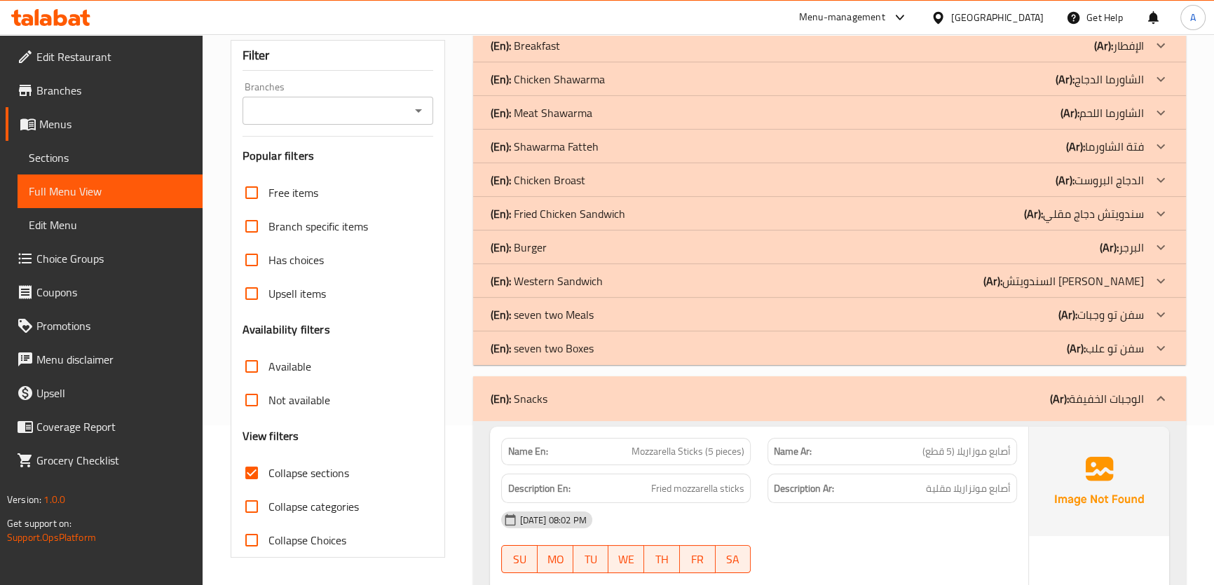
scroll to position [592, 0]
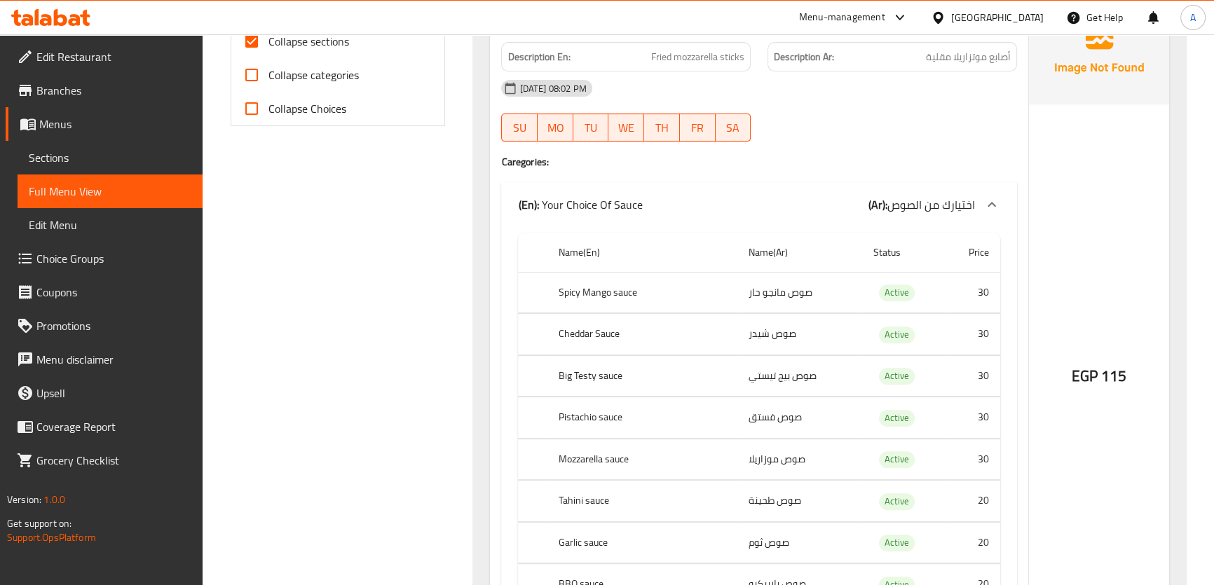
click at [311, 82] on span "Collapse categories" at bounding box center [314, 75] width 90 height 17
click at [269, 82] on input "Collapse categories" at bounding box center [252, 75] width 34 height 34
checkbox input "true"
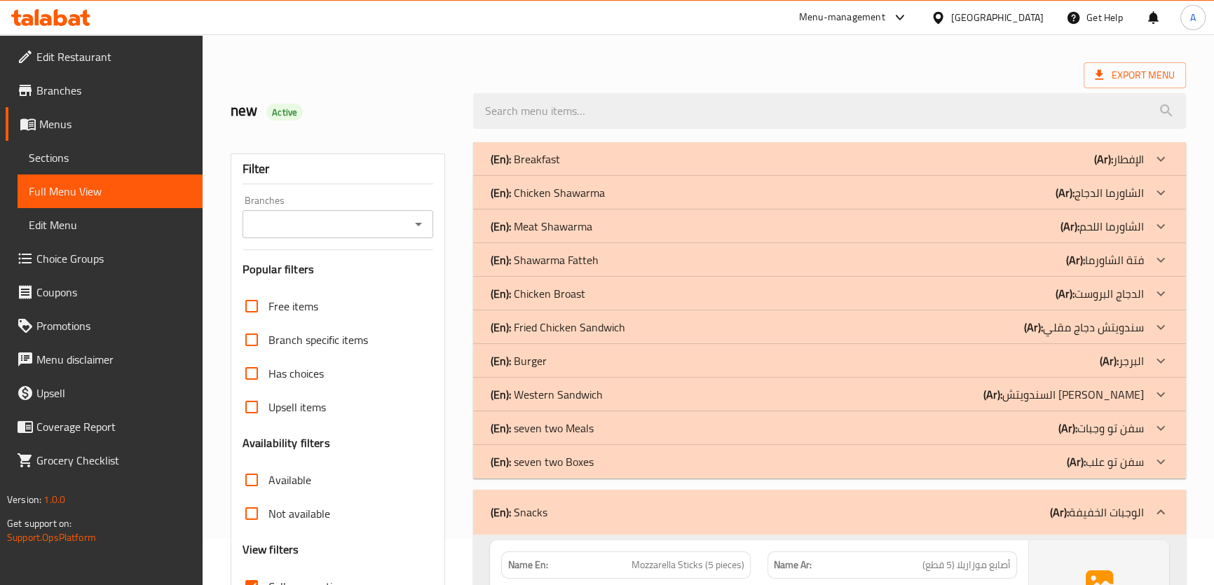
scroll to position [70, 0]
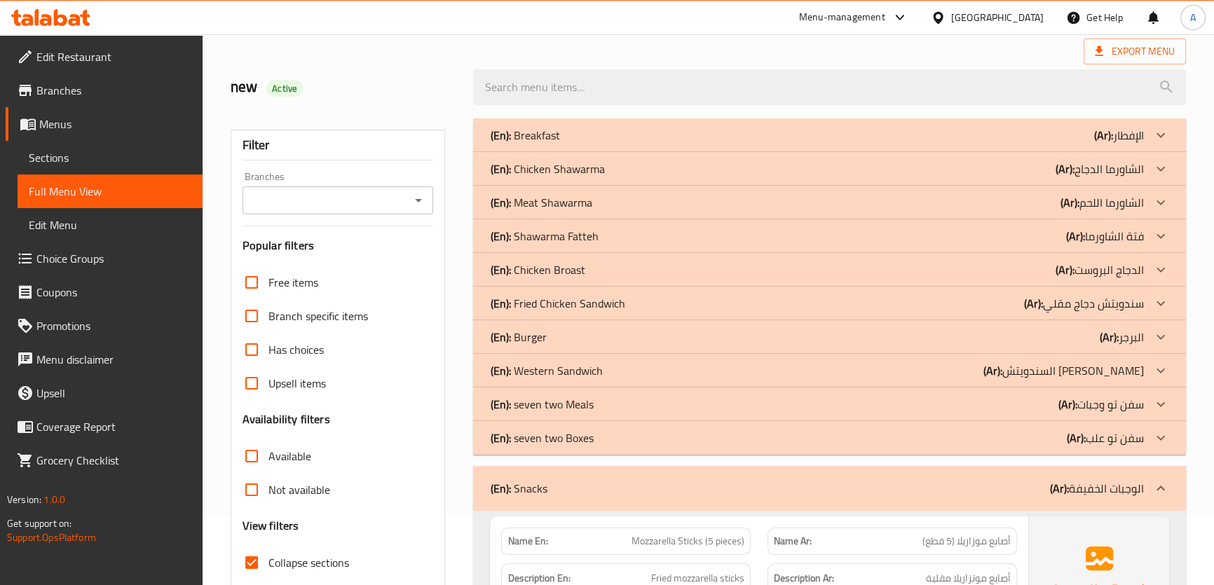
click at [313, 559] on span "Collapse sections" at bounding box center [309, 563] width 81 height 17
click at [269, 559] on input "Collapse sections" at bounding box center [252, 563] width 34 height 34
checkbox input "false"
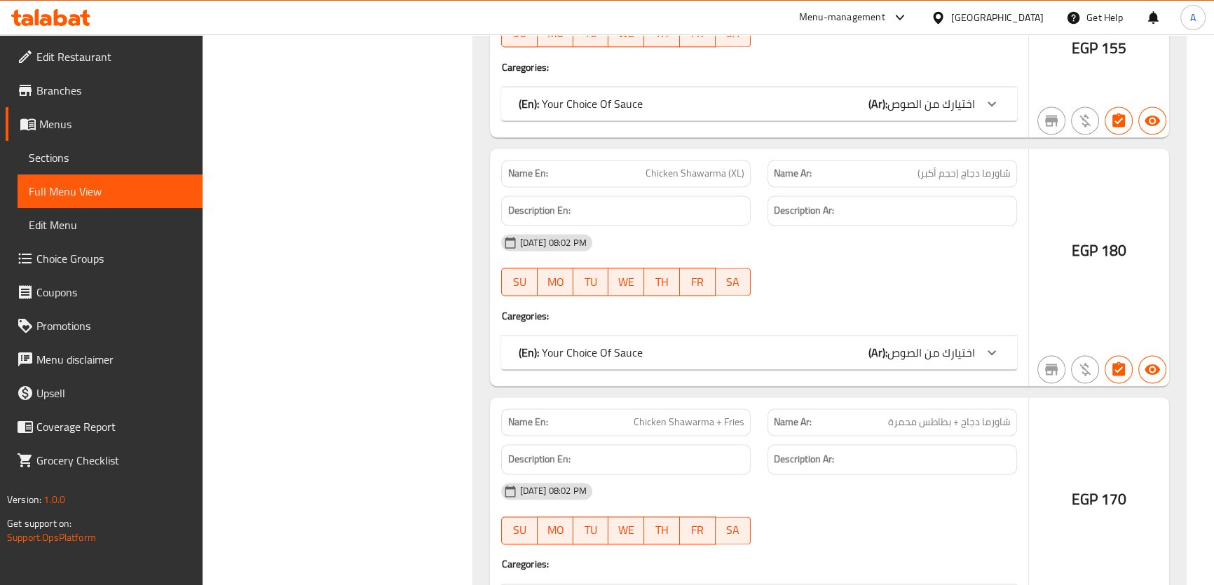
scroll to position [2806, 0]
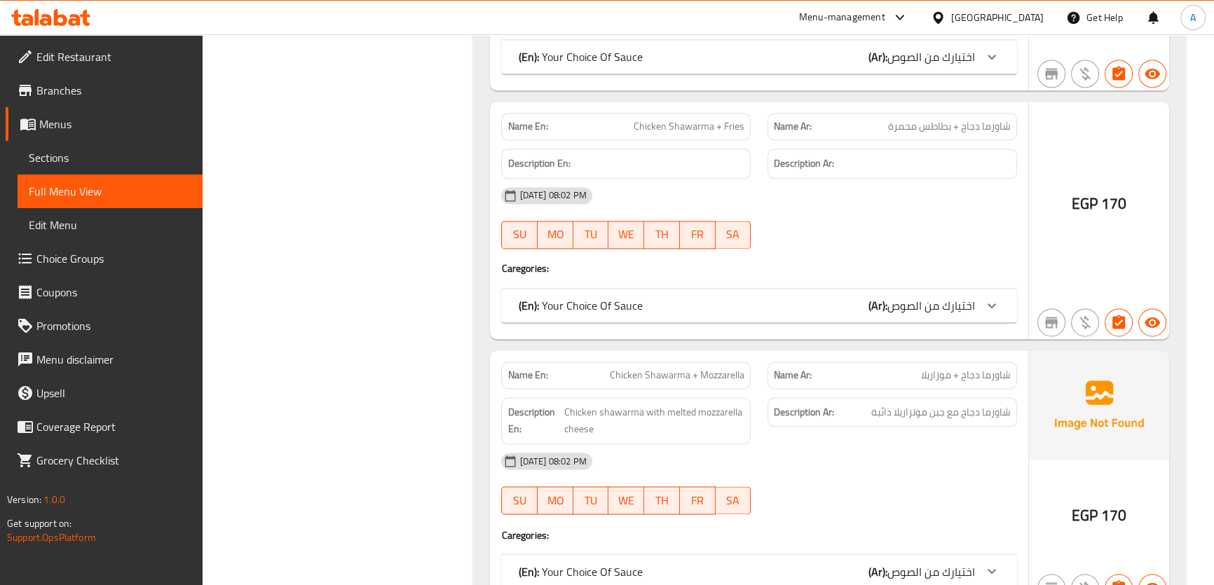
copy span "Chicken Shawarma + Fries"
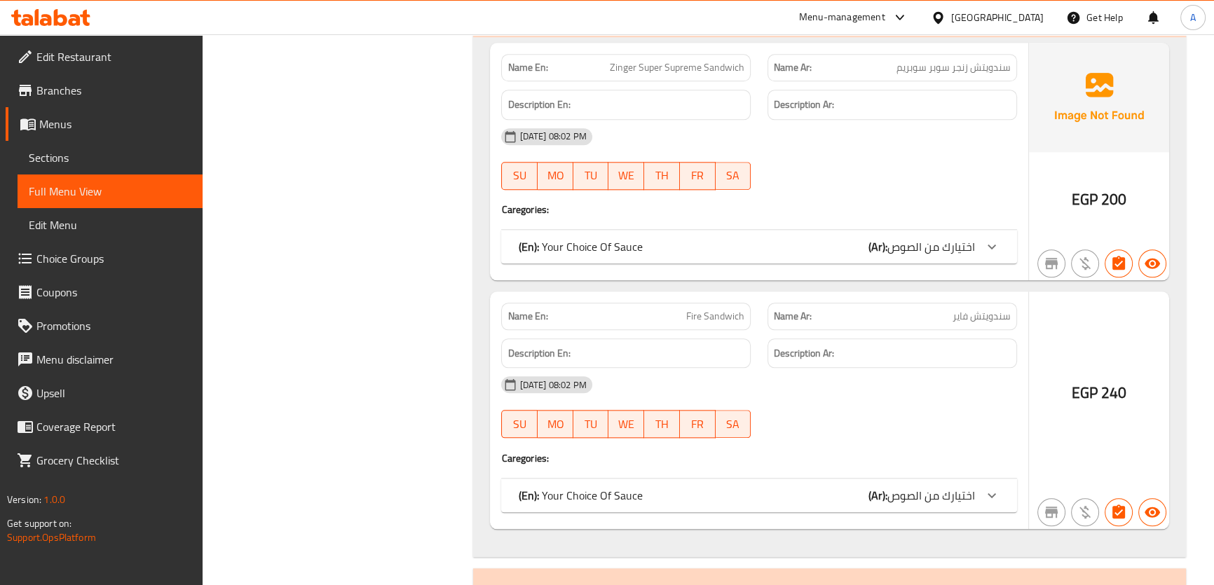
scroll to position [8553, 0]
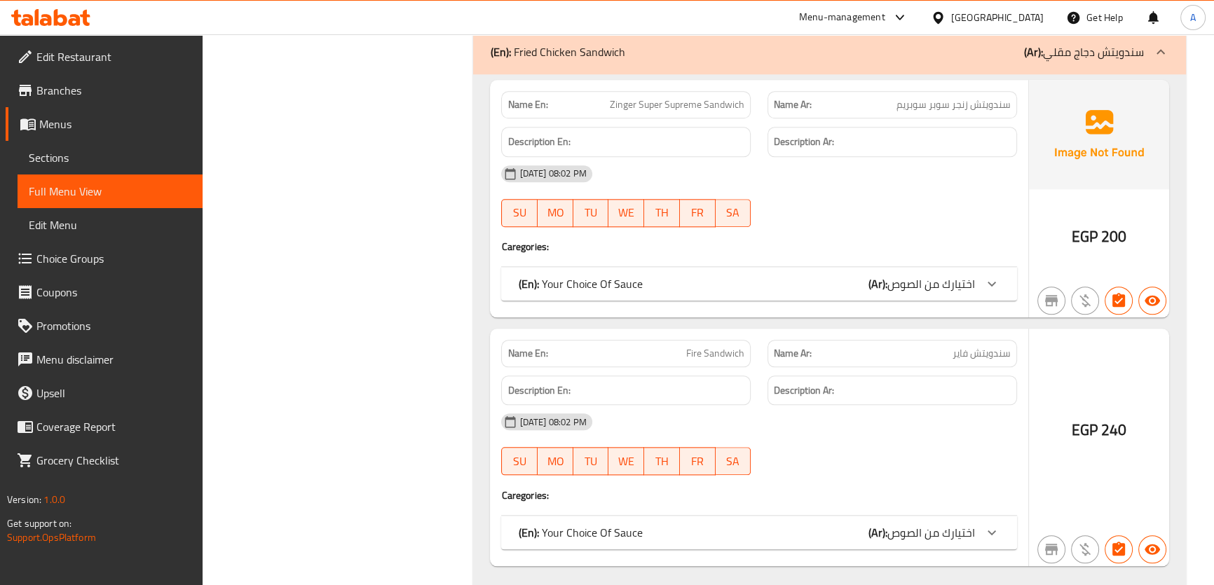
copy span "Zinger Super Supreme Sandwich"
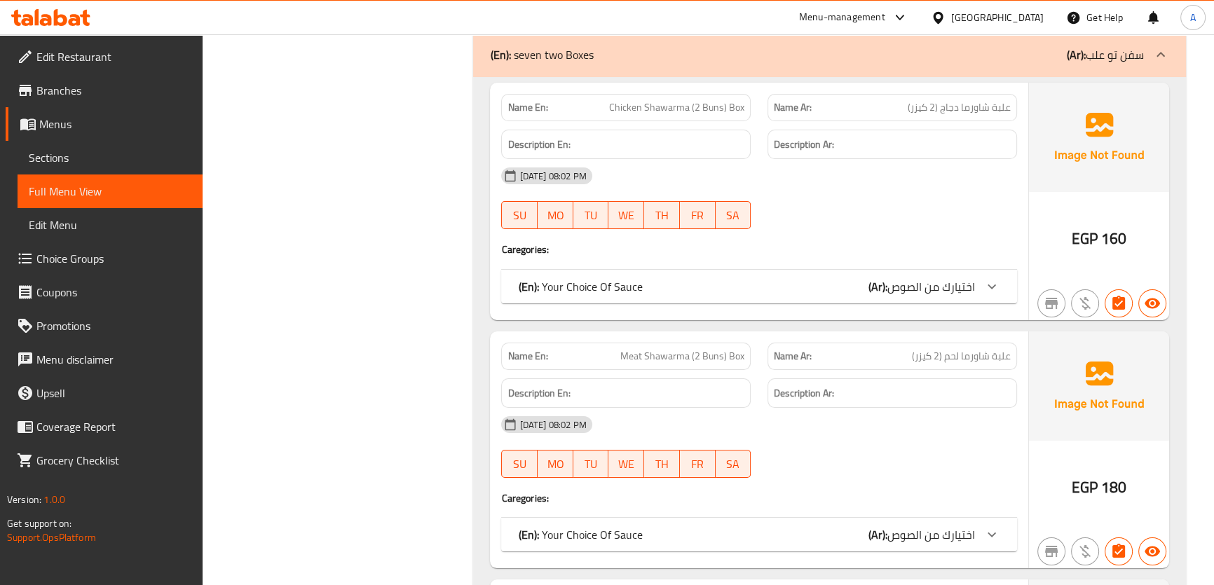
scroll to position [13340, 0]
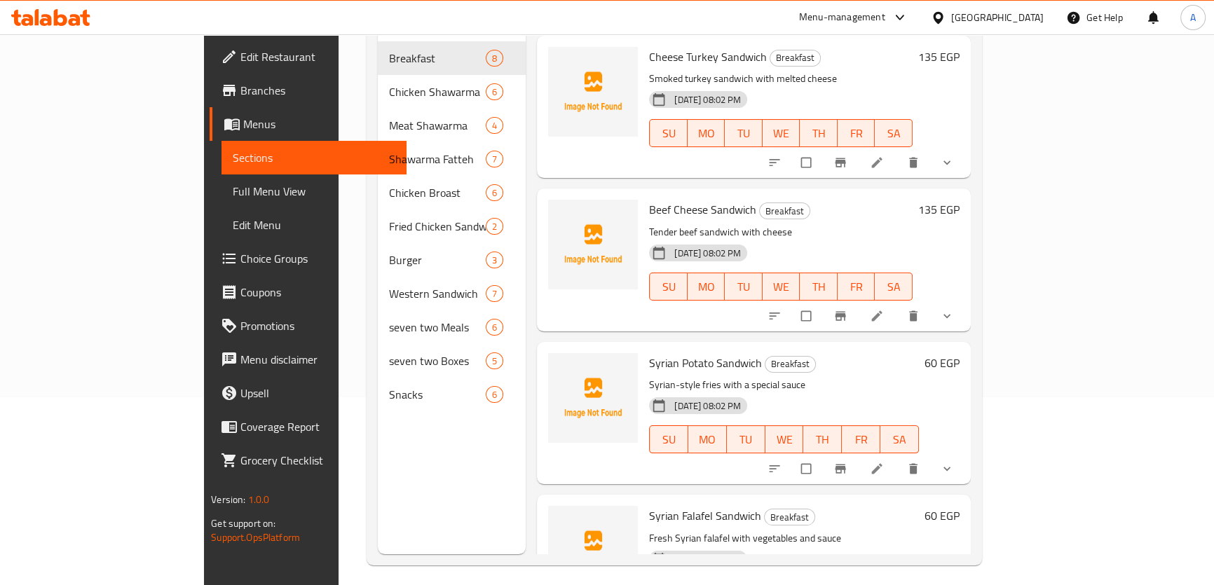
scroll to position [177, 0]
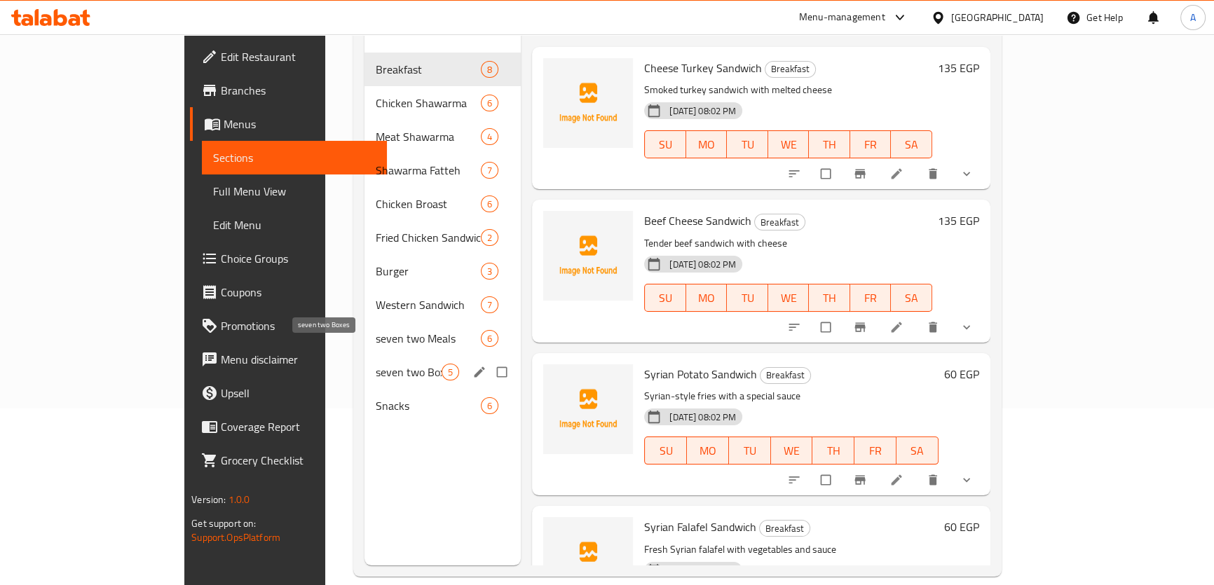
click at [376, 364] on span "seven two Boxes" at bounding box center [409, 372] width 66 height 17
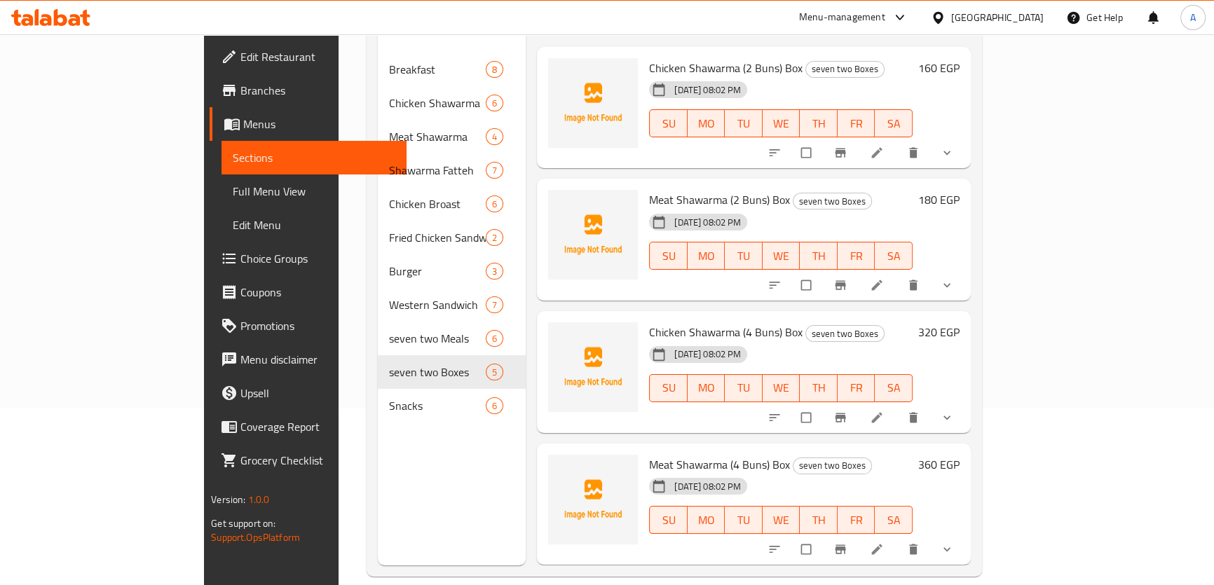
scroll to position [41, 0]
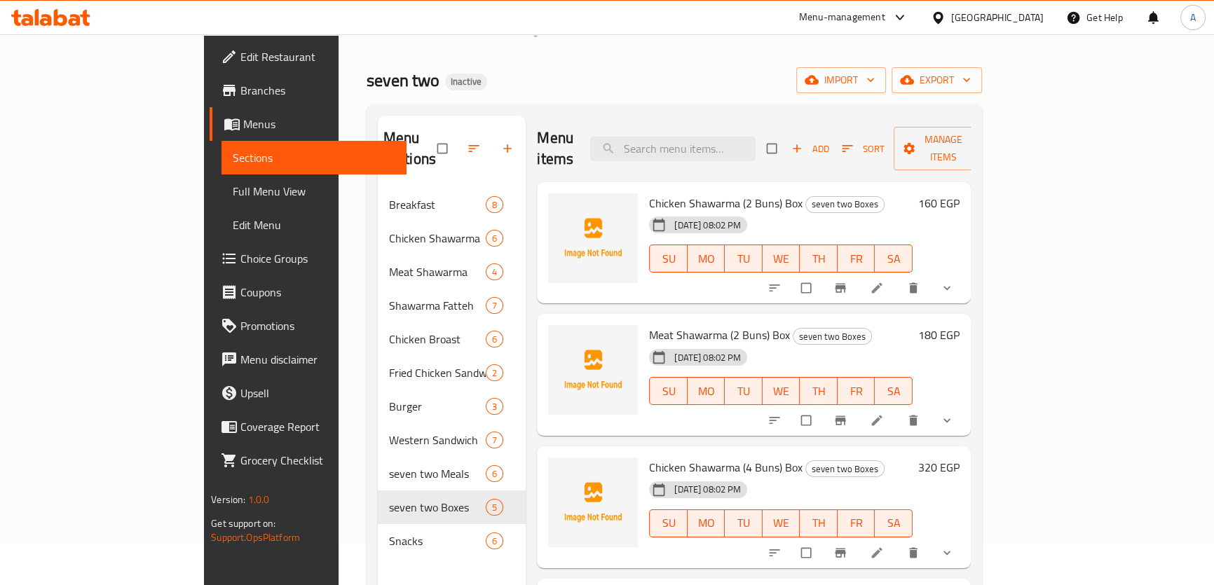
click at [771, 121] on div "Menu items Add Sort Manage items" at bounding box center [754, 149] width 434 height 67
click at [755, 149] on input "search" at bounding box center [672, 149] width 165 height 25
paste input "Chicken Shawarma + Fries"
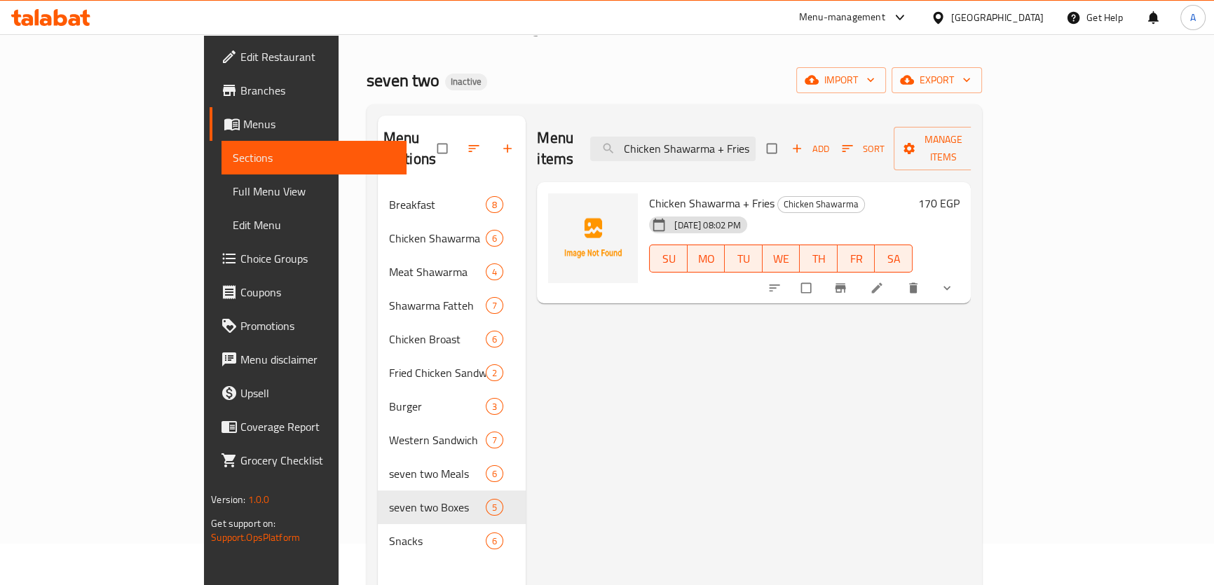
type input "Chicken Shawarma + Fries"
drag, startPoint x: 1077, startPoint y: 275, endPoint x: 1088, endPoint y: 283, distance: 13.6
click at [965, 283] on div at bounding box center [862, 288] width 206 height 31
click at [240, 91] on span "Branches" at bounding box center [317, 90] width 155 height 17
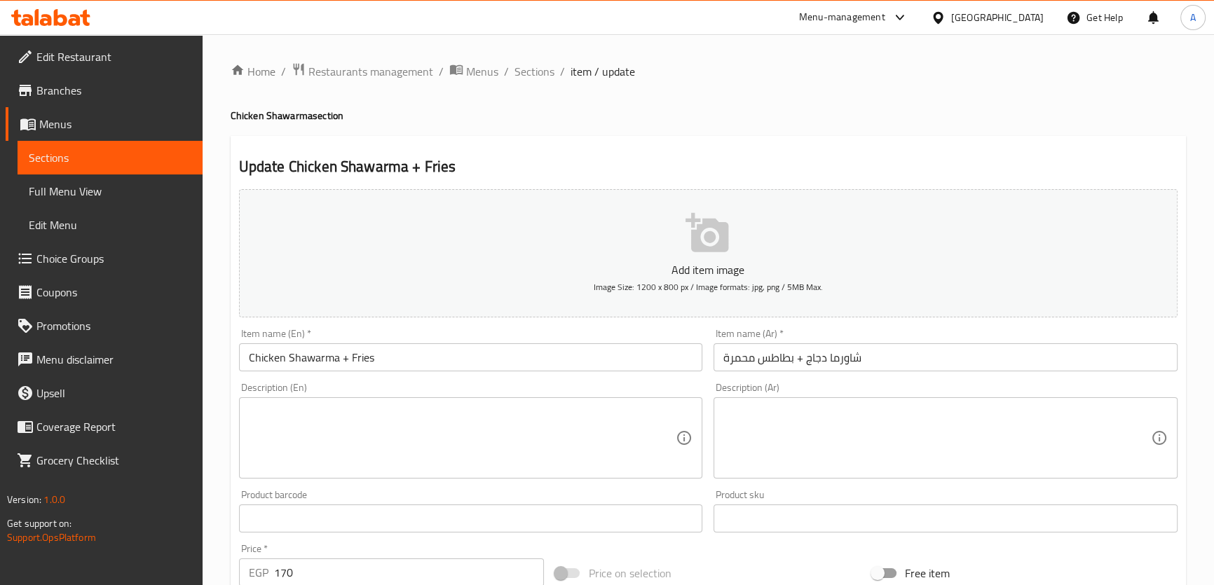
click at [818, 412] on textarea at bounding box center [938, 438] width 428 height 67
paste textarea "شاورما دجاج مع بطاطس مقلية مقرمشة"
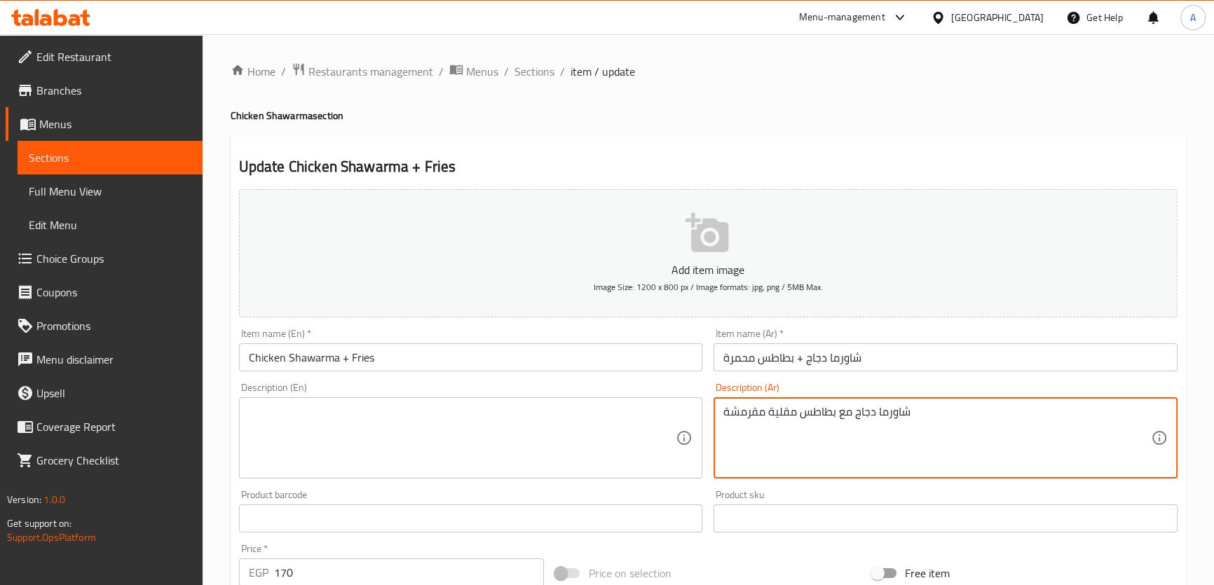
type textarea "شاورما دجاج مع بطاطس مقلية مقرمشة"
click at [499, 422] on textarea at bounding box center [463, 438] width 428 height 67
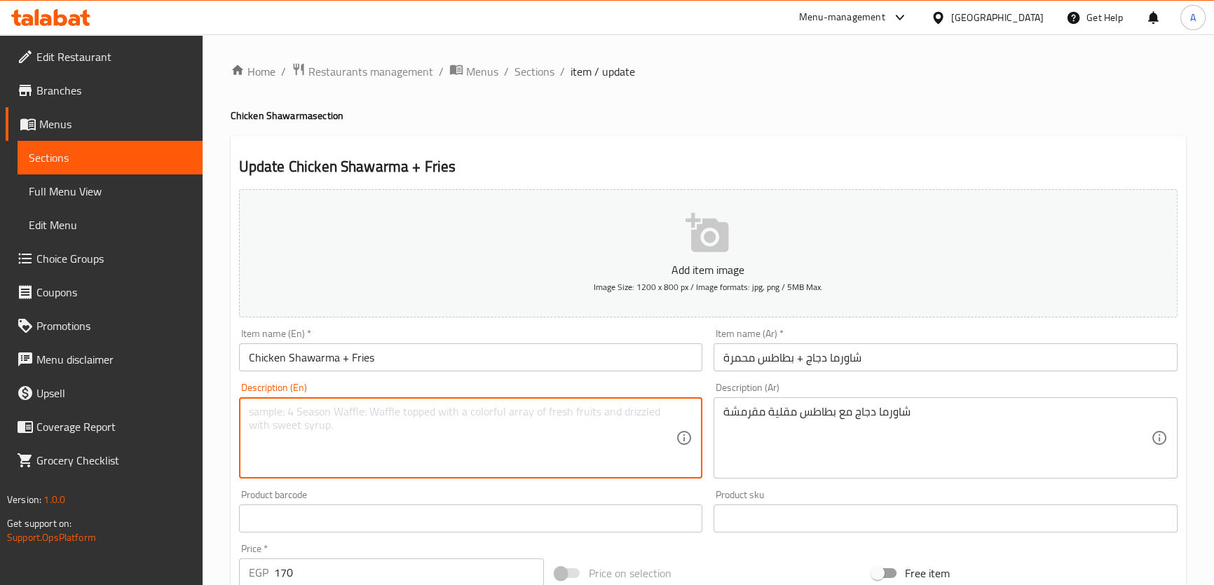
paste textarea "Chicken shawarma with crispy french fries"
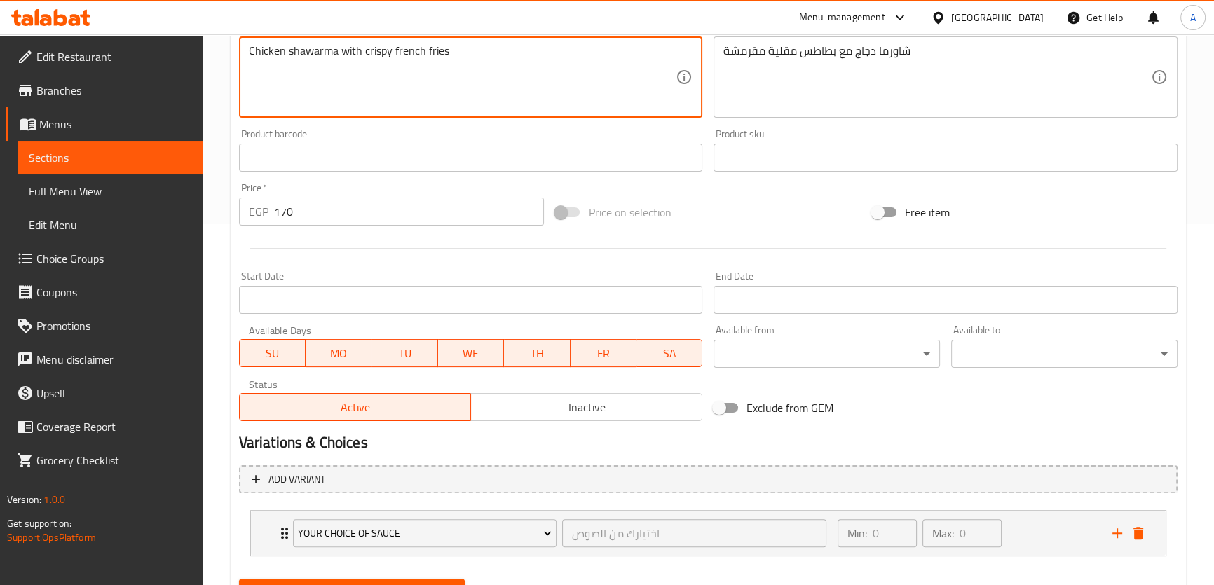
scroll to position [382, 0]
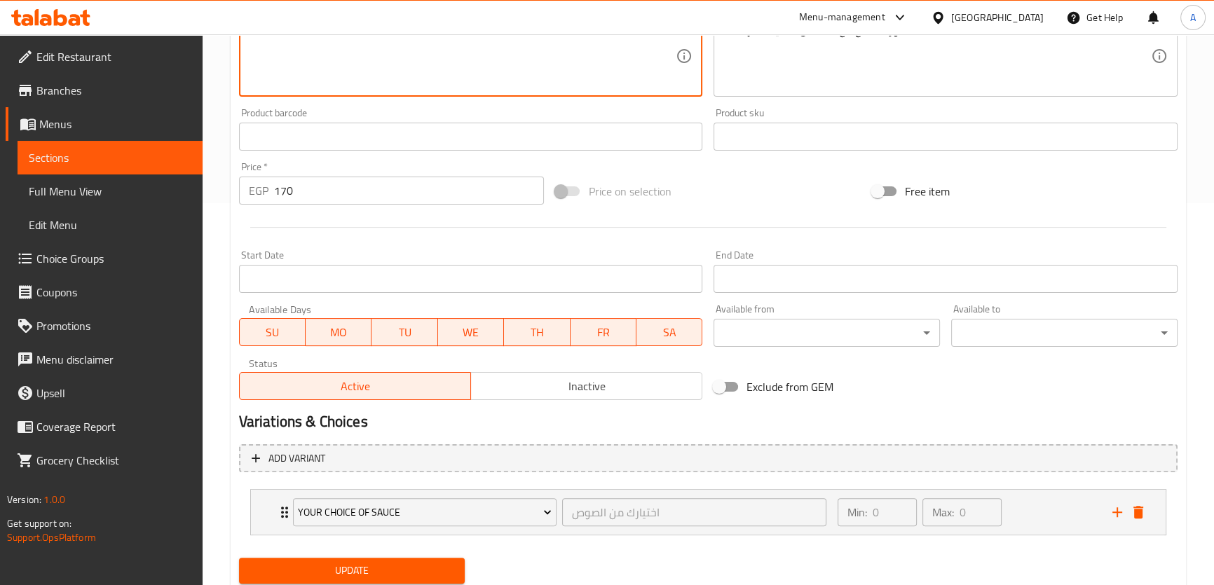
type textarea "Chicken shawarma with crispy french fries"
click at [401, 559] on button "Update" at bounding box center [352, 571] width 226 height 26
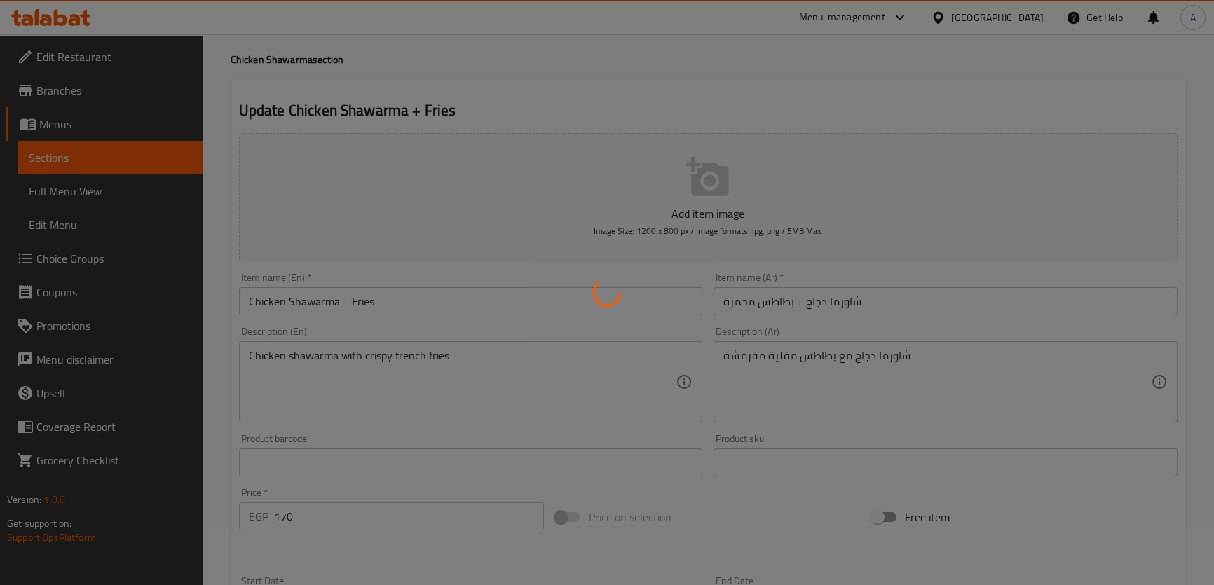
scroll to position [0, 0]
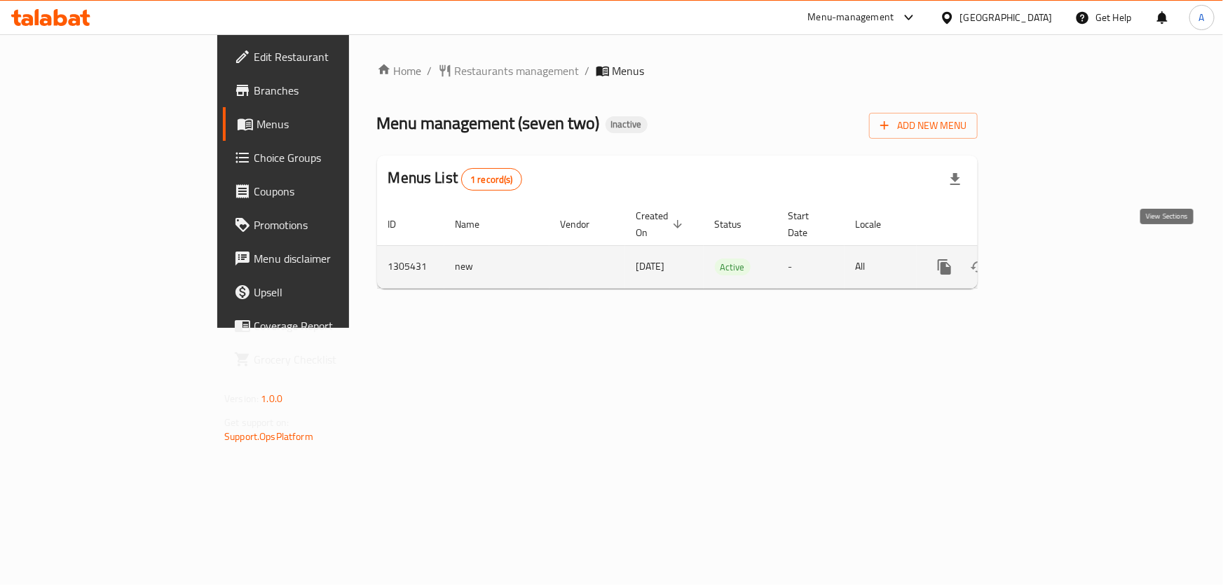
click at [1054, 259] on icon "enhanced table" at bounding box center [1046, 267] width 17 height 17
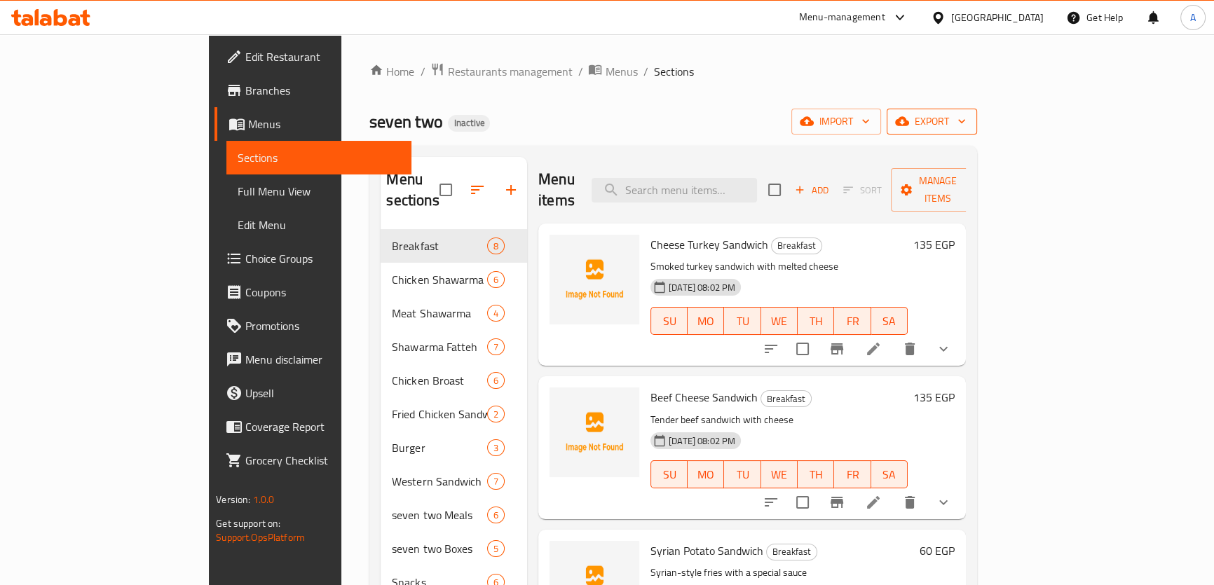
click at [977, 109] on button "export" at bounding box center [932, 122] width 90 height 26
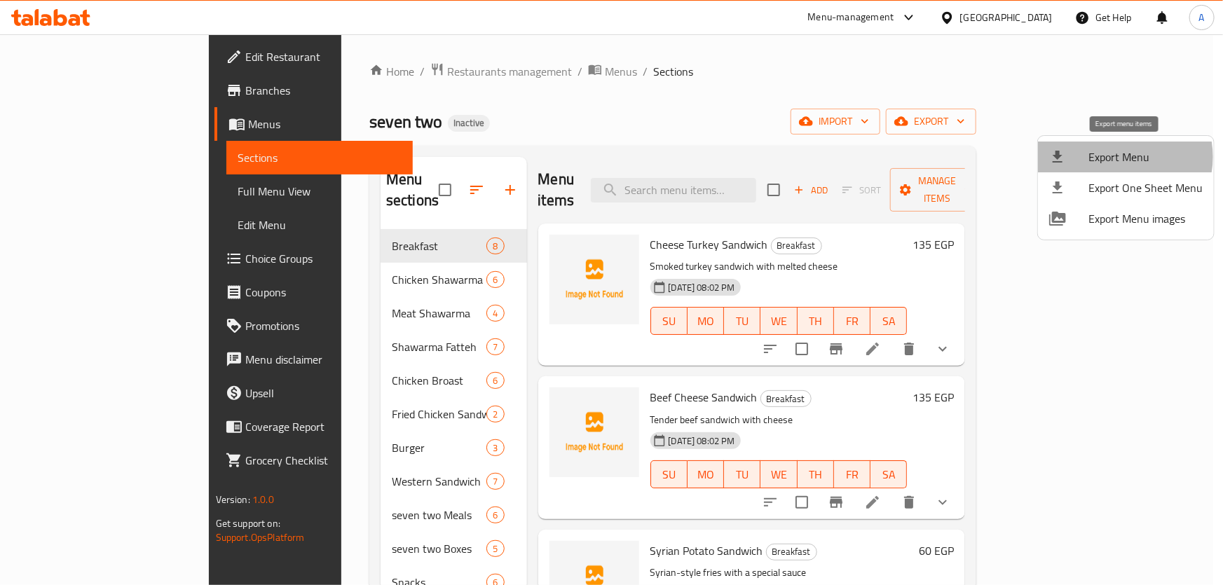
click at [1117, 157] on span "Export Menu" at bounding box center [1146, 157] width 114 height 17
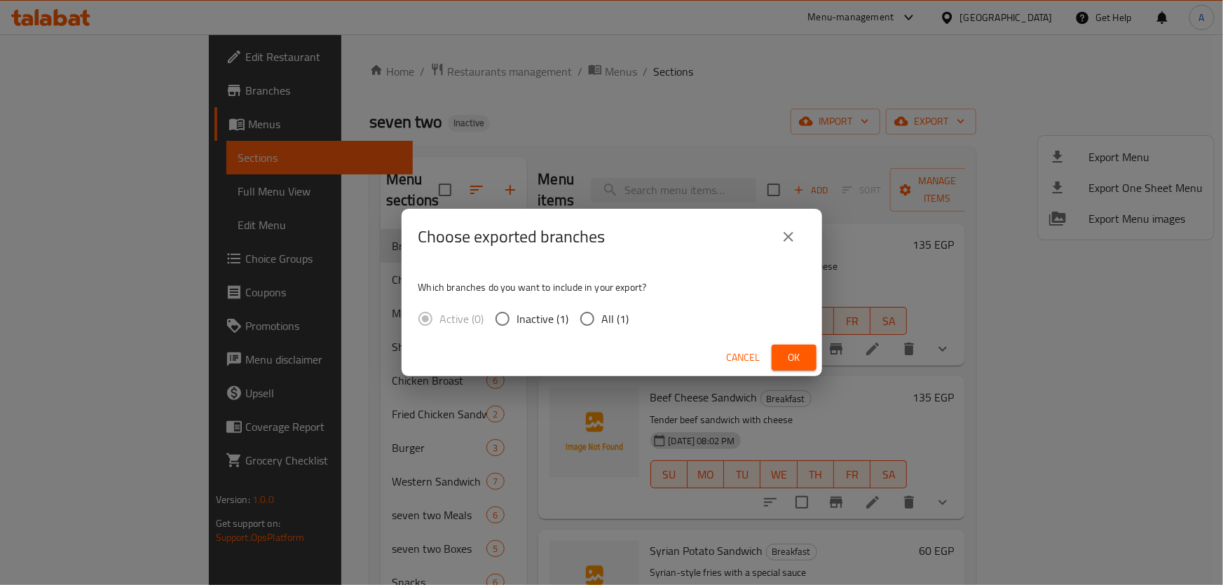
click at [607, 317] on span "All (1)" at bounding box center [615, 319] width 27 height 17
click at [602, 317] on input "All (1)" at bounding box center [587, 318] width 29 height 29
radio input "true"
click at [794, 369] on button "Ok" at bounding box center [794, 358] width 45 height 26
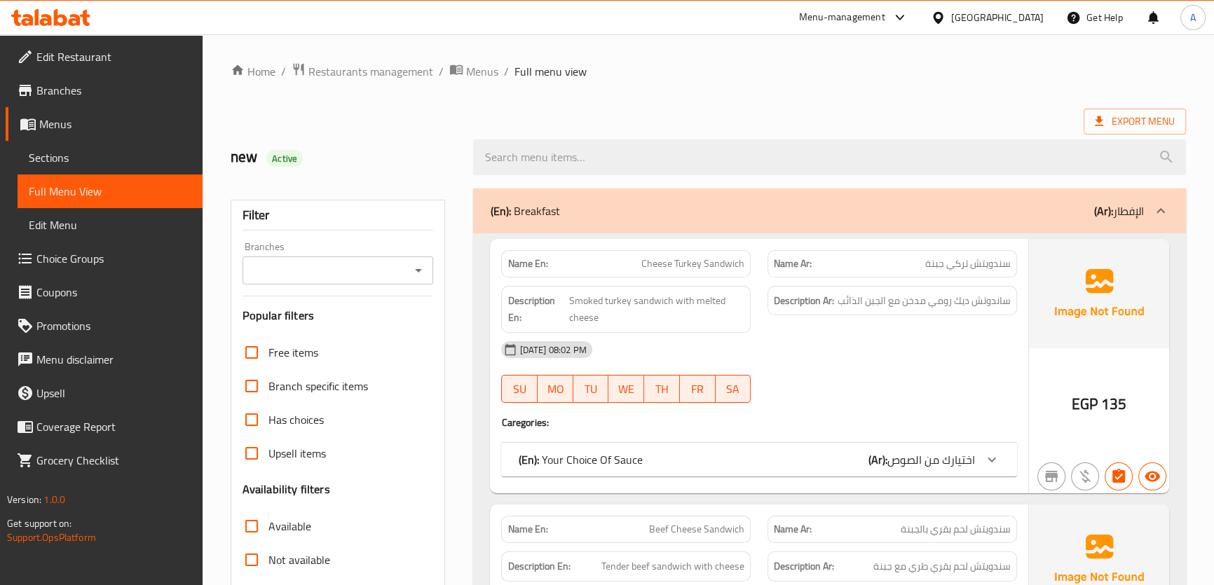
click at [56, 161] on span "Sections" at bounding box center [110, 157] width 163 height 17
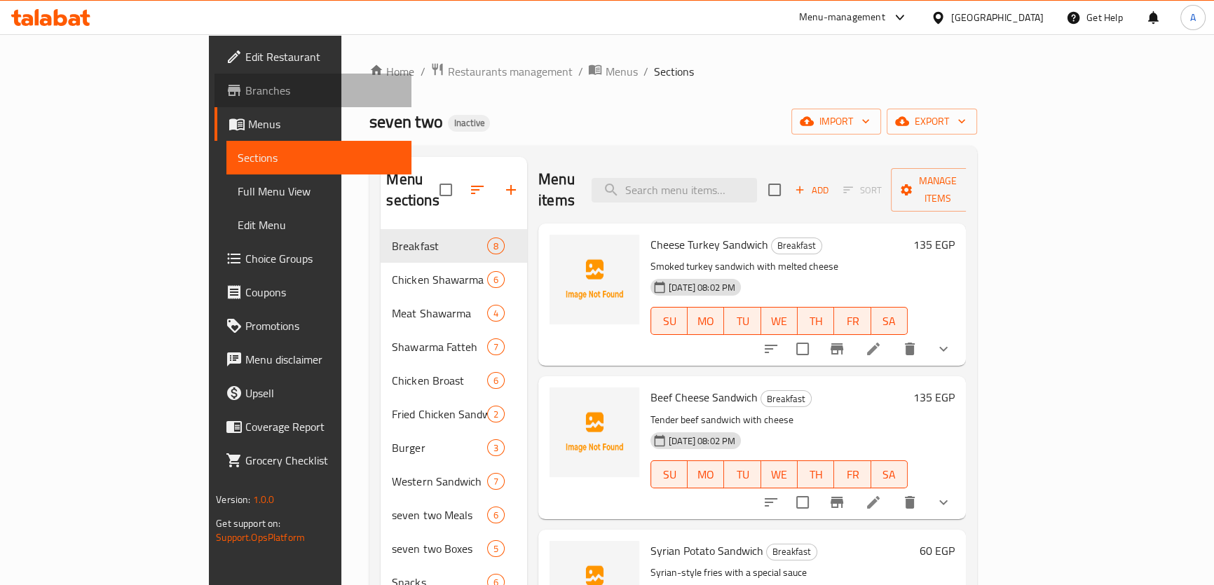
click at [245, 98] on span "Branches" at bounding box center [322, 90] width 155 height 17
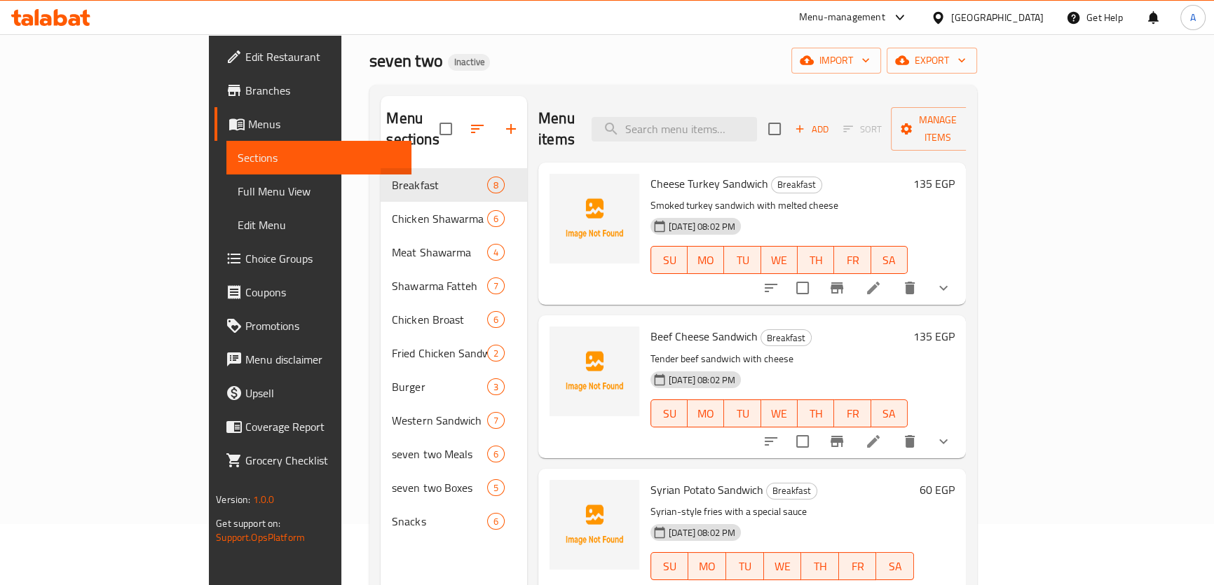
scroll to position [63, 0]
